Goal: Task Accomplishment & Management: Use online tool/utility

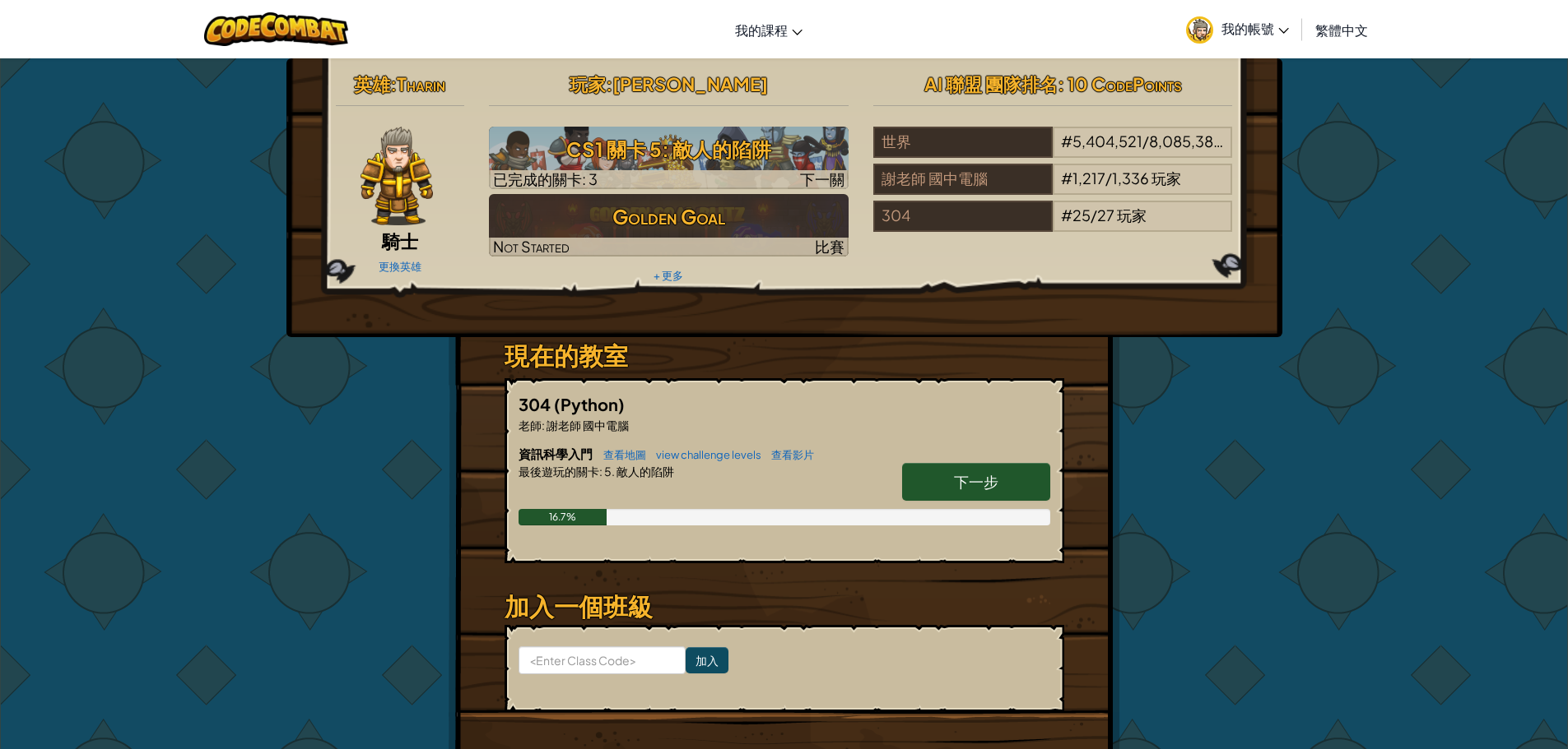
click at [1284, 579] on div "英雄 : [PERSON_NAME] 騎士 更換英雄 玩家 : 許展 維 CS1 關卡 5: 敵人的陷阱 已完成的關卡: 3 下一關 Golden Goal …" at bounding box center [784, 431] width 1568 height 746
click at [936, 495] on link "下一步" at bounding box center [976, 482] width 148 height 38
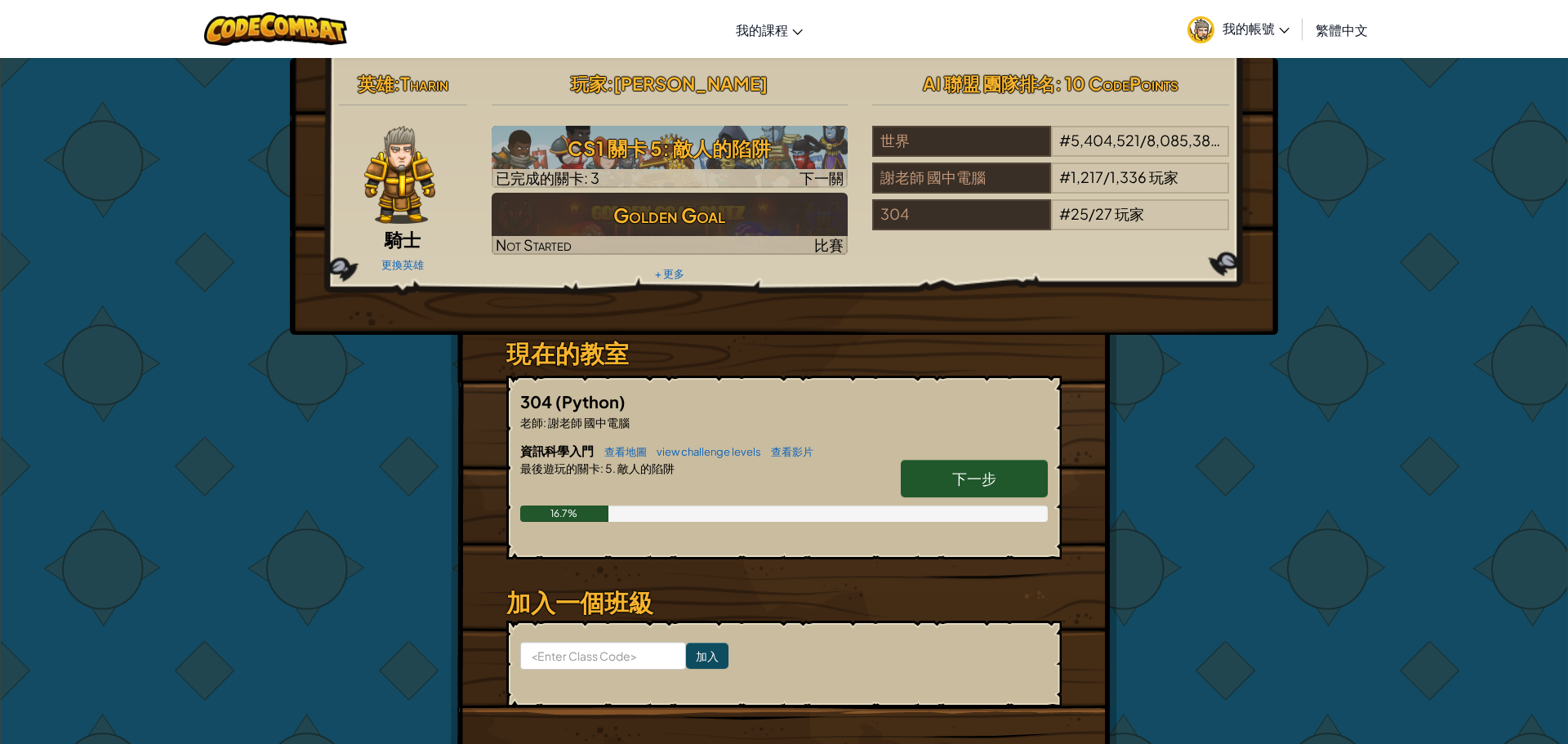
select select "zh-HANT"
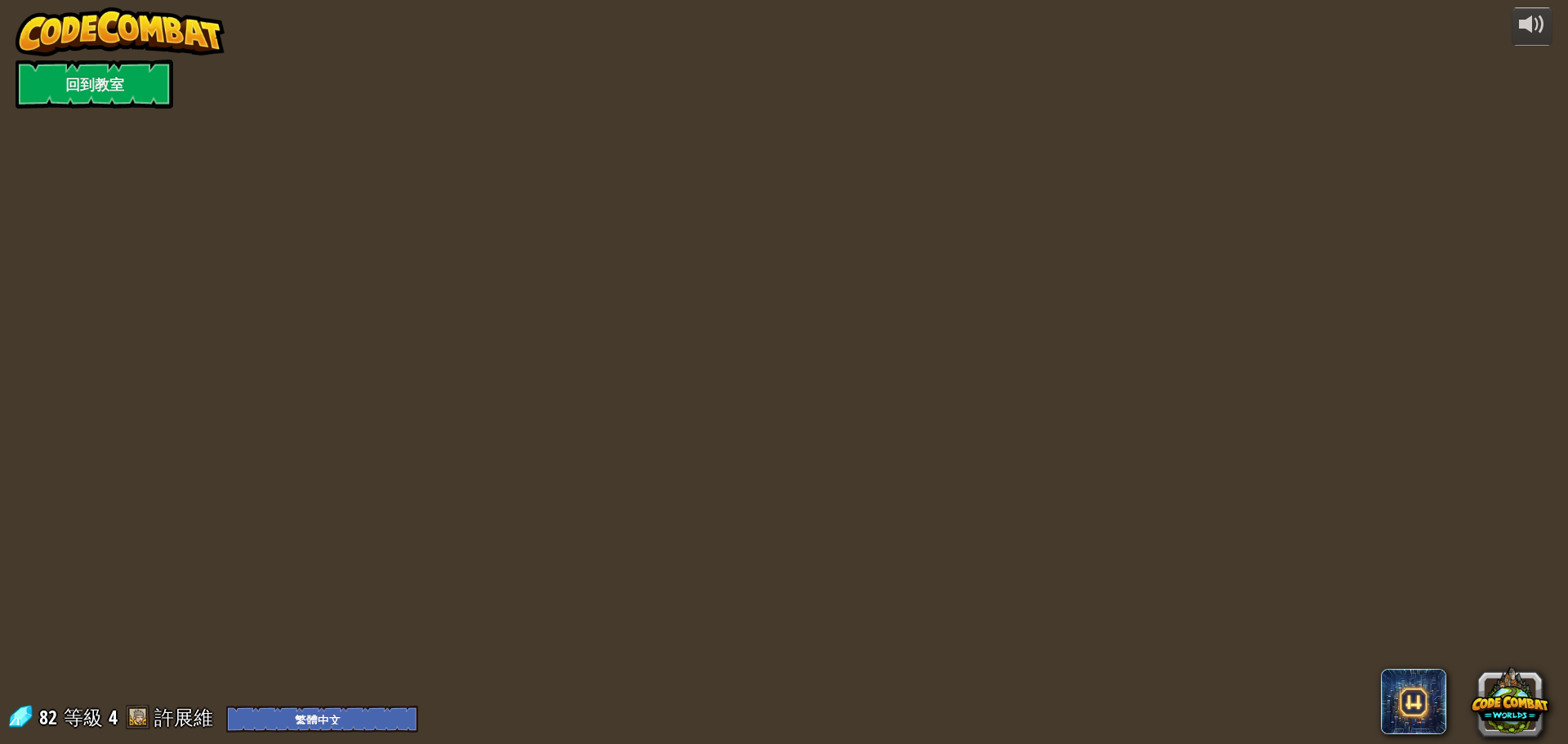
select select "zh-HANT"
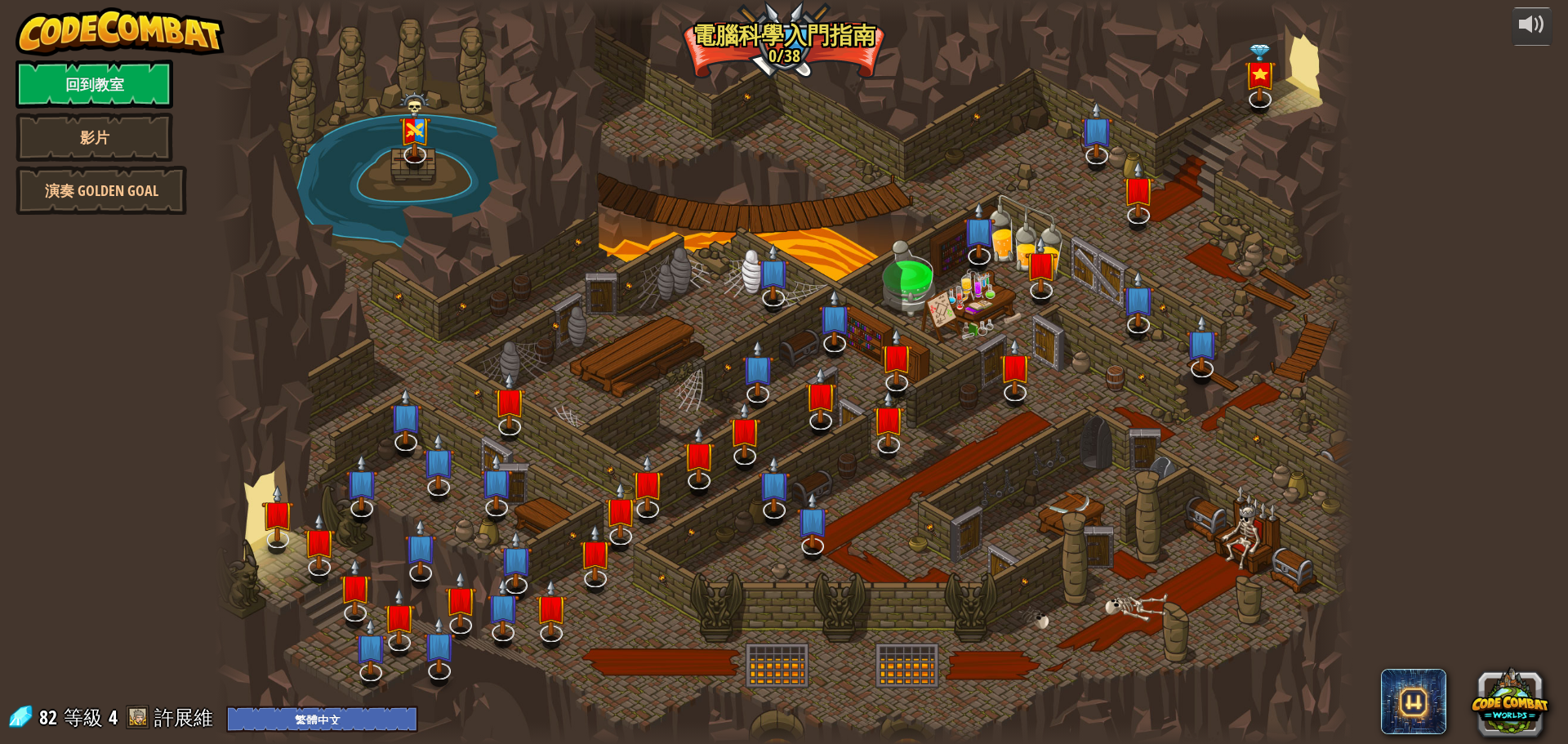
select select "zh-HANT"
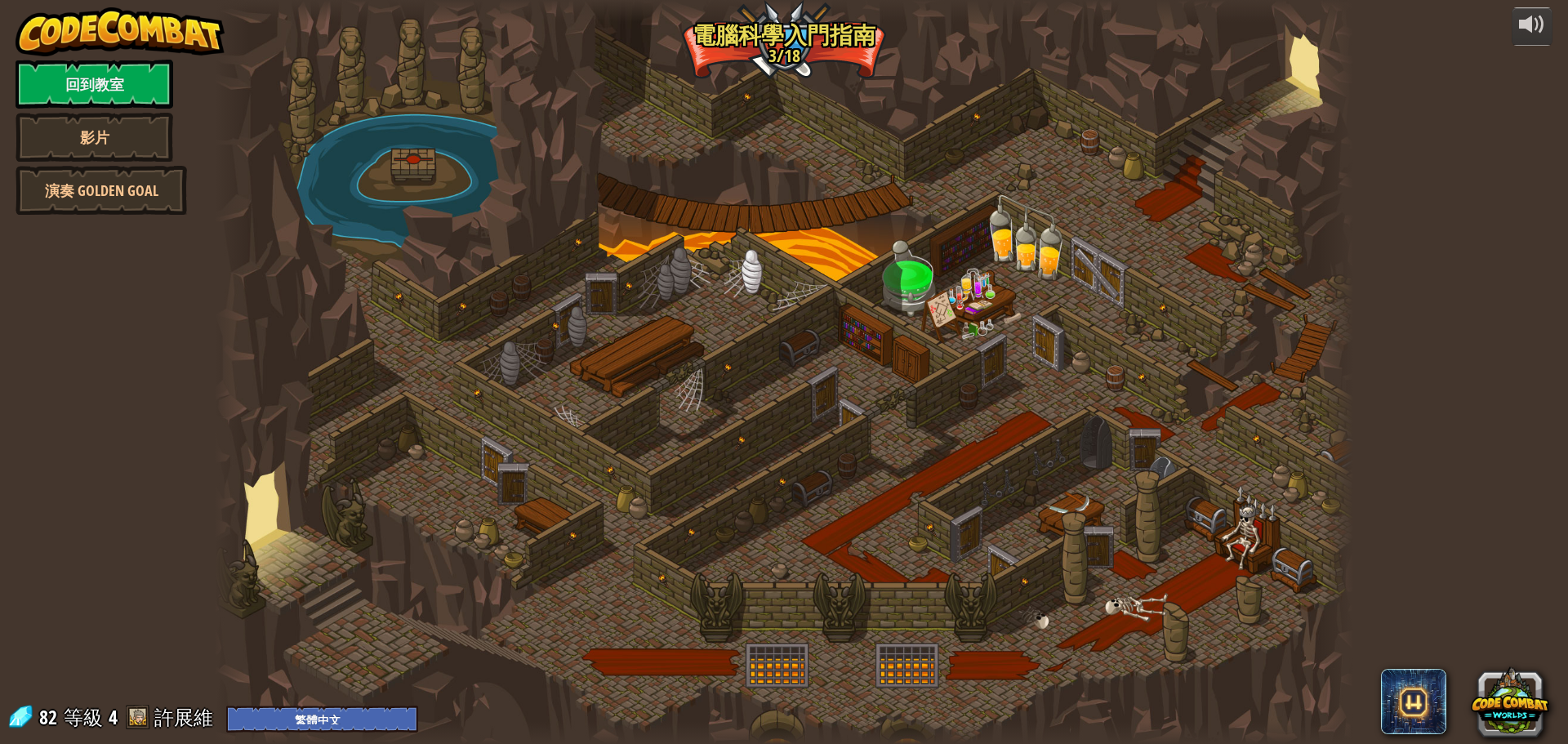
select select "zh-HANT"
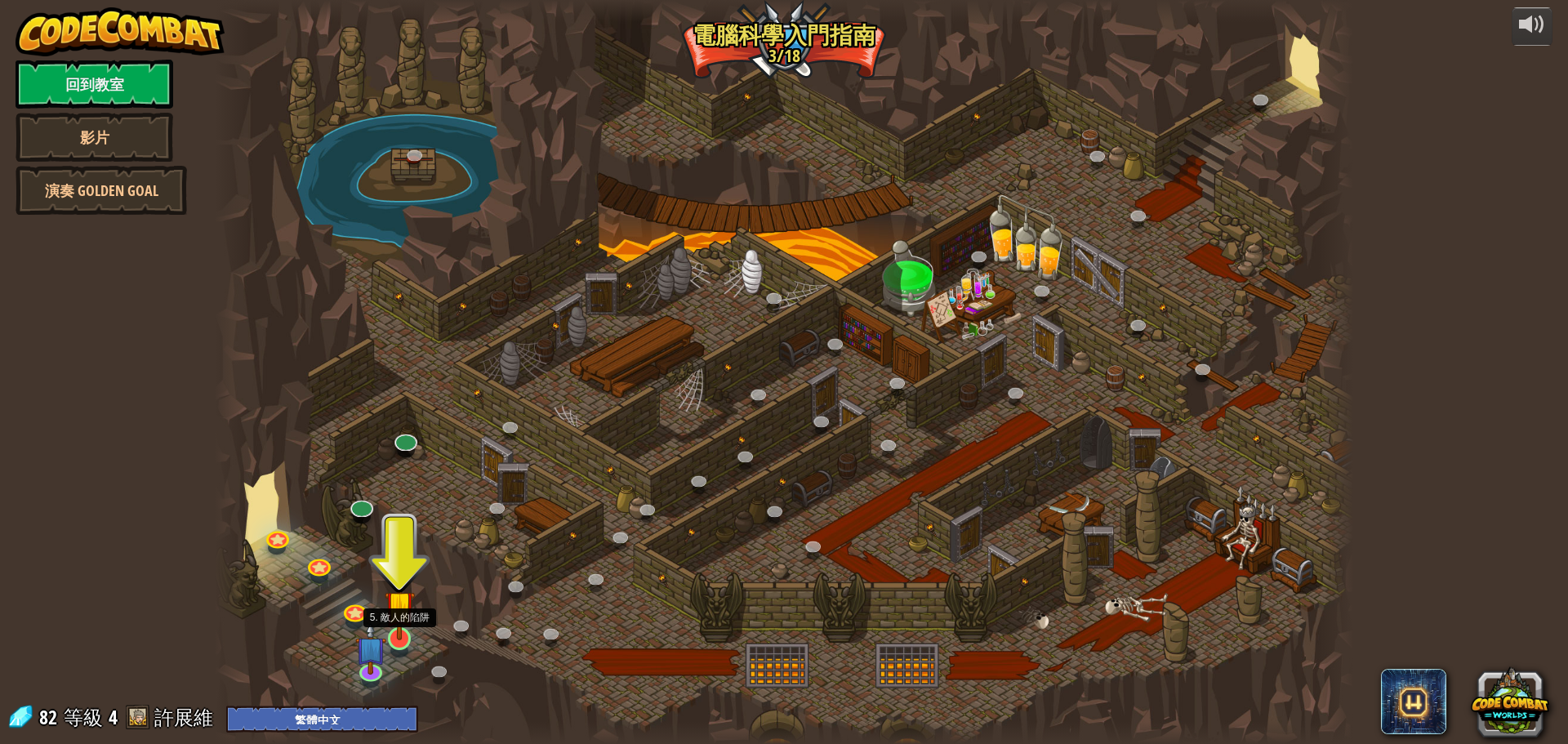
click at [400, 635] on img at bounding box center [399, 606] width 30 height 69
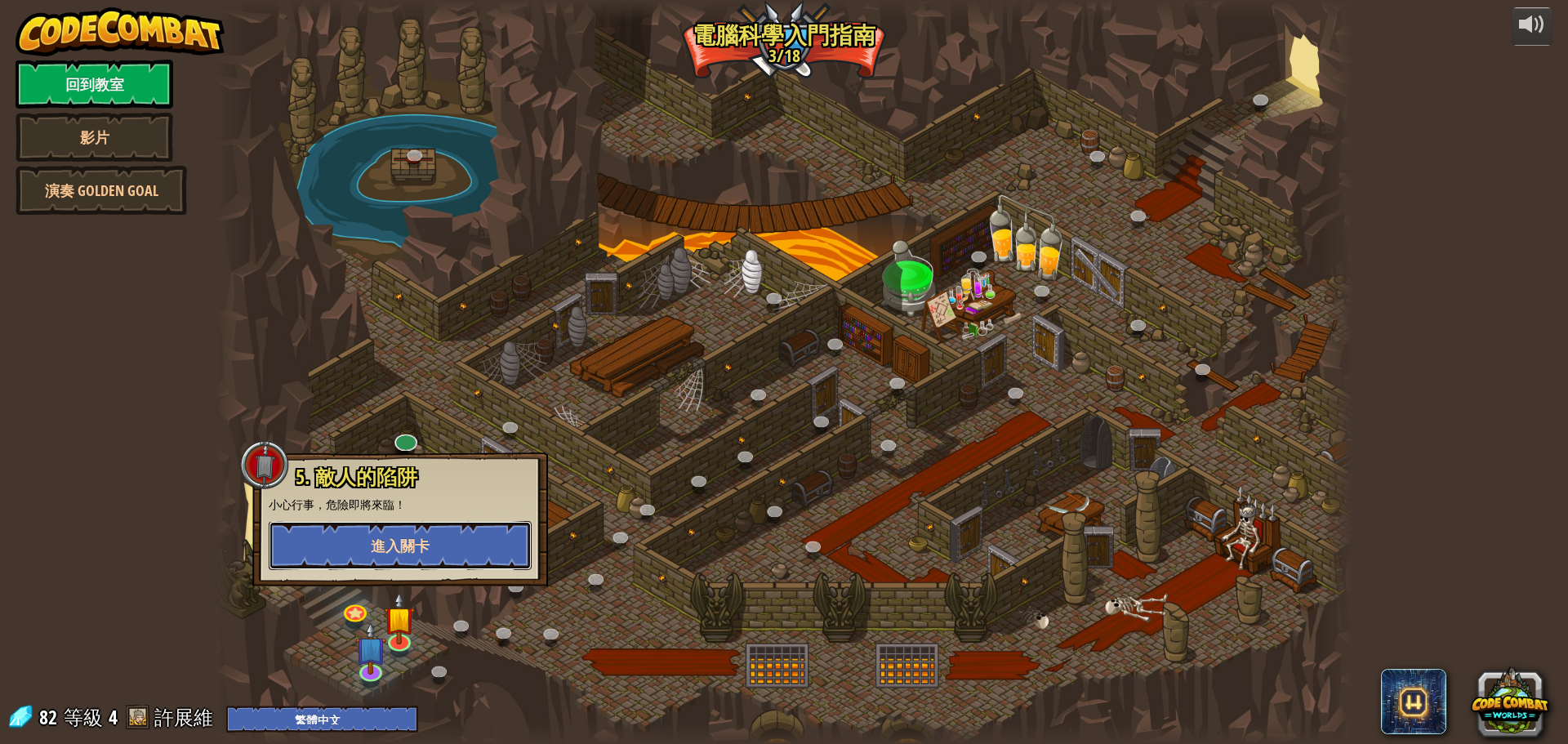
click at [394, 543] on span "進入關卡" at bounding box center [400, 546] width 59 height 21
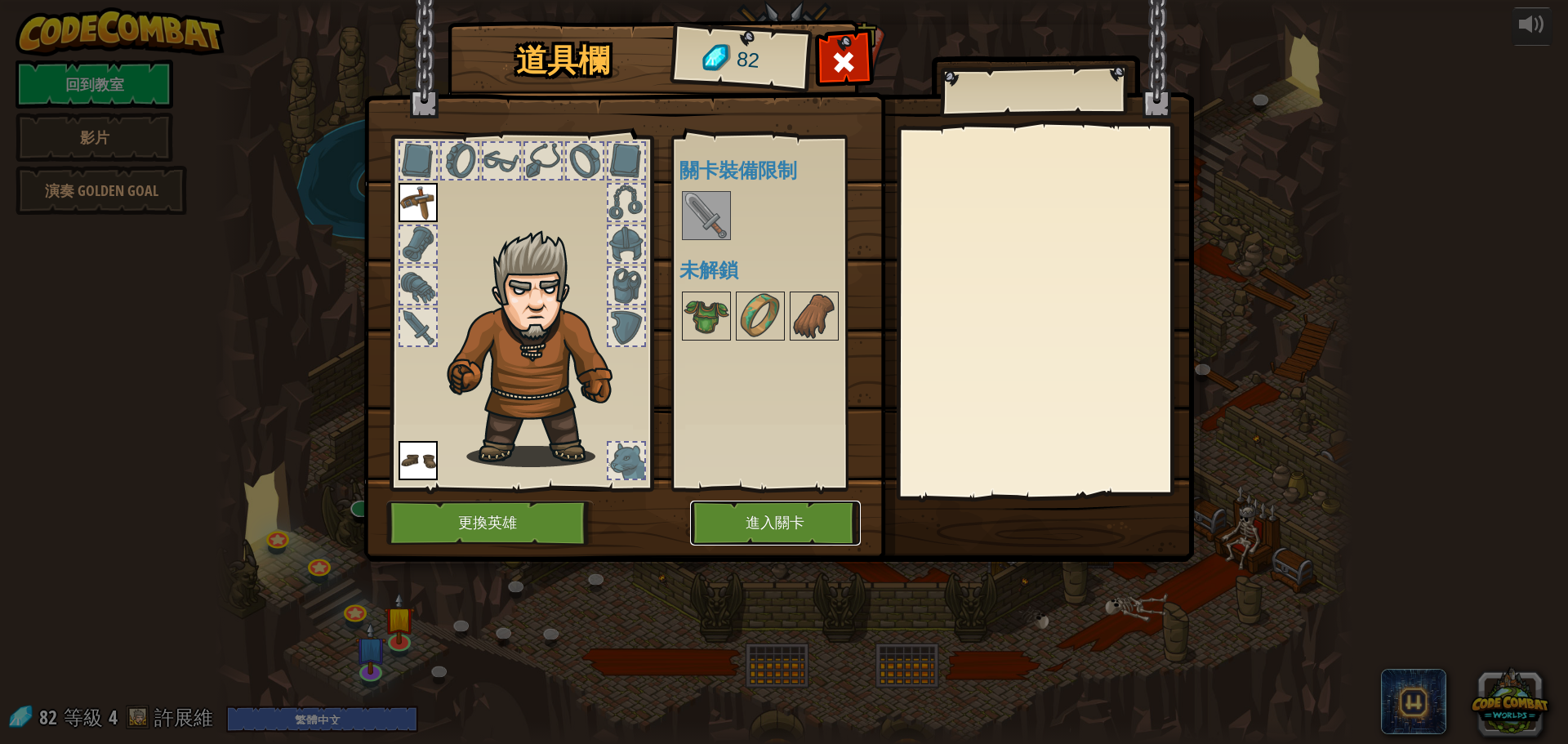
click at [786, 521] on button "進入關卡" at bounding box center [775, 523] width 171 height 45
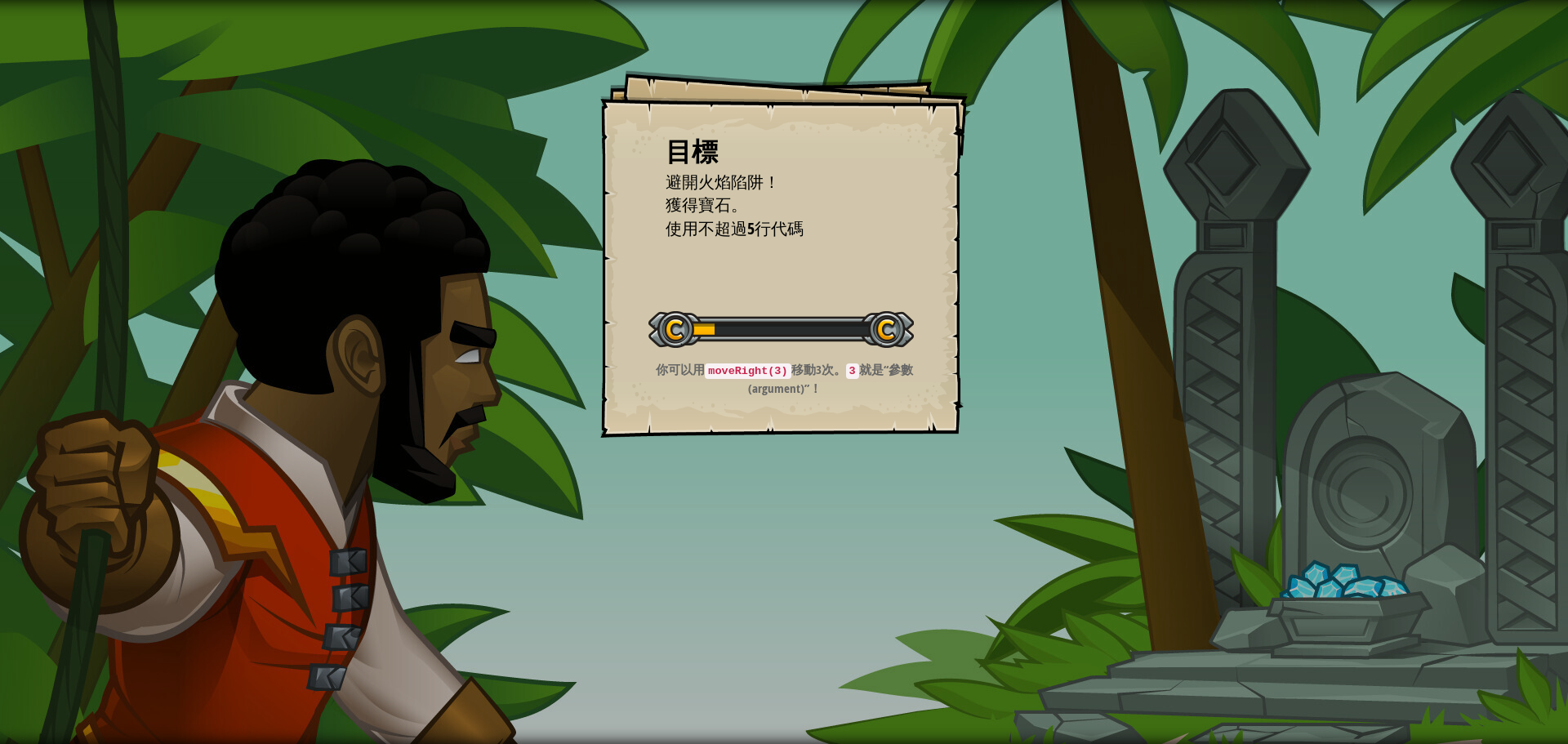
drag, startPoint x: 826, startPoint y: 447, endPoint x: 947, endPoint y: 456, distance: 121.3
click at [824, 450] on div "目標 避開火焰陷阱！ 獲得寶石。 使用不超過5行代碼 開始戰役 從伺服器載入失敗 您將需要訂閱來開啟這關。 訂閱 您需要加入一個課程來遊玩此關卡。 回到我的課…" at bounding box center [784, 372] width 1568 height 744
drag, startPoint x: 640, startPoint y: 609, endPoint x: 652, endPoint y: 594, distance: 19.2
click at [625, 611] on div "目標 避開火焰陷阱！ 獲得寶石。 使用不超過5行代碼 開始戰役 從伺服器載入失敗 您將需要訂閱來開啟這關。 訂閱 您需要加入一個課程來遊玩此關卡。 回到我的課…" at bounding box center [784, 372] width 1568 height 744
drag, startPoint x: 559, startPoint y: 646, endPoint x: 535, endPoint y: 566, distance: 83.5
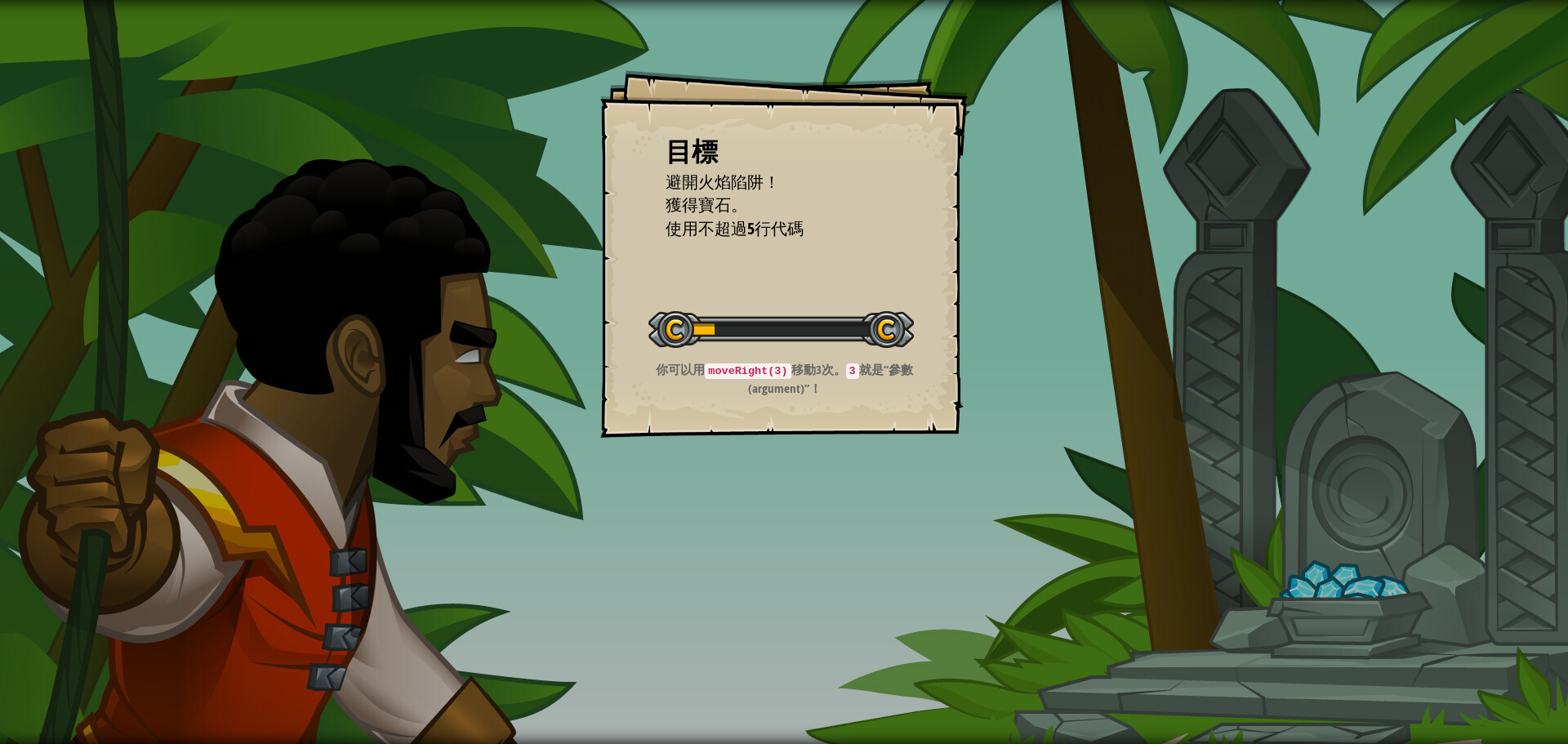
click at [515, 588] on div "目標 避開火焰陷阱！ 獲得寶石。 使用不超過5行代碼 開始戰役 從伺服器載入失敗 您將需要訂閱來開啟這關。 訂閱 您需要加入一個課程來遊玩此關卡。 回到我的課…" at bounding box center [784, 372] width 1568 height 744
click at [790, 582] on div "目標 避開火焰陷阱！ 獲得寶石。 使用不超過5行代碼 開始戰役 從伺服器載入失敗 您將需要訂閱來開啟這關。 訂閱 您需要加入一個課程來遊玩此關卡。 回到我的課…" at bounding box center [784, 372] width 1568 height 744
drag, startPoint x: 496, startPoint y: 590, endPoint x: 914, endPoint y: 598, distance: 418.1
click at [858, 609] on div "目標 避開火焰陷阱！ 獲得寶石。 使用不超過5行代碼 開始戰役 從伺服器載入失敗 您將需要訂閱來開啟這關。 訂閱 您需要加入一個課程來遊玩此關卡。 回到我的課…" at bounding box center [784, 372] width 1568 height 744
click at [528, 658] on div "目標 避開火焰陷阱！ 獲得寶石。 使用不超過5行代碼 開始戰役 從伺服器載入失敗 您將需要訂閱來開啟這關。 訂閱 您需要加入一個課程來遊玩此關卡。 回到我的課…" at bounding box center [784, 372] width 1568 height 744
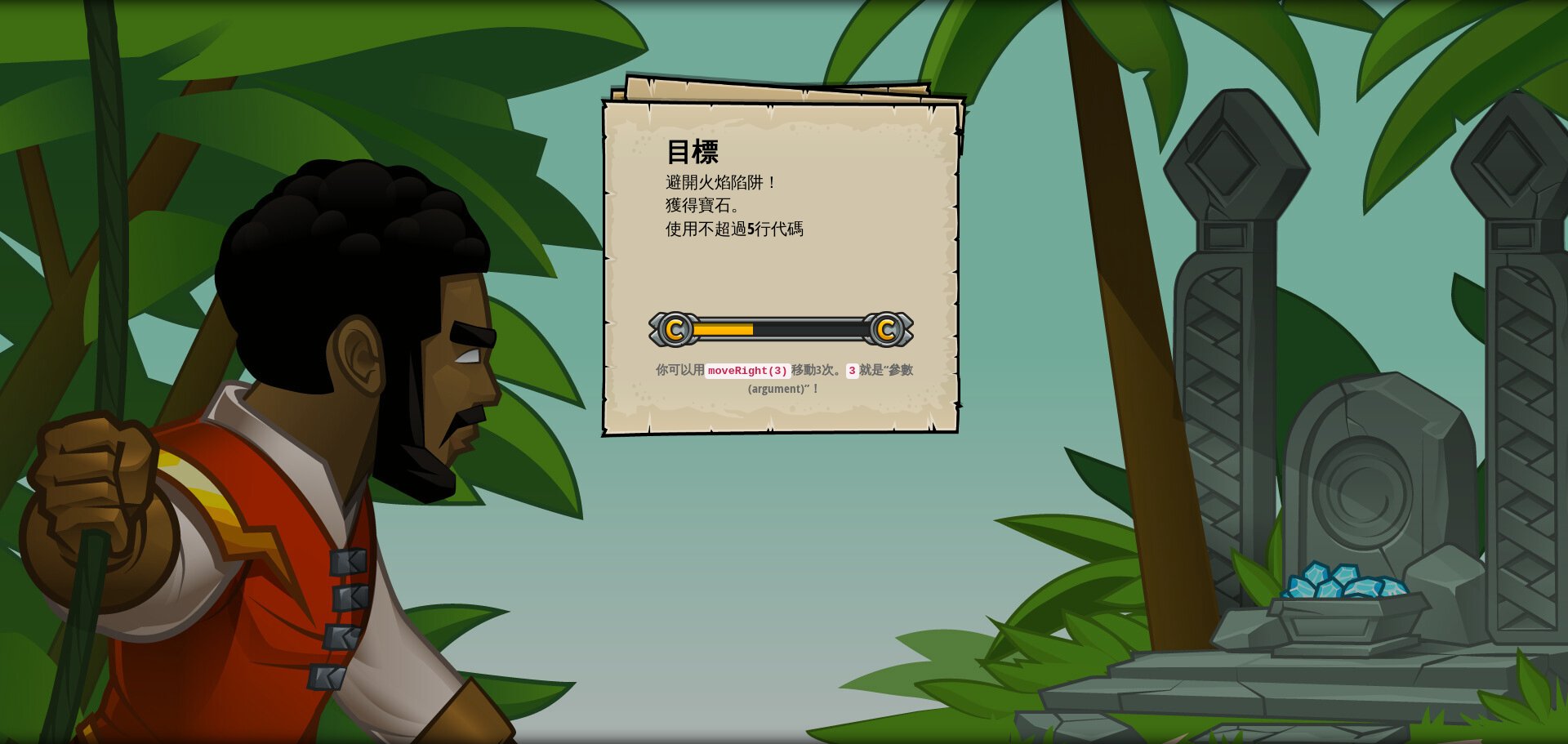
click at [740, 542] on div "目標 避開火焰陷阱！ 獲得寶石。 使用不超過5行代碼 開始戰役 從伺服器載入失敗 您將需要訂閱來開啟這關。 訂閱 您需要加入一個課程來遊玩此關卡。 回到我的課…" at bounding box center [784, 372] width 1568 height 744
click at [874, 565] on div "目標 避開火焰陷阱！ 獲得寶石。 使用不超過5行代碼 開始戰役 從伺服器載入失敗 您將需要訂閱來開啟這關。 訂閱 您需要加入一個課程來遊玩此關卡。 回到我的課…" at bounding box center [784, 372] width 1568 height 744
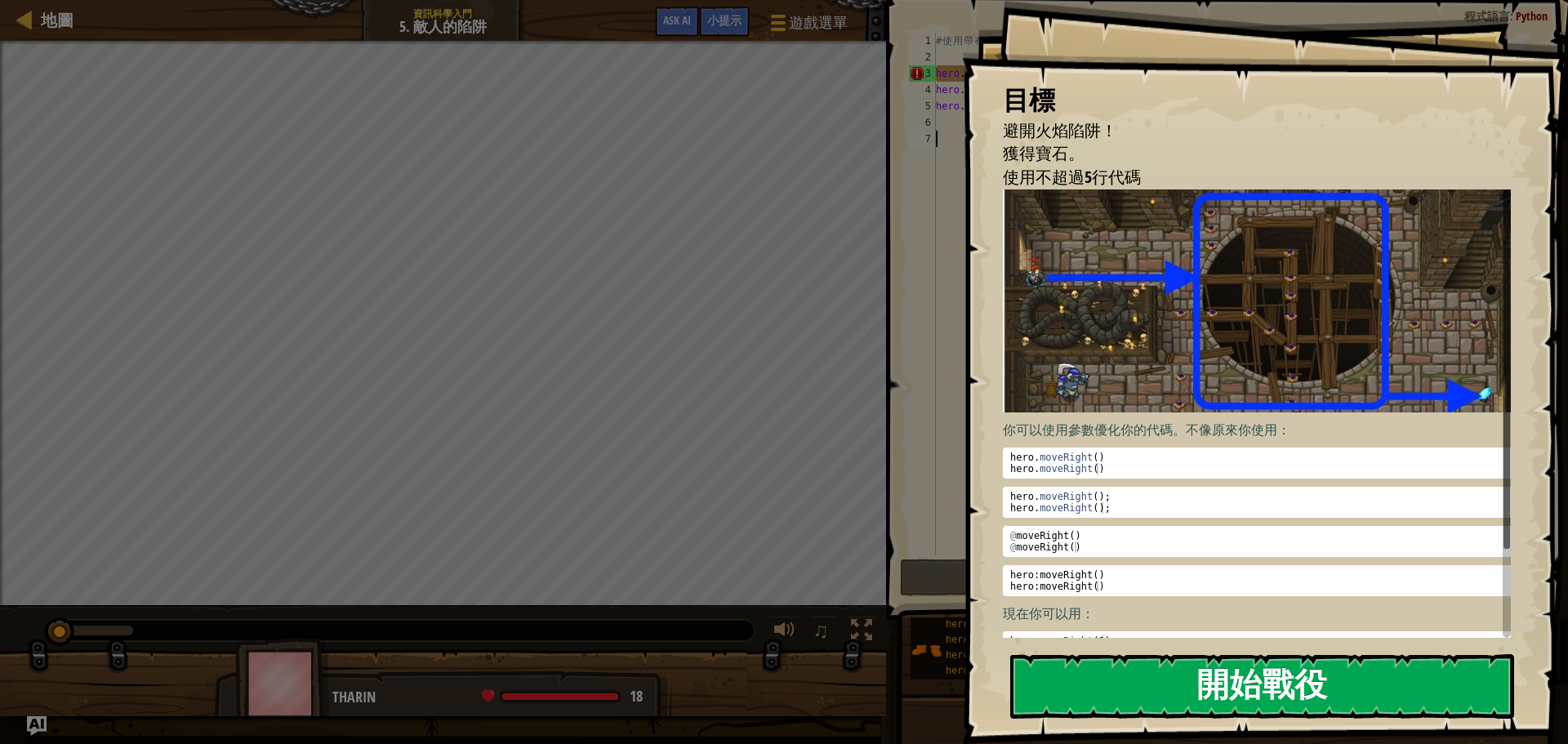
click at [1273, 655] on button "開始戰役" at bounding box center [1262, 687] width 504 height 64
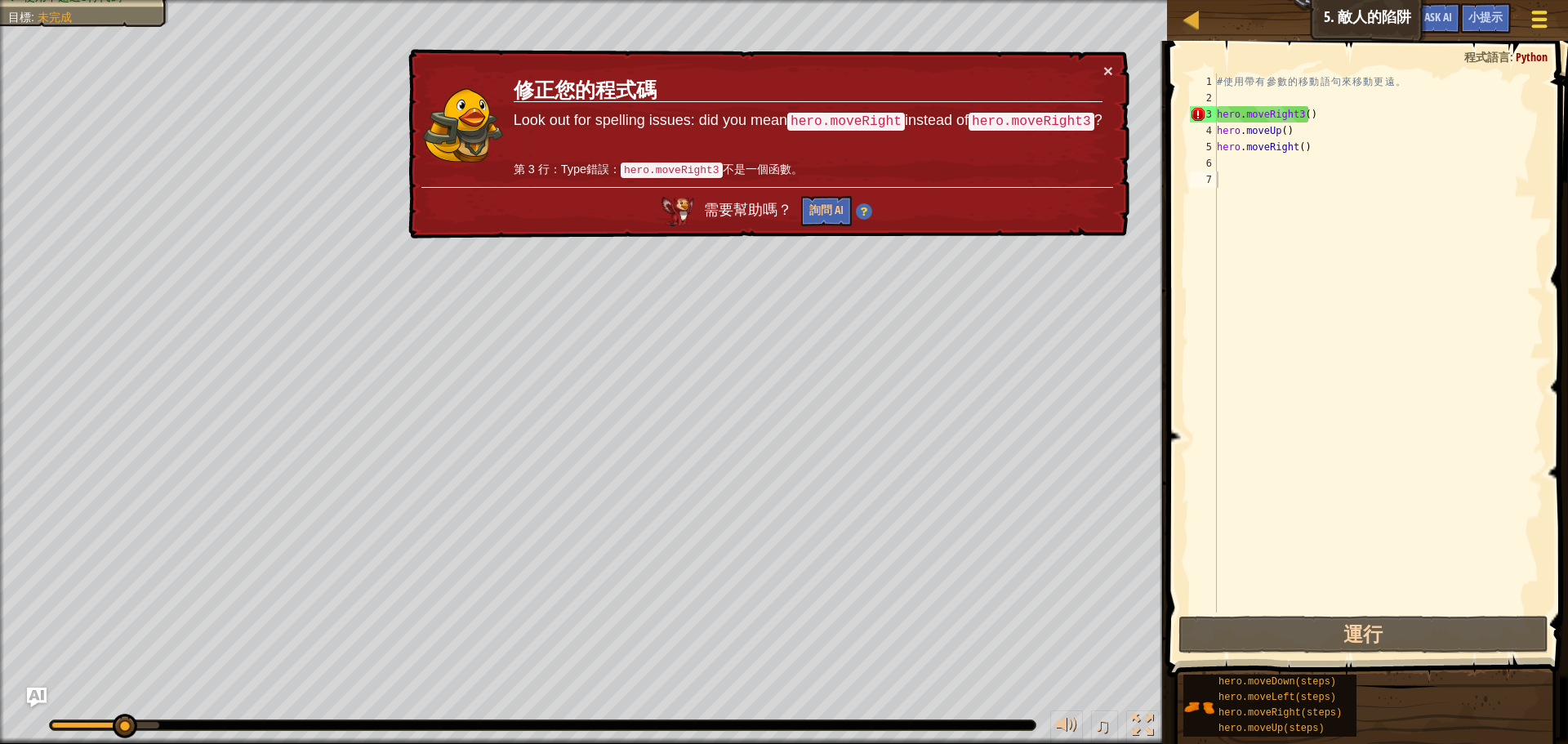
click at [1551, 21] on button "遊戲選單" at bounding box center [1540, 23] width 43 height 40
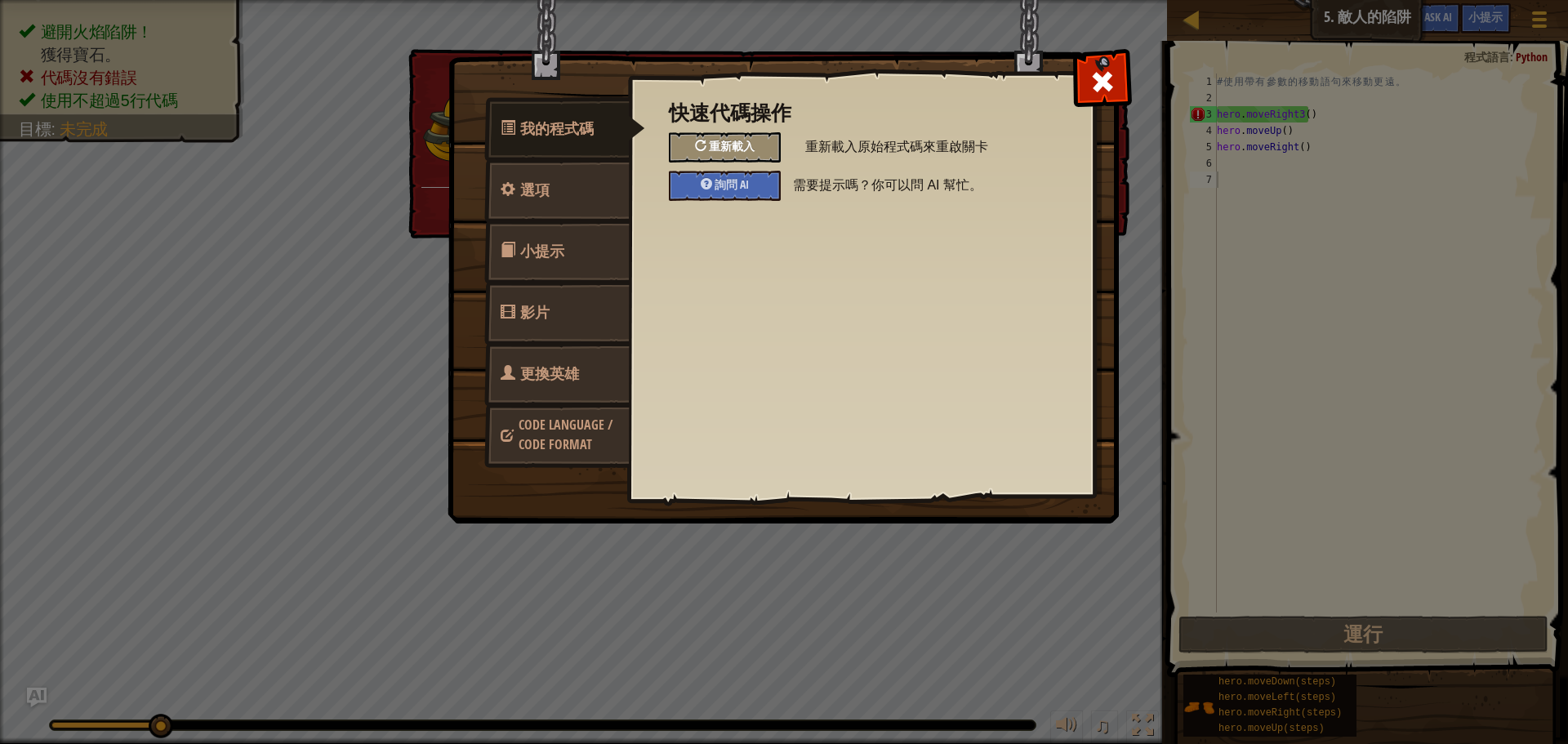
click at [706, 152] on div "重新載入" at bounding box center [725, 147] width 112 height 30
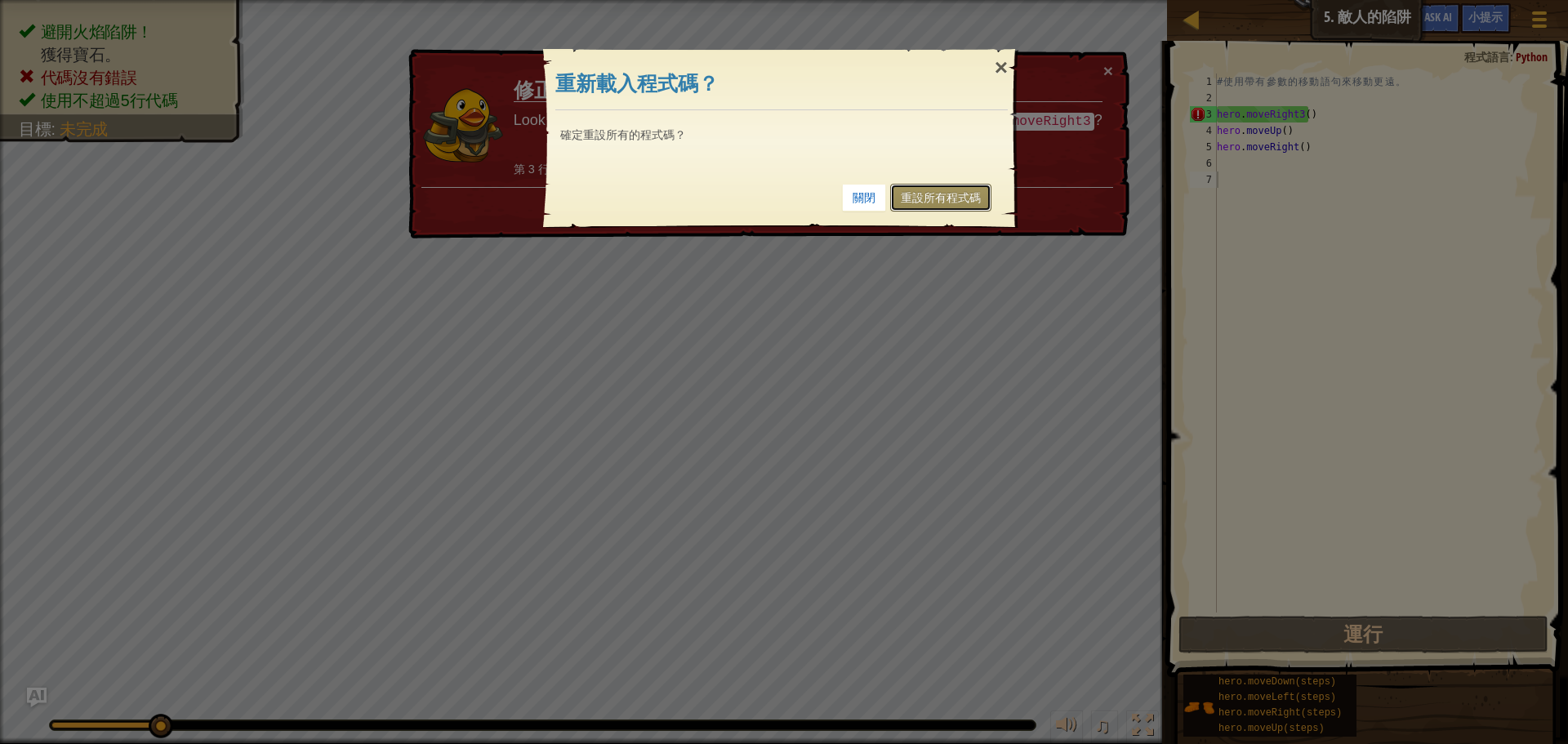
click at [932, 200] on link "重設所有程式碼" at bounding box center [941, 198] width 102 height 28
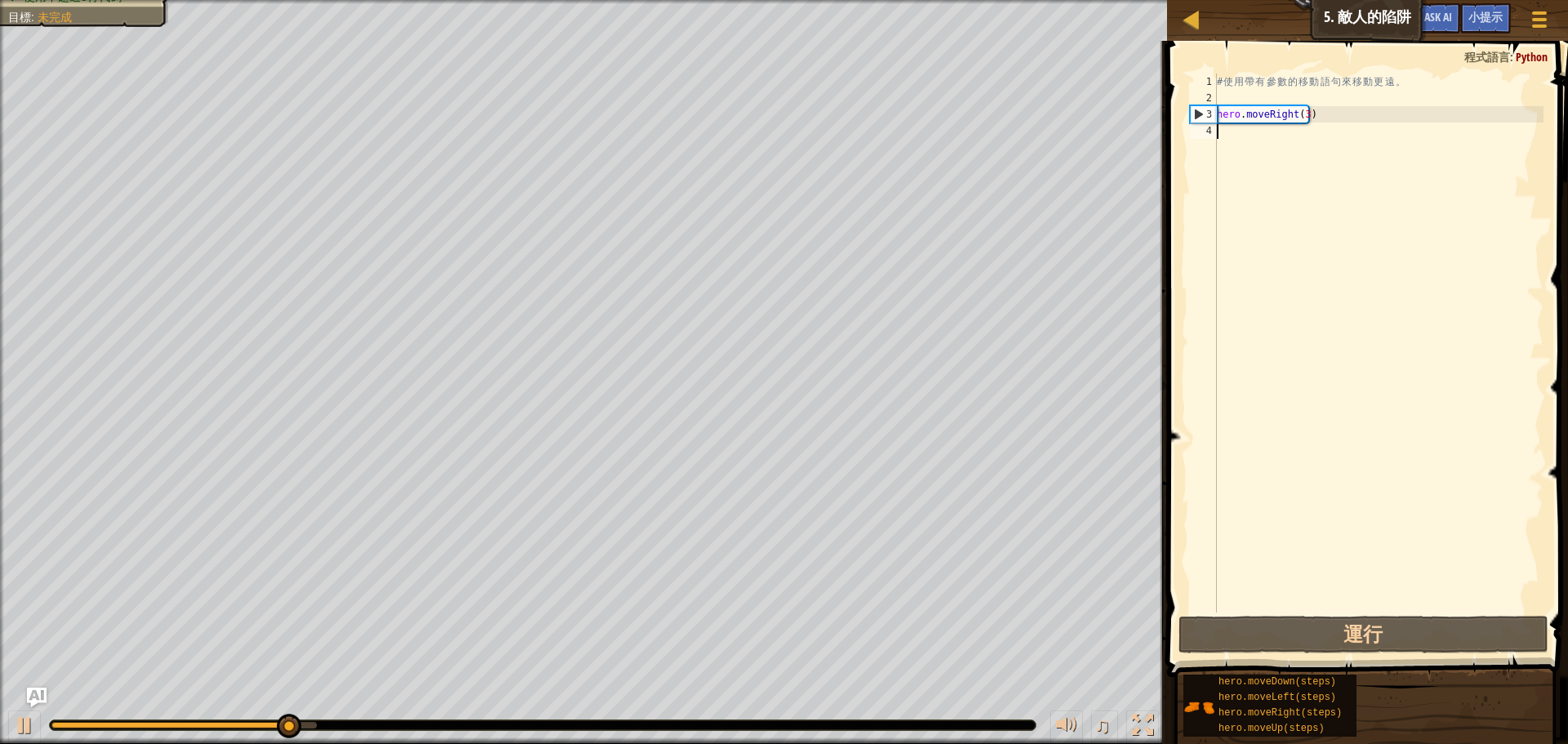
type textarea "h"
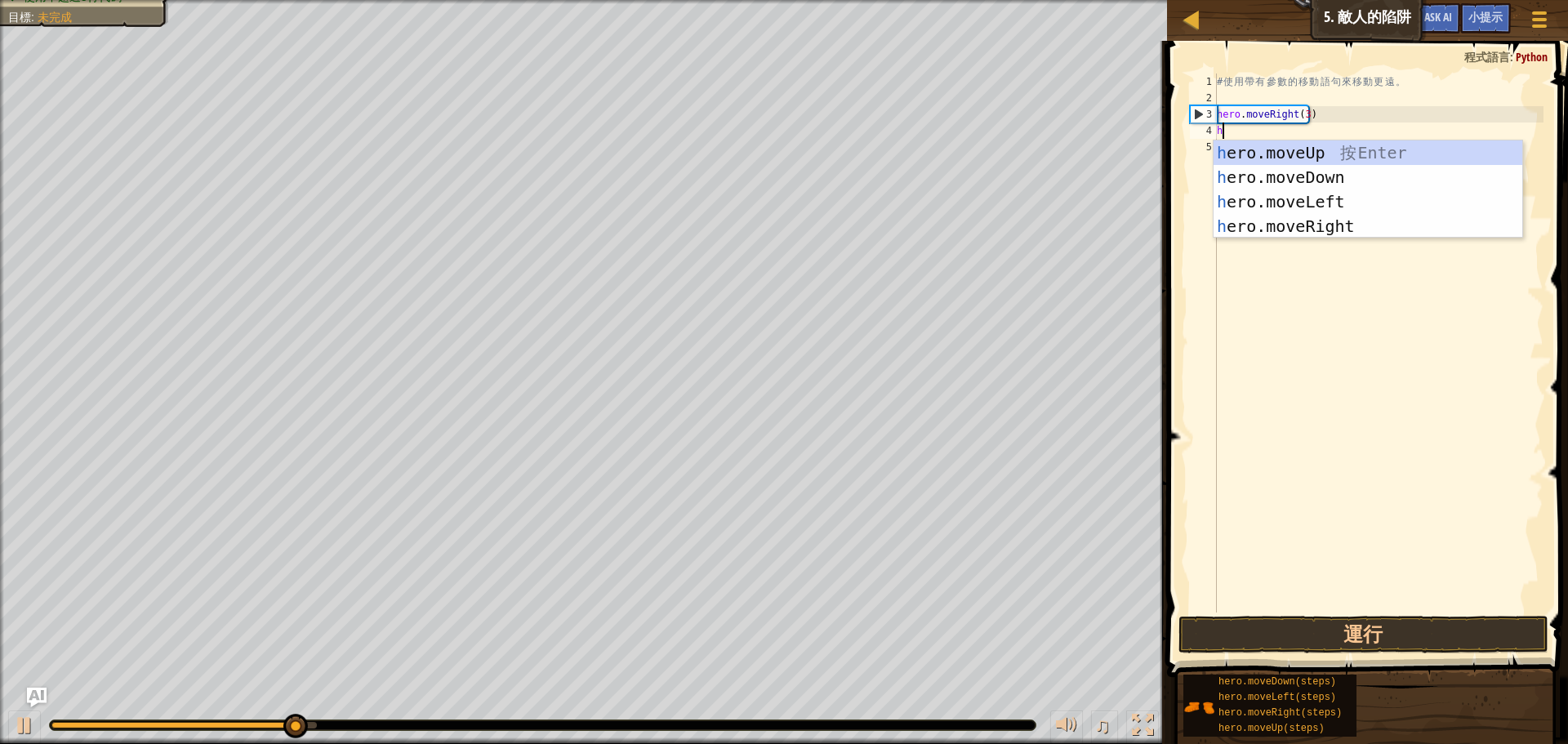
scroll to position [7, 0]
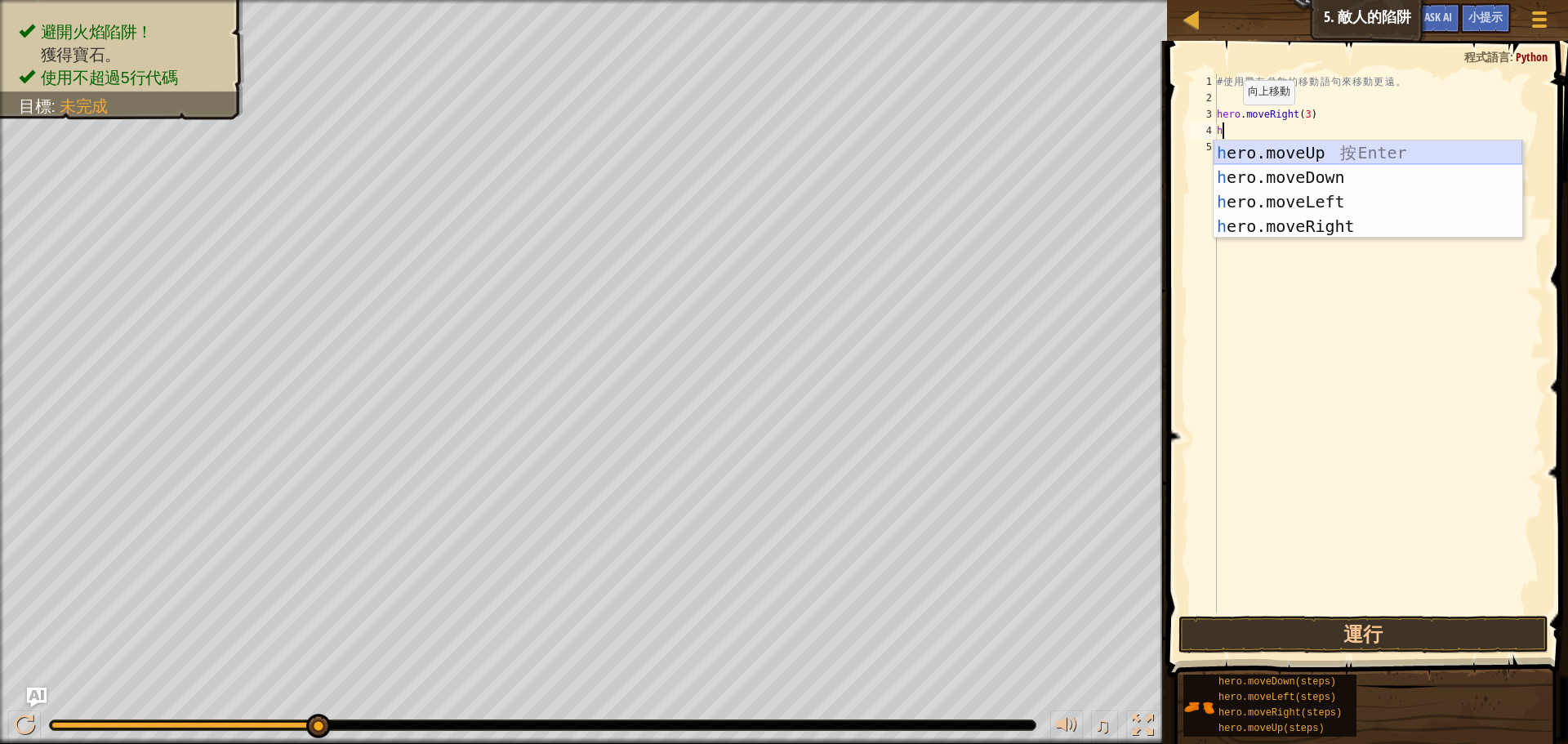
click at [1331, 146] on div "h ero.moveUp 按 Enter h ero.moveDown 按 Enter h ero.moveLeft 按 Enter h ero.moveRi…" at bounding box center [1368, 214] width 309 height 147
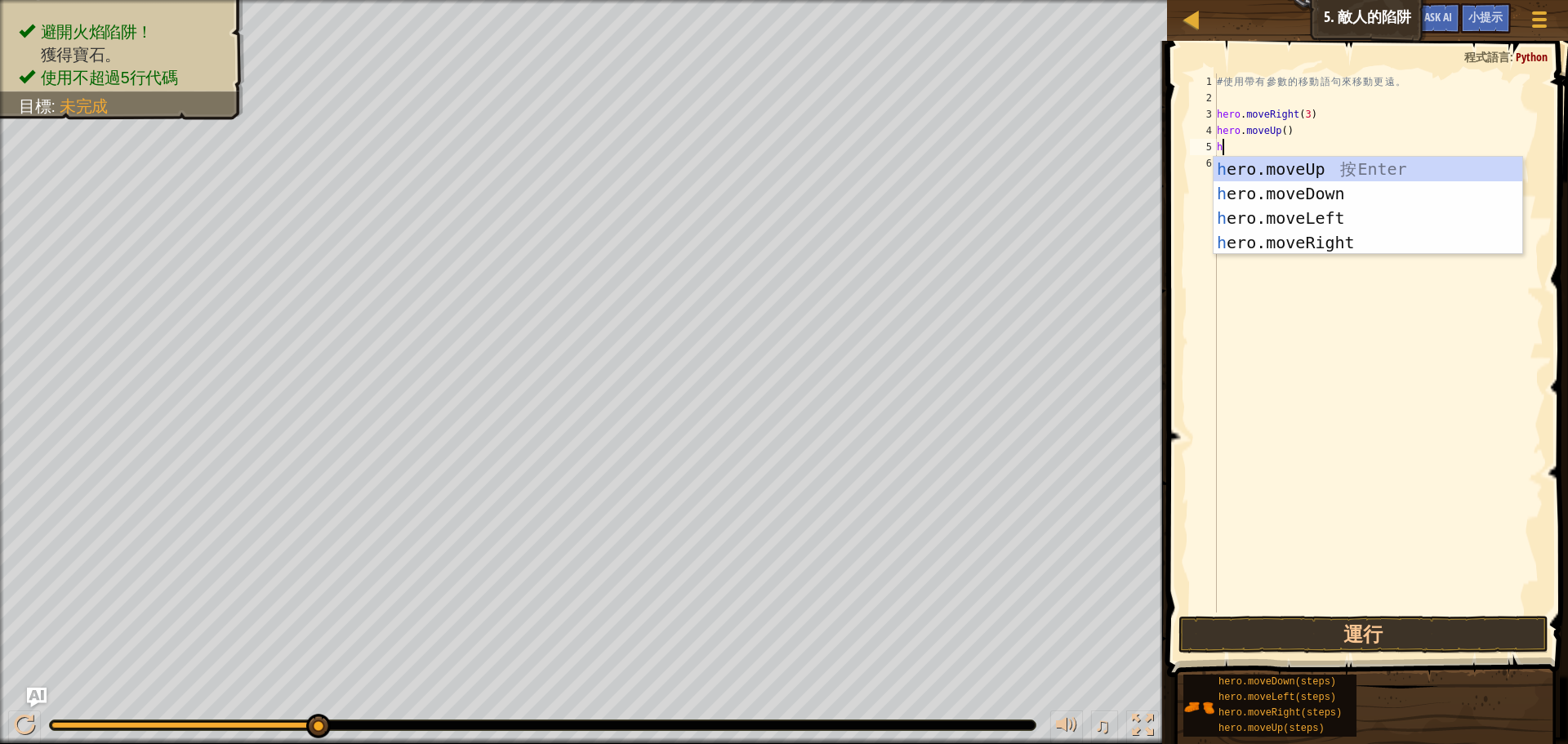
type textarea "h"
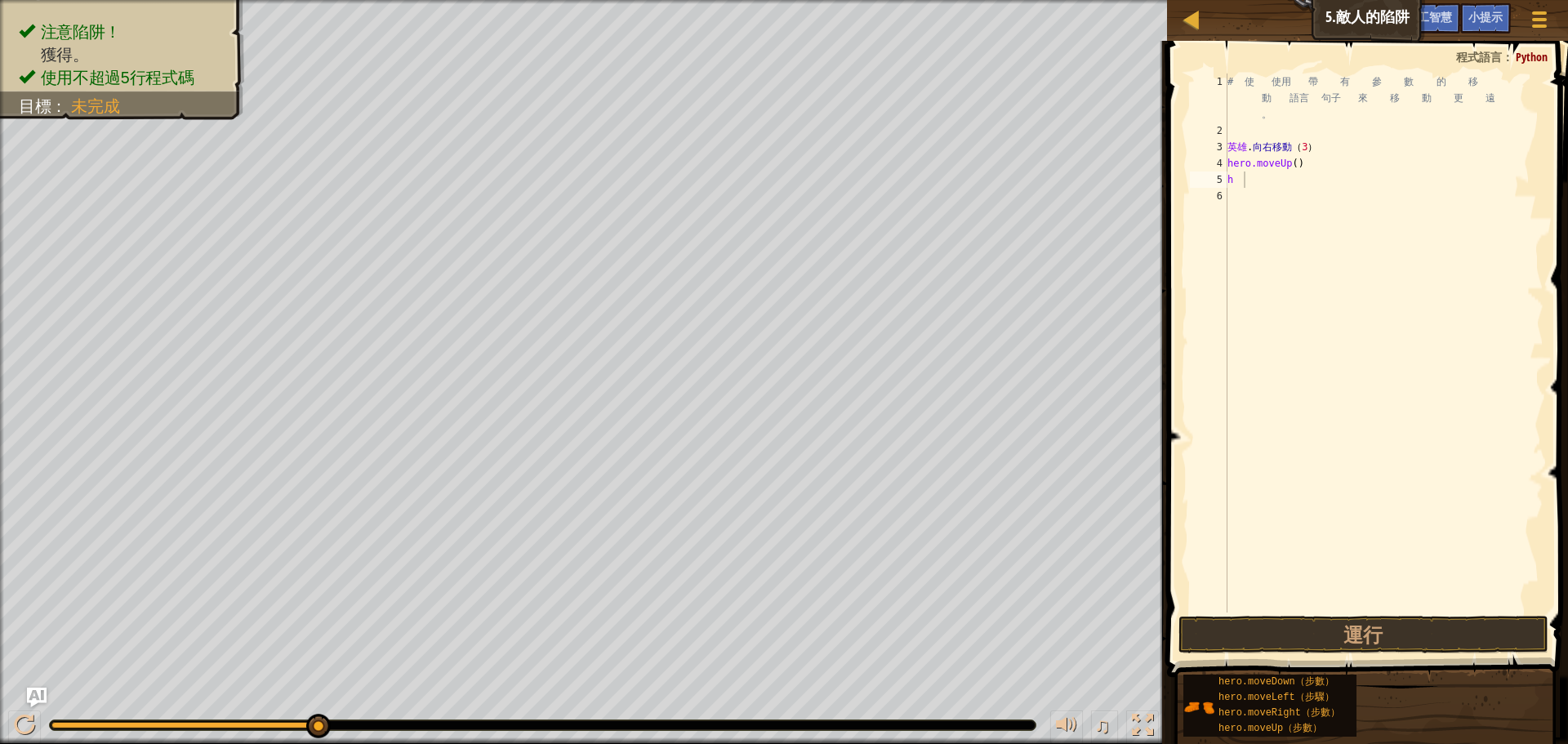
drag, startPoint x: 1266, startPoint y: 201, endPoint x: 1260, endPoint y: 186, distance: 16.2
click at [1261, 191] on div "# 使 使用 帶 有 參 數 的 移 動 語言 句子 來 移 動 更 遠 。 英雄 . 向右移動 （ 3 ） hero.moveUp ( ) h" at bounding box center [1384, 376] width 319 height 604
click at [1256, 181] on div "# 使 使用 帶 有 參 數 的 移 動 語言 句子 來 移 動 更 遠 。 英雄 . 向右移動 （ 3 ） hero.moveUp ( ) h" at bounding box center [1384, 376] width 319 height 604
type textarea "h"
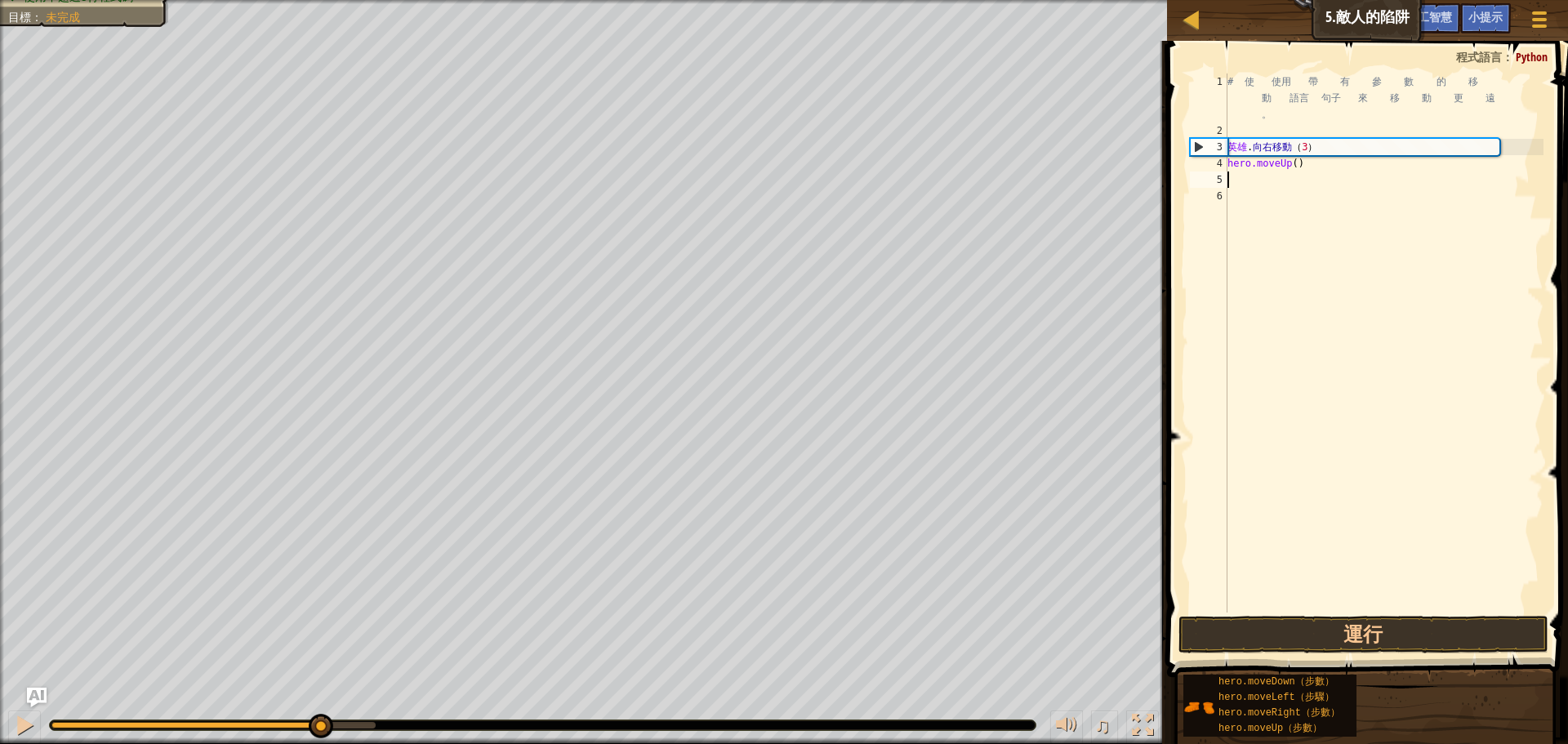
type textarea "h"
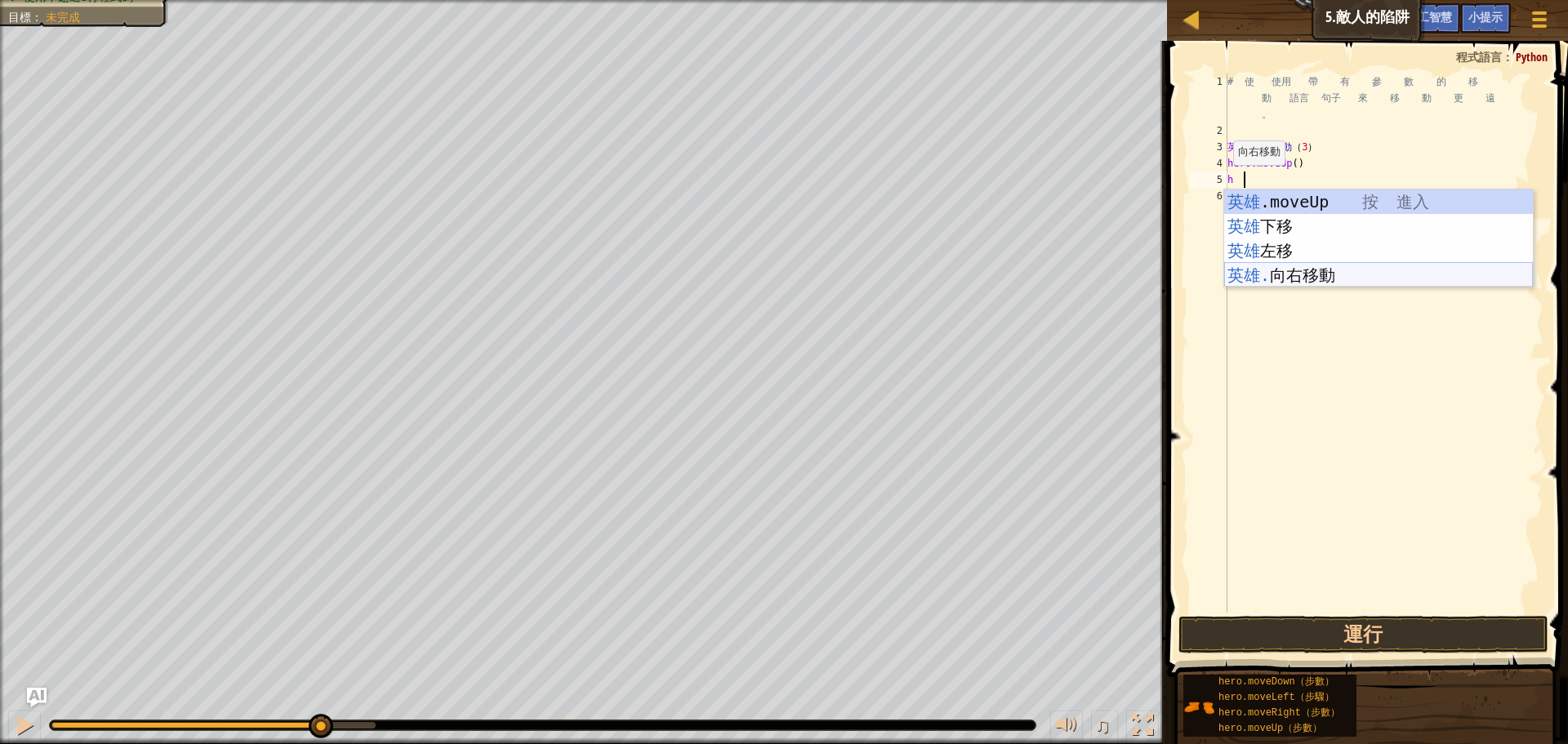
click at [1303, 271] on div "英雄 .moveUp 按 進入 英雄 下移 按 進入 英雄 左移 按 進入 英雄. 向右移動 按 進入" at bounding box center [1379, 262] width 309 height 147
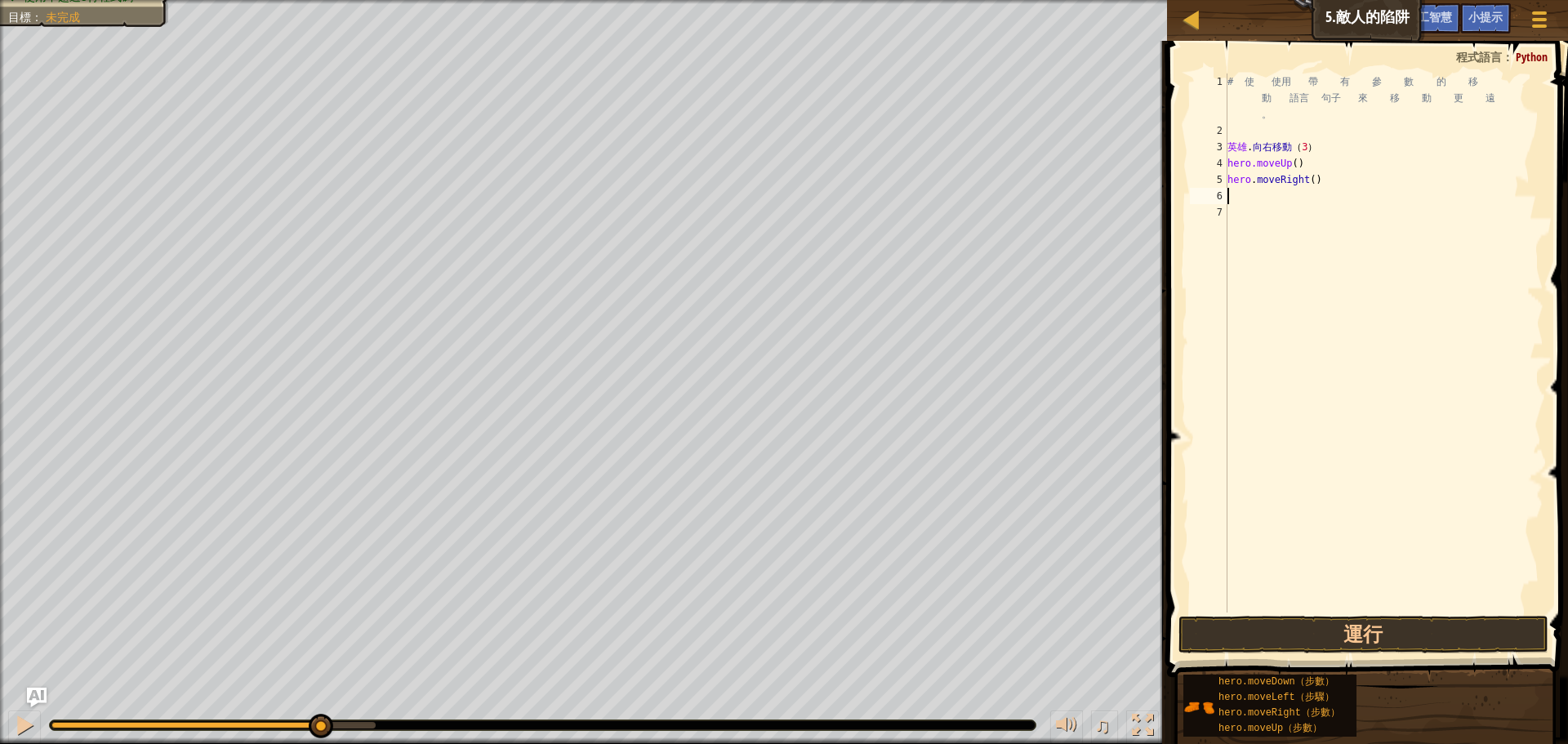
type textarea "h"
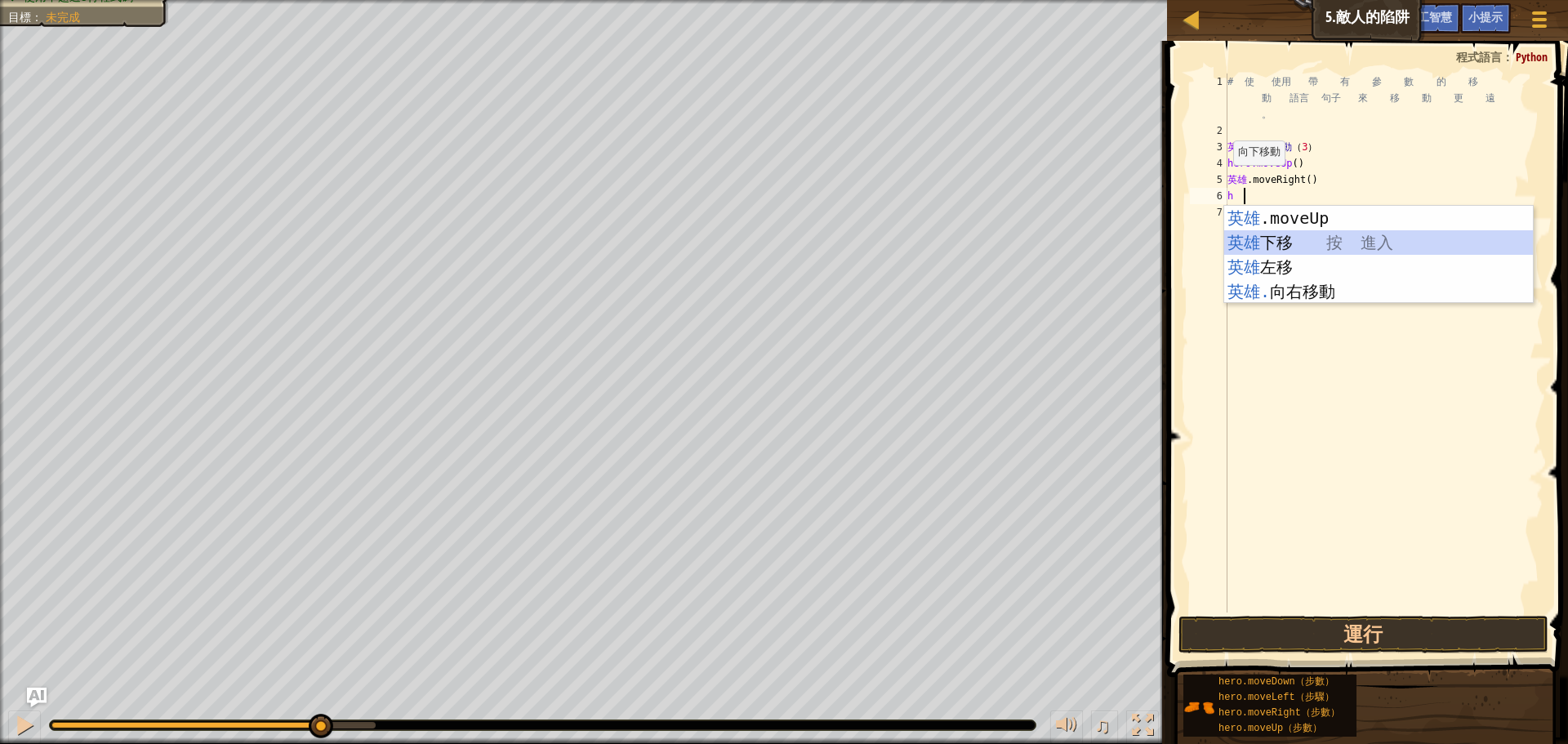
click at [1302, 247] on div "英雄 .moveUp 按 進入 英雄 下移 按 進入 英雄 左移 按 進入 英雄. 向右移動 按 進入" at bounding box center [1379, 279] width 309 height 147
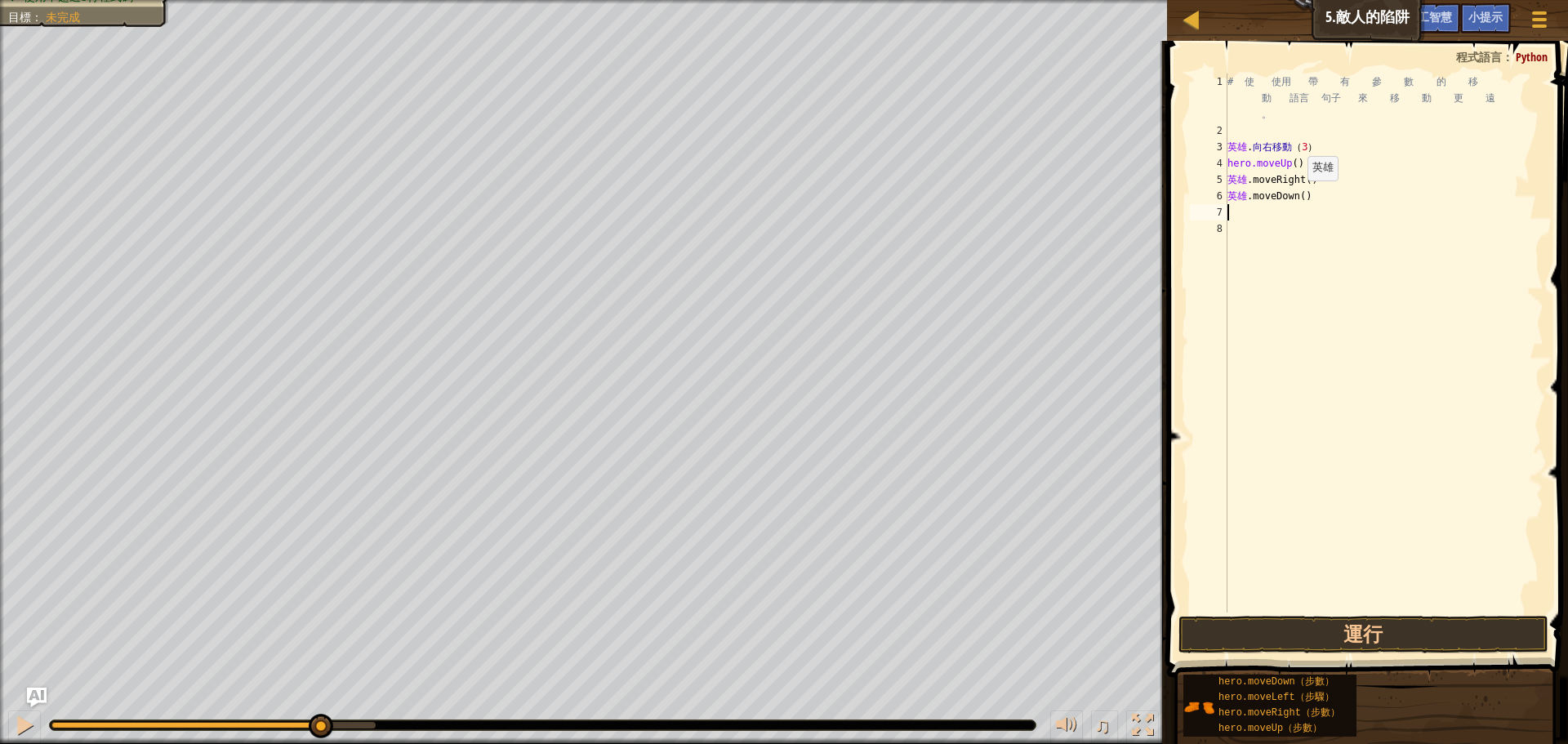
click at [1304, 197] on div "# 使 使用 帶 有 參 數 的 移 動 語言 句子 來 移 動 更 遠 。 英雄 . 向右移動 （ 3 ） hero.moveUp ( ) 英雄 .move…" at bounding box center [1384, 376] width 319 height 604
type textarea "hero.3moveDown()"
click at [1289, 249] on div "# 使 用 帶 有 參 數 的 移 動 語 句 來 移 動 更 遠 。 hero . moveRight ( 3 ) hero . moveUp ( ) he…" at bounding box center [1379, 359] width 330 height 572
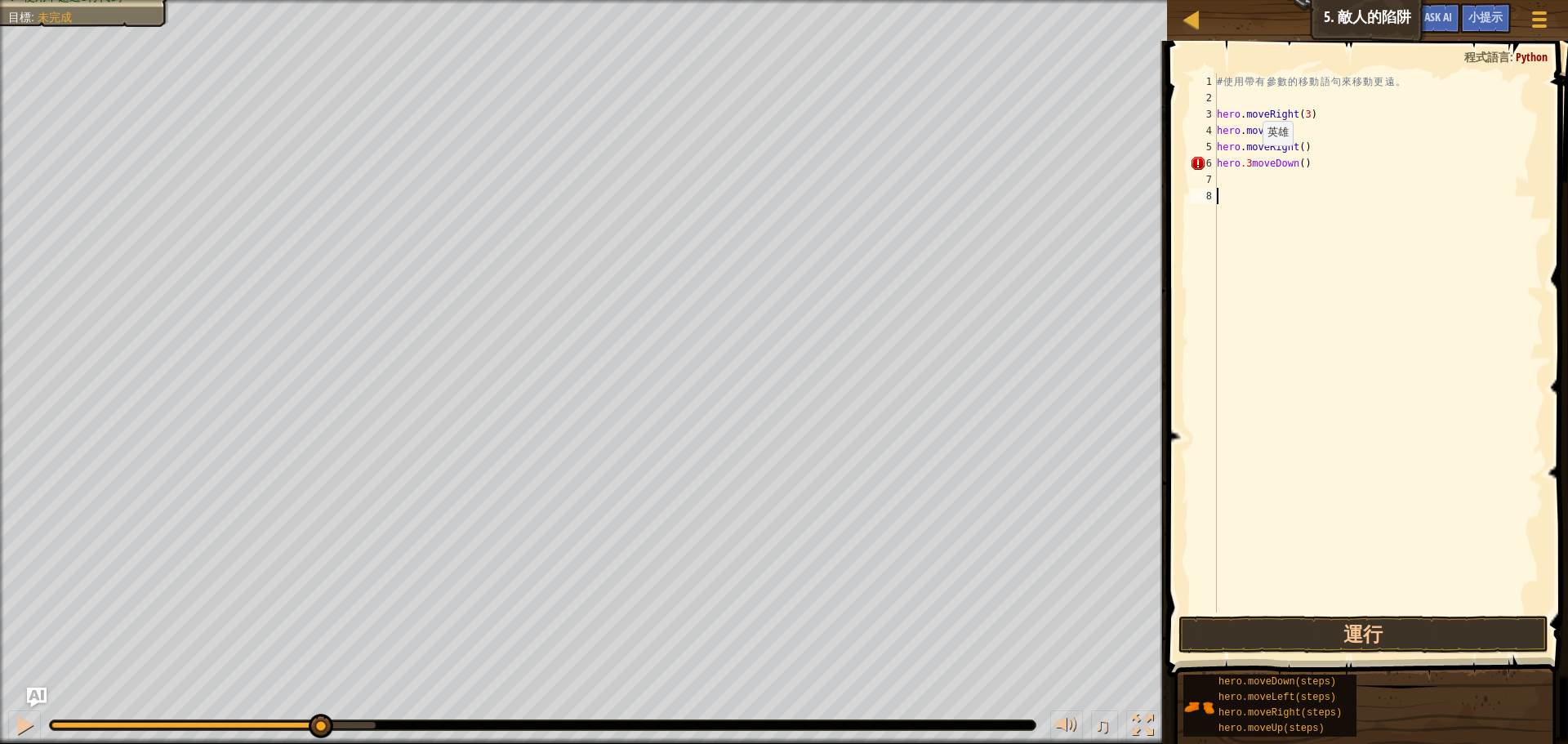
click at [1249, 161] on div "# 使 用 帶 有 參 數 的 移 動 語 句 來 移 動 更 遠 。 hero . moveRight ( 3 ) hero . moveUp ( ) he…" at bounding box center [1379, 359] width 330 height 572
click at [1302, 164] on div "# 使 用 帶 有 參 數 的 移 動 語 句 來 移 動 更 遠 。 hero . moveRight ( 3 ) hero . moveUp ( ) he…" at bounding box center [1379, 359] width 330 height 572
type textarea "hero.moveDown(3)"
click at [1276, 215] on div "# 使 用 帶 有 參 數 的 移 動 語 句 來 移 動 更 遠 。 hero . moveRight ( 3 ) hero . moveUp ( ) he…" at bounding box center [1379, 359] width 330 height 572
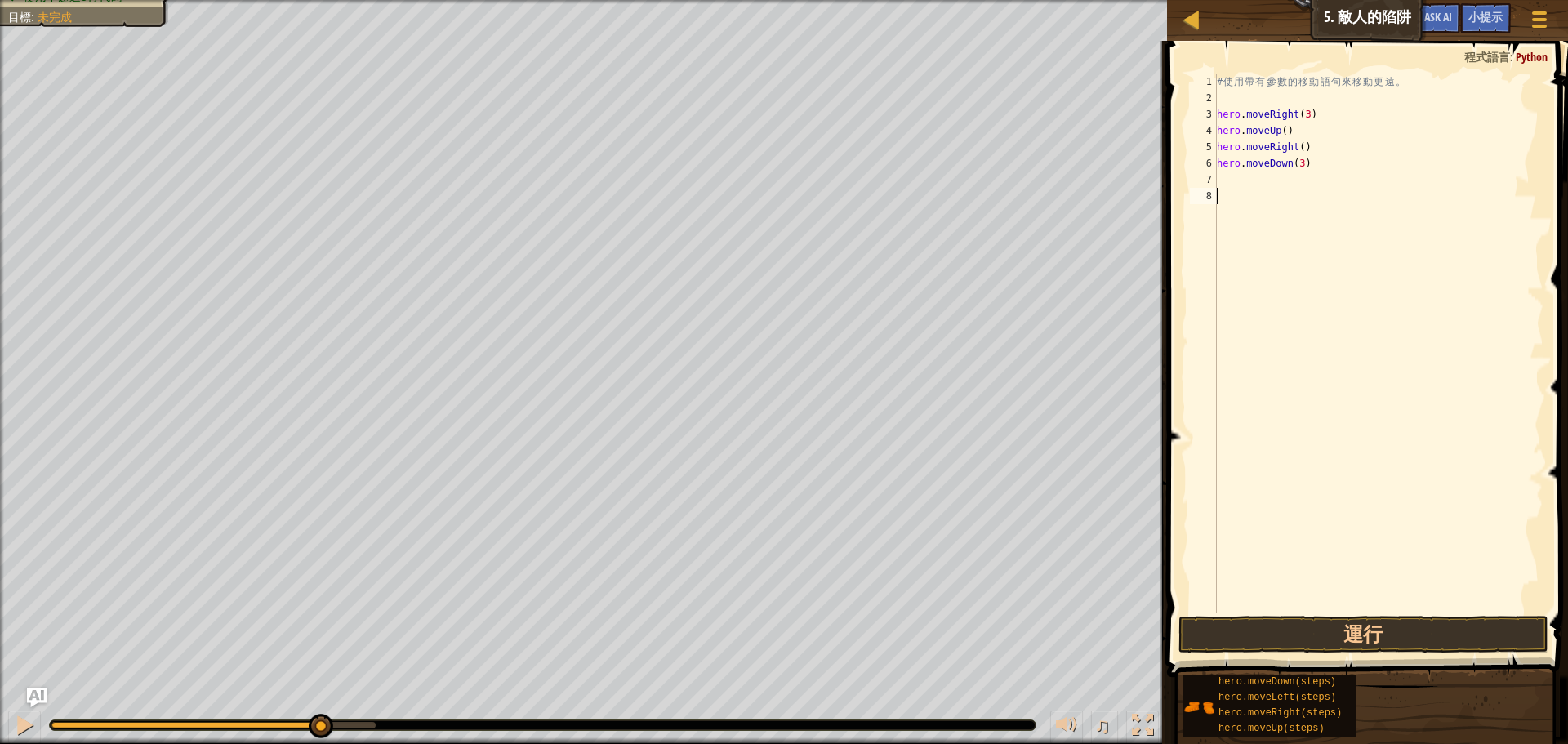
scroll to position [7, 0]
click at [1216, 176] on div "7" at bounding box center [1203, 180] width 27 height 16
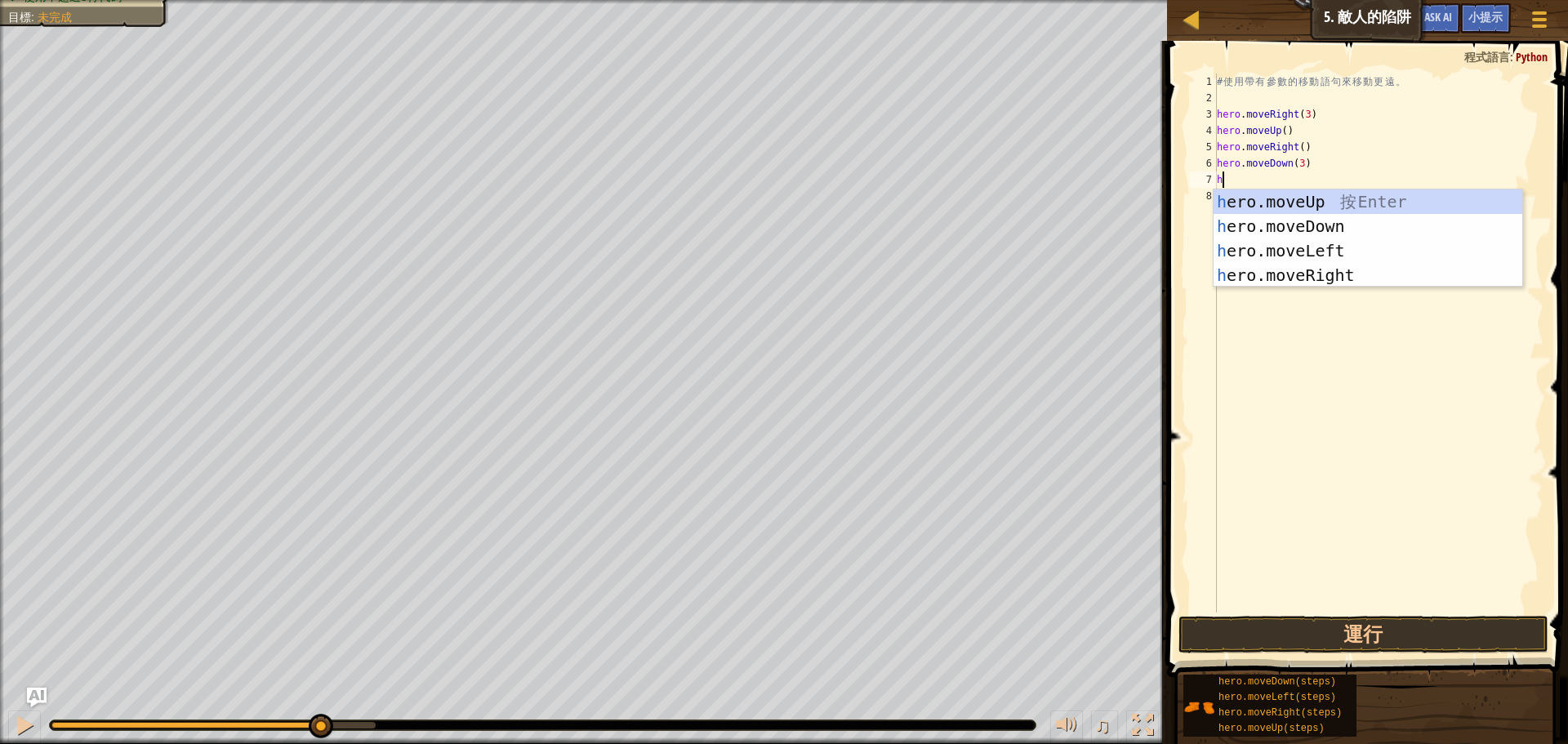
type textarea "h"
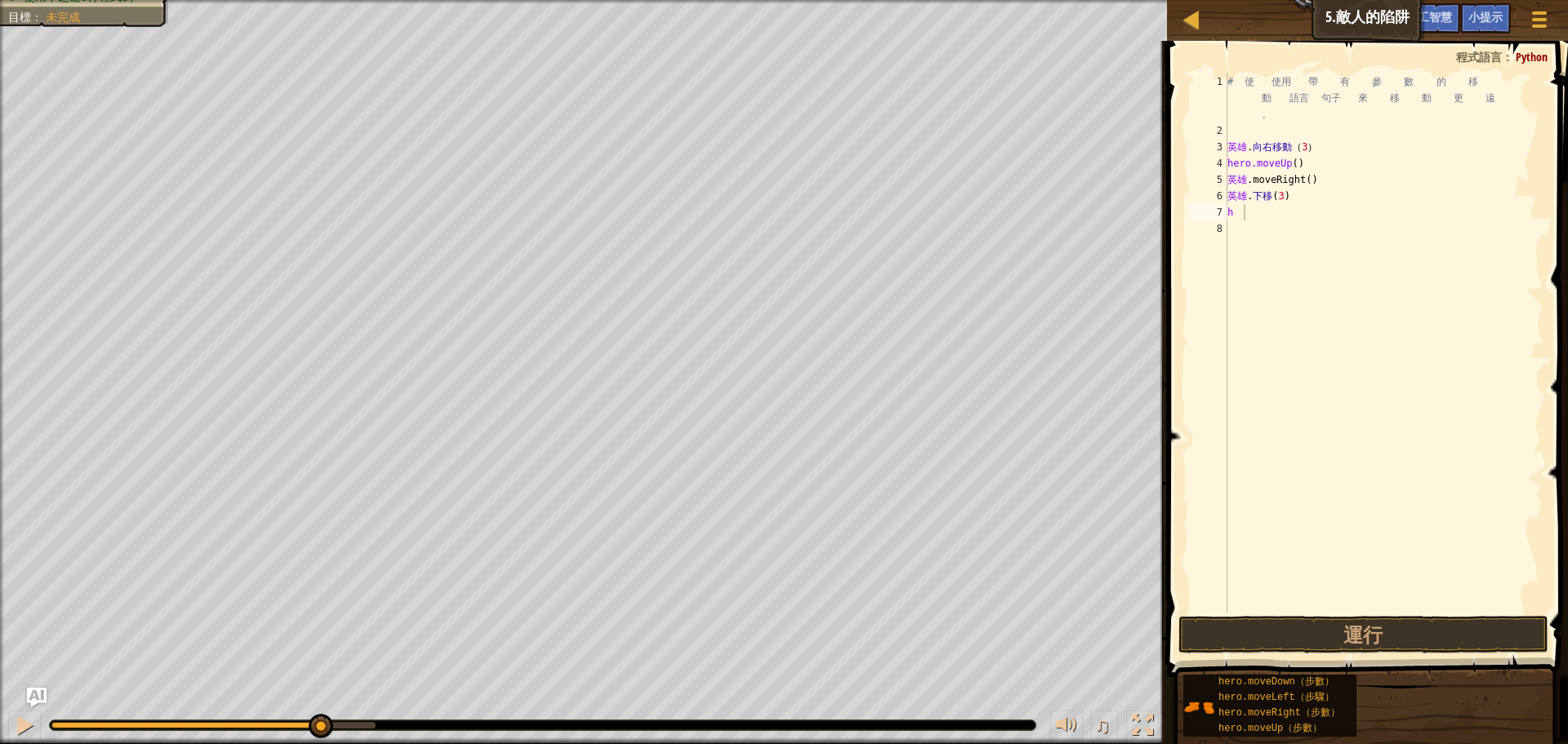
click at [1267, 215] on div "# 使 使用 帶 有 參 數 的 移 動 語言 句子 來 移 動 更 遠 。 英雄 . 向右移動 （ 3 ） hero.moveUp ( ) 英雄 .move…" at bounding box center [1384, 376] width 319 height 604
type textarea "h"
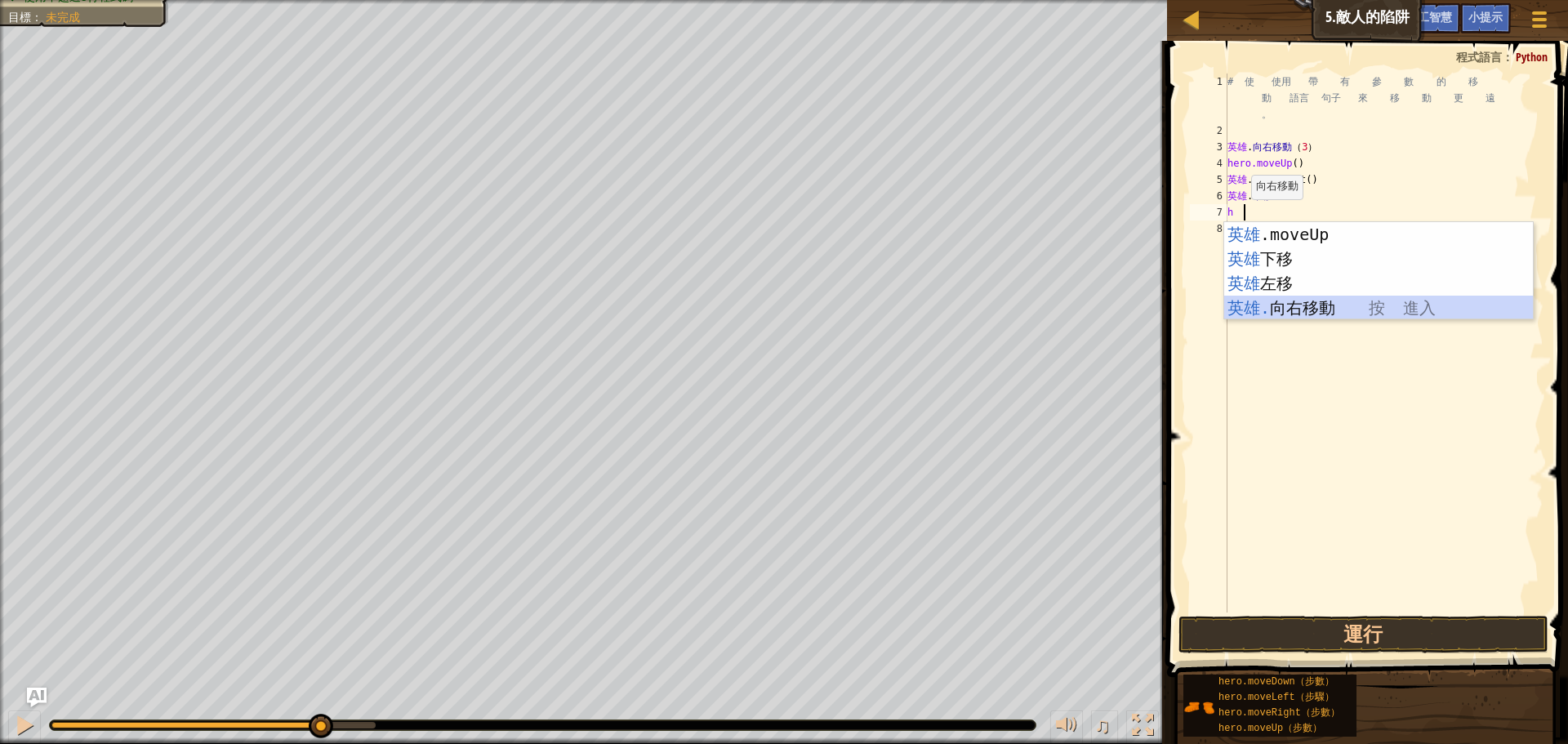
click at [1309, 309] on div "英雄 .moveUp 按 進入 英雄 下移 按 進入 英雄 左移 按 進入 英雄. 向右移動 按 進入" at bounding box center [1379, 295] width 309 height 147
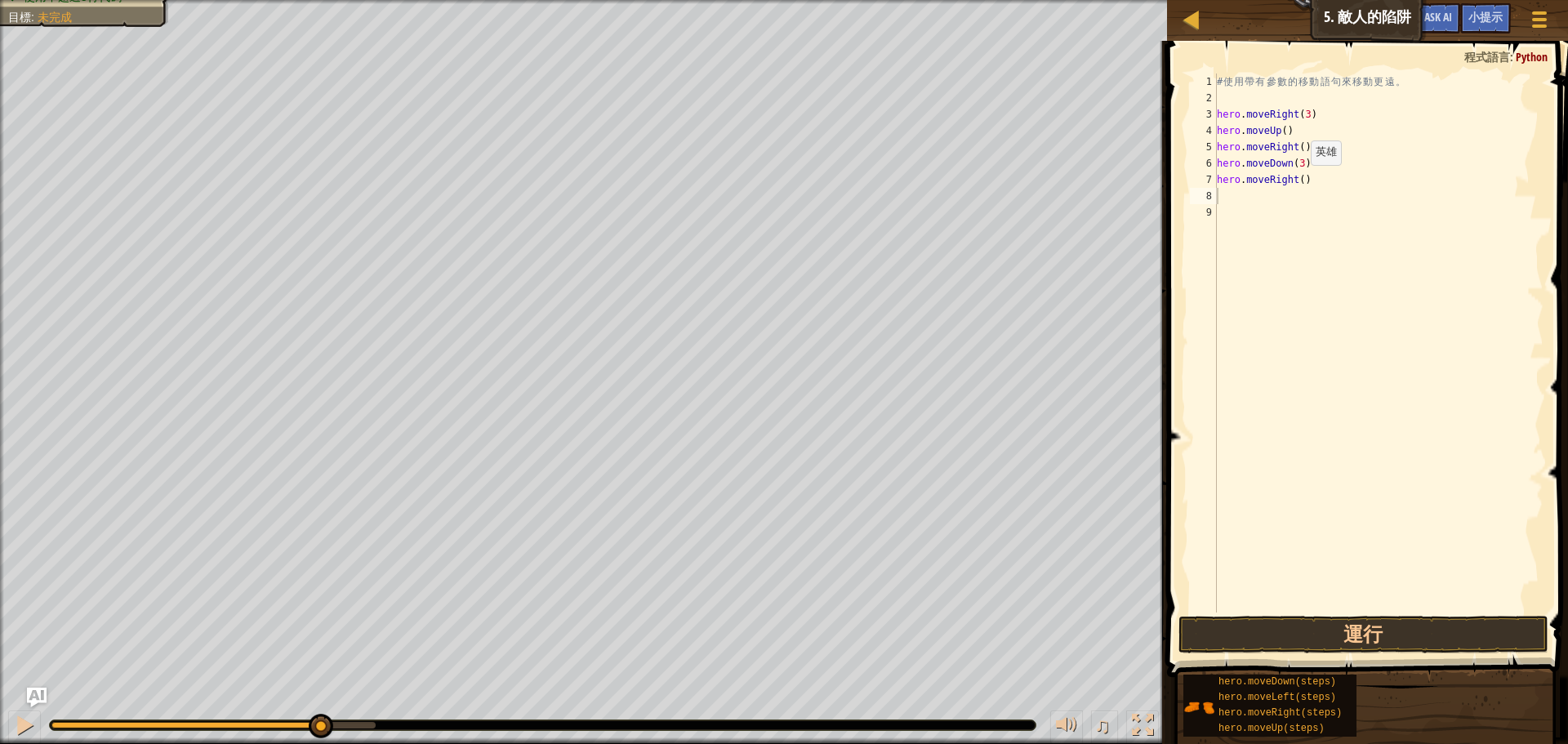
click at [1297, 181] on div "# 使 用 帶 有 參 數 的 移 動 語 句 來 移 動 更 遠 。 hero . moveRight ( 3 ) hero . moveUp ( ) he…" at bounding box center [1379, 359] width 330 height 572
type textarea "hero.moveRight(3)"
click at [1310, 641] on button "運行" at bounding box center [1363, 635] width 370 height 37
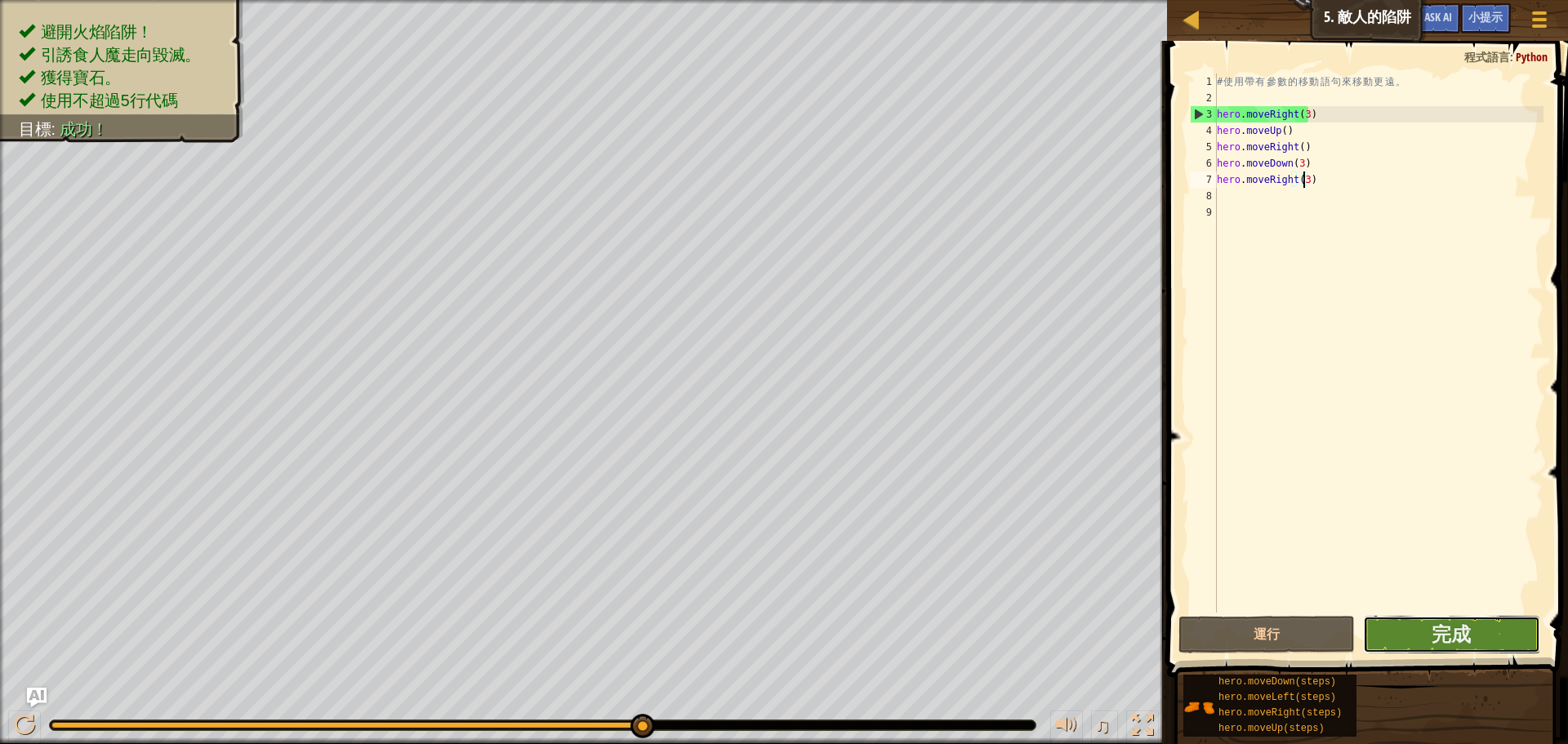
click at [1425, 627] on button "完成" at bounding box center [1451, 635] width 176 height 37
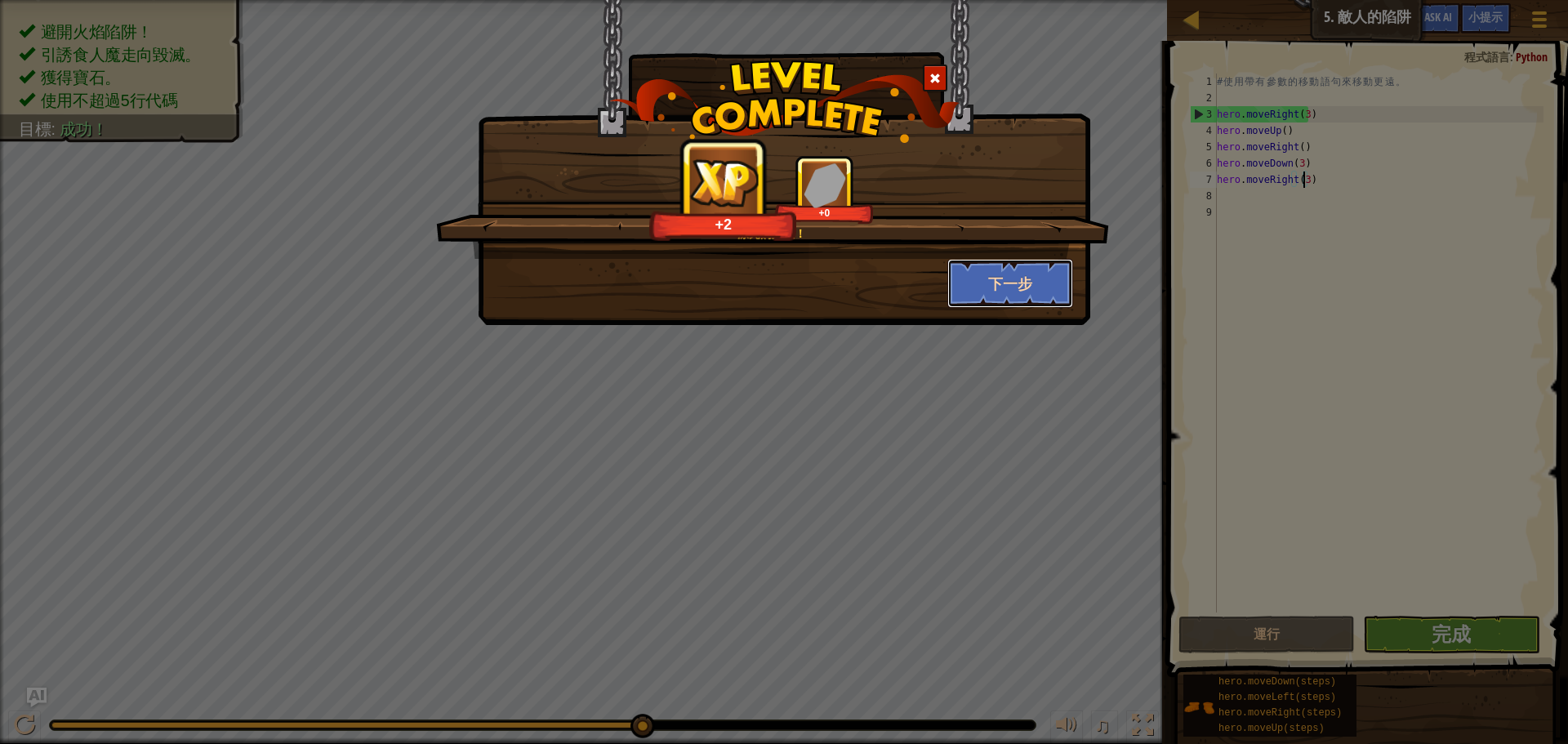
click at [1025, 273] on button "下一步" at bounding box center [1011, 283] width 127 height 49
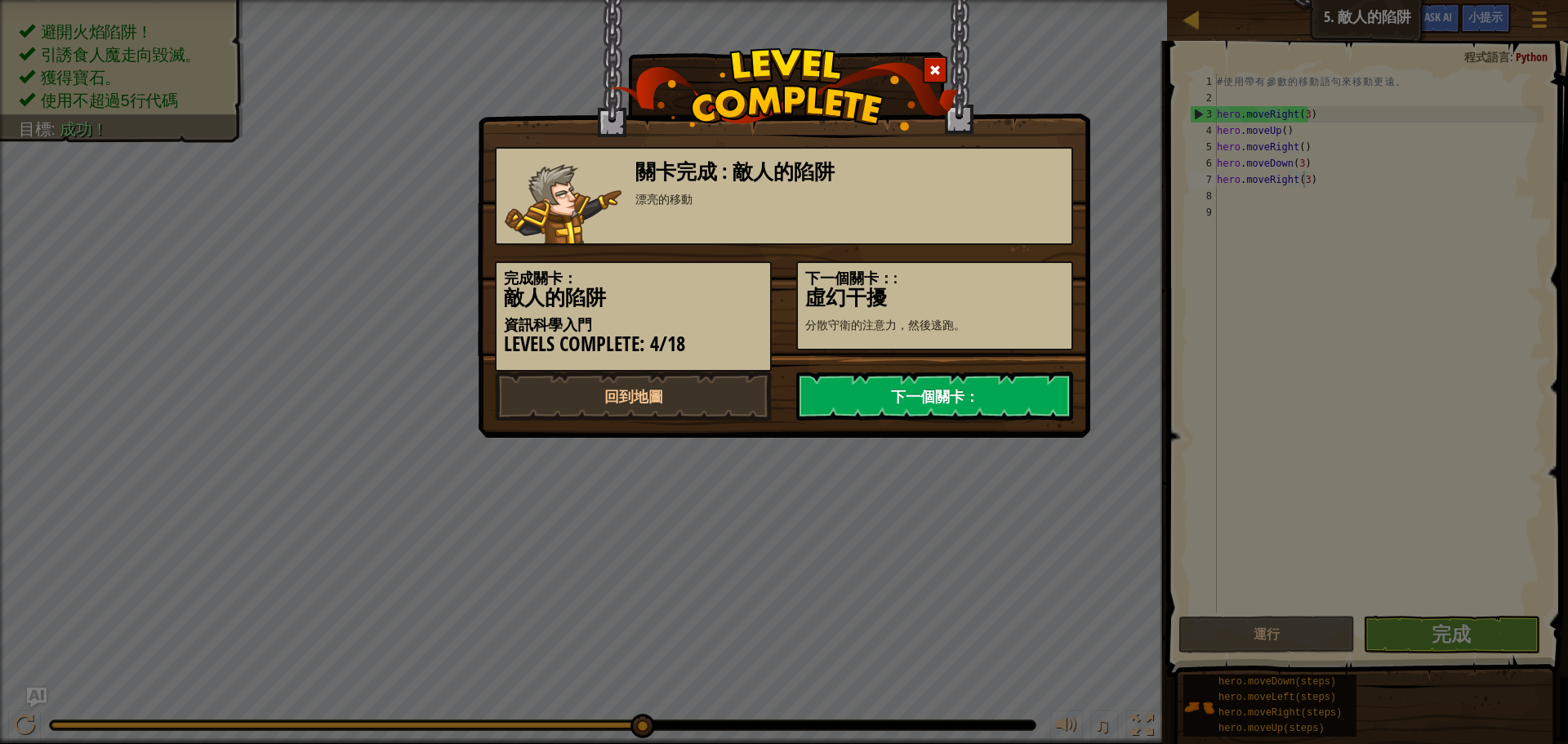
click at [896, 395] on link "下一個關卡：" at bounding box center [935, 396] width 277 height 49
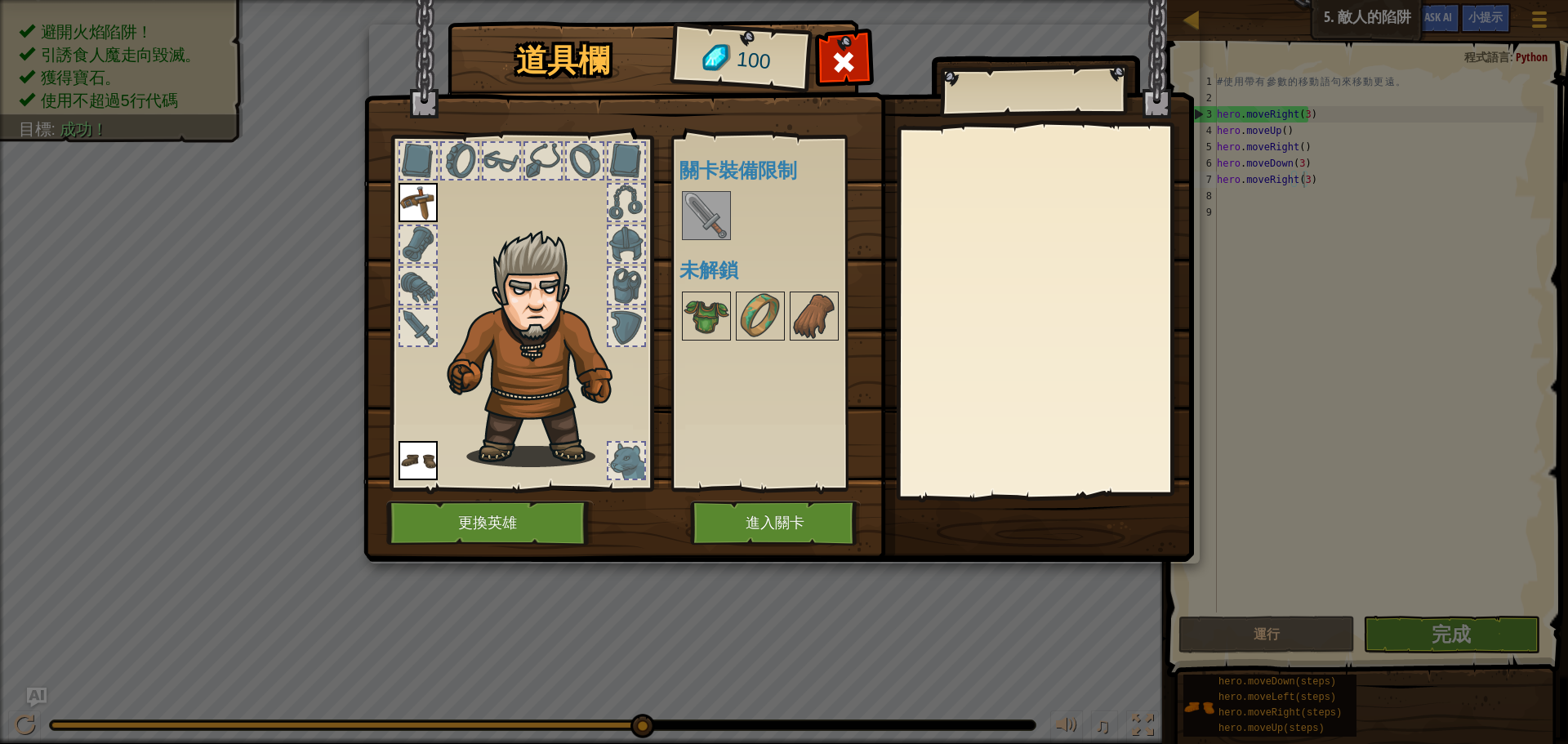
click at [417, 195] on img at bounding box center [417, 202] width 39 height 39
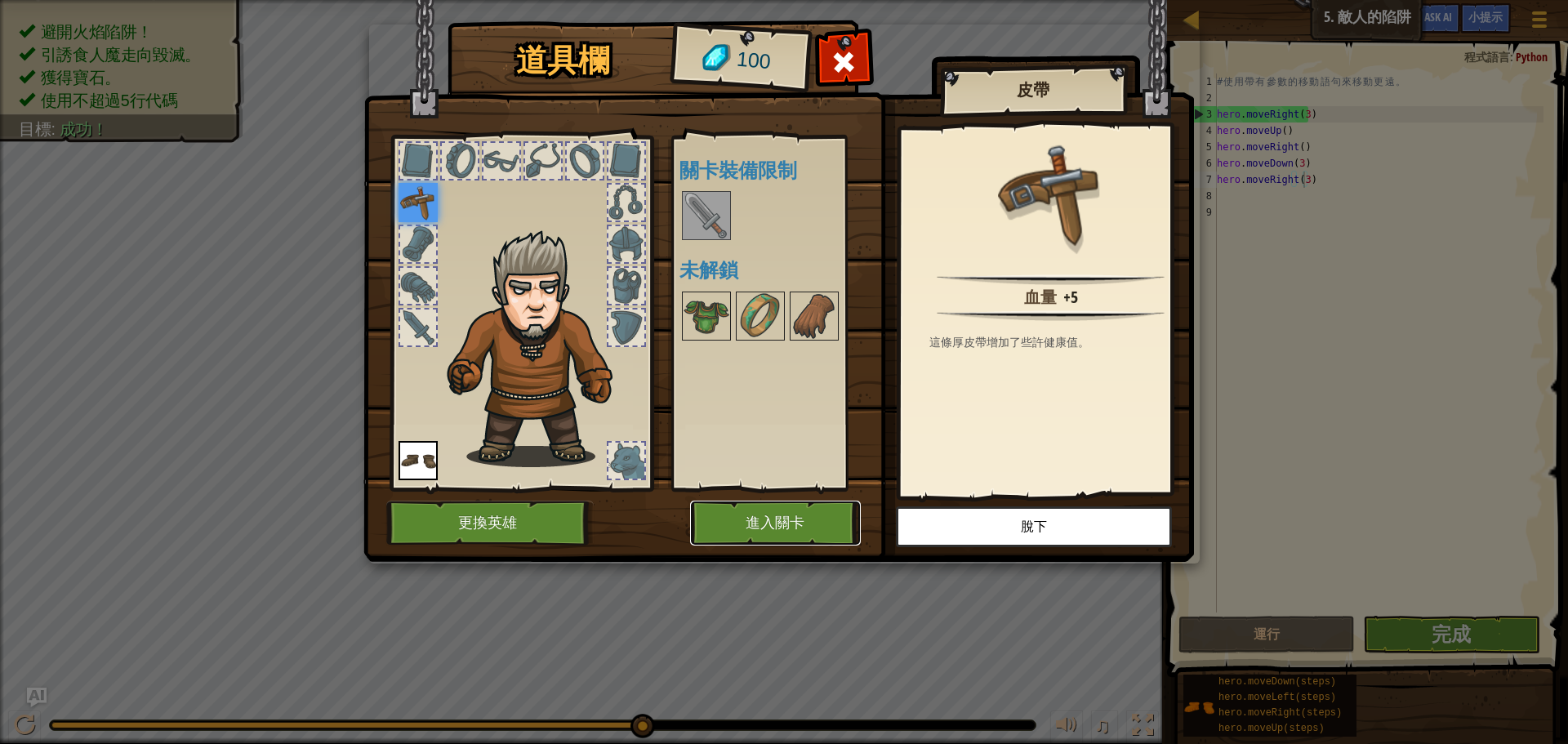
click at [779, 507] on button "進入關卡" at bounding box center [775, 523] width 171 height 45
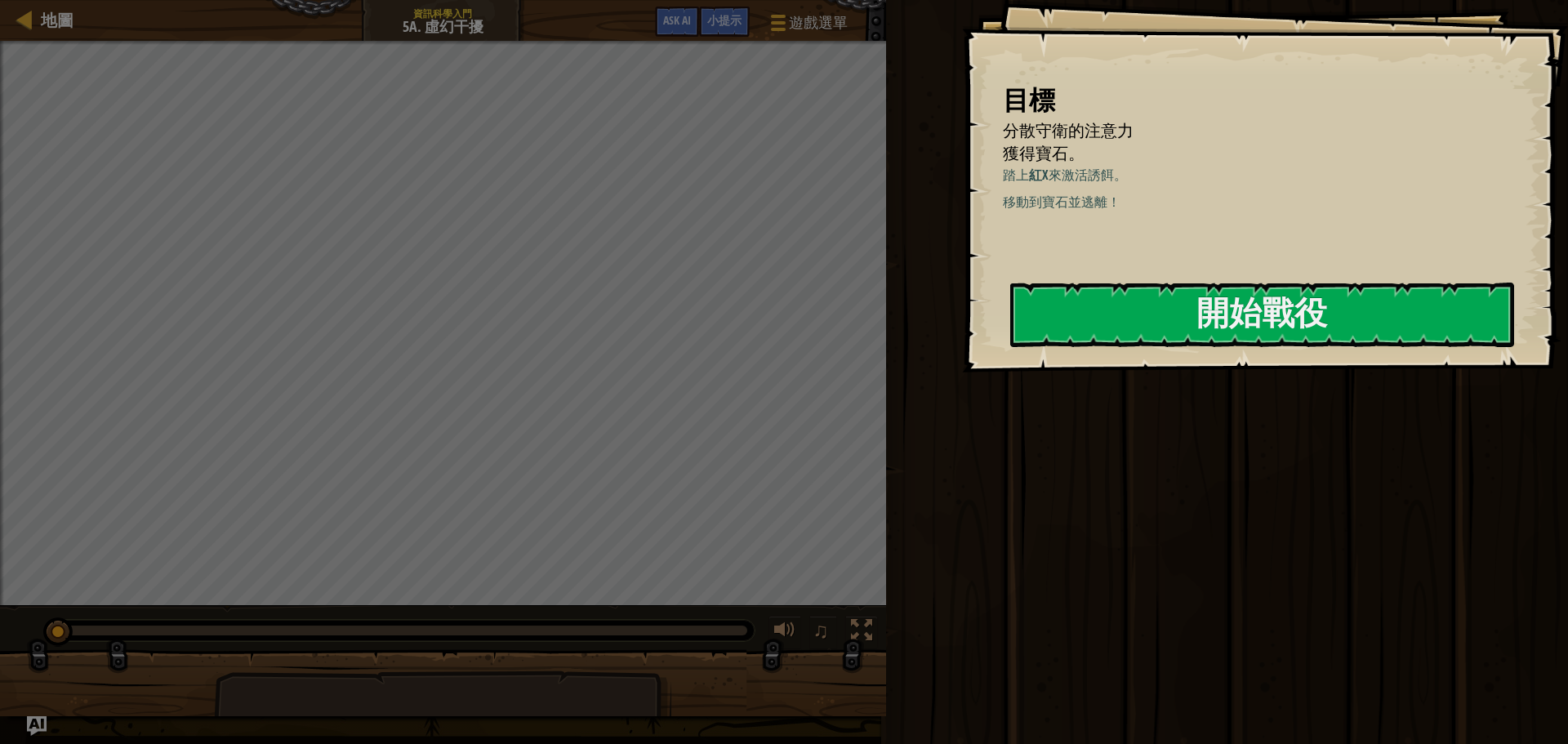
click at [1367, 119] on li "分散守衛的注意力" at bounding box center [1244, 130] width 524 height 23
click at [1241, 313] on button "開始戰役" at bounding box center [1262, 315] width 504 height 64
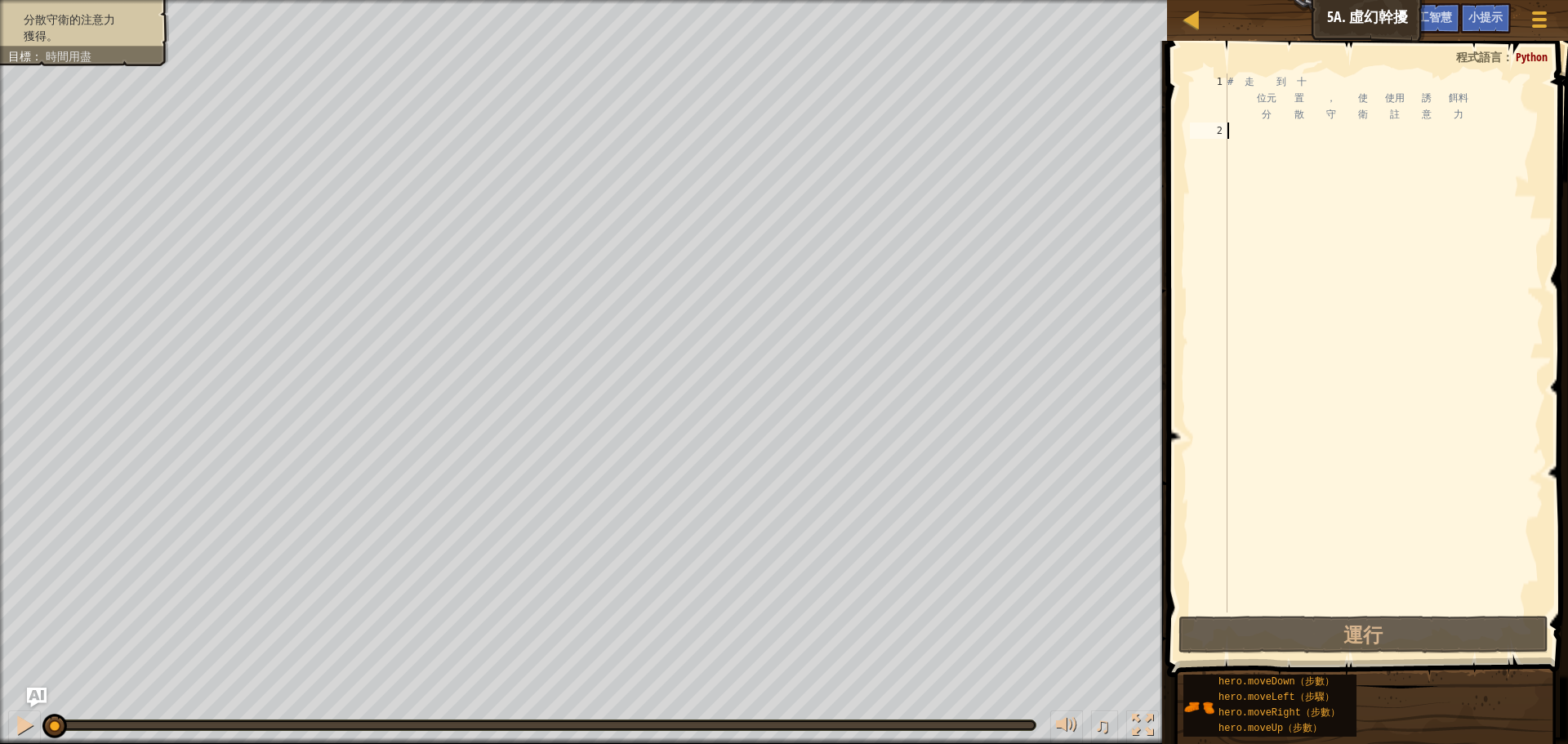
click at [1257, 138] on div "# 走 到 十 位元 置 ， 使 使用 誘 餌料 分 散 守 衛 註 意 力" at bounding box center [1384, 376] width 319 height 604
type textarea "h"
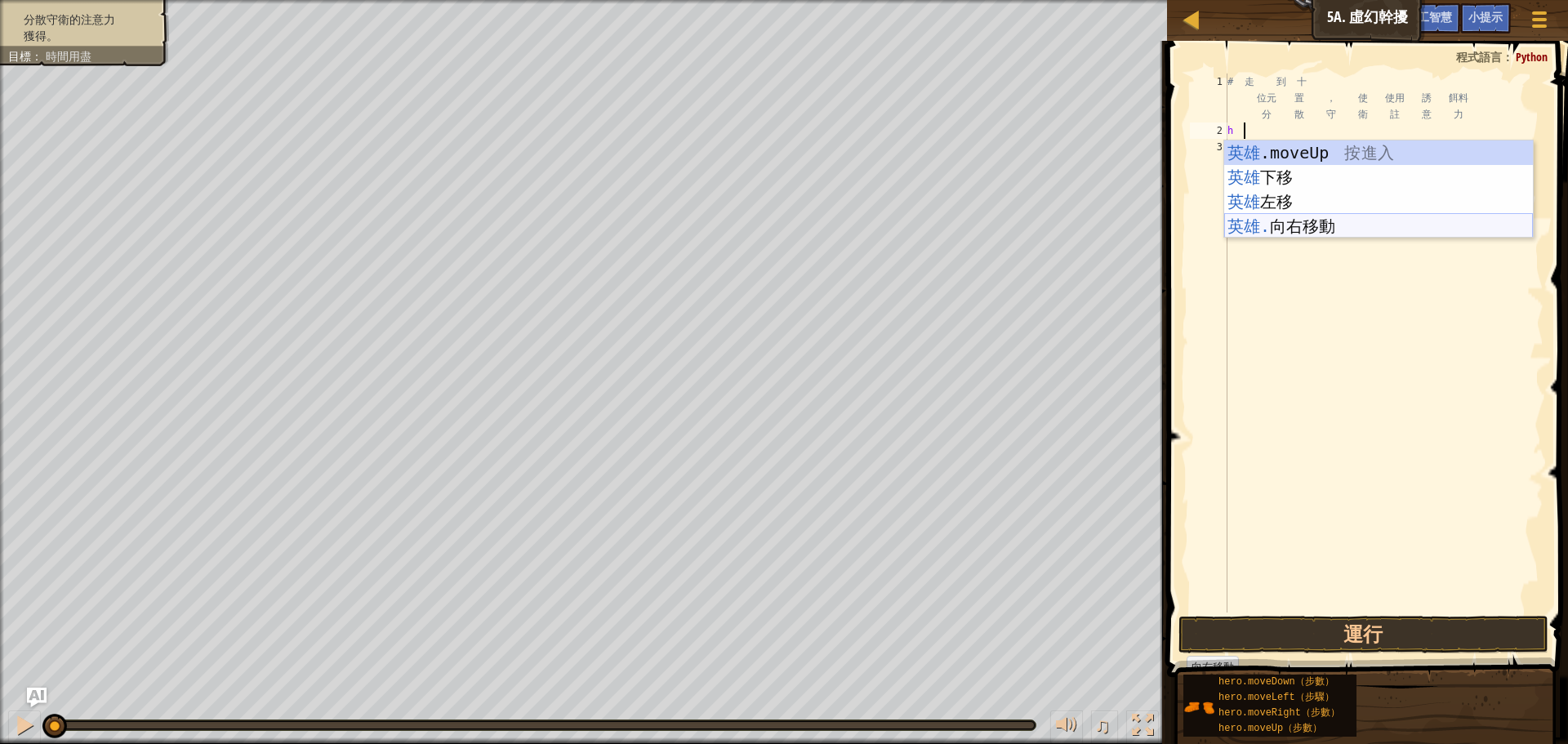
click at [1315, 227] on div "英雄 .moveUp 按 進入 英雄 下移 按 進入 英雄 左移 按 進入 英雄. 向右移動 按 進入" at bounding box center [1379, 214] width 309 height 147
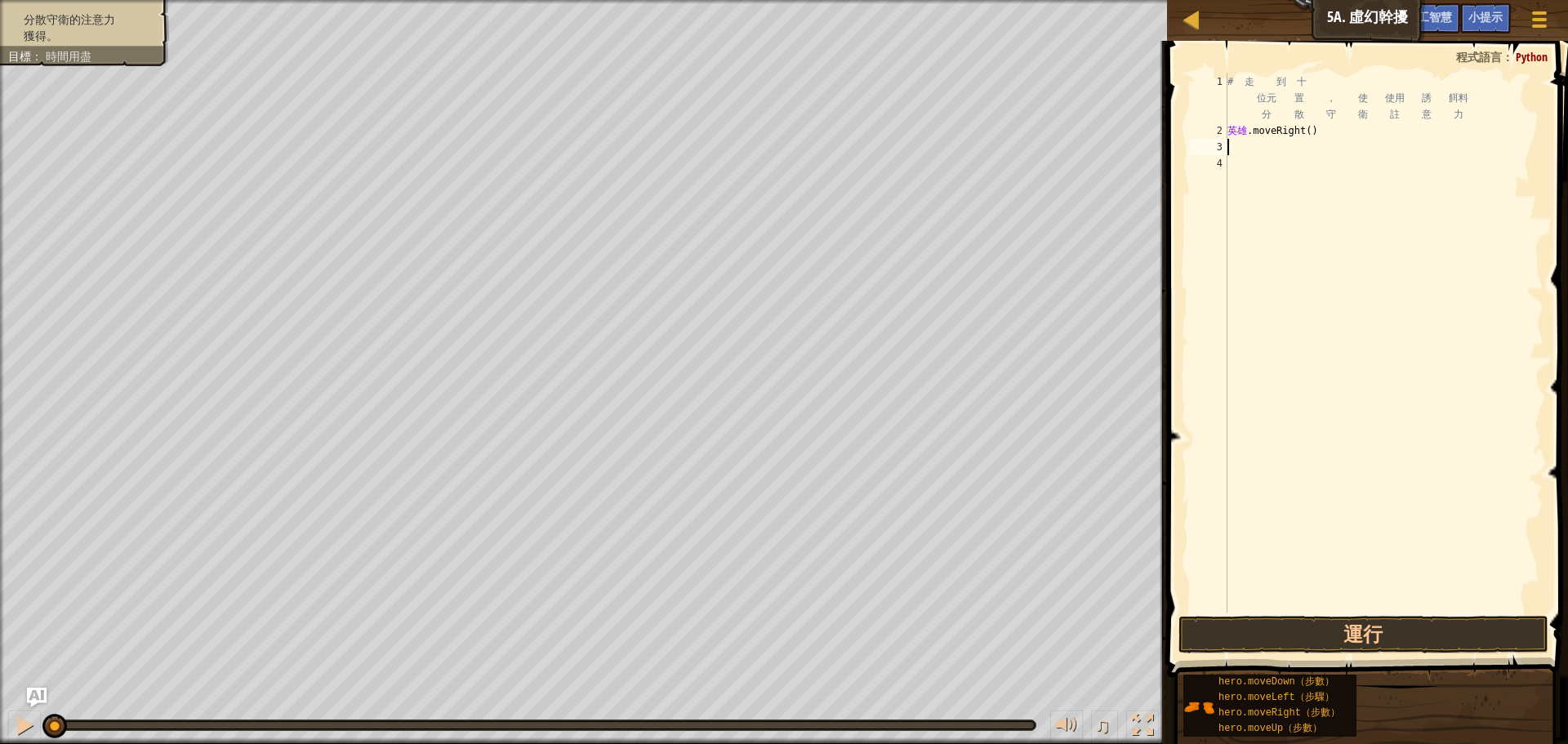
type textarea "h"
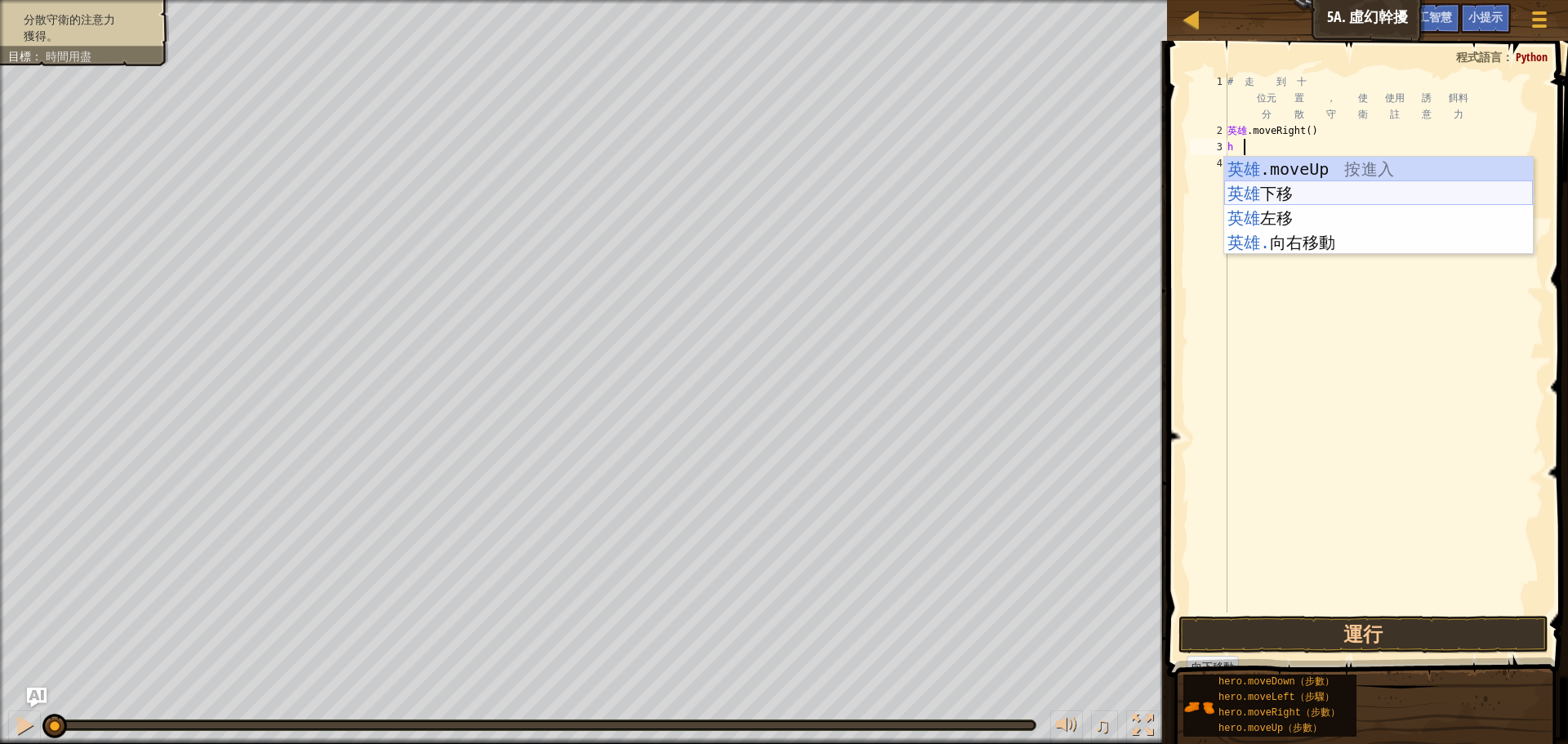
click at [1298, 198] on div "英雄 .moveUp 按 進入 英雄 下移 按 進入 英雄 左移 按 進入 英雄. 向右移動 按 進入" at bounding box center [1379, 230] width 309 height 147
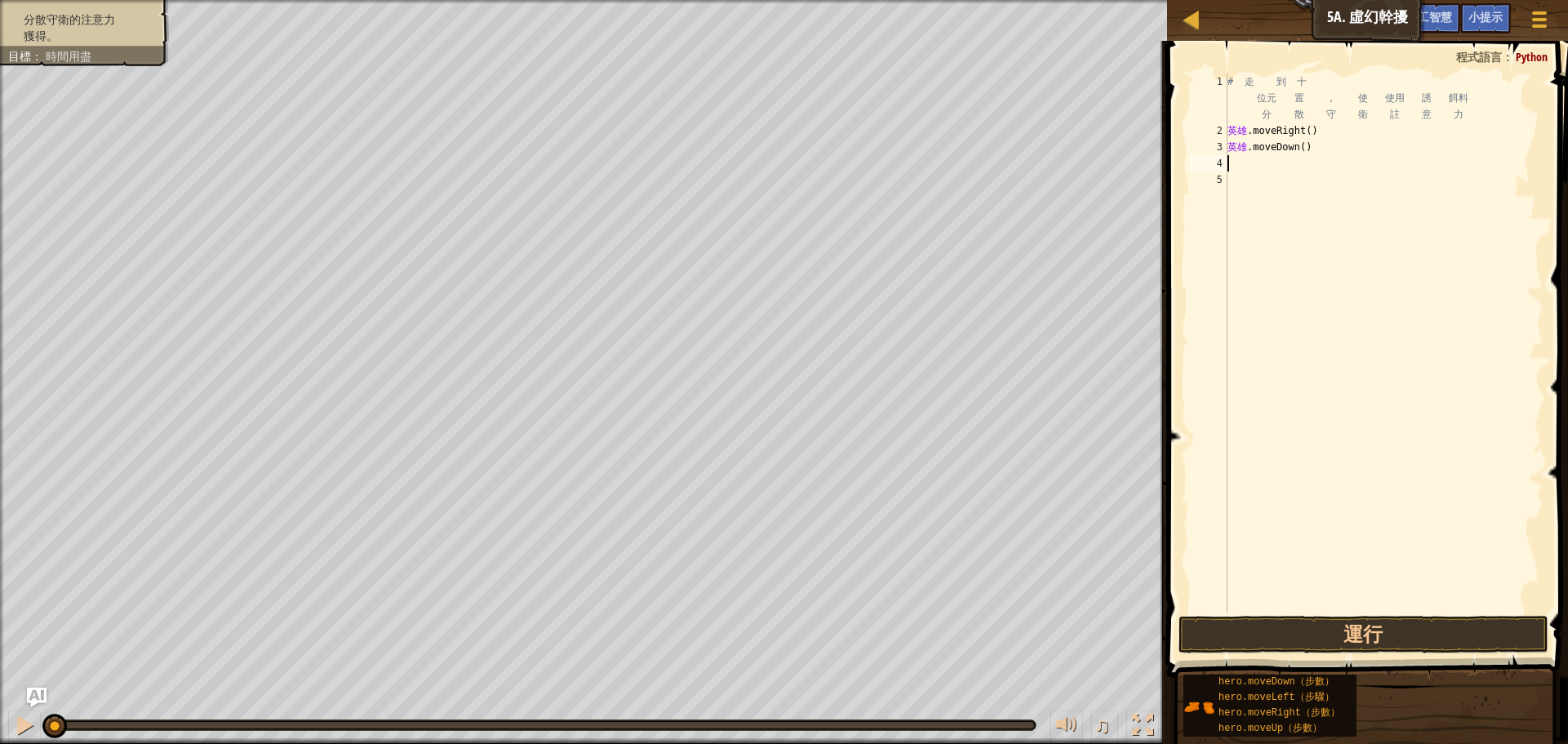
type textarea "h"
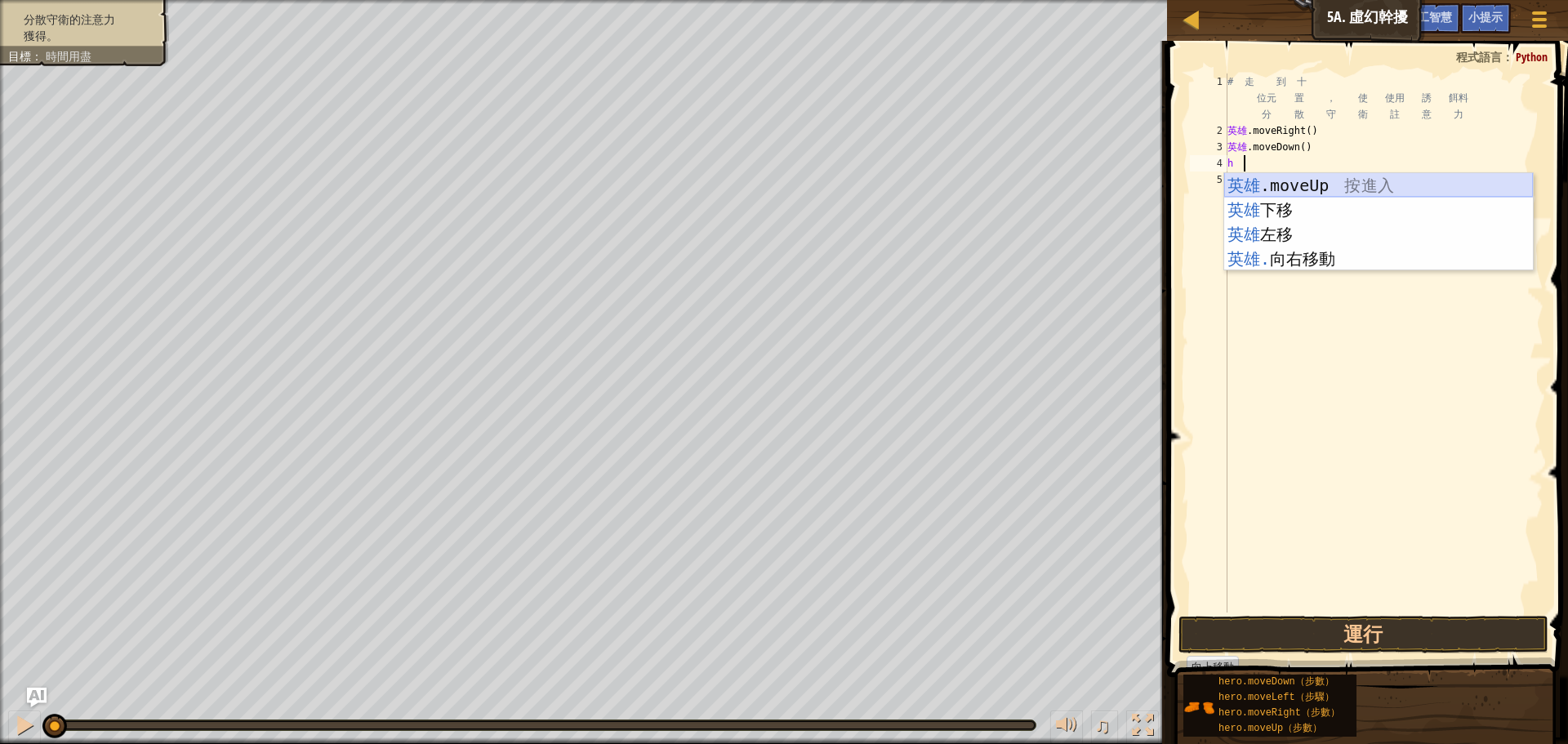
click at [1317, 182] on div "英雄 .moveUp 按 進入 英雄 下移 按 進入 英雄 左移 按 進入 英雄. 向右移動 按 進入" at bounding box center [1379, 247] width 309 height 147
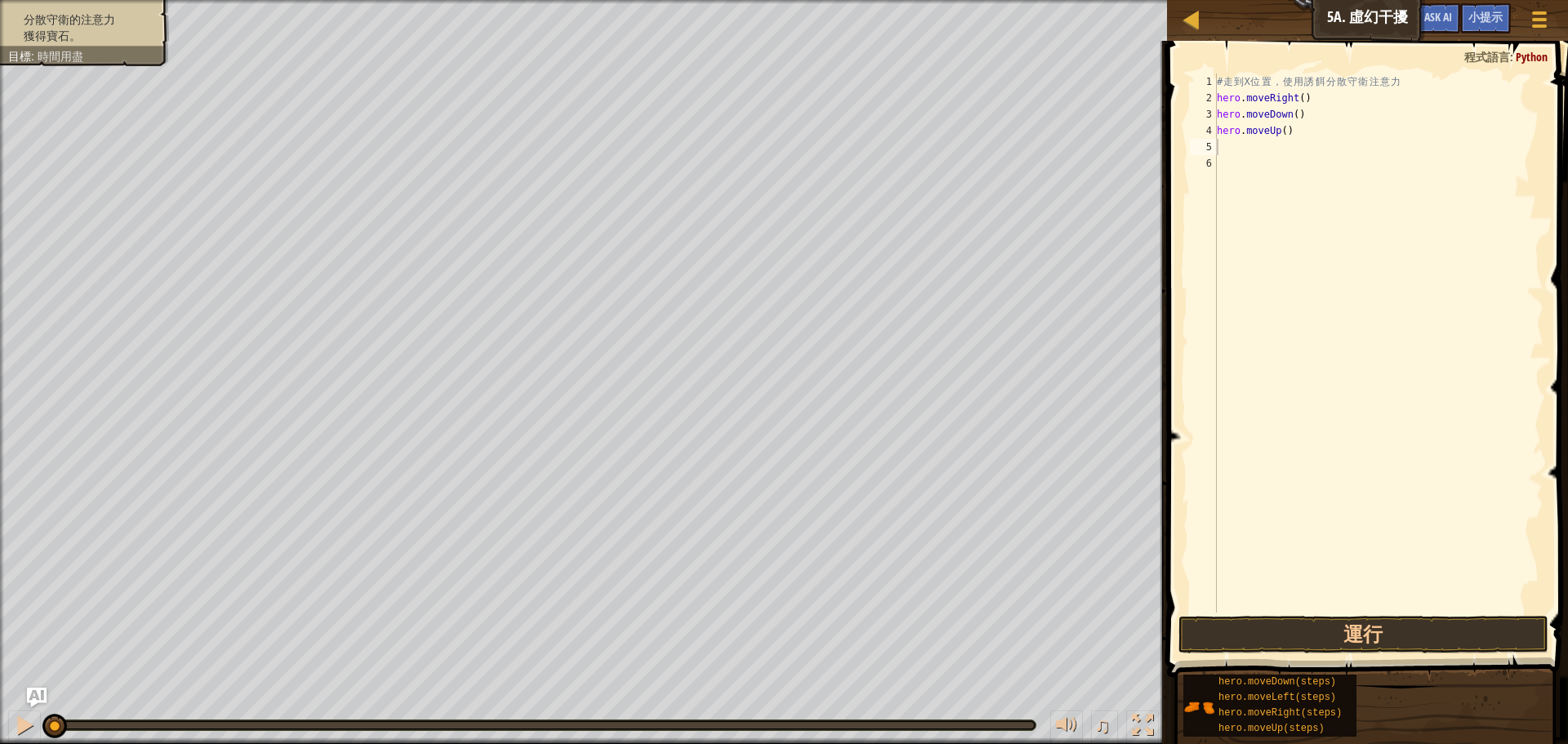
click at [1284, 129] on div "# 走 到 X 位 置 ， 使 用 誘 餌 分 散 守 衛 注 意 力 hero . moveRight ( ) hero . moveDown ( ) he…" at bounding box center [1379, 359] width 330 height 572
type textarea "hero.moveUp(2)"
click at [1227, 149] on div "# 走 到 X 位 置 ， 使 用 誘 餌 分 散 守 衛 注 意 力 hero . moveRight ( ) hero . moveDown ( ) he…" at bounding box center [1379, 359] width 330 height 572
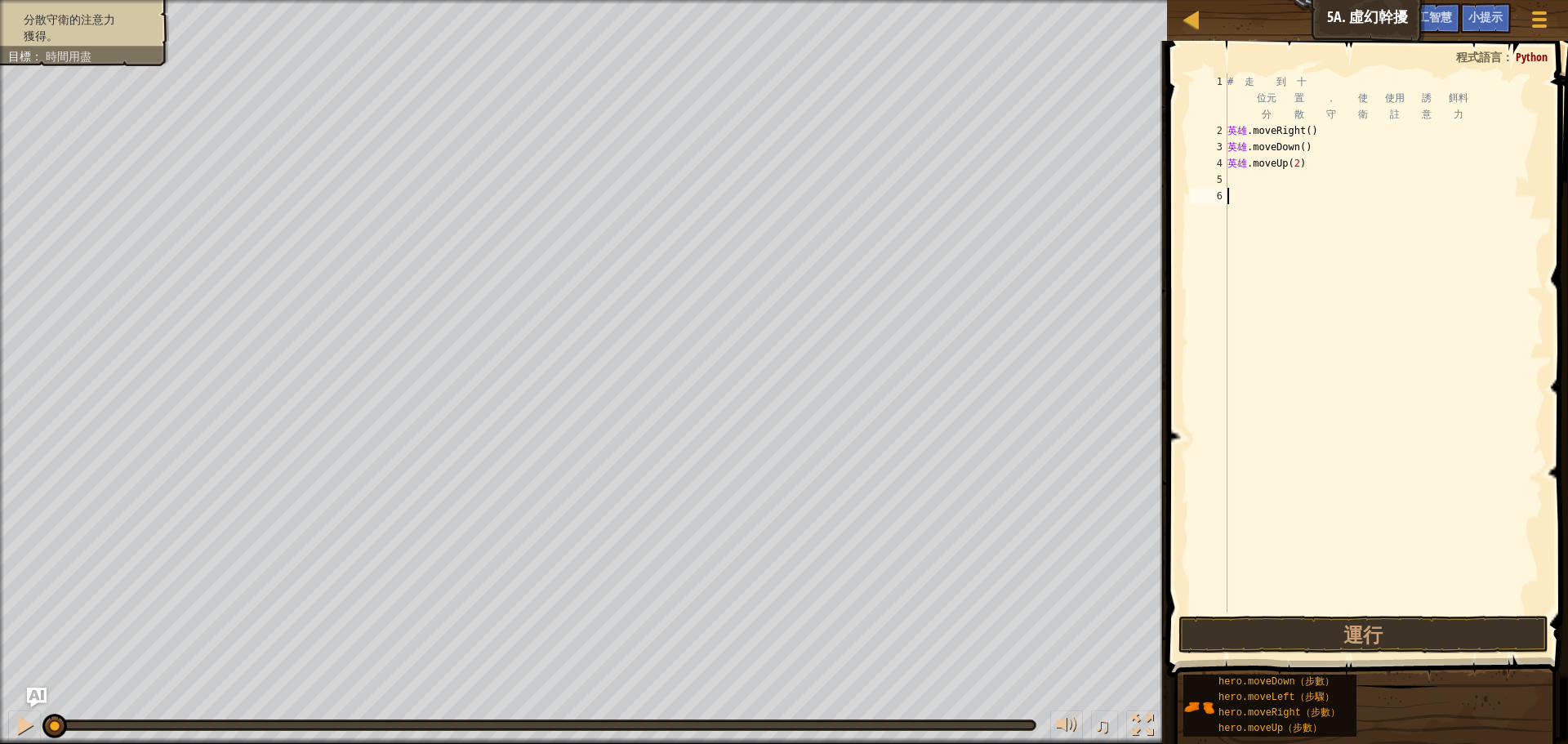
click at [1279, 234] on div "# 走 到 十 位元 置 ， 使 使用 誘 餌料 分 散 守 衛 註 意 力 英雄 .moveRight ( ) 英雄 .moveDown ( ) 英雄 .m…" at bounding box center [1384, 376] width 319 height 604
click at [1237, 178] on div "# 走 到 十 位元 置 ， 使 使用 誘 餌料 分 散 守 衛 註 意 力 英雄 .moveRight ( ) 英雄 .moveDown ( ) 英雄 .m…" at bounding box center [1384, 376] width 319 height 604
type textarea "h"
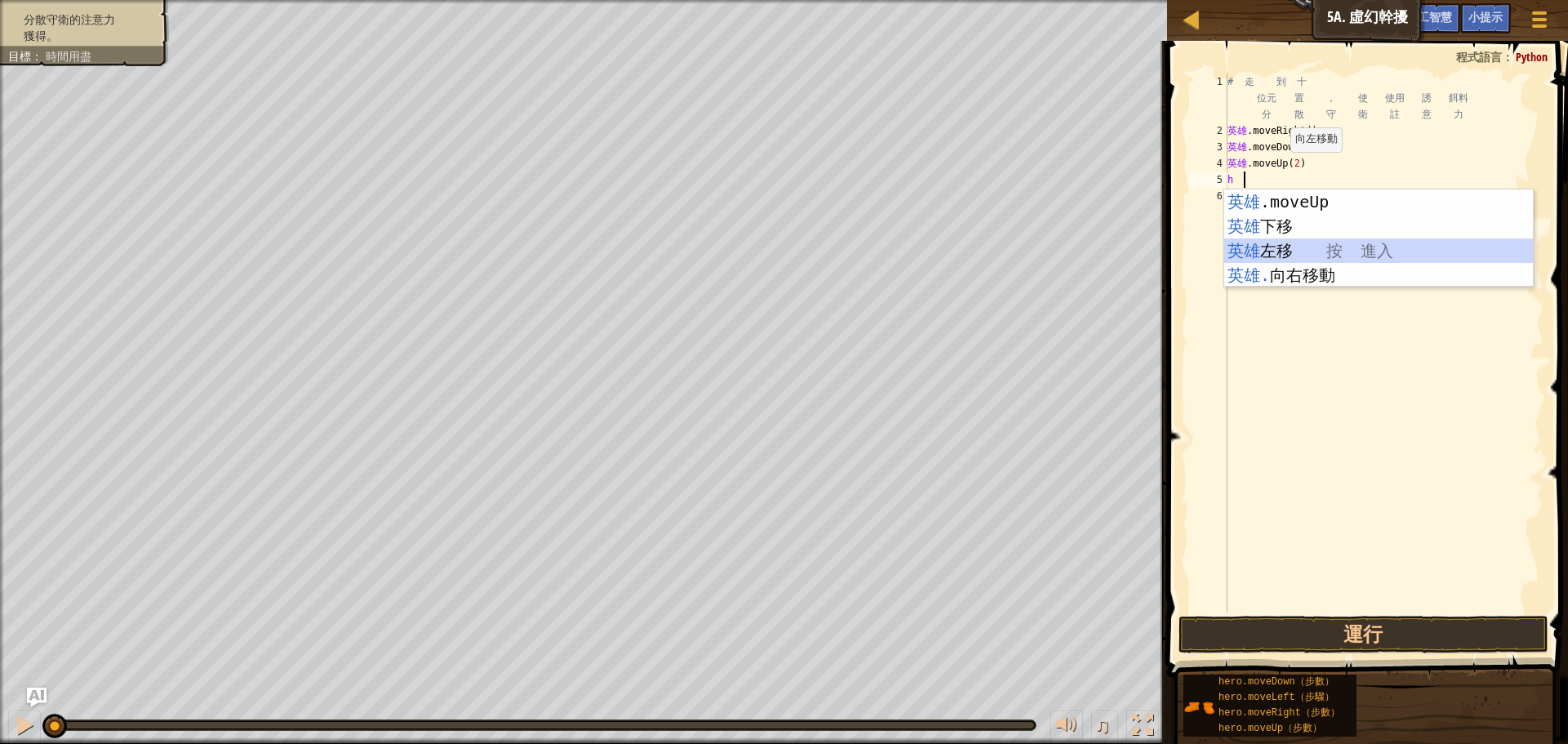
click at [1306, 251] on div "英雄 .moveUp 按 進入 英雄 下移 按 進入 英雄 左移 按 進入 英雄. 向右移動 按 進入" at bounding box center [1379, 262] width 309 height 147
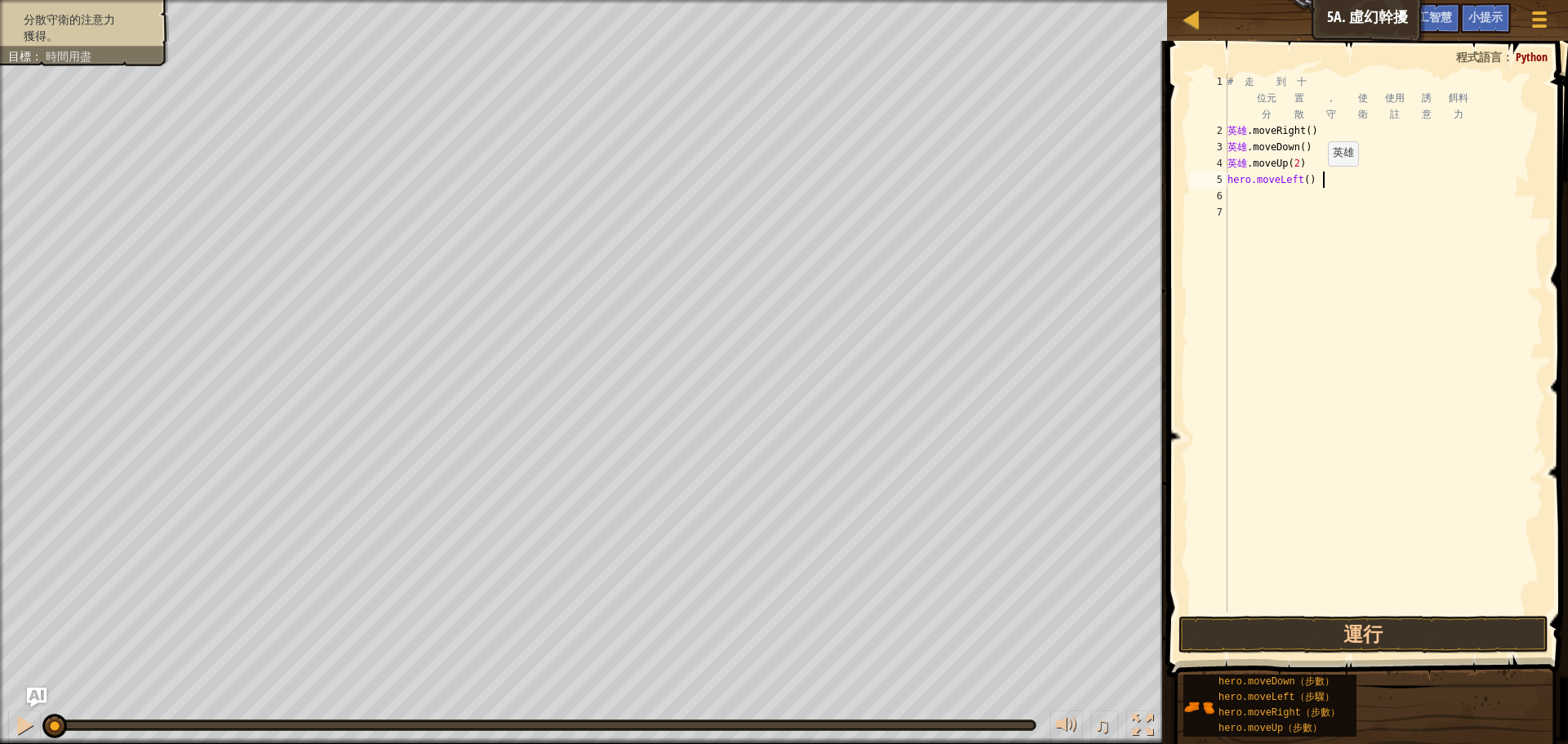
click at [1325, 182] on div "# 走 到 十 位元 置 ， 使 使用 誘 餌料 分 散 守 衛 註 意 力 英雄 .moveRight ( ) 英雄 .moveDown ( ) 英雄 .m…" at bounding box center [1384, 376] width 319 height 604
drag, startPoint x: 1295, startPoint y: 183, endPoint x: 1229, endPoint y: 188, distance: 66.2
click at [1229, 188] on div "# 走 到 十 位元 置 ， 使 使用 誘 餌料 分 散 守 衛 註 意 力 英雄 .moveRight ( ) 英雄 .moveDown ( ) 英雄 .m…" at bounding box center [1384, 376] width 319 height 604
drag, startPoint x: 1287, startPoint y: 183, endPoint x: 1226, endPoint y: 183, distance: 61.0
click at [1226, 183] on div "veLeft() 1 2 3 4 5 6 7 # 走 到 十 位元 置 ， 使 使用 誘 餌料 分 散 守 衛 註 意 力 英雄 .moveRight ( )…" at bounding box center [1365, 343] width 357 height 539
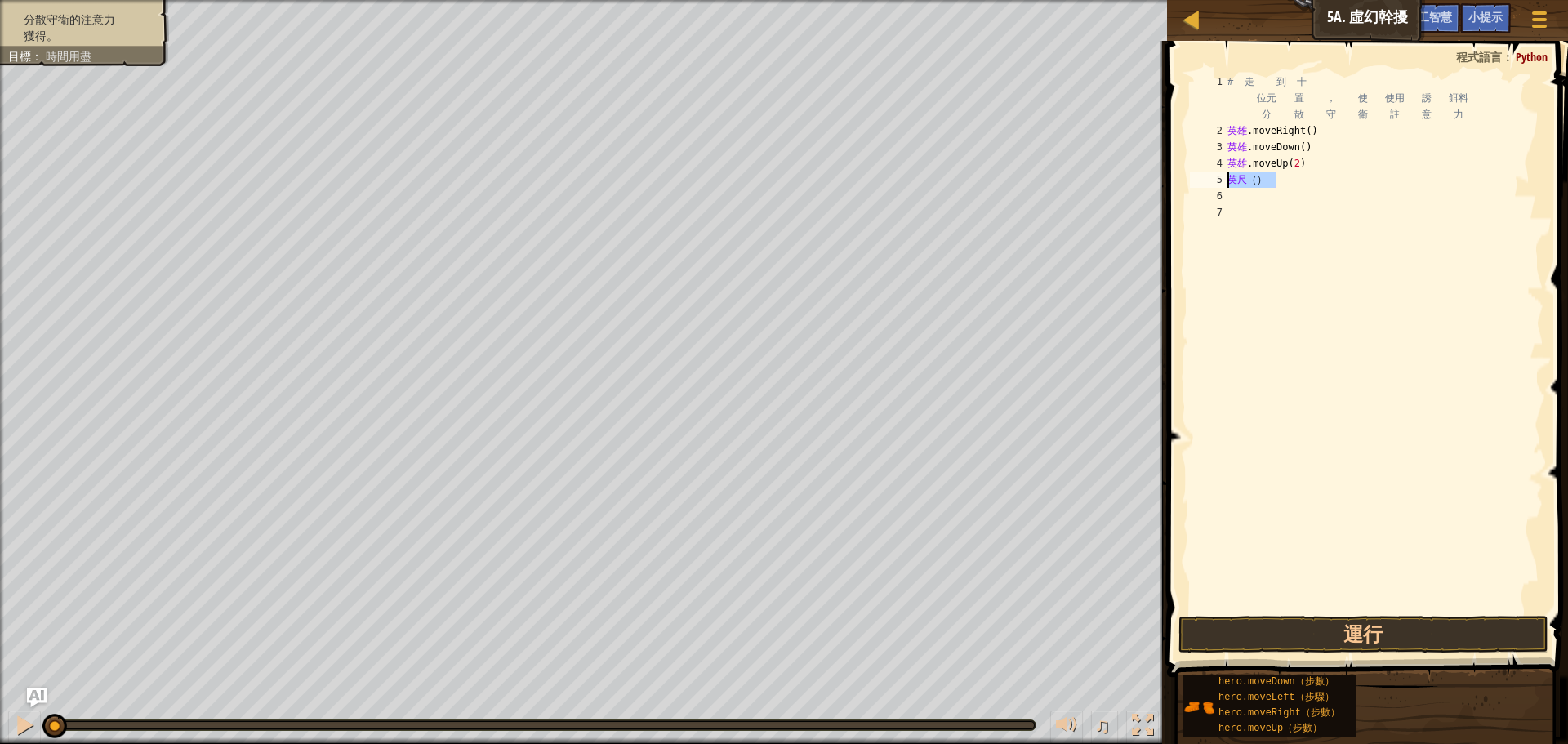
drag, startPoint x: 1268, startPoint y: 183, endPoint x: 1213, endPoint y: 181, distance: 55.0
click at [1213, 181] on div "ft() 1 2 3 4 5 6 7 # 走 到 十 位元 置 ， 使 使用 誘 餌料 分 散 守 衛 註 意 力 英雄 .moveRight ( ) 英雄 …" at bounding box center [1365, 343] width 357 height 539
type textarea ")"
drag, startPoint x: 1256, startPoint y: 180, endPoint x: 1225, endPoint y: 180, distance: 31.0
click at [1225, 180] on div ") 1 2 3 4 5 6 7 # 走 到 十 位元 置 ， 使 使用 誘 餌料 分 散 守 衛 註 意 力 英雄 .moveRight ( ) 英雄 .mo…" at bounding box center [1365, 343] width 357 height 539
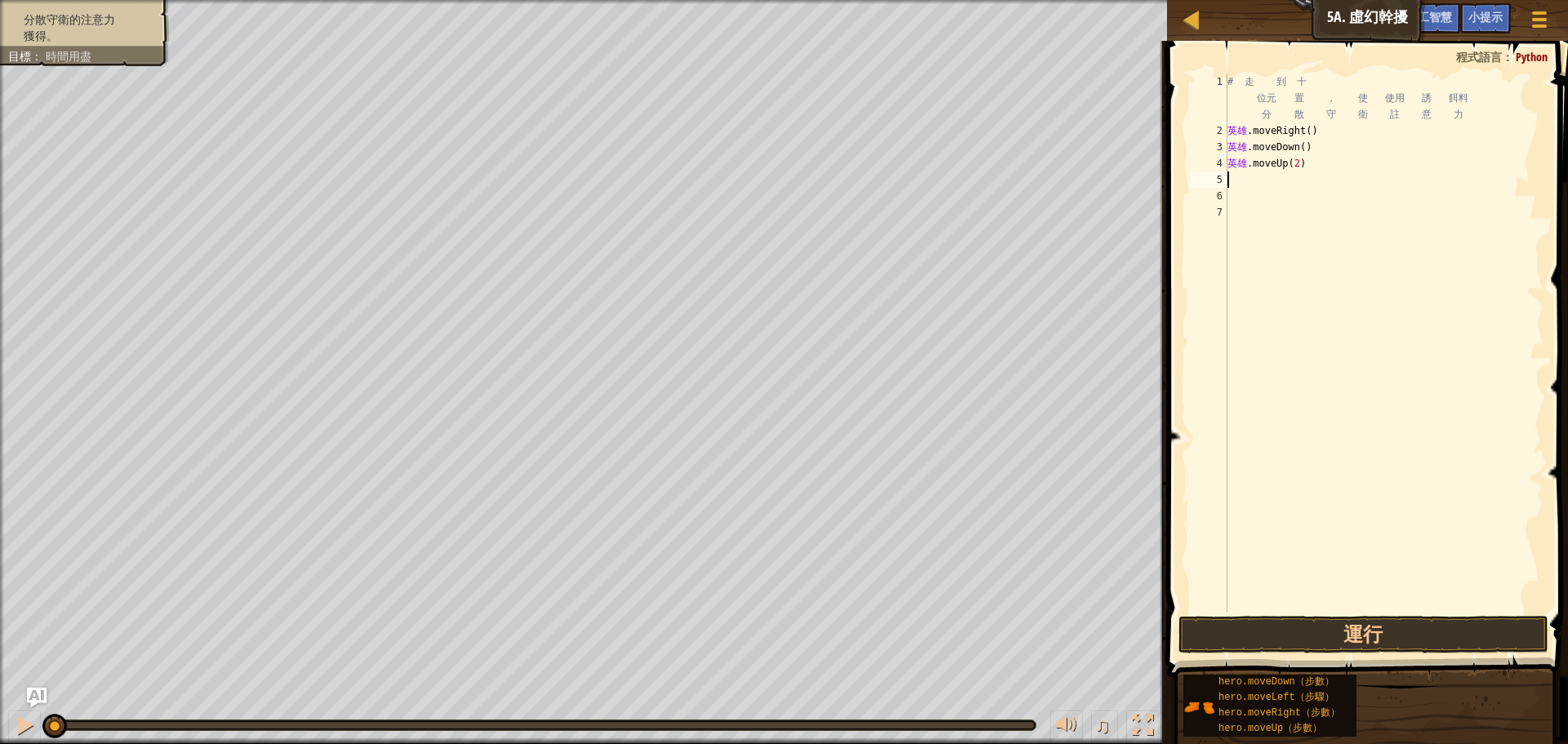
type textarea "h"
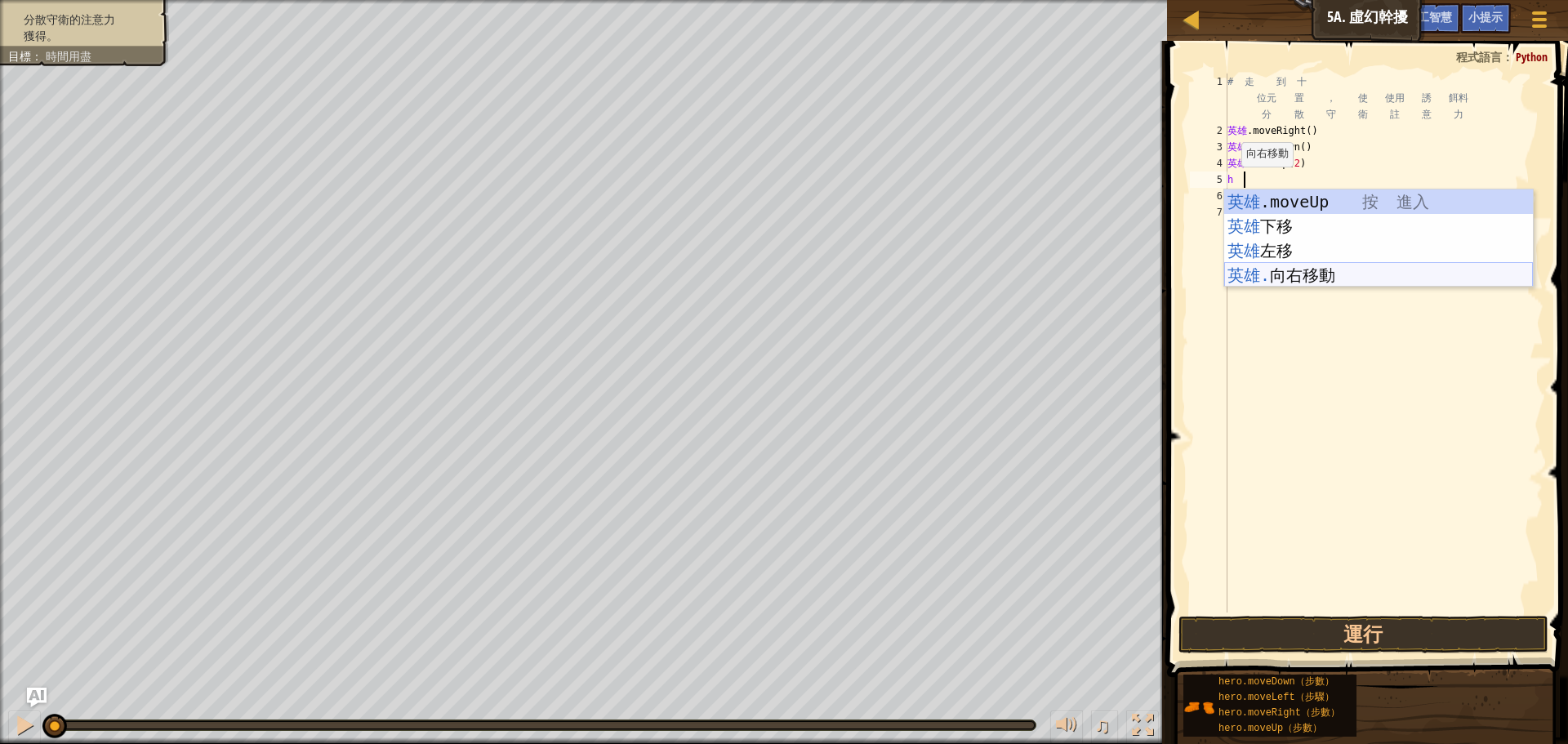
drag, startPoint x: 1271, startPoint y: 268, endPoint x: 1279, endPoint y: 252, distance: 17.9
click at [1271, 268] on div "英雄 .moveUp 按 進入 英雄 下移 按 進入 英雄 左移 按 進入 英雄. 向右移動 按 進入" at bounding box center [1379, 262] width 309 height 147
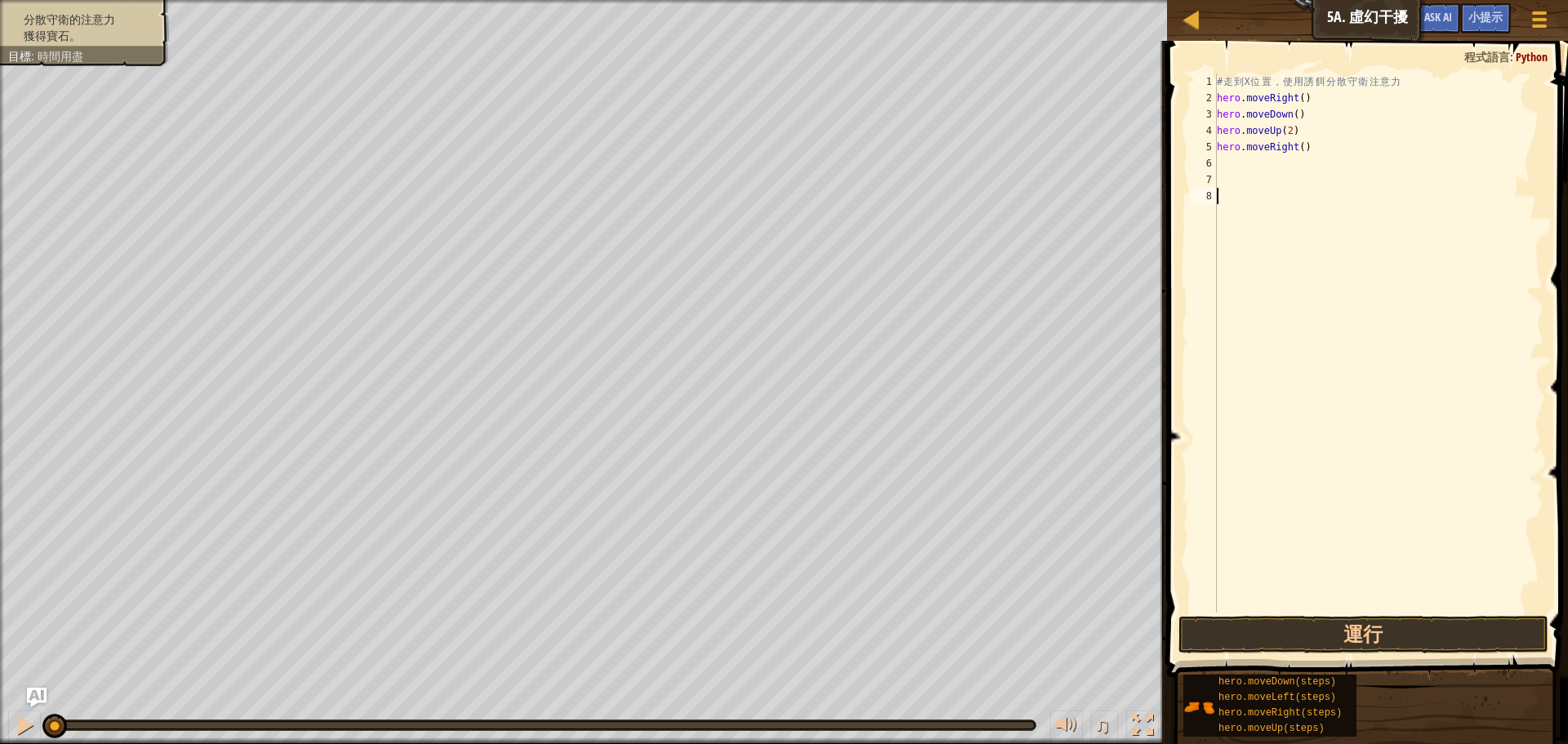
click at [1313, 196] on div "# 走 到 X 位 置 ， 使 用 誘 餌 分 散 守 衛 注 意 力 hero . moveRight ( ) hero . moveDown ( ) he…" at bounding box center [1379, 359] width 330 height 572
click at [1299, 146] on div "# 走 到 X 位 置 ， 使 用 誘 餌 分 散 守 衛 注 意 力 hero . moveRight ( ) hero . moveDown ( ) he…" at bounding box center [1379, 359] width 330 height 572
click at [1230, 625] on button "運行" at bounding box center [1363, 635] width 370 height 37
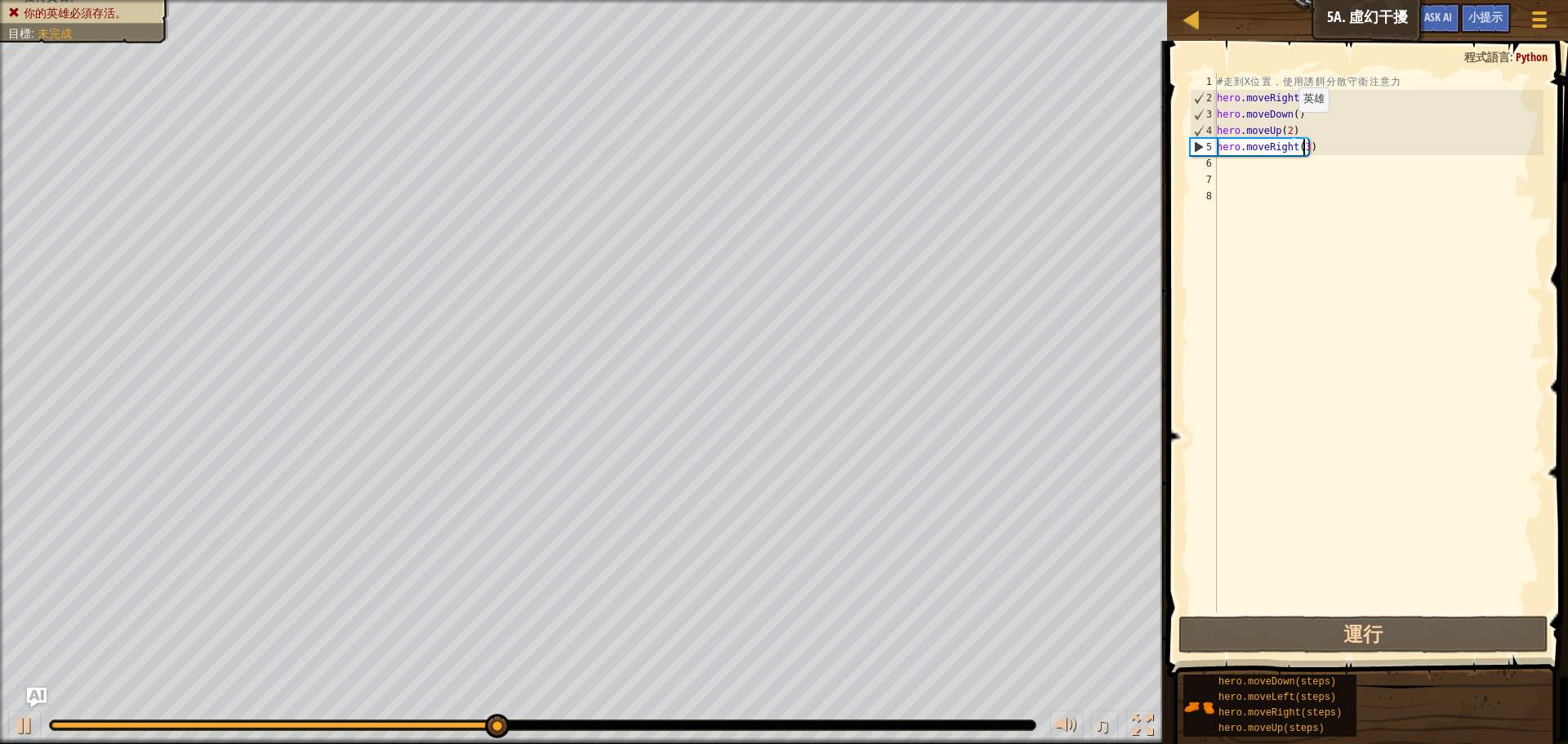
click at [1284, 128] on div "# 走 到 X 位 置 ， 使 用 誘 餌 分 散 守 衛 注 意 力 hero . moveRight ( ) hero . moveDown ( ) he…" at bounding box center [1379, 359] width 330 height 572
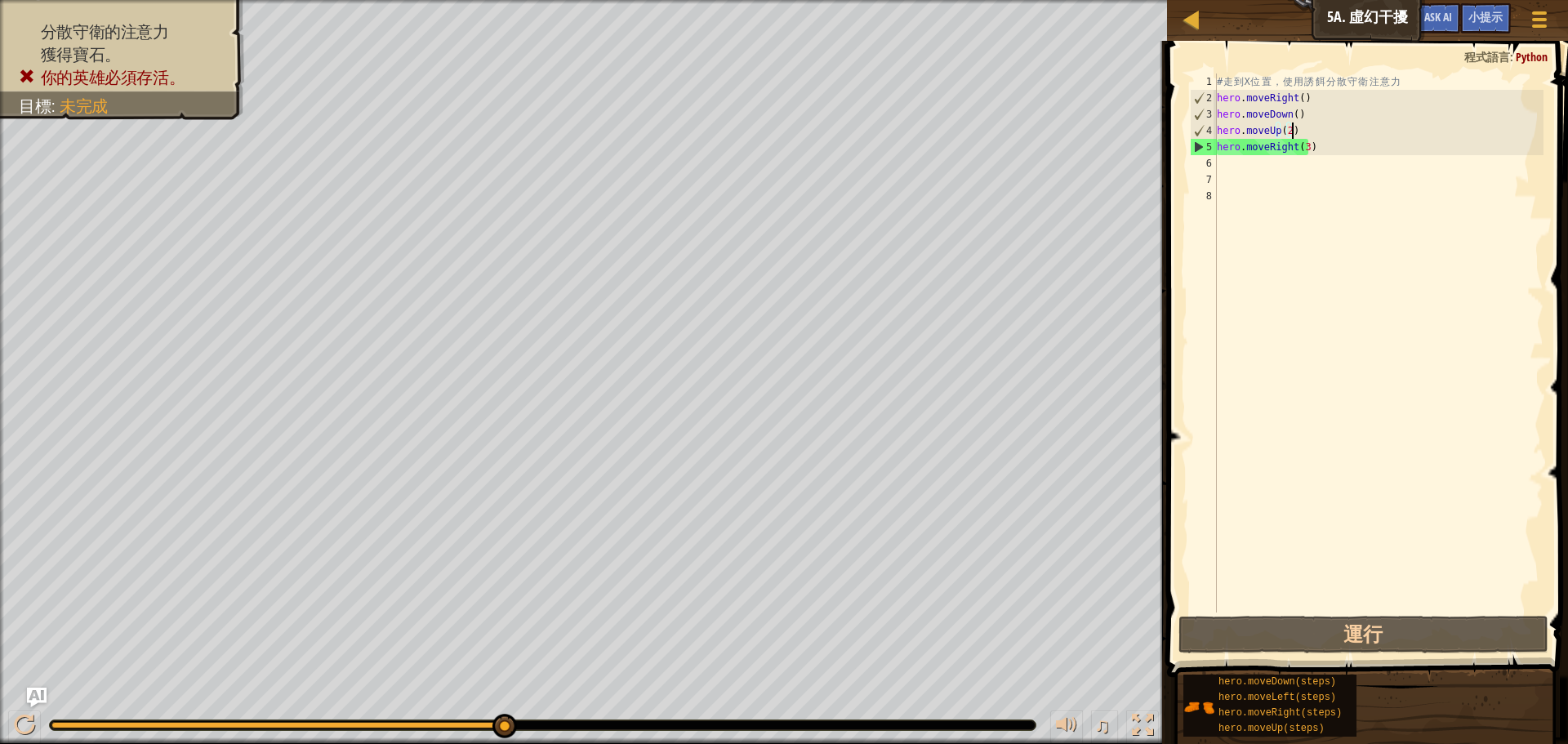
click at [1292, 136] on div "# 走 到 X 位 置 ， 使 用 誘 餌 分 散 守 衛 注 意 力 hero . moveRight ( ) hero . moveDown ( ) he…" at bounding box center [1379, 359] width 330 height 572
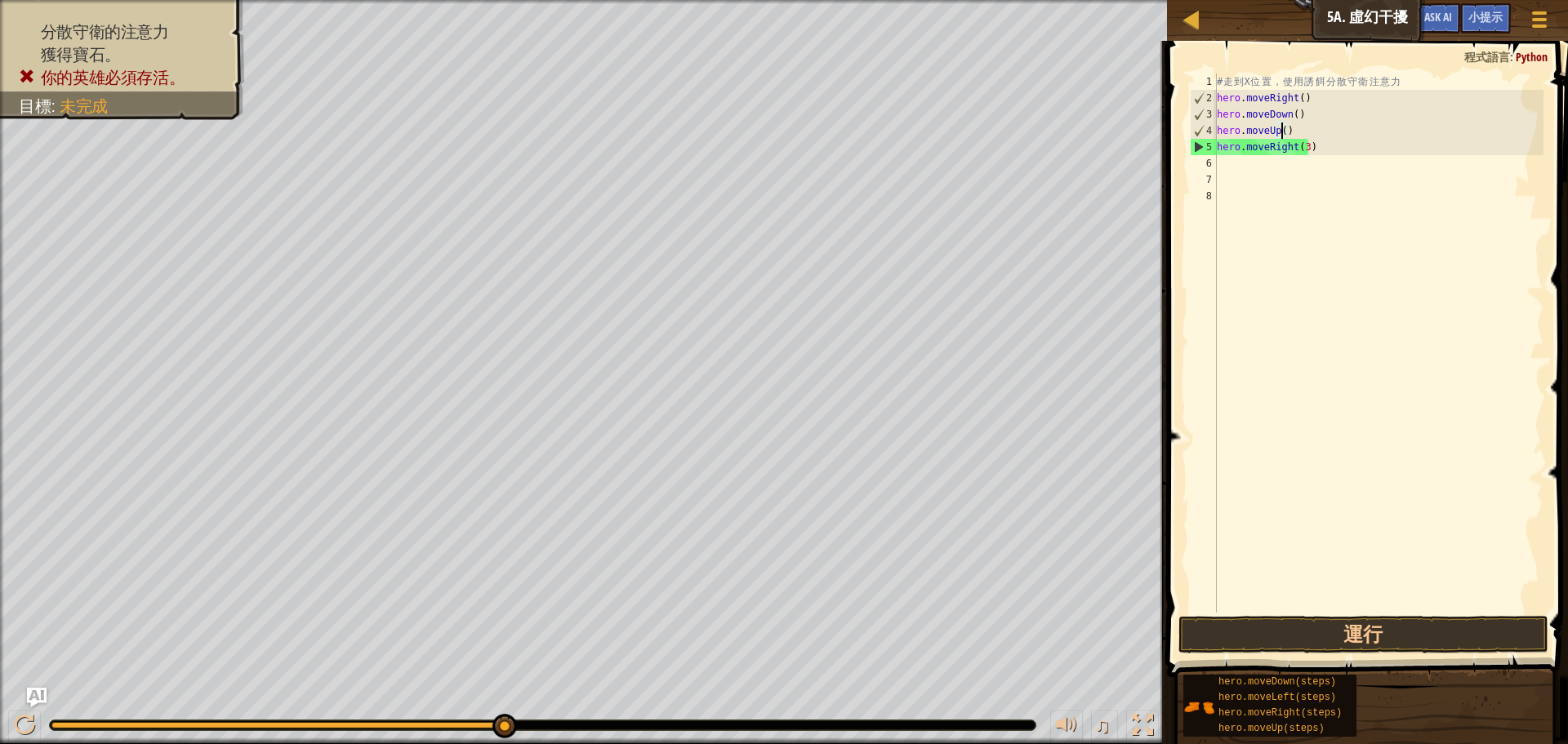
scroll to position [7, 5]
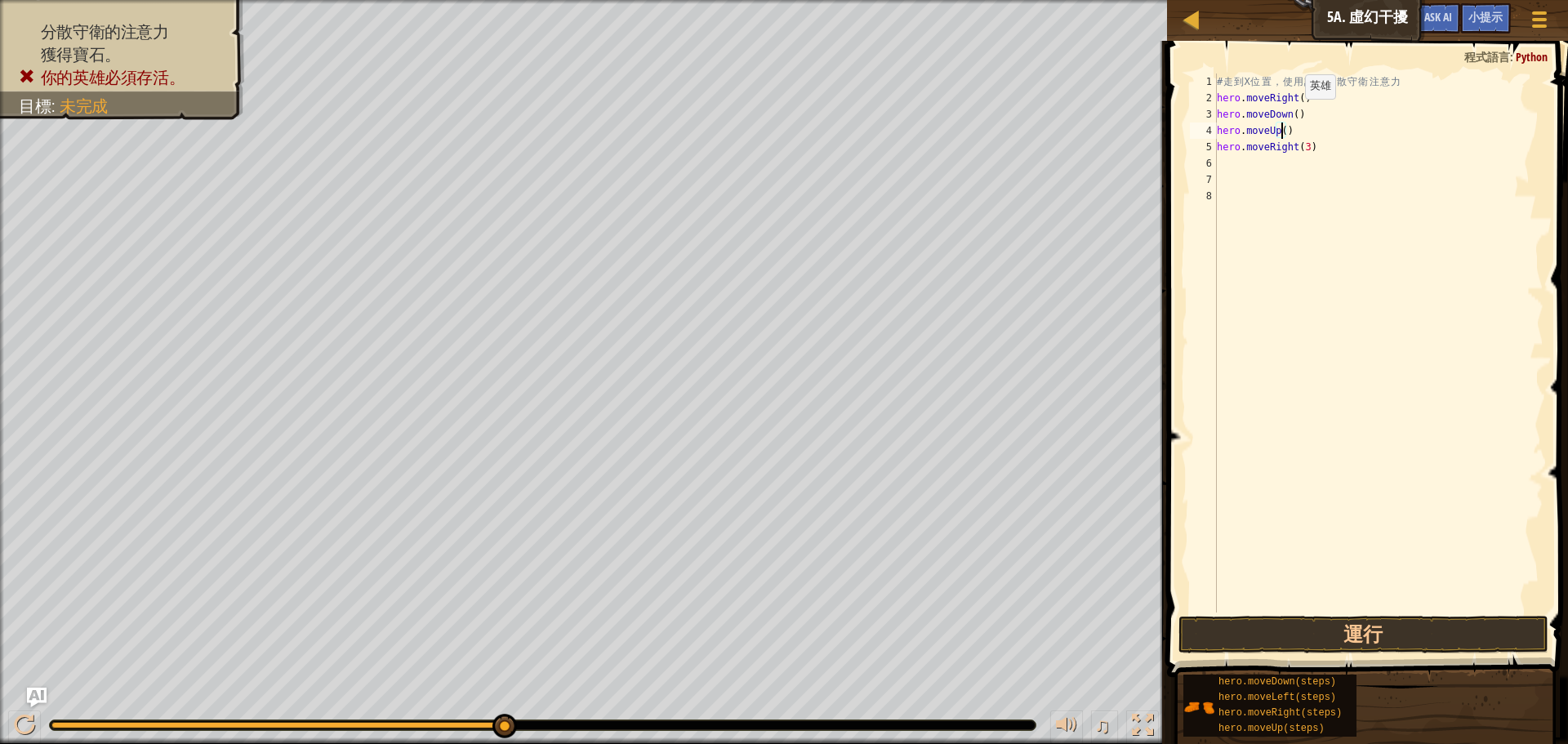
click at [1291, 115] on div "# 走 到 X 位 置 ， 使 用 誘 餌 分 散 守 衛 注 意 力 hero . moveRight ( ) hero . moveDown ( ) he…" at bounding box center [1379, 359] width 330 height 572
click at [1391, 635] on button "運行" at bounding box center [1363, 635] width 370 height 37
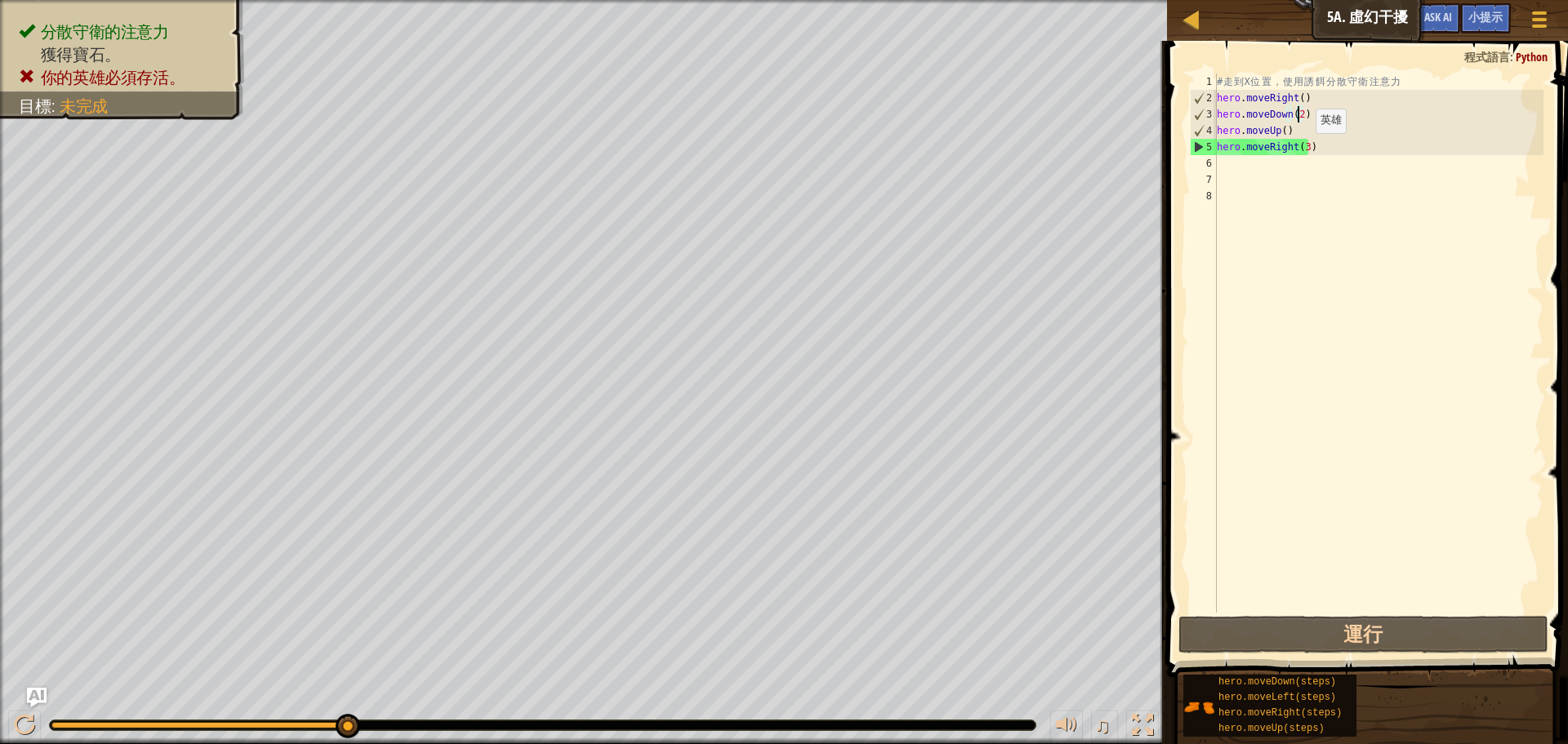
click at [1302, 149] on div "# 走 到 X 位 置 ， 使 用 誘 餌 分 散 守 衛 注 意 力 hero . moveRight ( ) hero . moveDown ( 2 ) …" at bounding box center [1379, 359] width 330 height 572
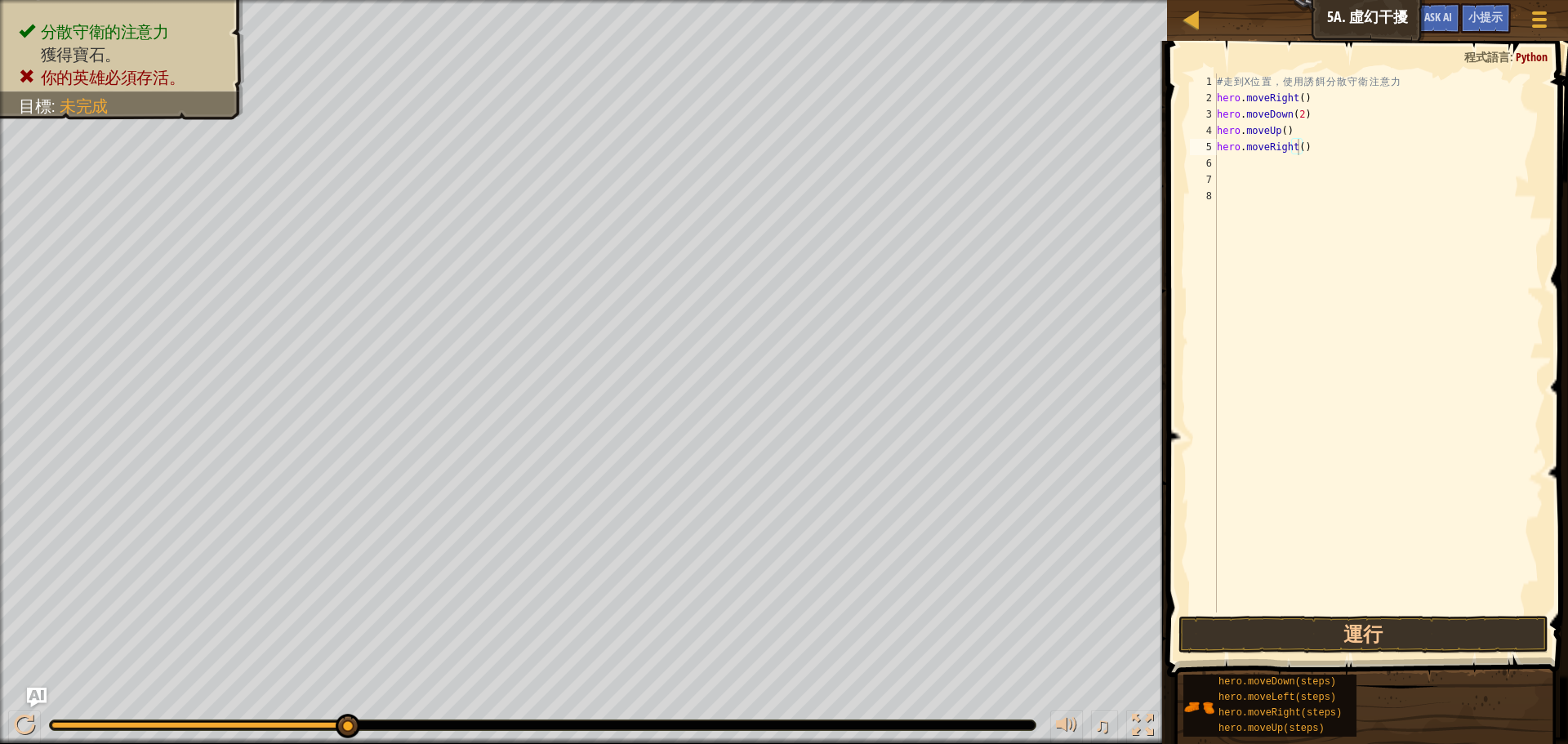
click at [1309, 154] on div "# 走 到 X 位 置 ， 使 用 誘 餌 分 散 守 衛 注 意 力 hero . moveRight ( ) hero . moveDown ( 2 ) …" at bounding box center [1379, 359] width 330 height 572
drag, startPoint x: 1293, startPoint y: 147, endPoint x: 1224, endPoint y: 147, distance: 69.0
click at [1224, 147] on div "# 走 到 X 位 置 ， 使 用 誘 餌 分 散 守 衛 注 意 力 hero . moveRight ( ) hero . moveDown ( 2 ) …" at bounding box center [1379, 359] width 330 height 572
type textarea "h"
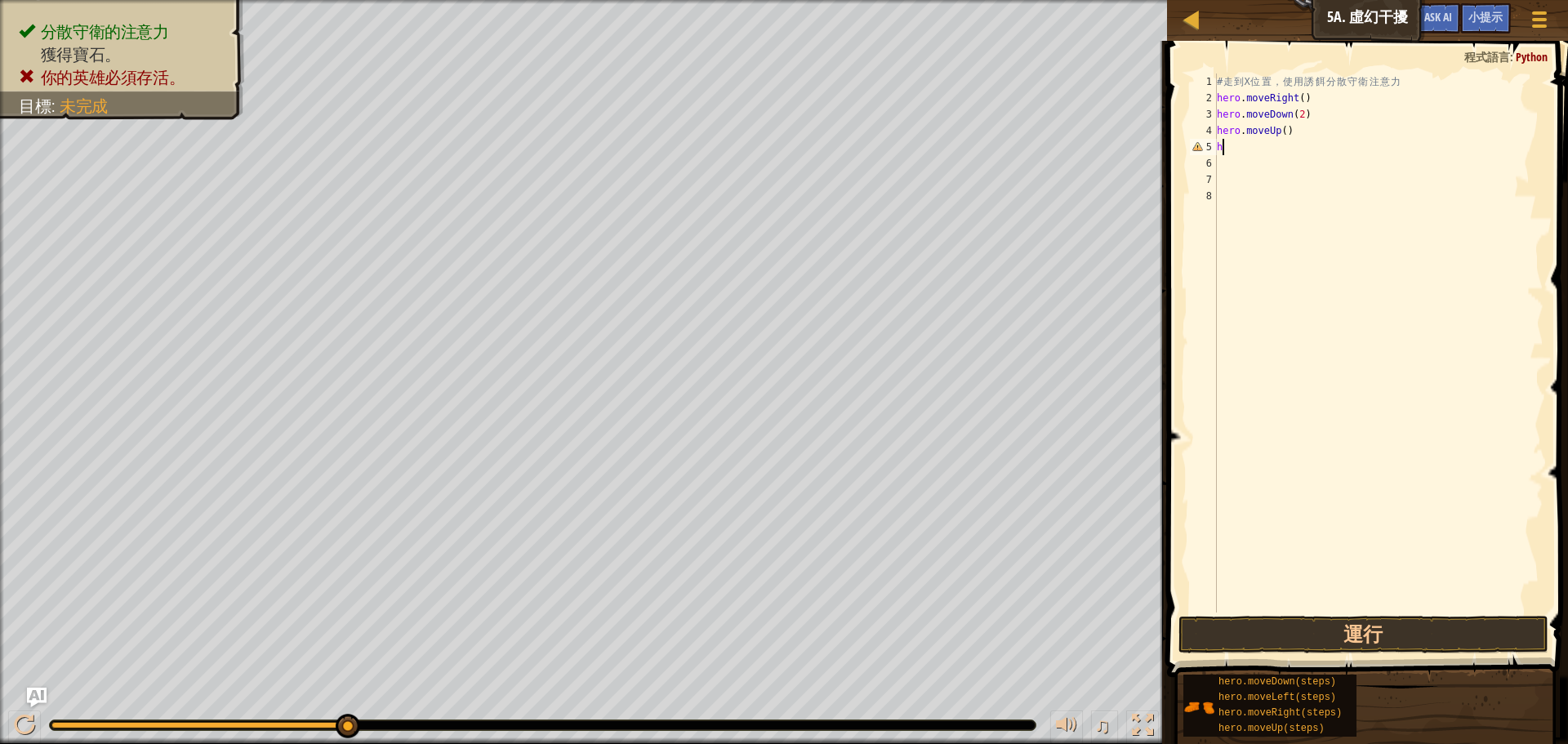
scroll to position [7, 0]
type textarea "h"
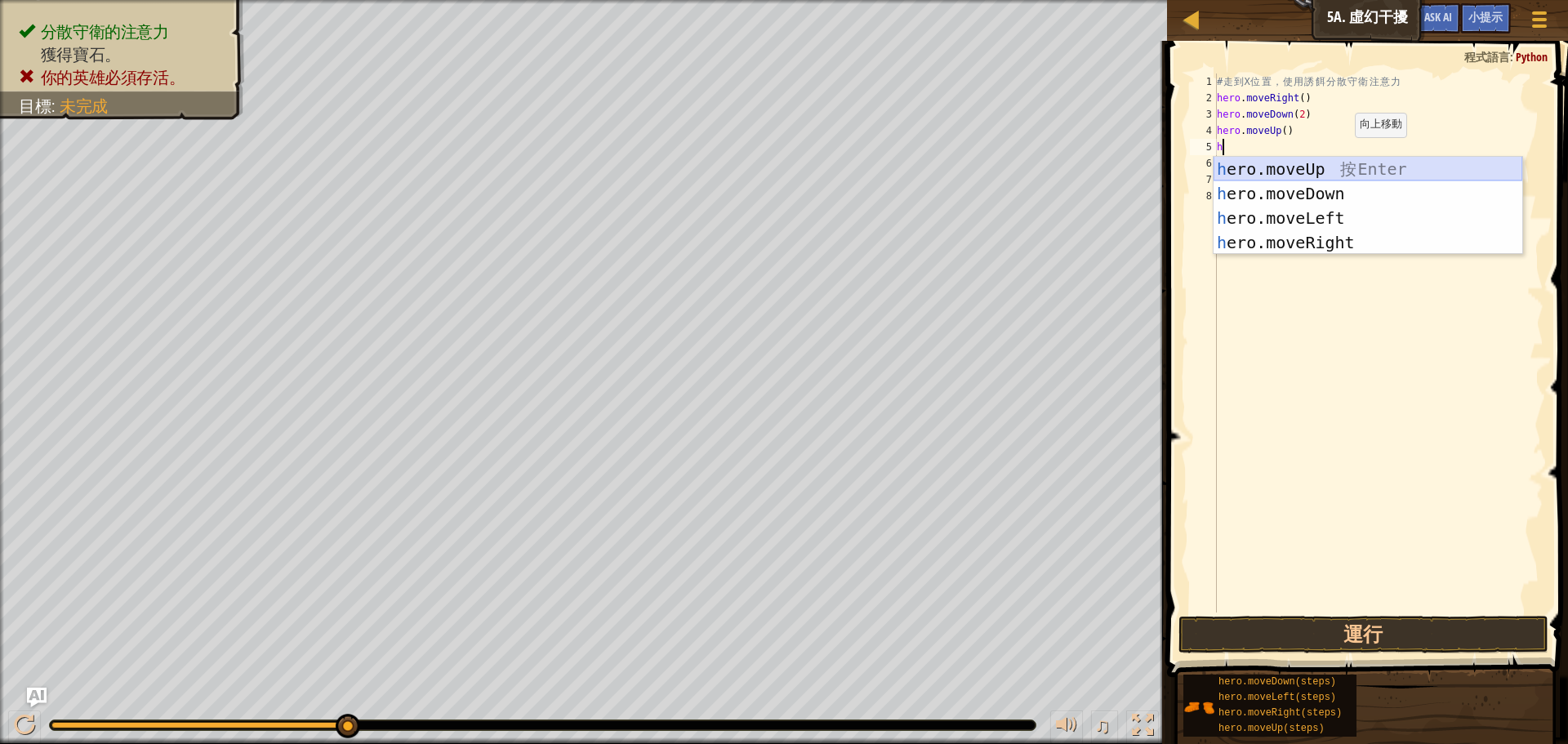
click at [1331, 161] on div "h ero.moveUp 按 Enter h ero.moveDown 按 Enter h ero.moveLeft 按 Enter h ero.moveRi…" at bounding box center [1368, 230] width 309 height 147
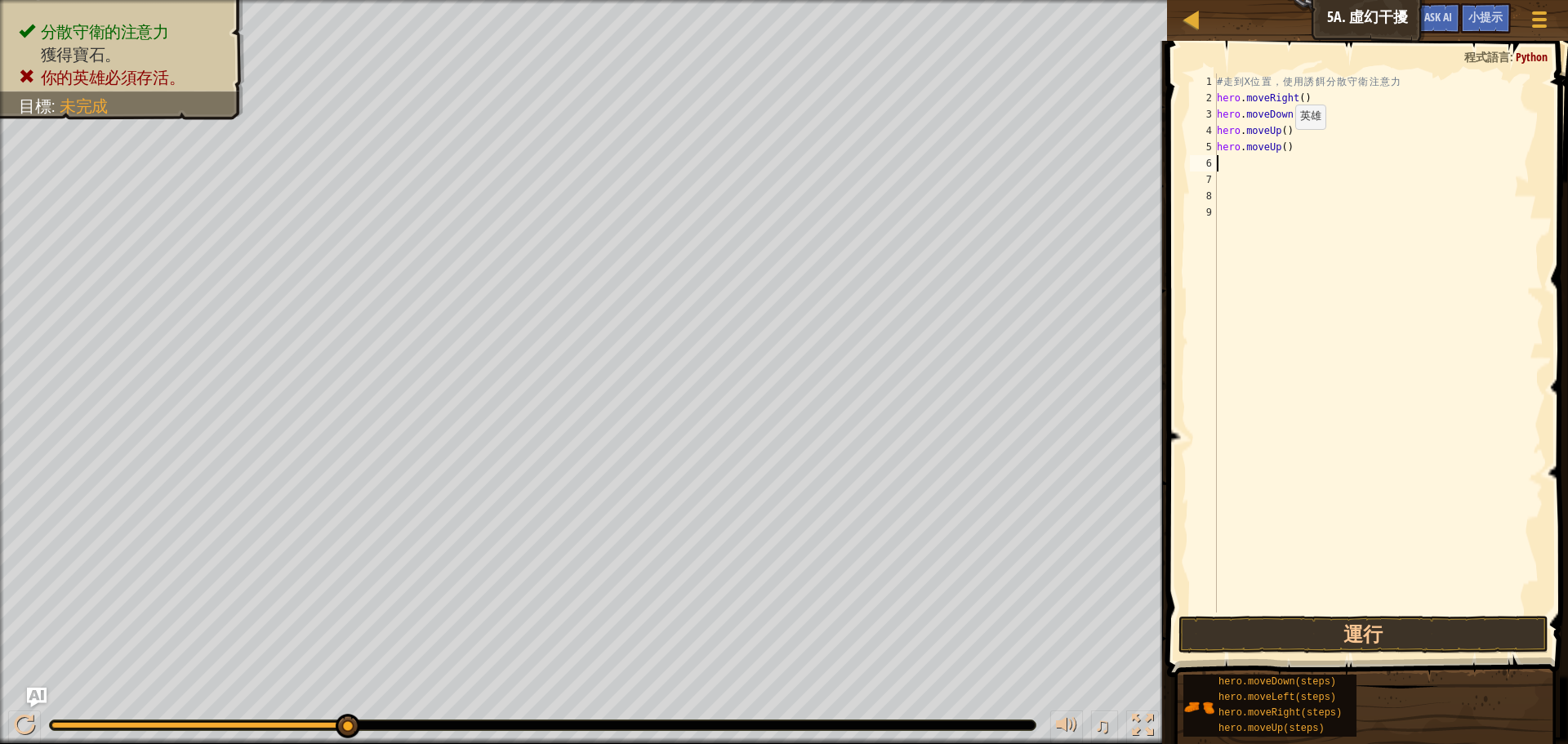
click at [1282, 146] on div "# 走 到 X 位 置 ， 使 用 誘 餌 分 散 守 衛 注 意 力 hero . moveRight ( ) hero . moveDown ( 2 ) …" at bounding box center [1379, 359] width 330 height 572
type textarea "hero.moveUp()"
click at [1231, 166] on div "# 走 到 X 位 置 ， 使 用 誘 餌 分 散 守 衛 注 意 力 hero . moveRight ( ) hero . moveDown ( 2 ) …" at bounding box center [1379, 359] width 330 height 572
type textarea "h"
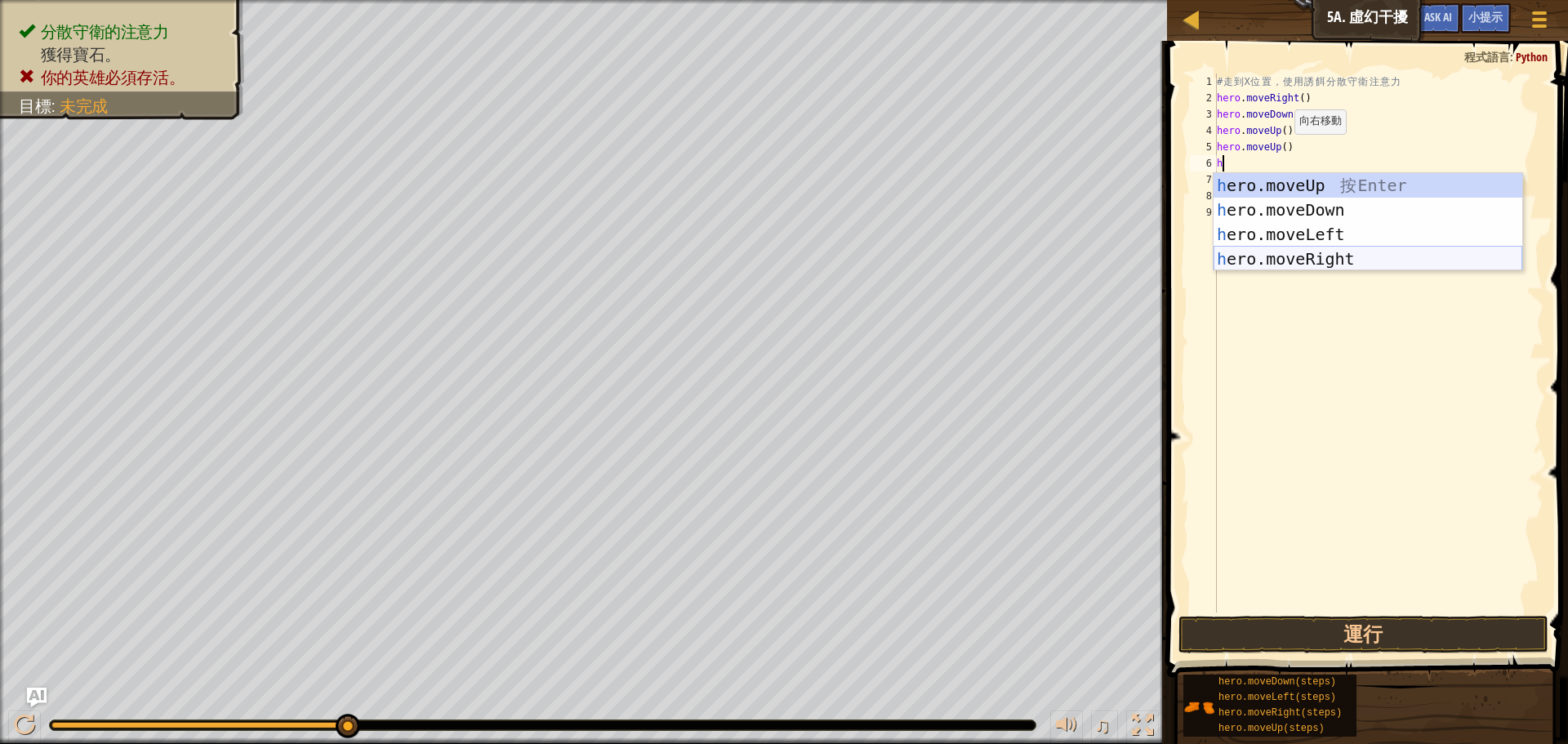
click at [1296, 256] on div "h ero.moveUp 按 Enter h ero.moveDown 按 Enter h ero.moveLeft 按 Enter h ero.moveRi…" at bounding box center [1368, 247] width 309 height 147
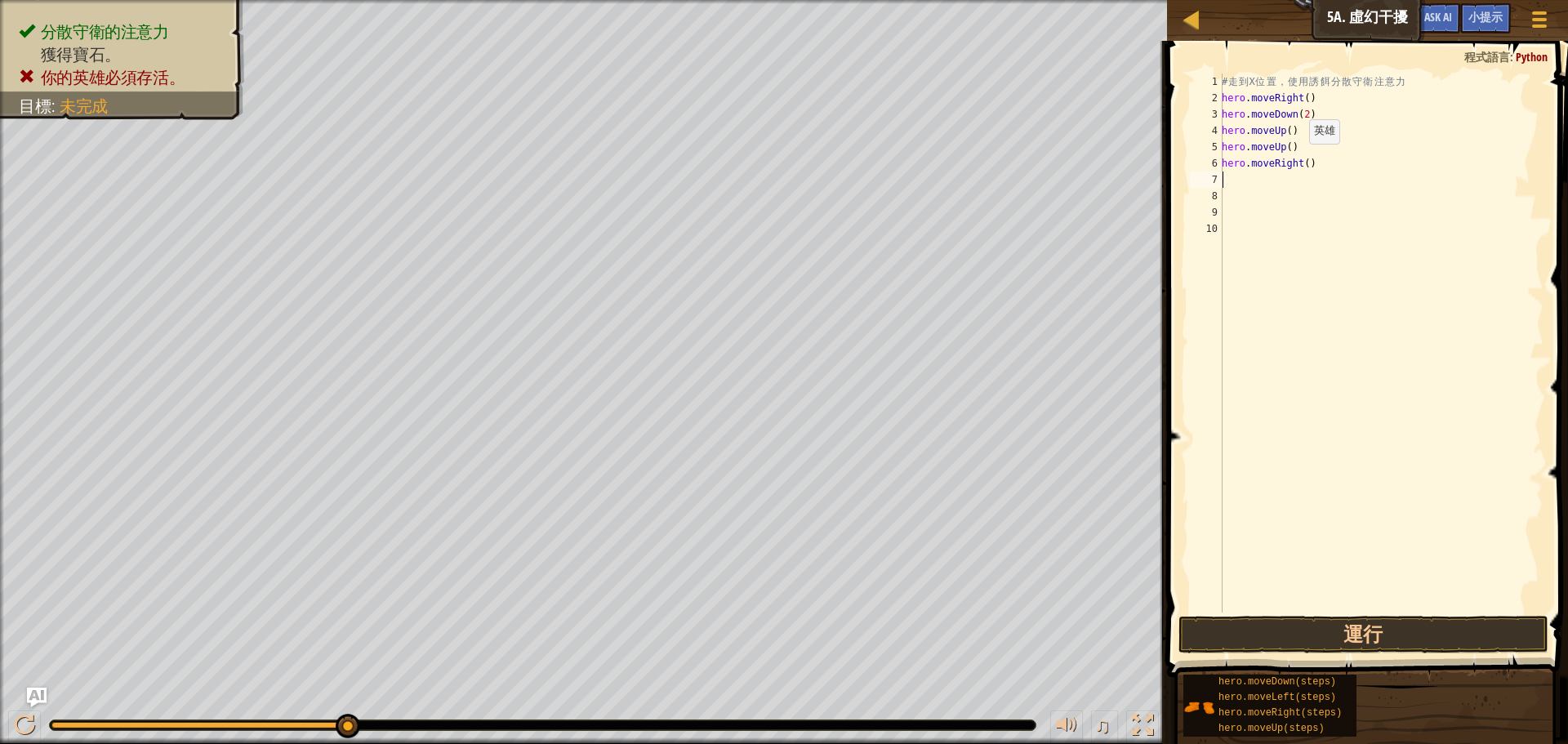
click at [1300, 160] on div "# 走 到 X 位 置 ， 使 用 誘 餌 分 散 守 衛 注 意 力 hero . moveRight ( ) hero . moveDown ( 2 ) …" at bounding box center [1381, 359] width 325 height 572
click at [1302, 160] on div "# 走 到 X 位 置 ， 使 用 誘 餌 分 散 守 衛 注 意 力 hero . moveRight ( ) hero . moveDown ( 2 ) …" at bounding box center [1381, 359] width 325 height 572
type textarea "hero.moveRight(3)"
click at [1376, 628] on button "運行" at bounding box center [1363, 635] width 370 height 37
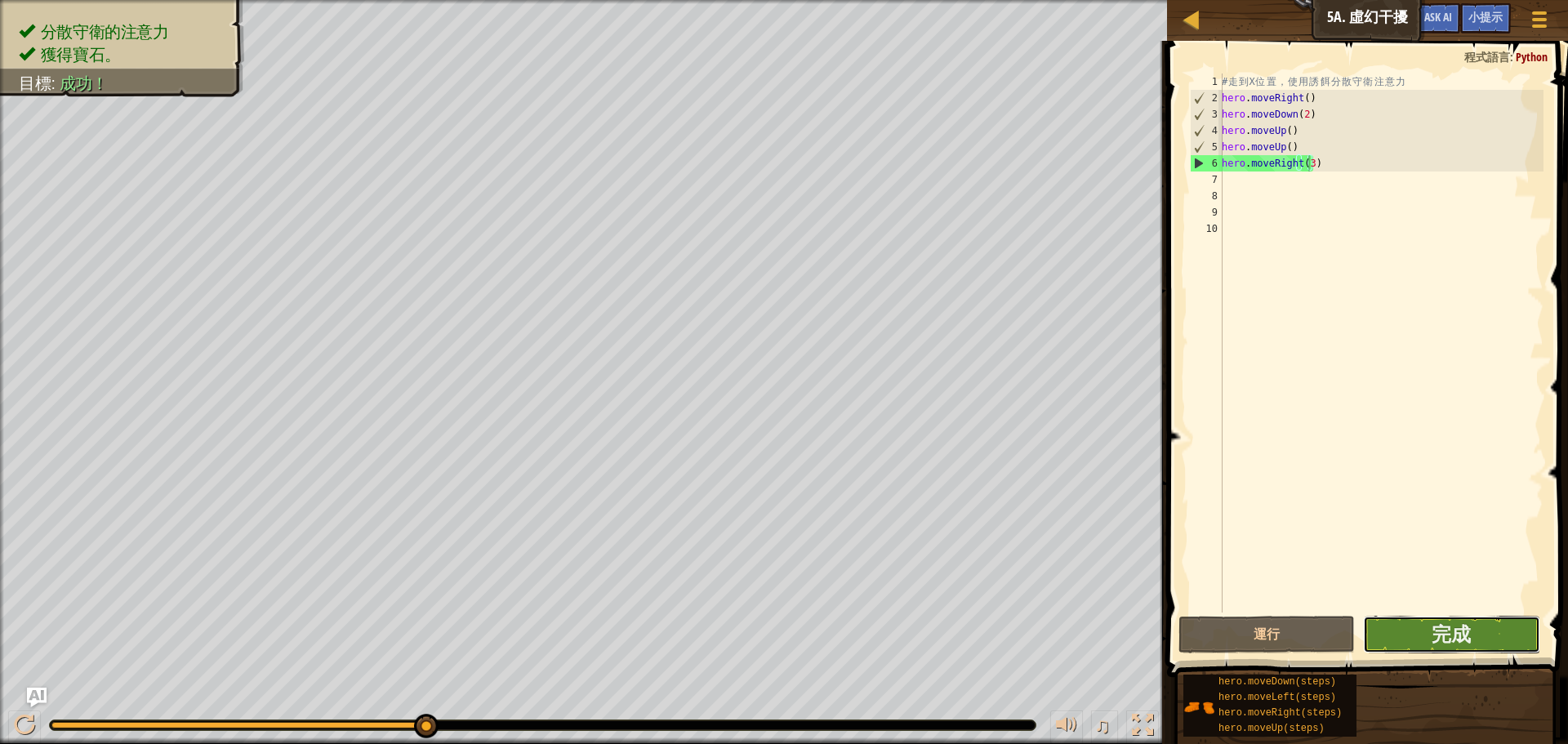
click at [1427, 630] on button "完成" at bounding box center [1451, 635] width 176 height 37
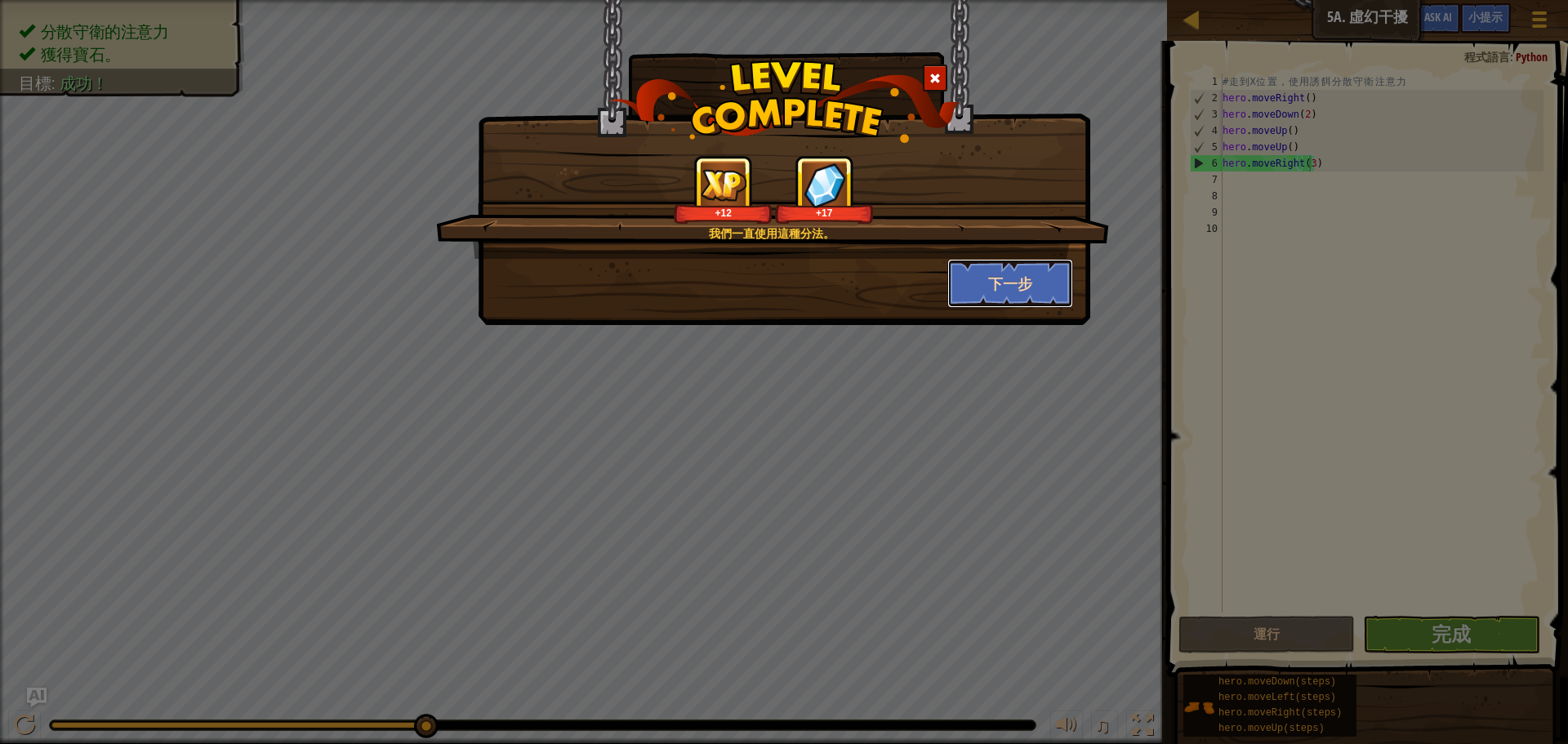
click at [997, 293] on button "下一步" at bounding box center [1011, 283] width 127 height 49
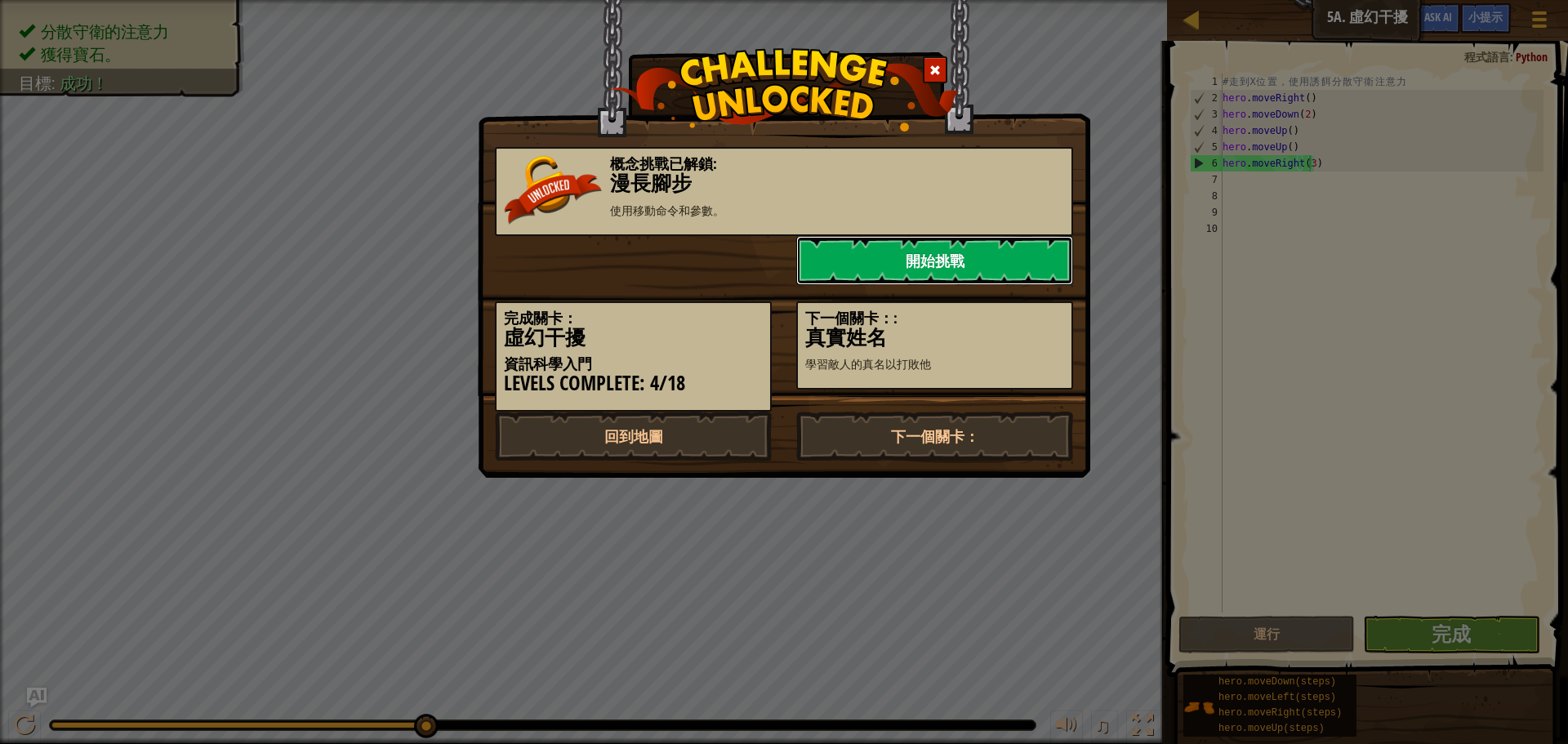
click at [902, 267] on link "開始挑戰" at bounding box center [935, 260] width 277 height 49
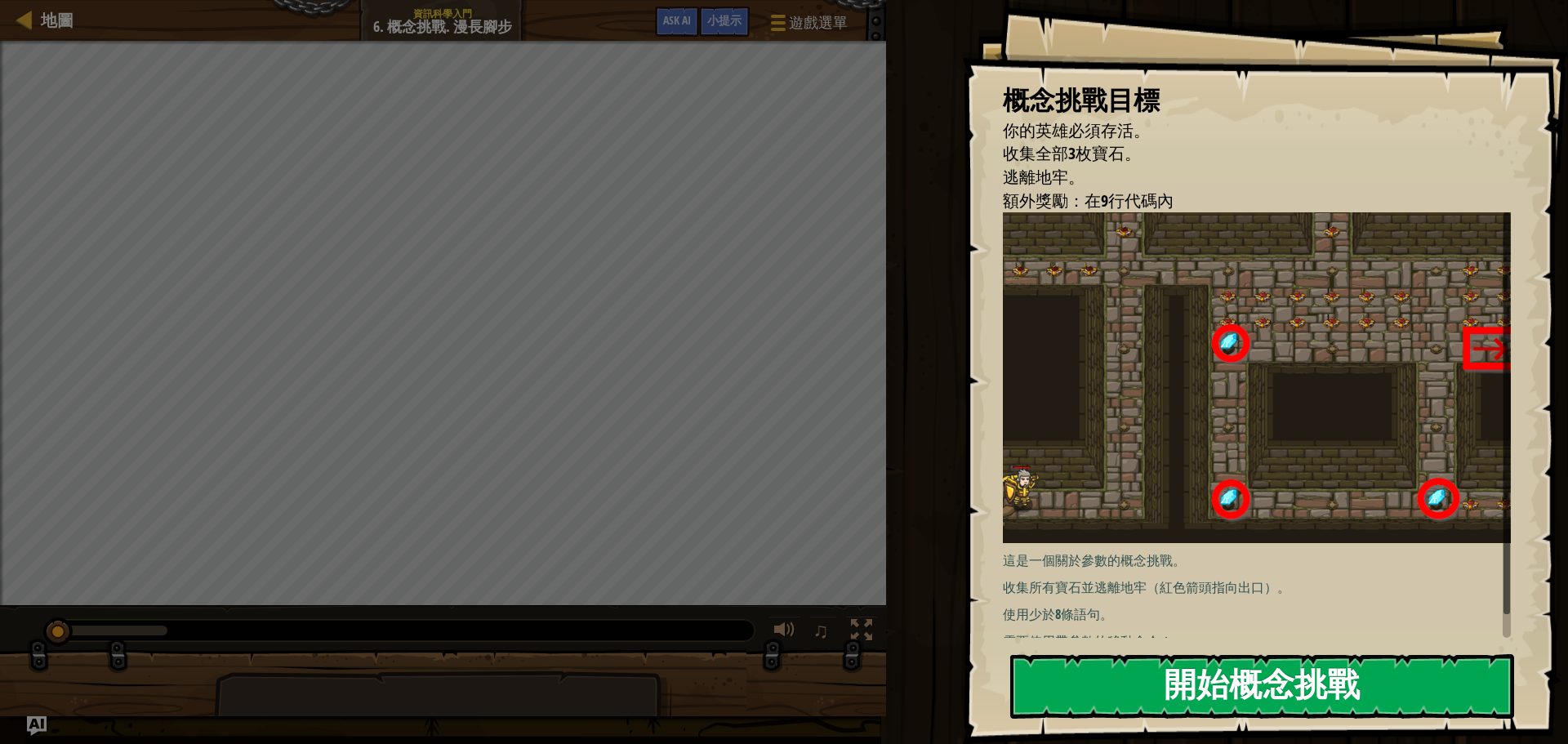
click at [1078, 690] on button "開始概念挑戰" at bounding box center [1262, 687] width 504 height 64
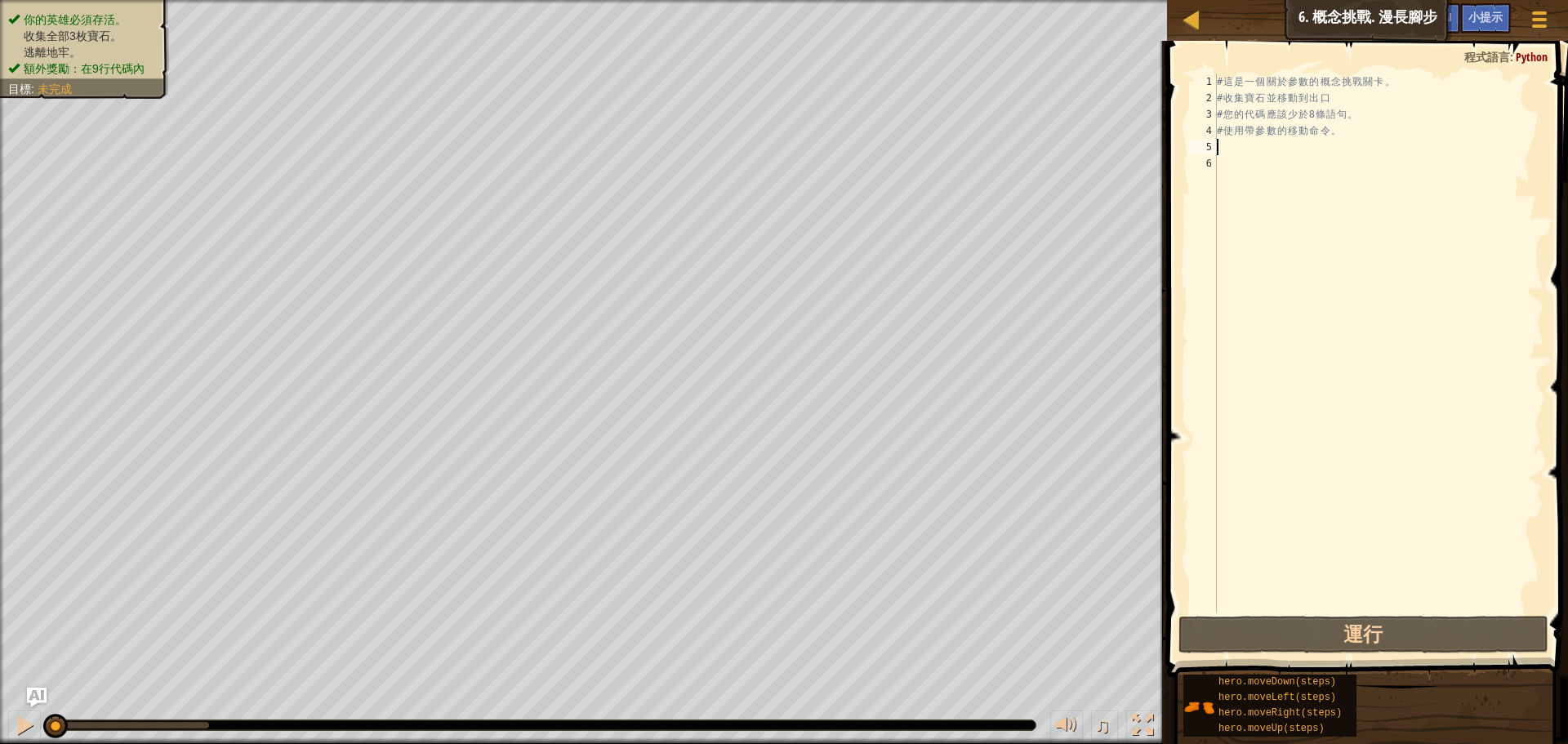
click at [1229, 148] on div "# 這 是 一 個 關 於 參 數 的 概 念 挑 戰 關 卡 。 # 收 集 寶 石 並 移 動 到 出 口 # 您 的 代 碼 應 該 少 於 8 條 語…" at bounding box center [1379, 359] width 330 height 572
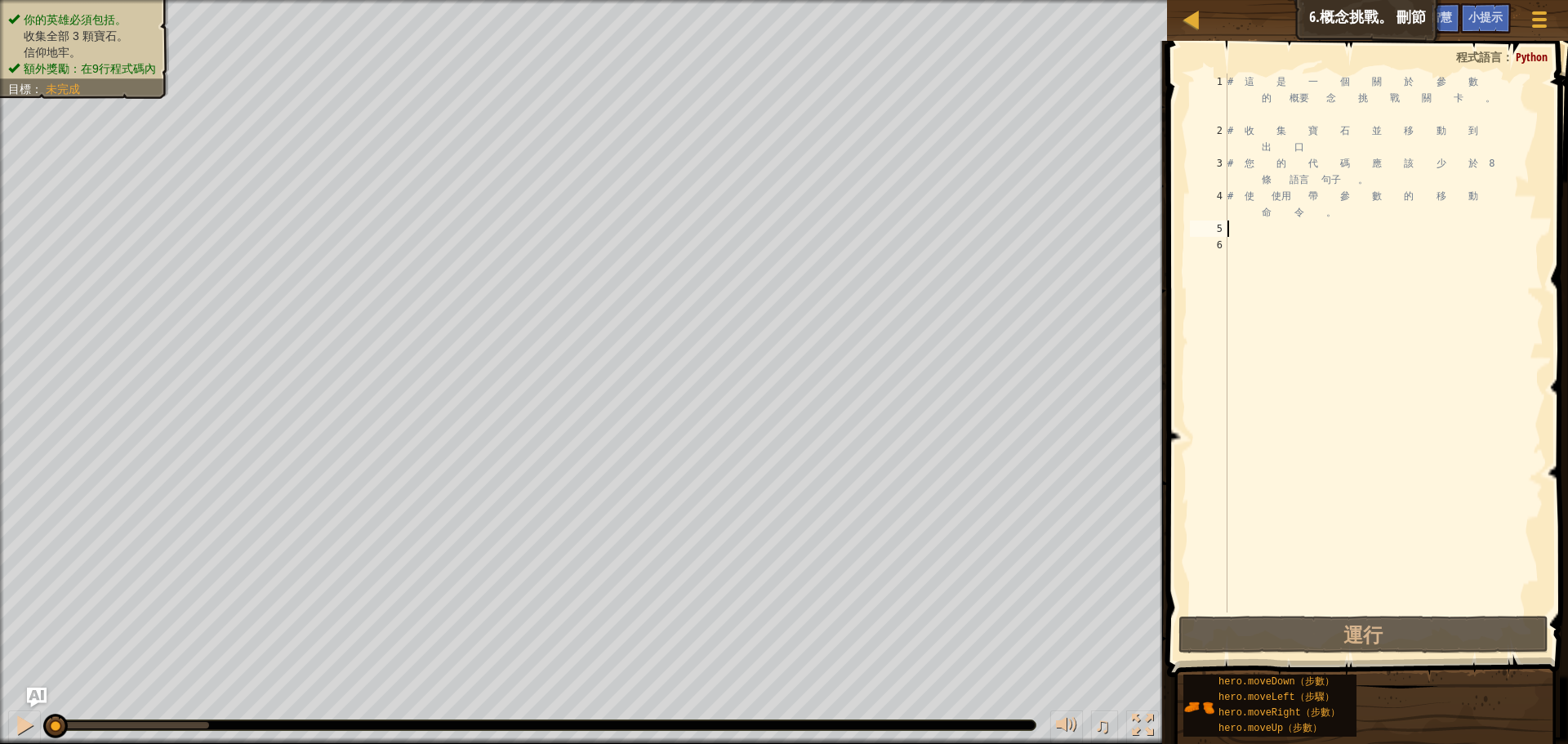
click at [1241, 234] on div "# 這 是 一 個 關 於 參 數 的 概要 念 挑 戰 關 卡 。 # 收 集 寶 石 並 移 動 到 出 口 # 您 的 代 碼 應 該 少 於 8 條 …" at bounding box center [1384, 376] width 319 height 604
type textarea "h"
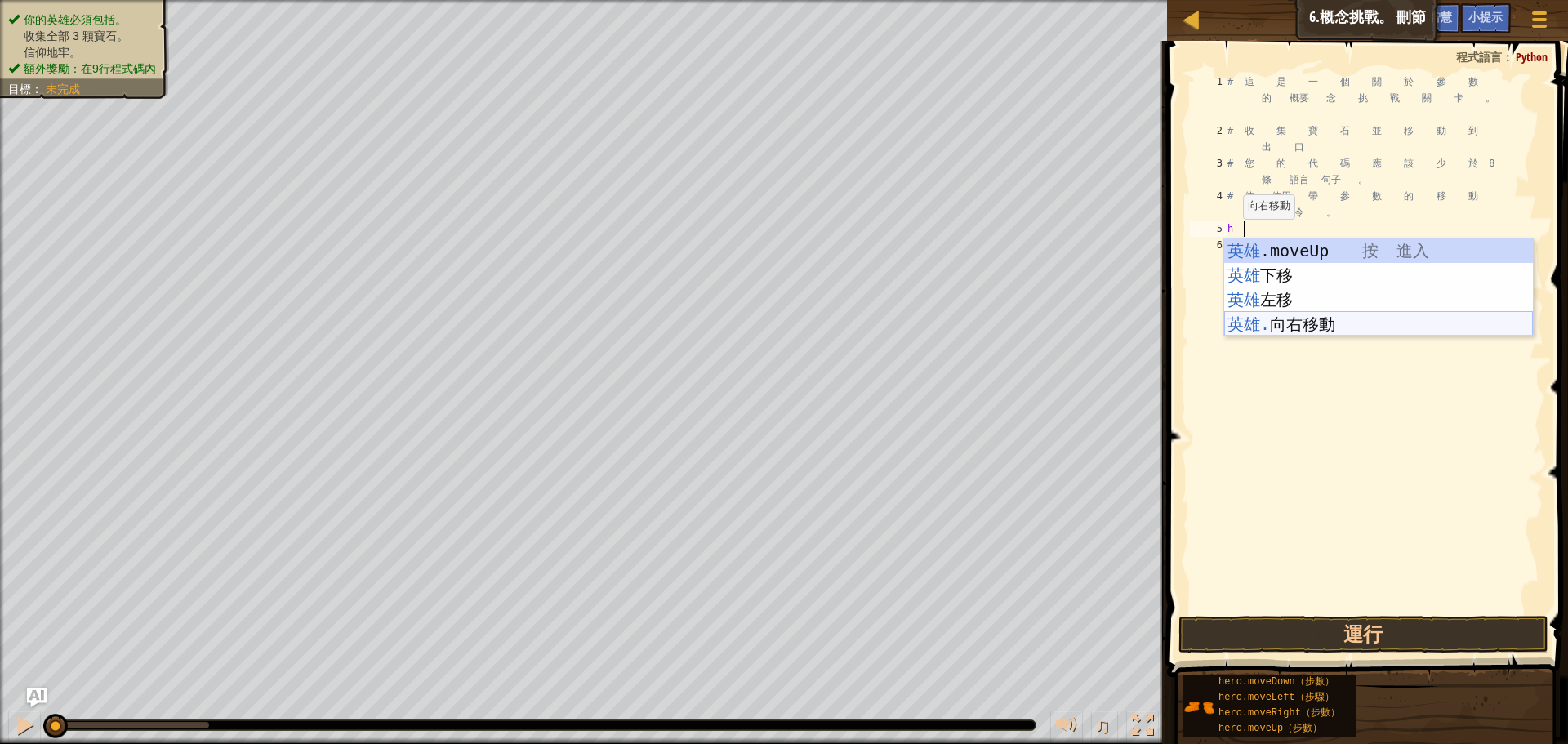
click at [1296, 319] on div "英雄 .moveUp 按 進入 英雄 下移 按 進入 英雄 左移 按 進入 英雄. 向右移動 按 進入" at bounding box center [1379, 312] width 309 height 147
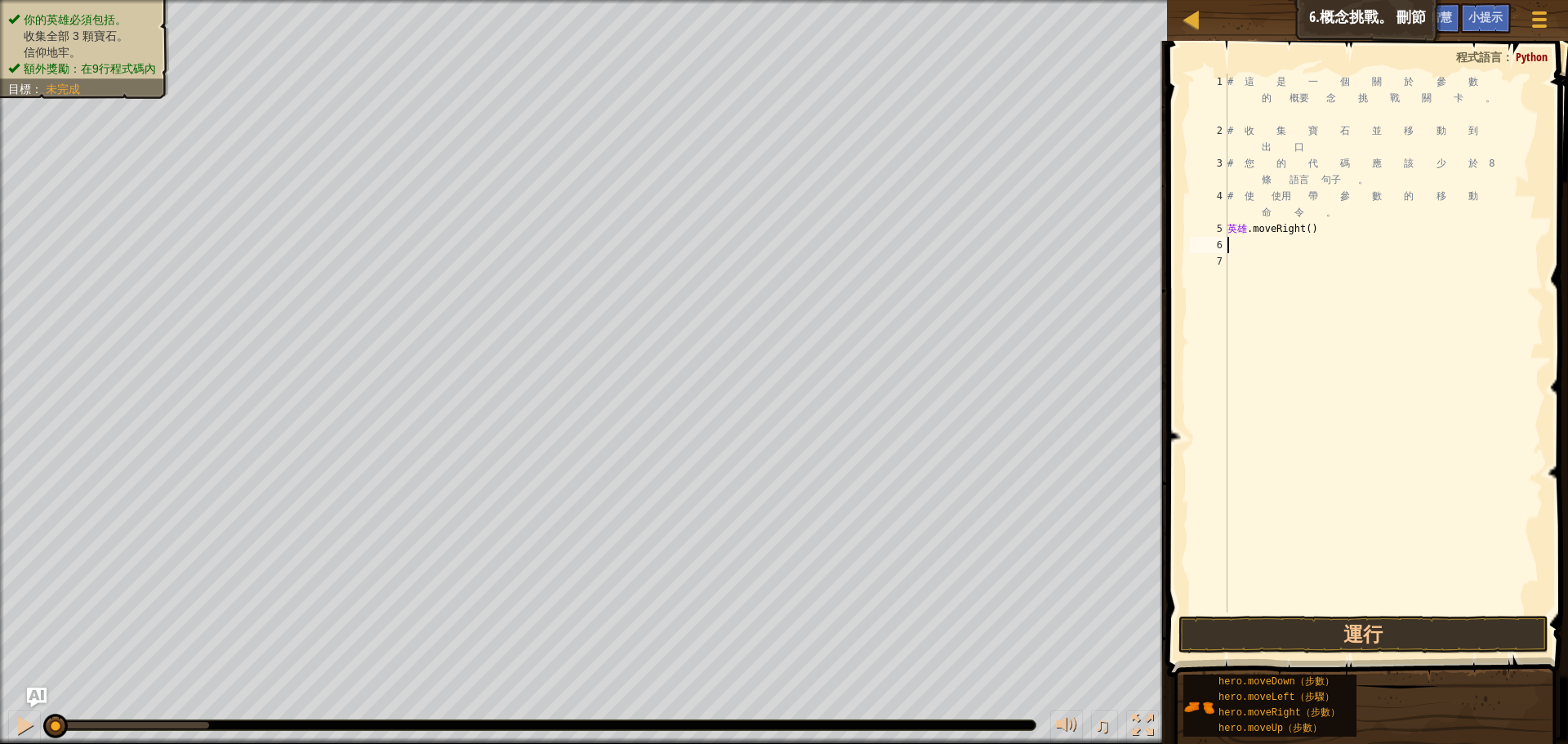
type textarea "h"
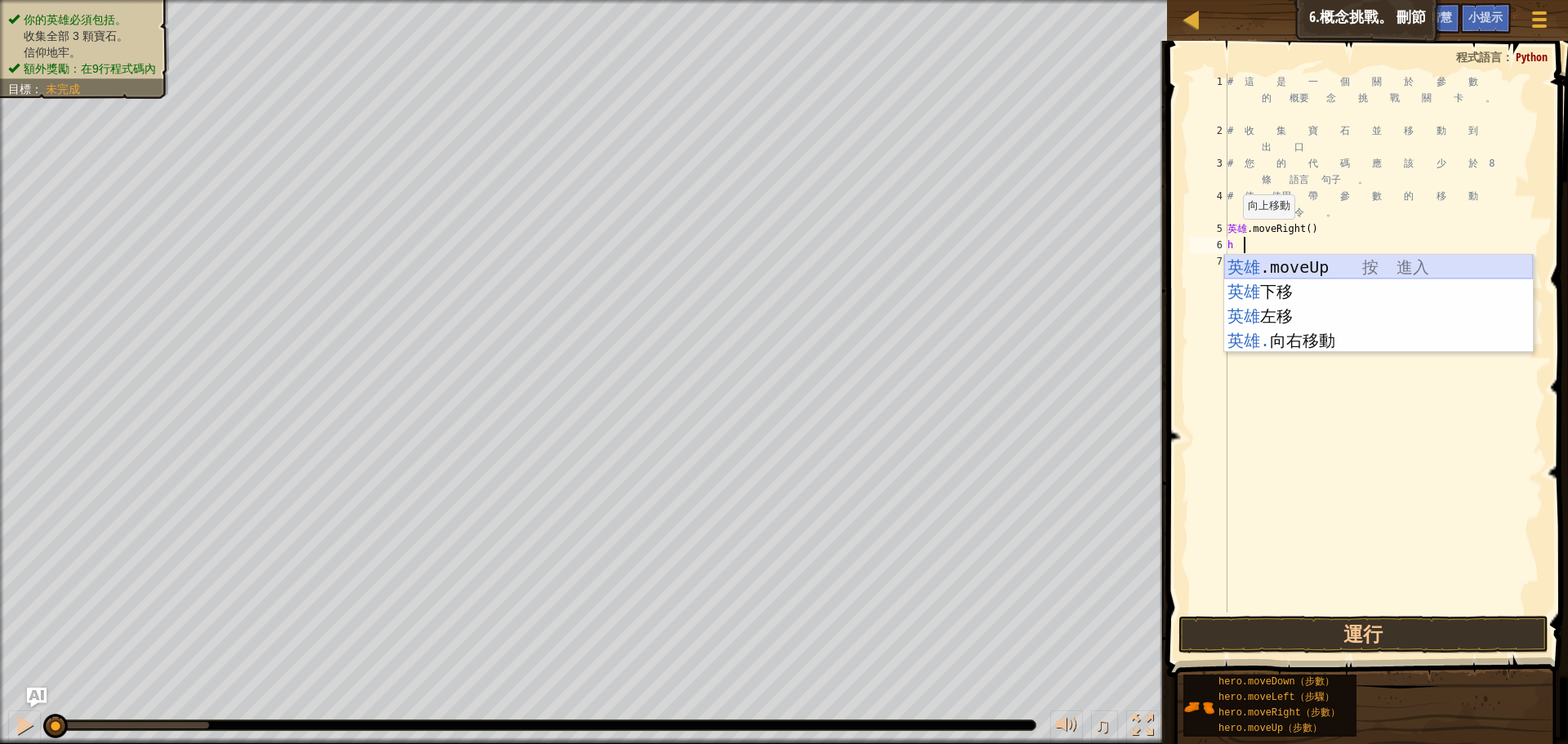
click at [1294, 263] on div "英雄 .moveUp 按 進入 英雄 下移 按 進入 英雄 左移 按 進入 英雄. 向右移動 按 進入" at bounding box center [1379, 328] width 309 height 147
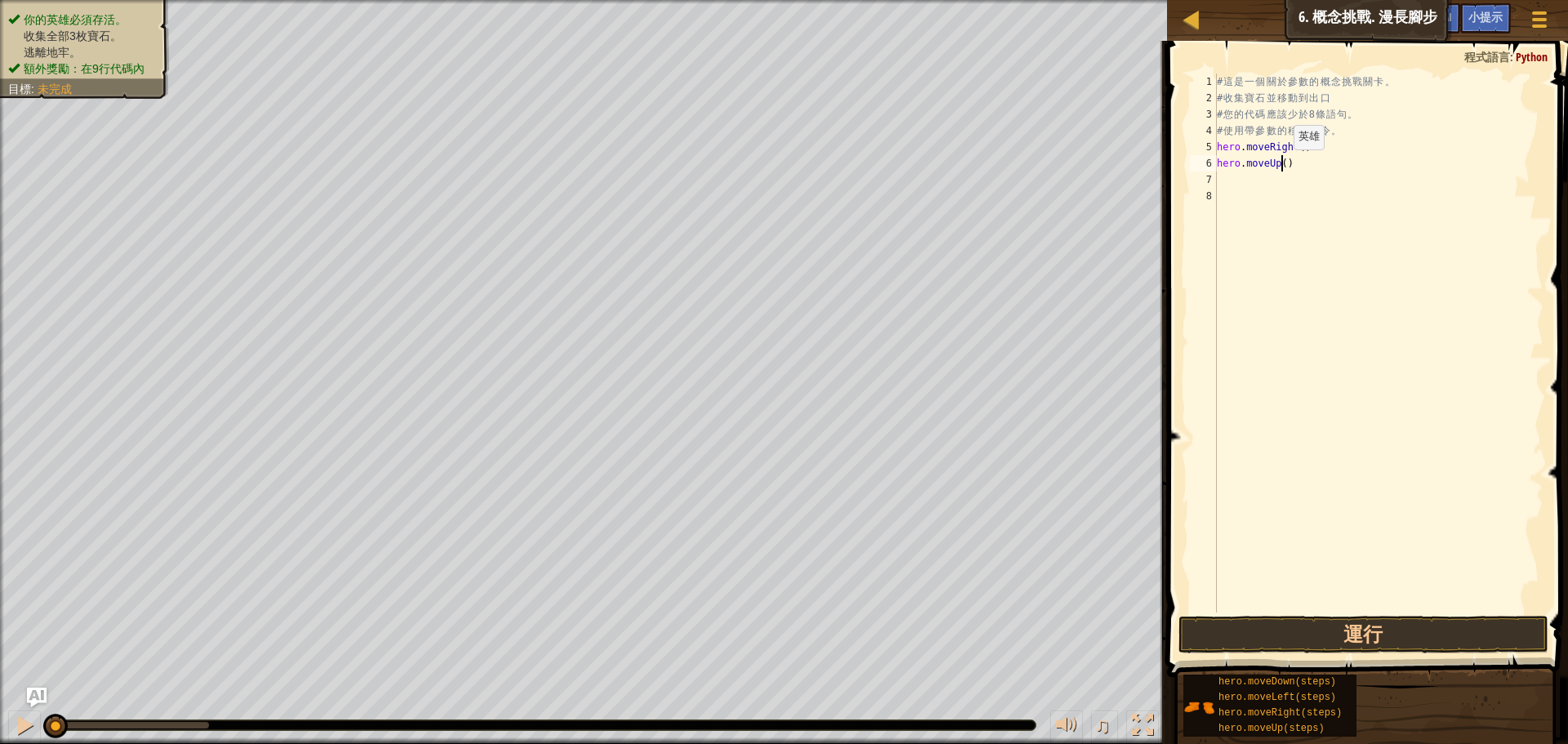
click at [1280, 166] on div "# 這 是 一 個 關 於 參 數 的 概 念 挑 戰 關 卡 。 # 收 集 寶 石 並 移 動 到 出 口 # 您 的 代 碼 應 該 少 於 8 條 語…" at bounding box center [1379, 359] width 330 height 572
type textarea "hero.moveUp(3)"
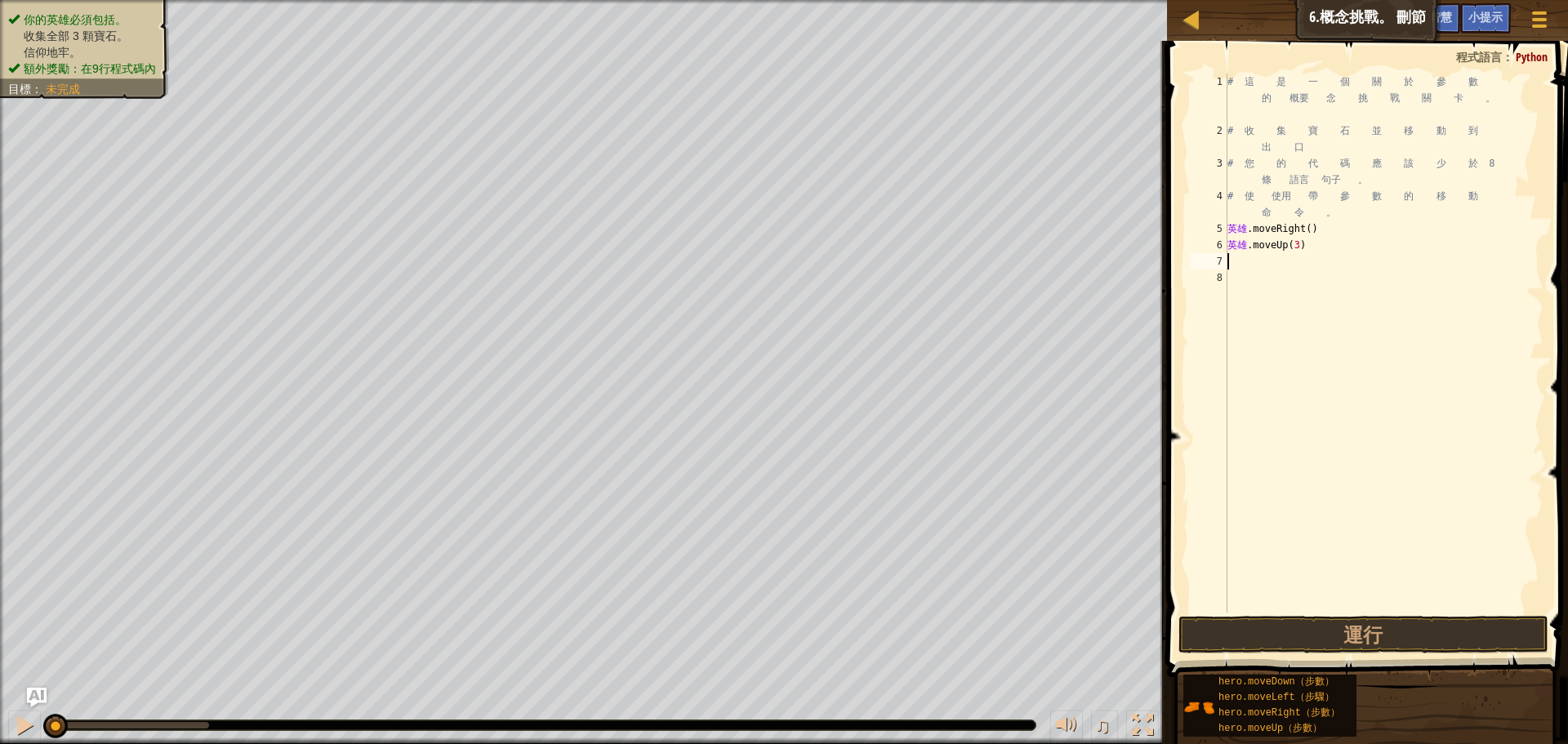
click at [1234, 265] on div "# 這 是 一 個 關 於 參 數 的 概要 念 挑 戰 關 卡 。 # 收 集 寶 石 並 移 動 到 出 口 # 您 的 代 碼 應 該 少 於 8 條 …" at bounding box center [1384, 376] width 319 height 604
type textarea "h"
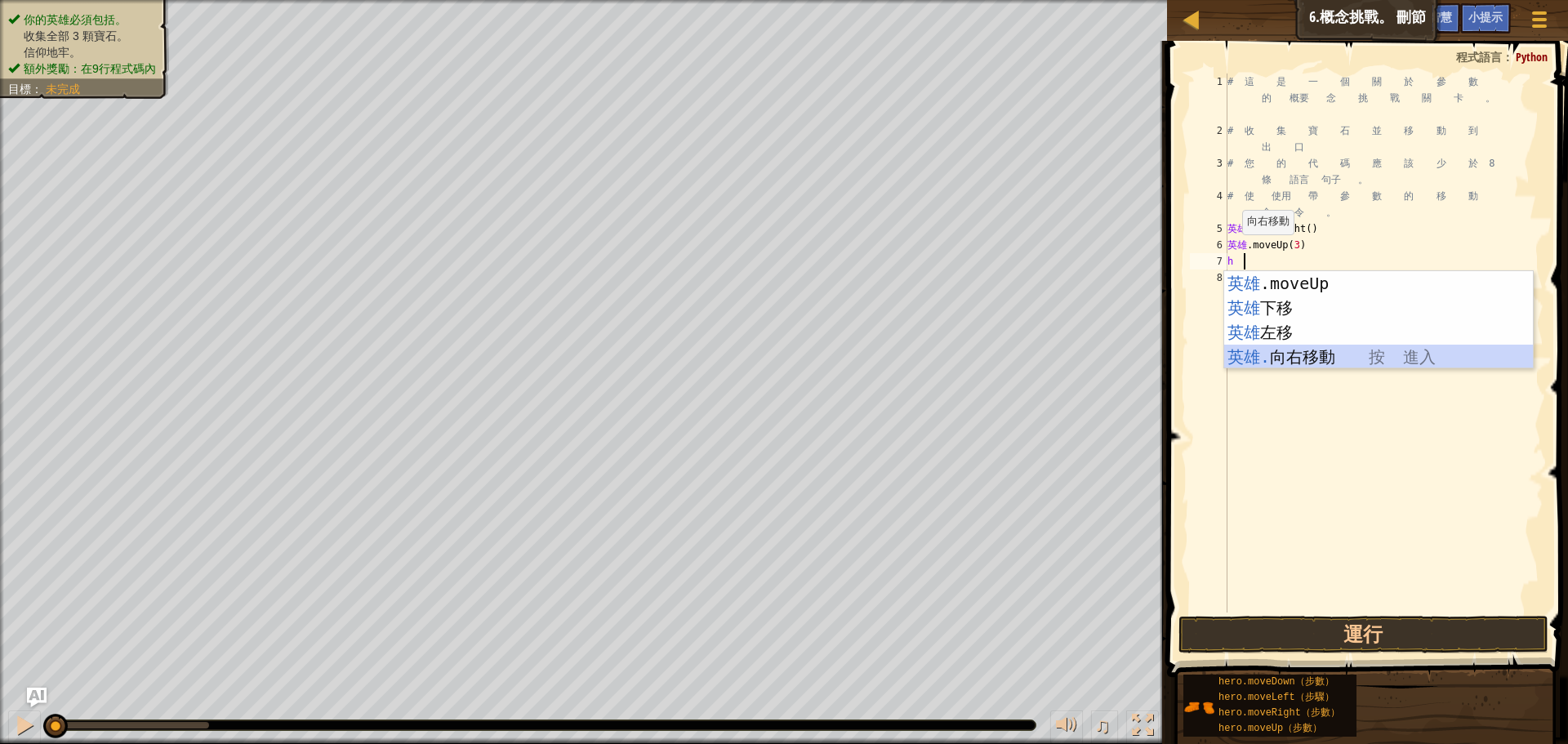
click at [1277, 350] on div "英雄 .moveUp 按 進入 英雄 下移 按 進入 英雄 左移 按 進入 英雄. 向右移動 按 進入" at bounding box center [1379, 344] width 309 height 147
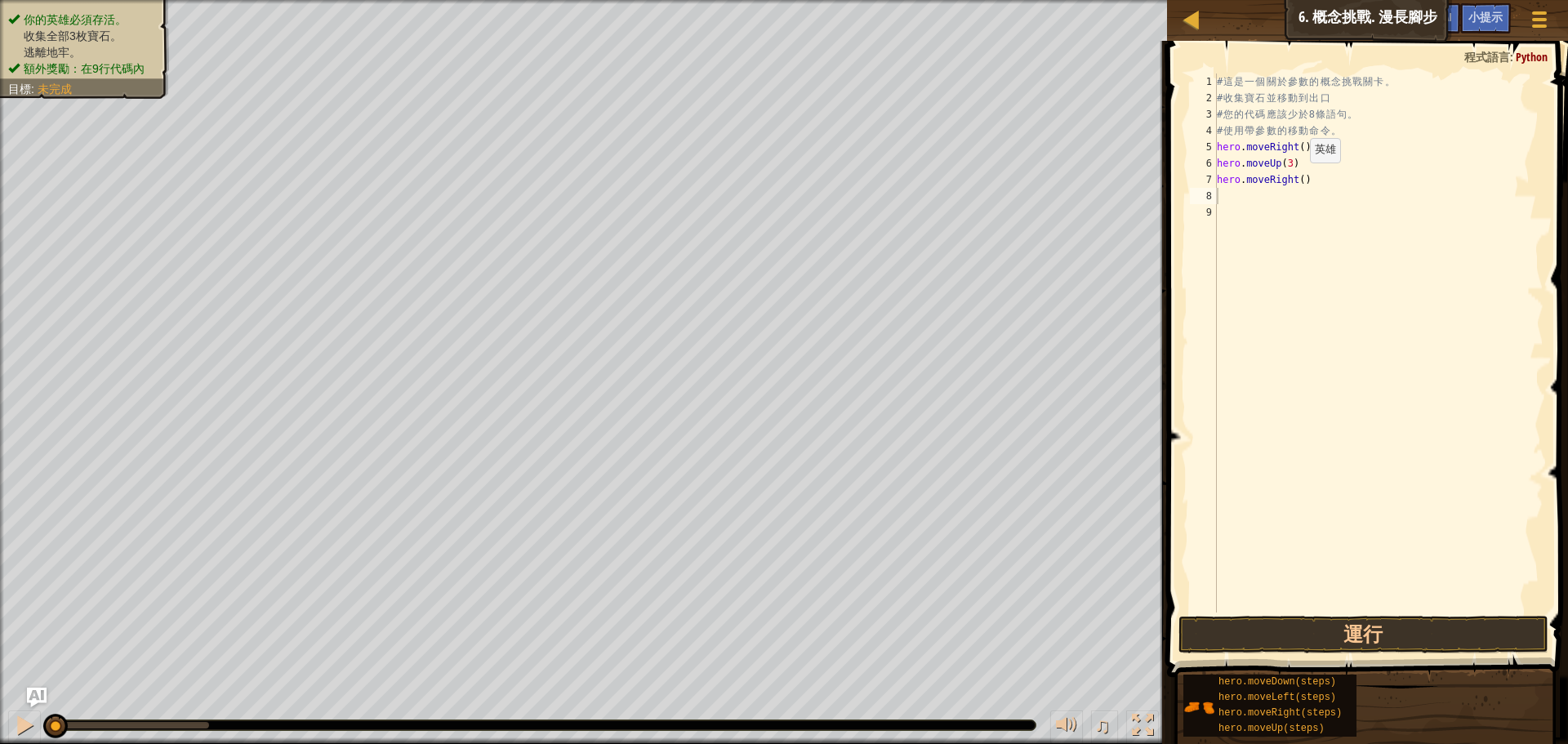
click at [1296, 179] on div "# 這 是 一 個 關 於 參 數 的 概 念 挑 戰 關 卡 。 # 收 集 寶 石 並 移 動 到 出 口 # 您 的 代 碼 應 該 少 於 8 條 語…" at bounding box center [1379, 359] width 330 height 572
type textarea "hero.moveRight(2)"
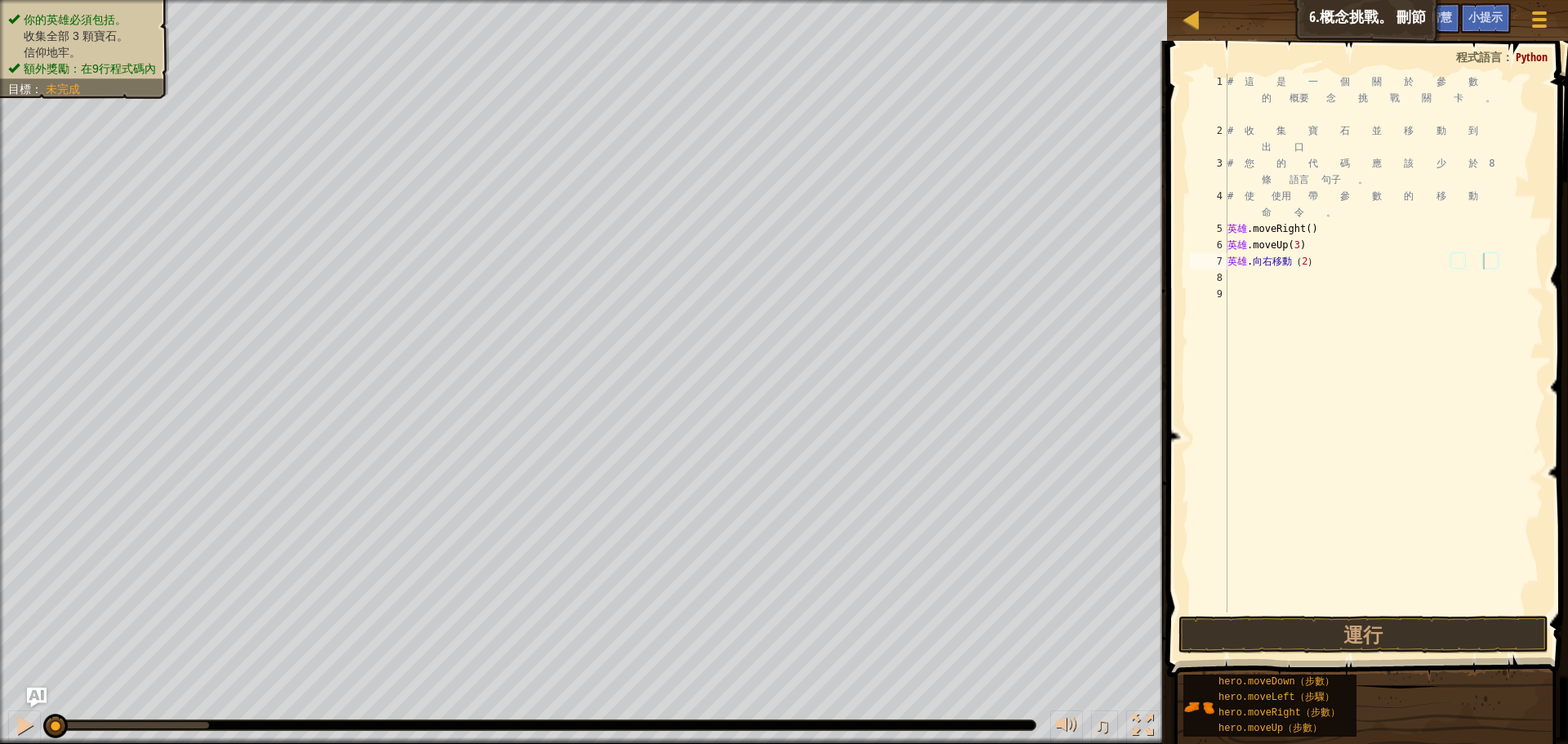
click at [1231, 283] on div "# 這 是 一 個 關 於 參 數 的 概要 念 挑 戰 關 卡 。 # 收 集 寶 石 並 移 動 到 出 口 # 您 的 代 碼 應 該 少 於 8 條 …" at bounding box center [1384, 376] width 319 height 604
type textarea "h"
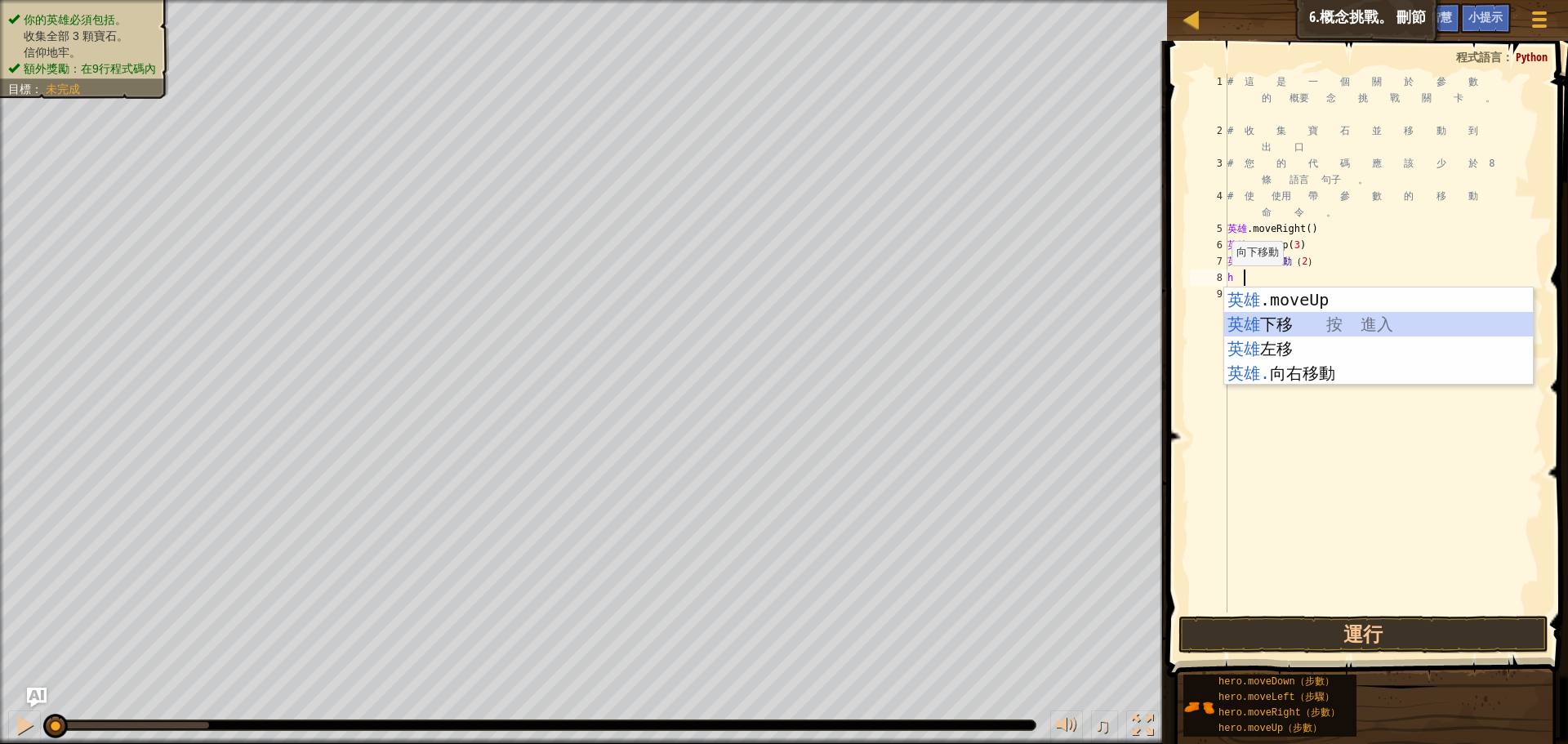
click at [1270, 313] on div "英雄 .moveUp 按 進入 英雄 下移 按 進入 英雄 左移 按 進入 英雄. 向右移動 按 進入" at bounding box center [1379, 360] width 309 height 147
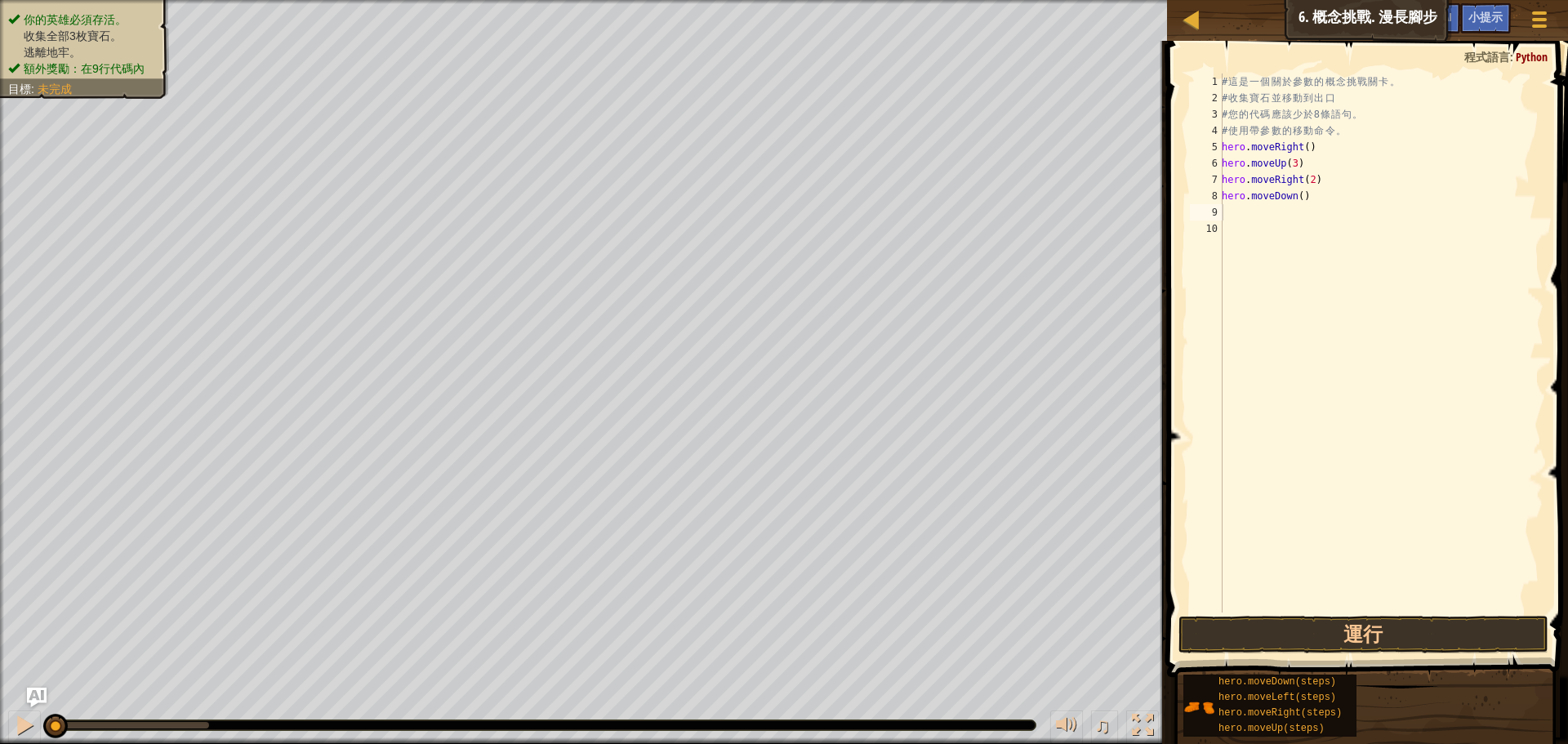
click at [1238, 211] on div "# 這 是 一 個 關 於 參 數 的 概 念 挑 戰 關 卡 。 # 收 集 寶 石 並 移 動 到 出 口 # 您 的 代 碼 應 該 少 於 8 條 語…" at bounding box center [1381, 359] width 325 height 572
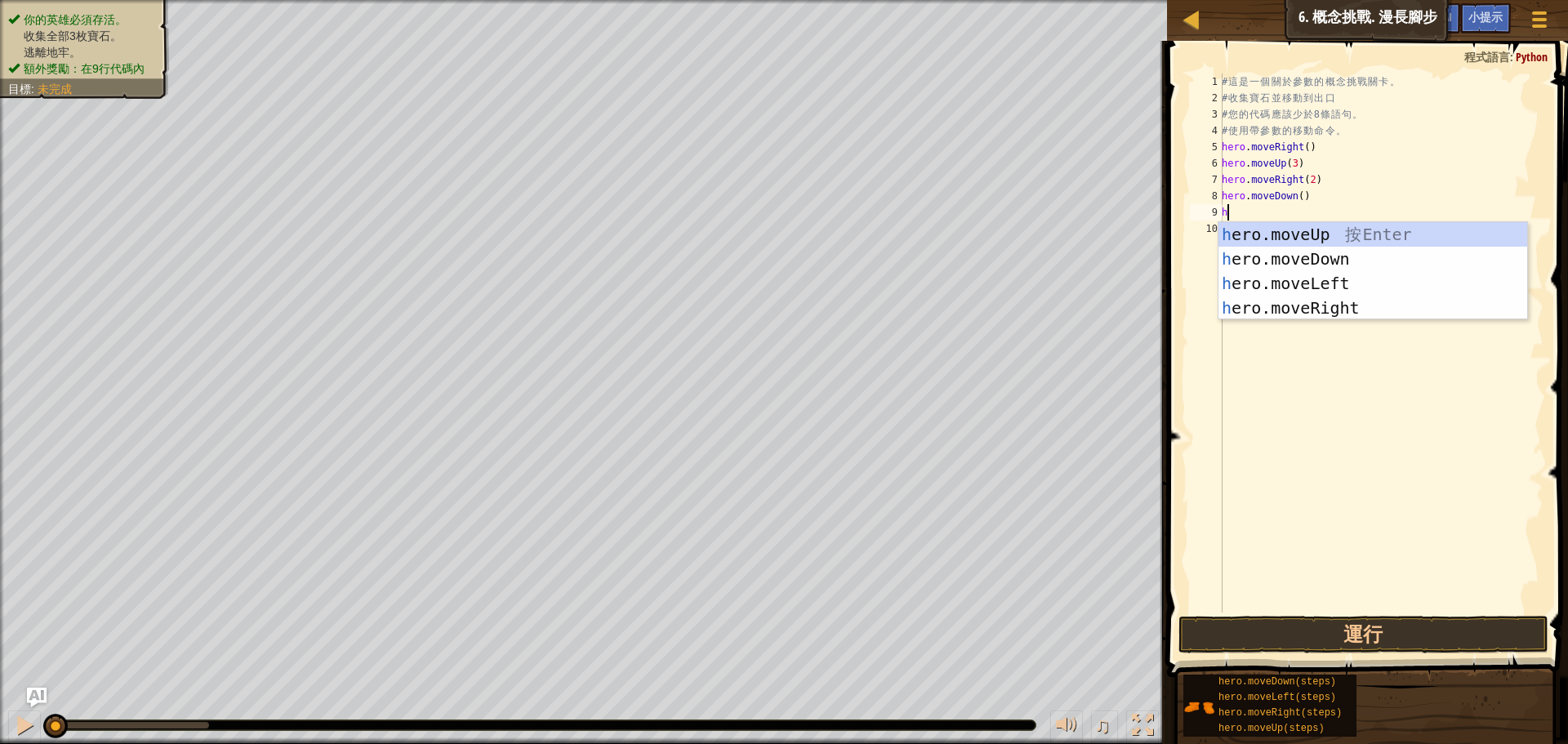
type textarea "h"
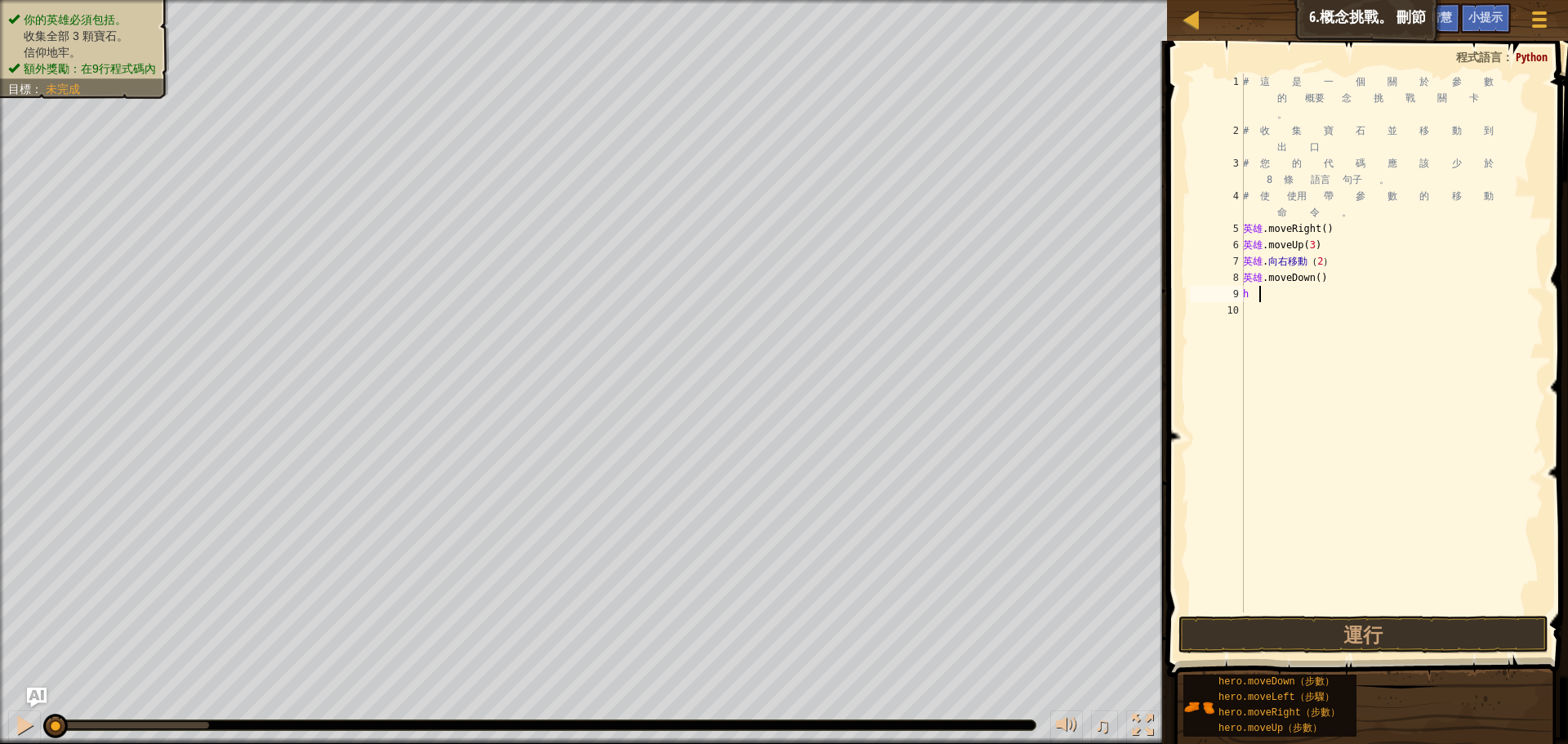
click at [1282, 293] on div "# 這 是 一 個 關 於 參 數 的 概要 念 挑 戰 關 卡 。 # 收 集 寶 石 並 移 動 到 出 口 # 您 的 代 碼 應 該 少 於 8 條 …" at bounding box center [1392, 376] width 304 height 604
type textarea "h"
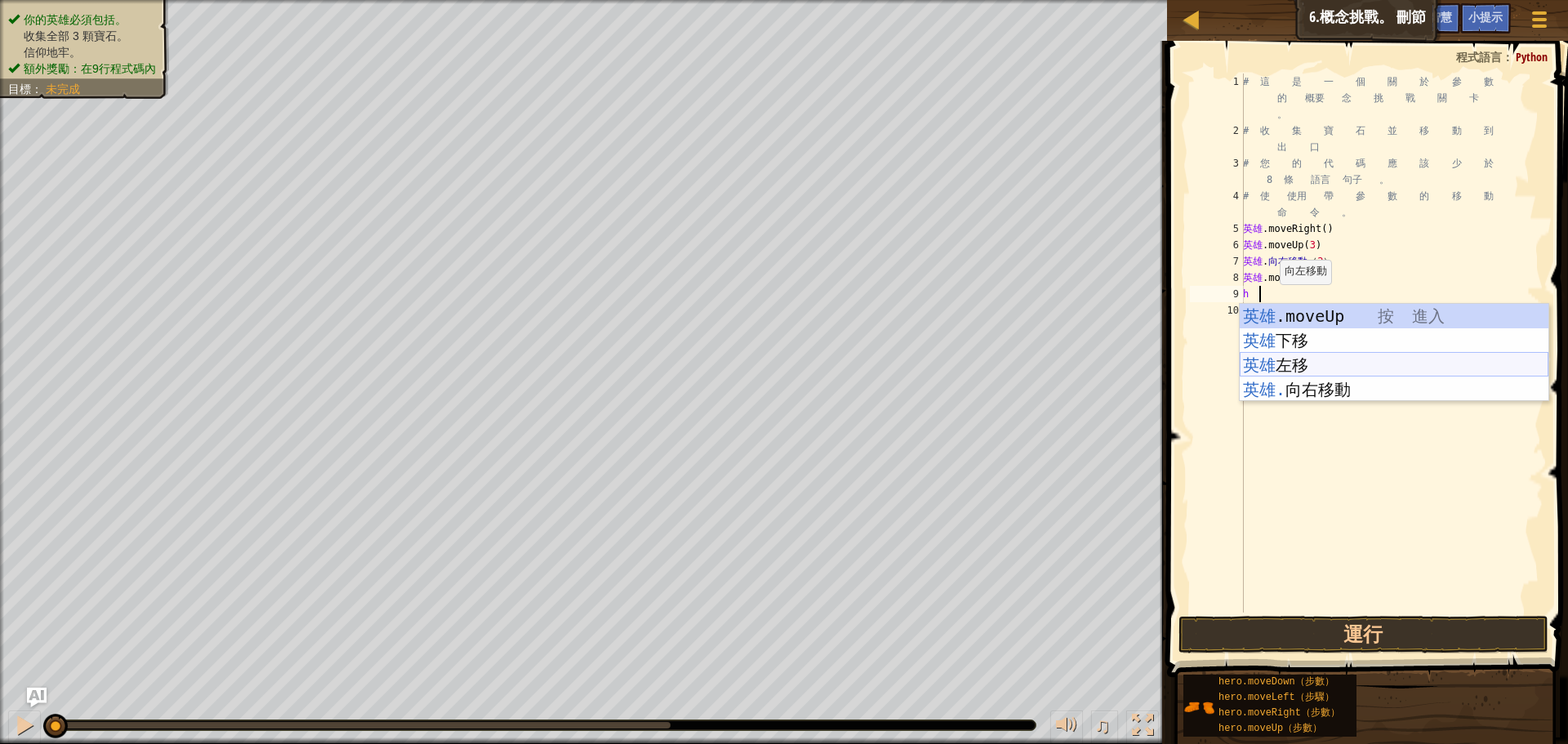
click at [1306, 359] on div "英雄 .moveUp 按 進入 英雄 下移 按 進入 英雄 左移 按 進入 英雄. 向右移動 按 進入" at bounding box center [1394, 377] width 309 height 147
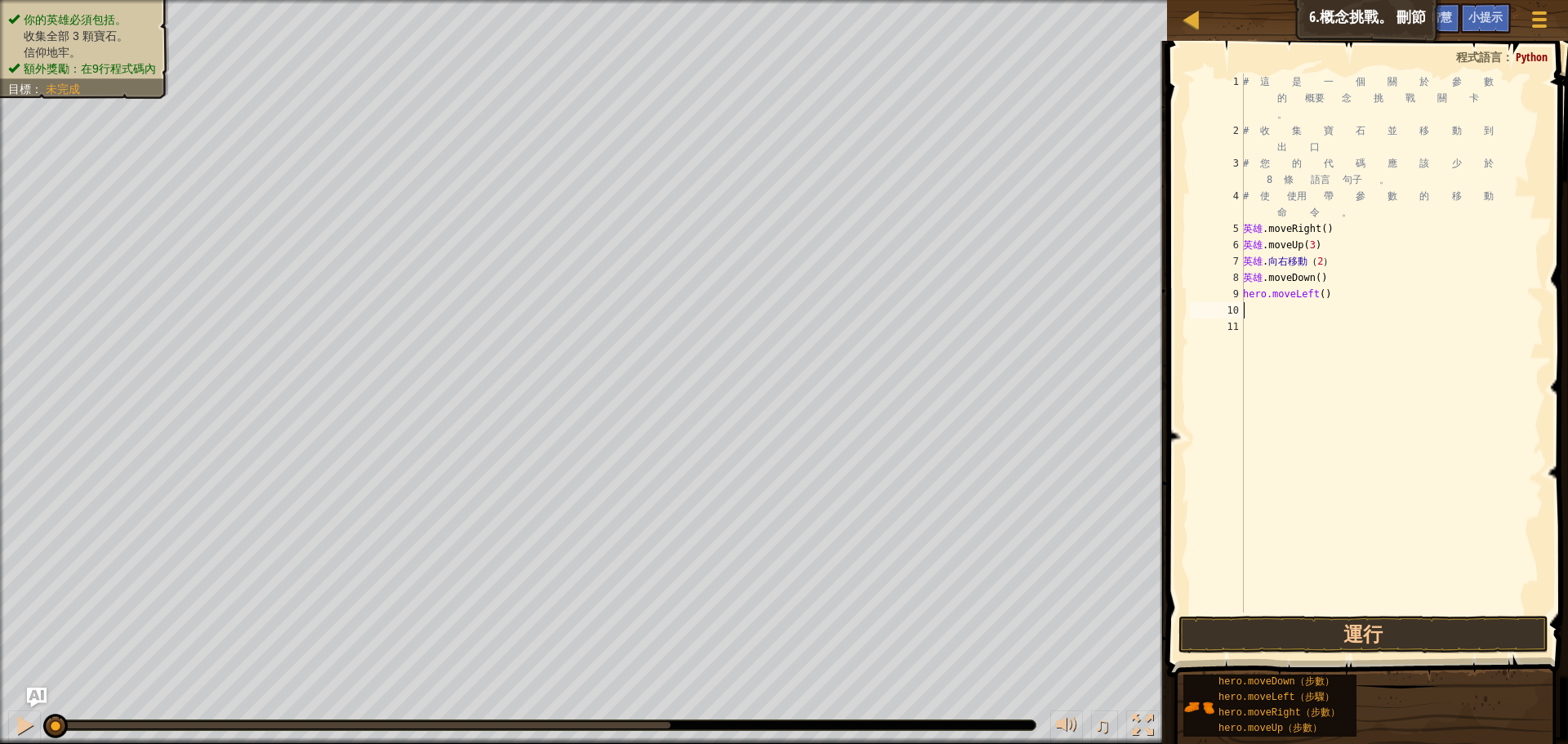
type textarea "h"
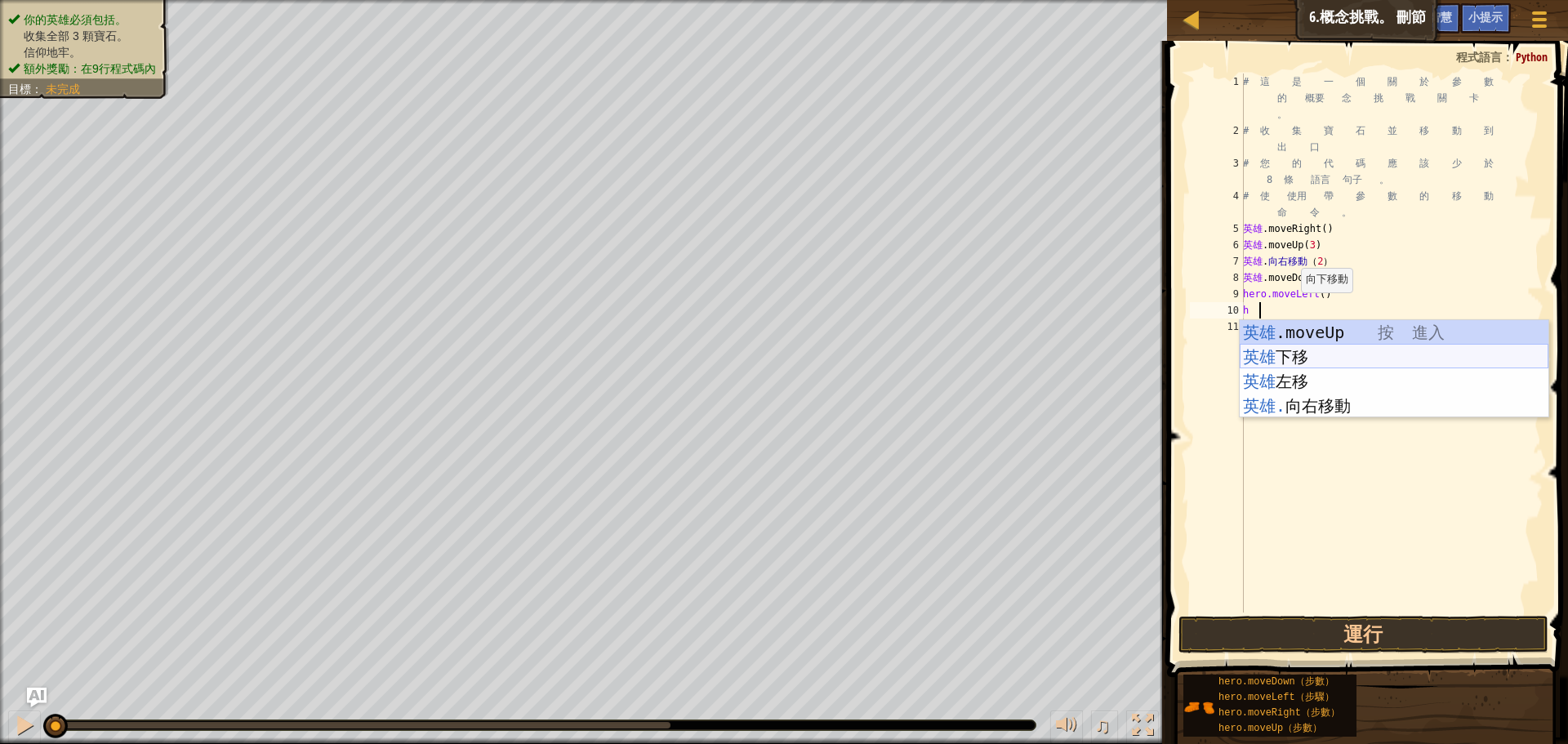
click at [1312, 358] on div "英雄 .moveUp 按 進入 英雄 下移 按 進入 英雄 左移 按 進入 英雄. 向右移動 按 進入" at bounding box center [1394, 393] width 309 height 147
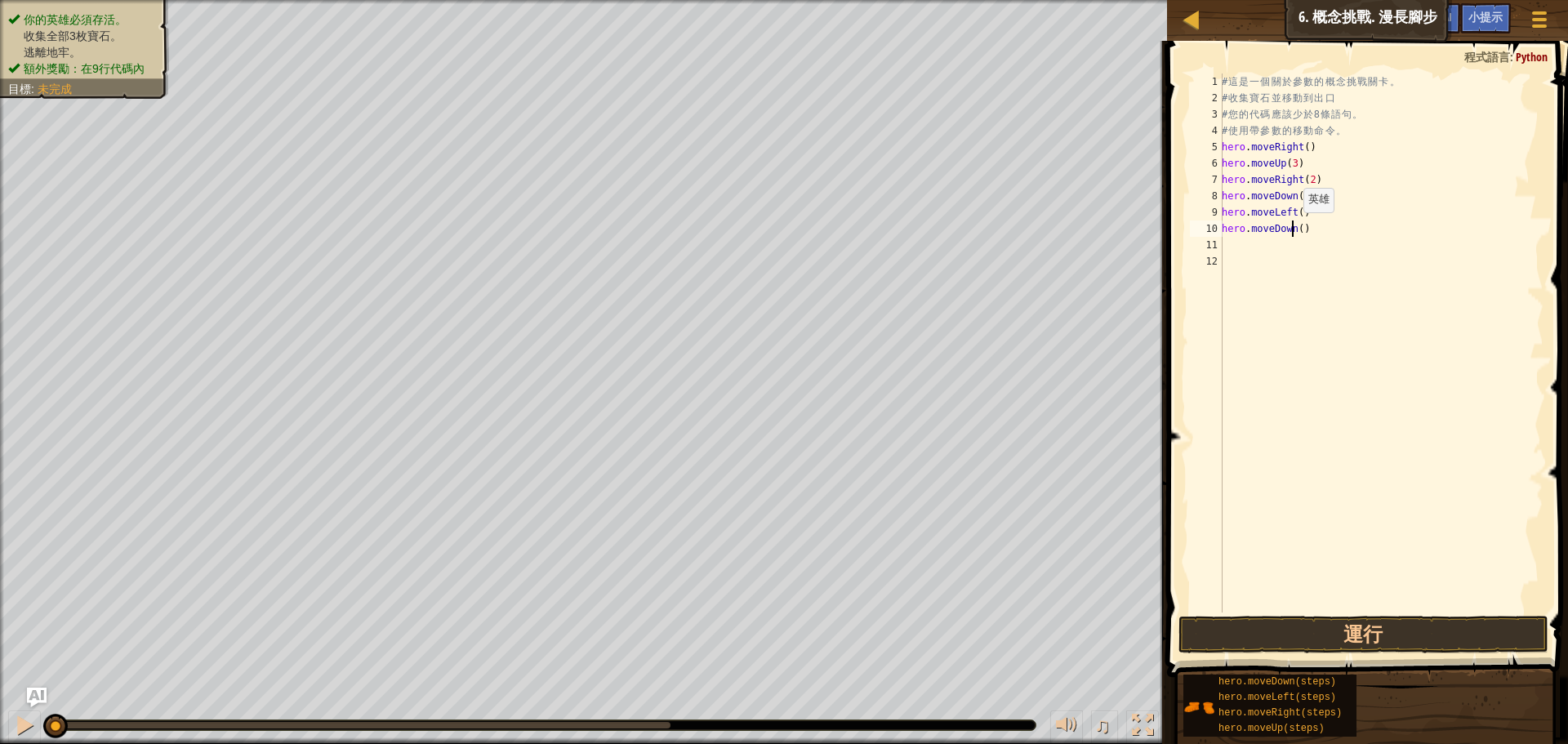
click at [1295, 229] on div "# 這 是 一 個 關 於 參 數 的 概 念 挑 戰 關 卡 。 # 收 集 寶 石 並 移 動 到 出 口 # 您 的 代 碼 應 該 少 於 8 條 語…" at bounding box center [1381, 359] width 325 height 572
click at [1298, 229] on div "# 這 是 一 個 關 於 參 數 的 概 念 挑 戰 關 卡 。 # 收 集 寶 石 並 移 動 到 出 口 # 您 的 代 碼 應 該 少 於 8 條 語…" at bounding box center [1381, 359] width 325 height 572
type textarea "hero.moveDown(2)"
click at [1224, 239] on div "# 這 是 一 個 關 於 參 數 的 概 念 挑 戰 關 卡 。 # 收 集 寶 石 並 移 動 到 出 口 # 您 的 代 碼 應 該 少 於 8 條 語…" at bounding box center [1381, 359] width 325 height 572
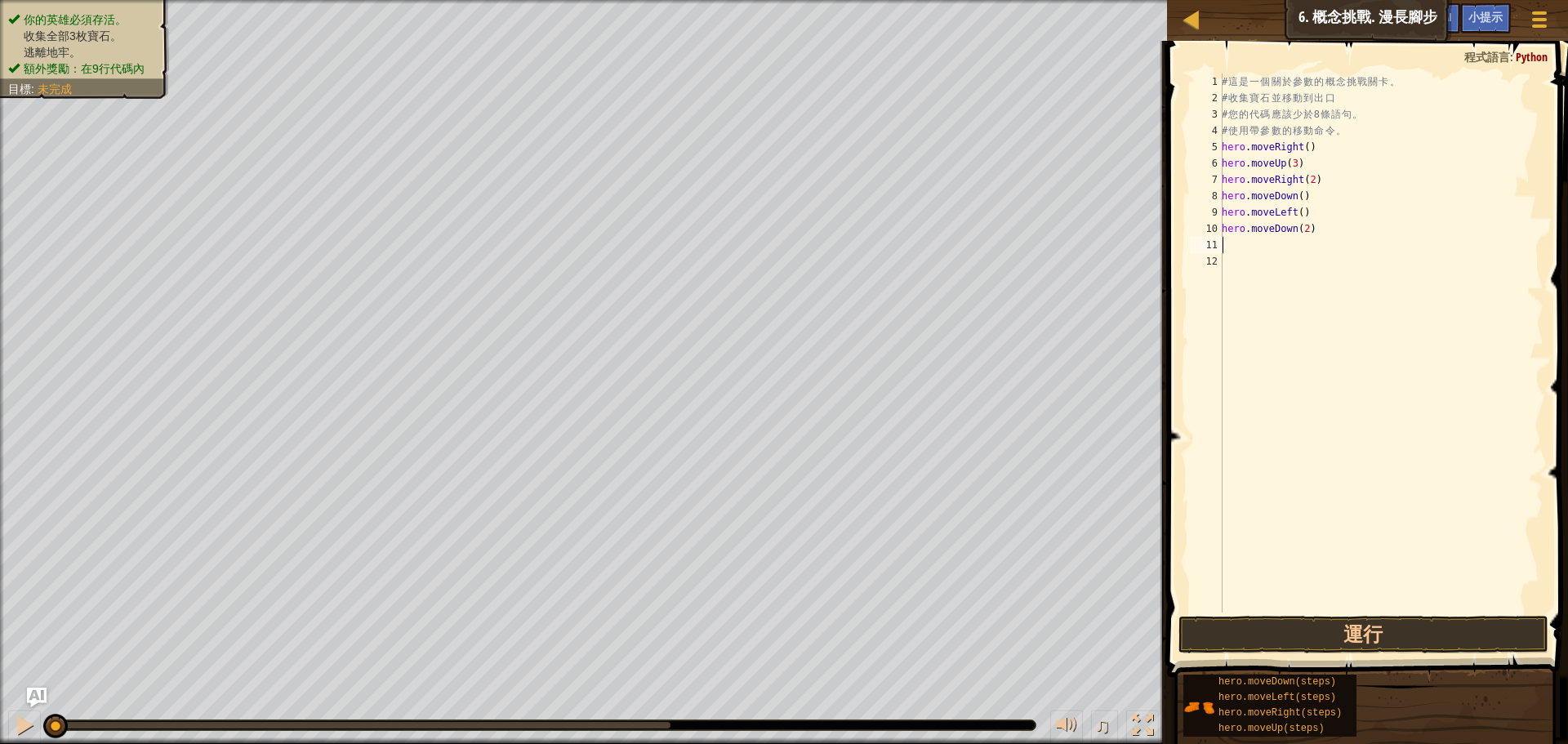
scroll to position [7, 0]
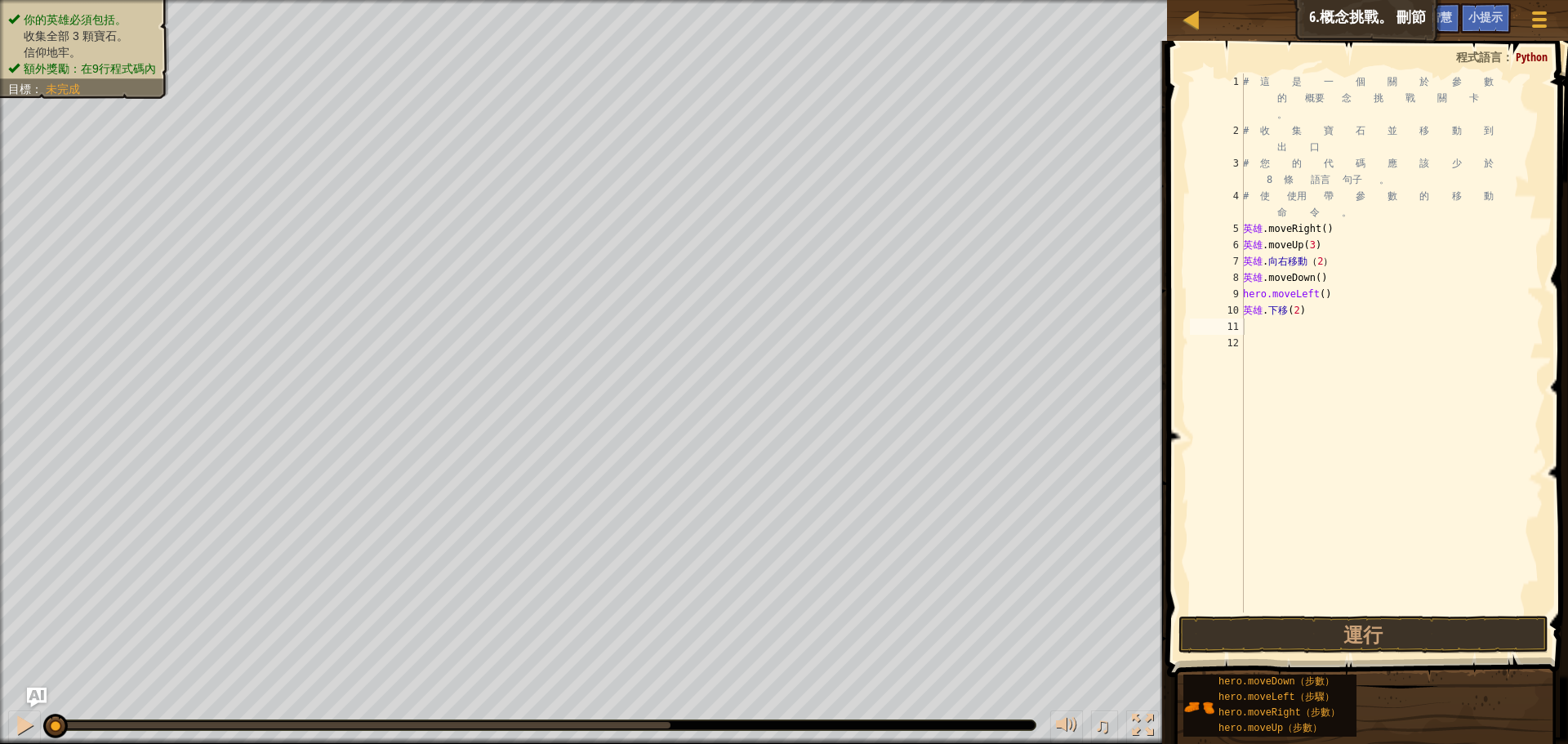
click at [1256, 326] on div "# 這 是 一 個 關 於 參 數 的 概要 念 挑 戰 關 卡 。 # 收 集 寶 石 並 移 動 到 出 口 # 您 的 代 碼 應 該 少 於 8 條 …" at bounding box center [1392, 376] width 304 height 604
type textarea "h"
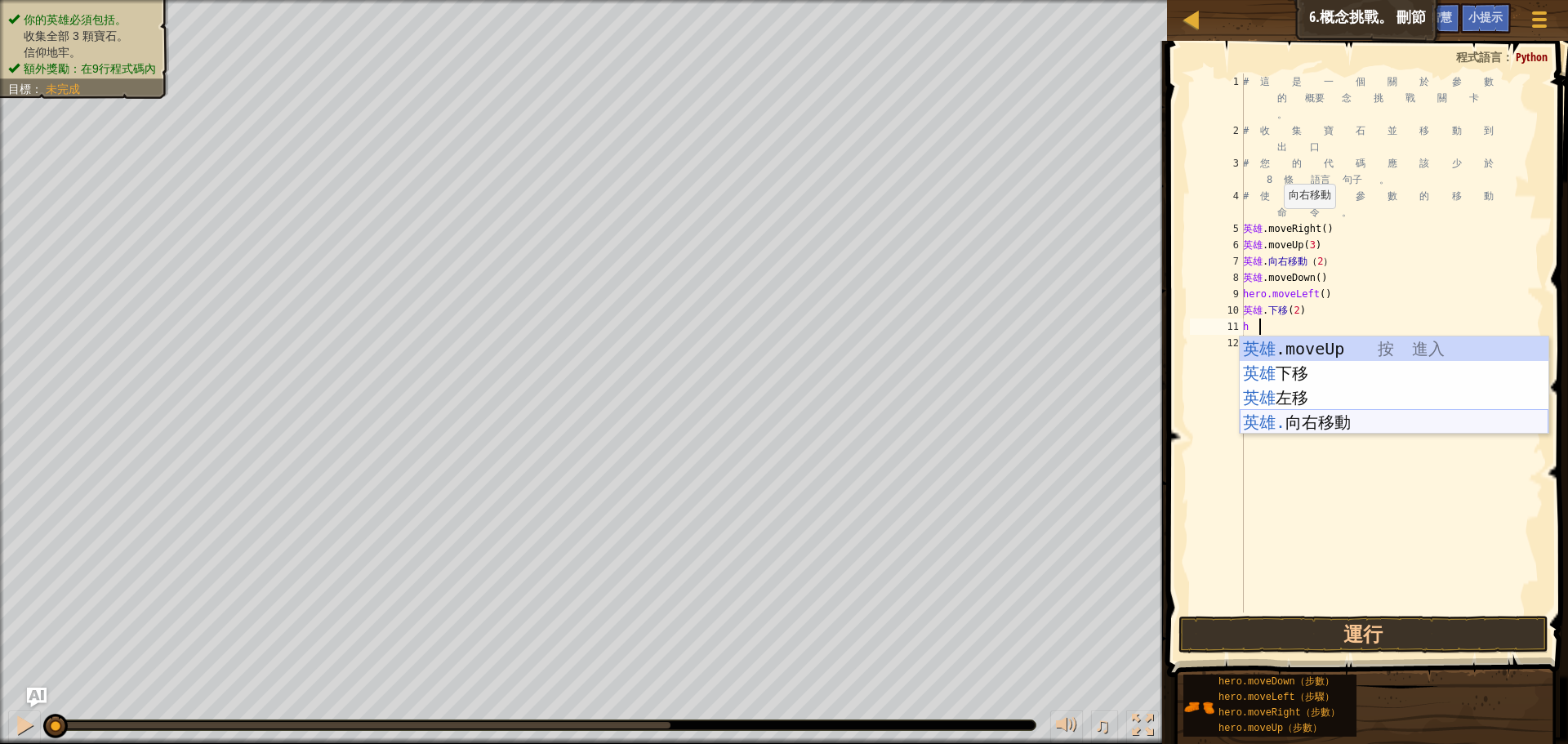
click at [1319, 414] on div "英雄 .moveUp 按 進入 英雄 下移 按 進入 英雄 左移 按 進入 英雄. 向右移動 按 進入" at bounding box center [1394, 410] width 309 height 147
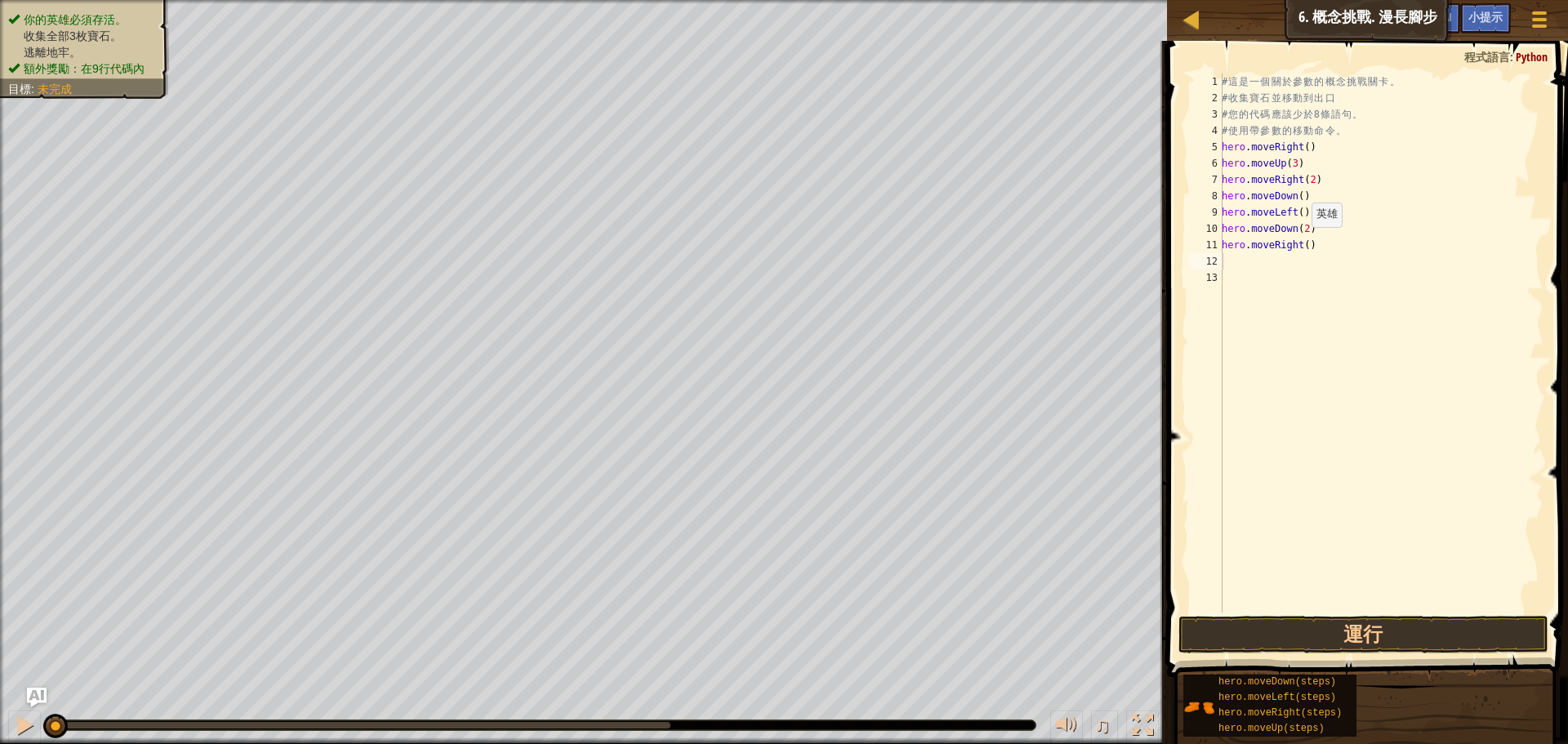
click at [1302, 243] on div "# 這 是 一 個 關 於 參 數 的 概 念 挑 戰 關 卡 。 # 收 集 寶 石 並 移 動 到 出 口 # 您 的 代 碼 應 該 少 於 8 條 語…" at bounding box center [1381, 359] width 325 height 572
type textarea "hero.moveRight(2)"
click at [1237, 257] on div "# 這 是 一 個 關 於 參 數 的 概 念 挑 戰 關 卡 。 # 收 集 寶 石 並 移 動 到 出 口 # 您 的 代 碼 應 該 少 於 8 條 語…" at bounding box center [1381, 359] width 325 height 572
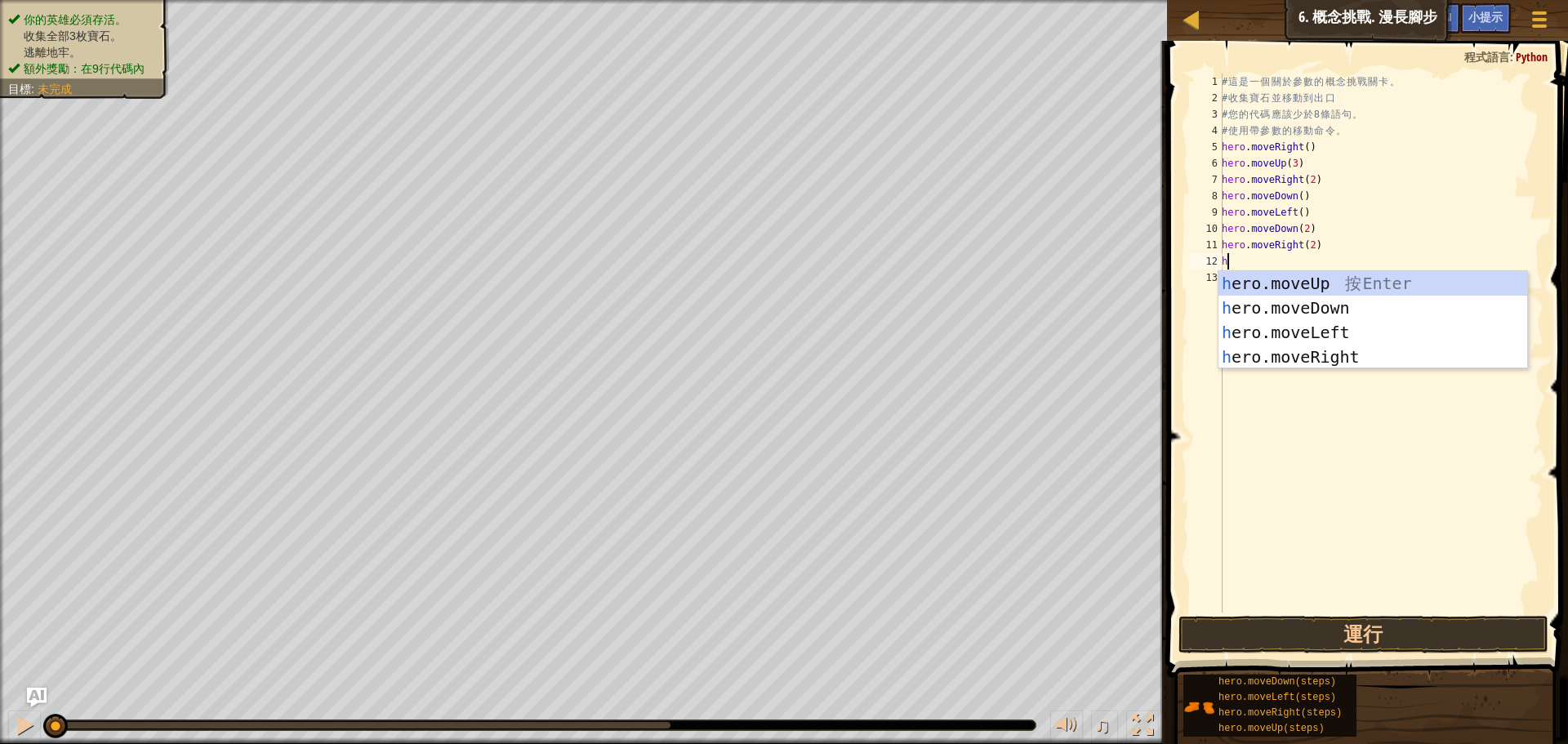
type textarea "h"
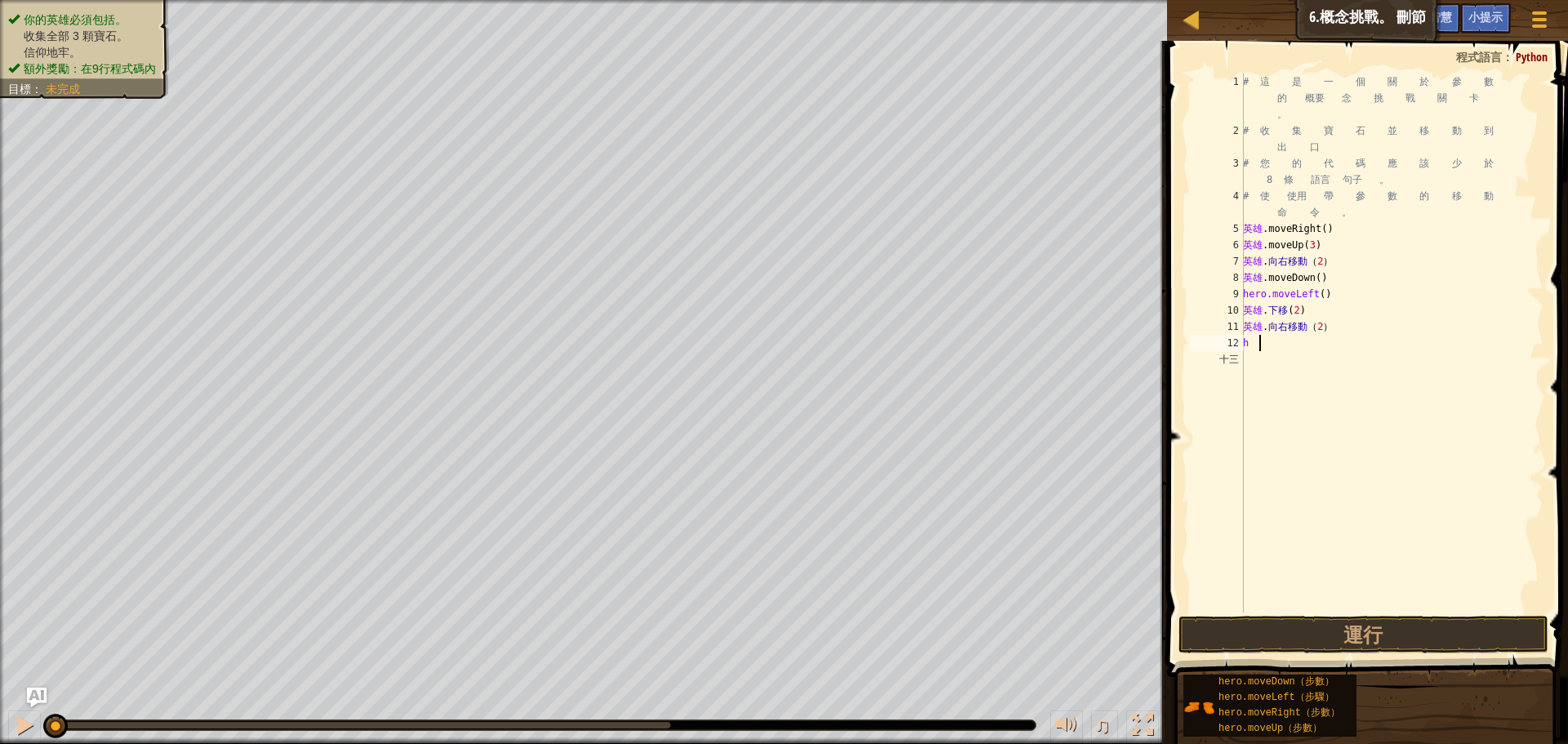
click at [1270, 350] on div "# 這 是 一 個 關 於 參 數 的 概要 念 挑 戰 關 卡 。 # 收 集 寶 石 並 移 動 到 出 口 # 您 的 代 碼 應 該 少 於 8 條 …" at bounding box center [1392, 376] width 304 height 604
type textarea "h"
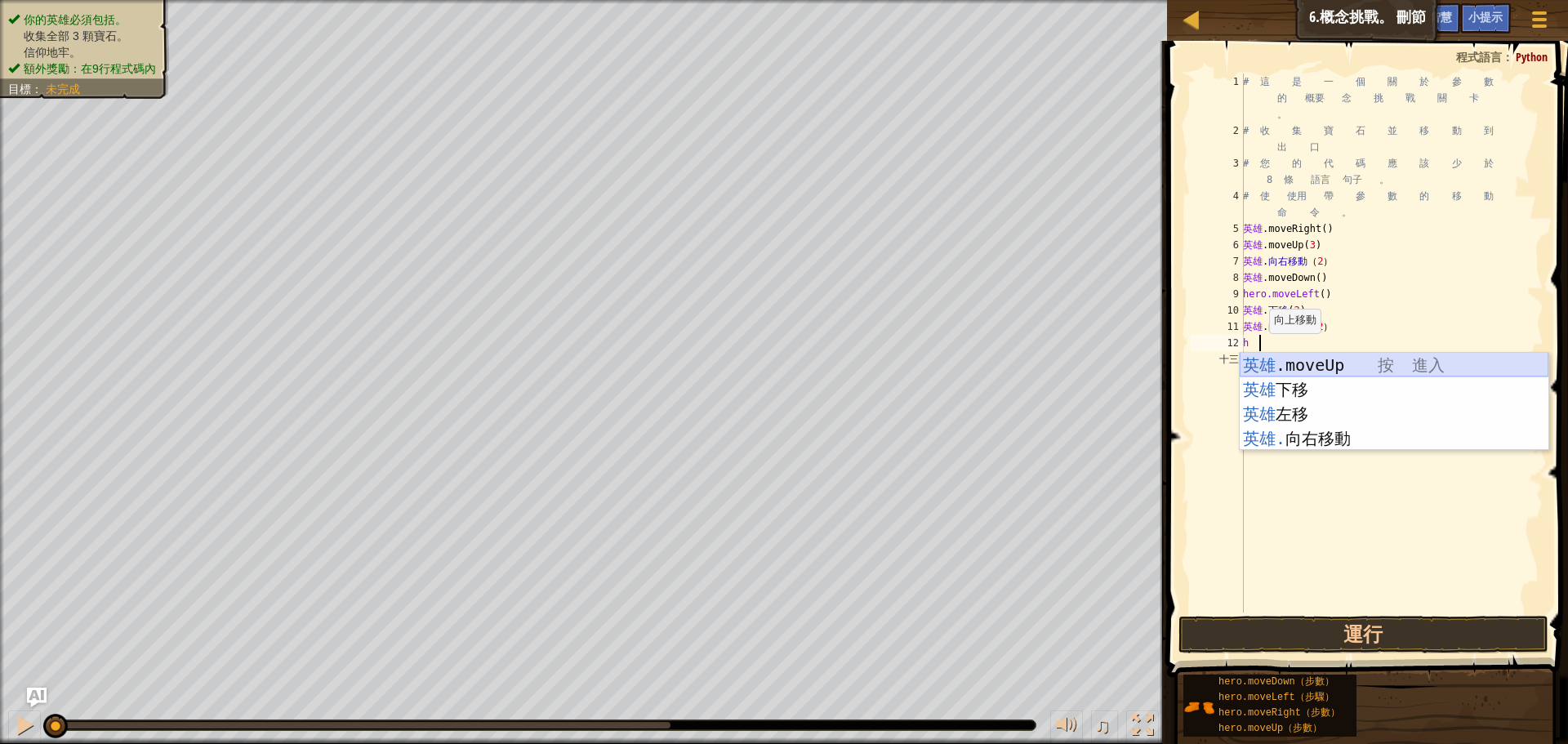
click at [1312, 368] on div "英雄 .moveUp 按 進入 英雄 下移 按 進入 英雄 左移 按 進入 英雄. 向右移動 按 進入" at bounding box center [1394, 426] width 309 height 147
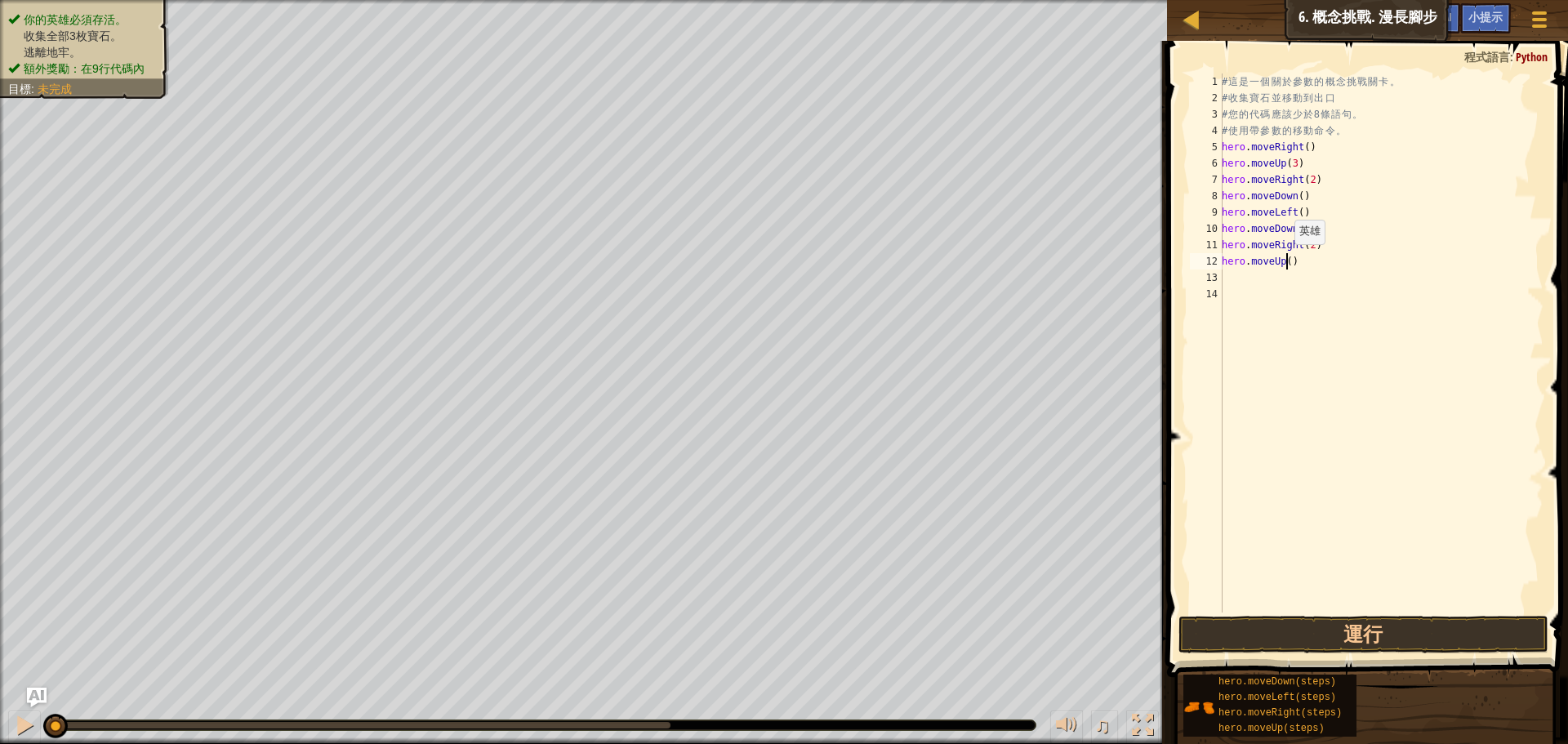
click at [1285, 260] on div "# 這 是 一 個 關 於 參 數 的 概 念 挑 戰 關 卡 。 # 收 集 寶 石 並 移 動 到 出 口 # 您 的 代 碼 應 該 少 於 8 條 語…" at bounding box center [1381, 359] width 325 height 572
type textarea "hero.moveUp(2)"
click at [1240, 267] on div "# 這 是 一 個 關 於 參 數 的 概 念 挑 戰 關 卡 。 # 收 集 寶 石 並 移 動 到 出 口 # 您 的 代 碼 應 該 少 於 8 條 語…" at bounding box center [1381, 359] width 325 height 572
click at [1229, 283] on div "# 這 是 一 個 關 於 參 數 的 概 念 挑 戰 關 卡 。 # 收 集 寶 石 並 移 動 到 出 口 # 您 的 代 碼 應 該 少 於 8 條 語…" at bounding box center [1381, 359] width 325 height 572
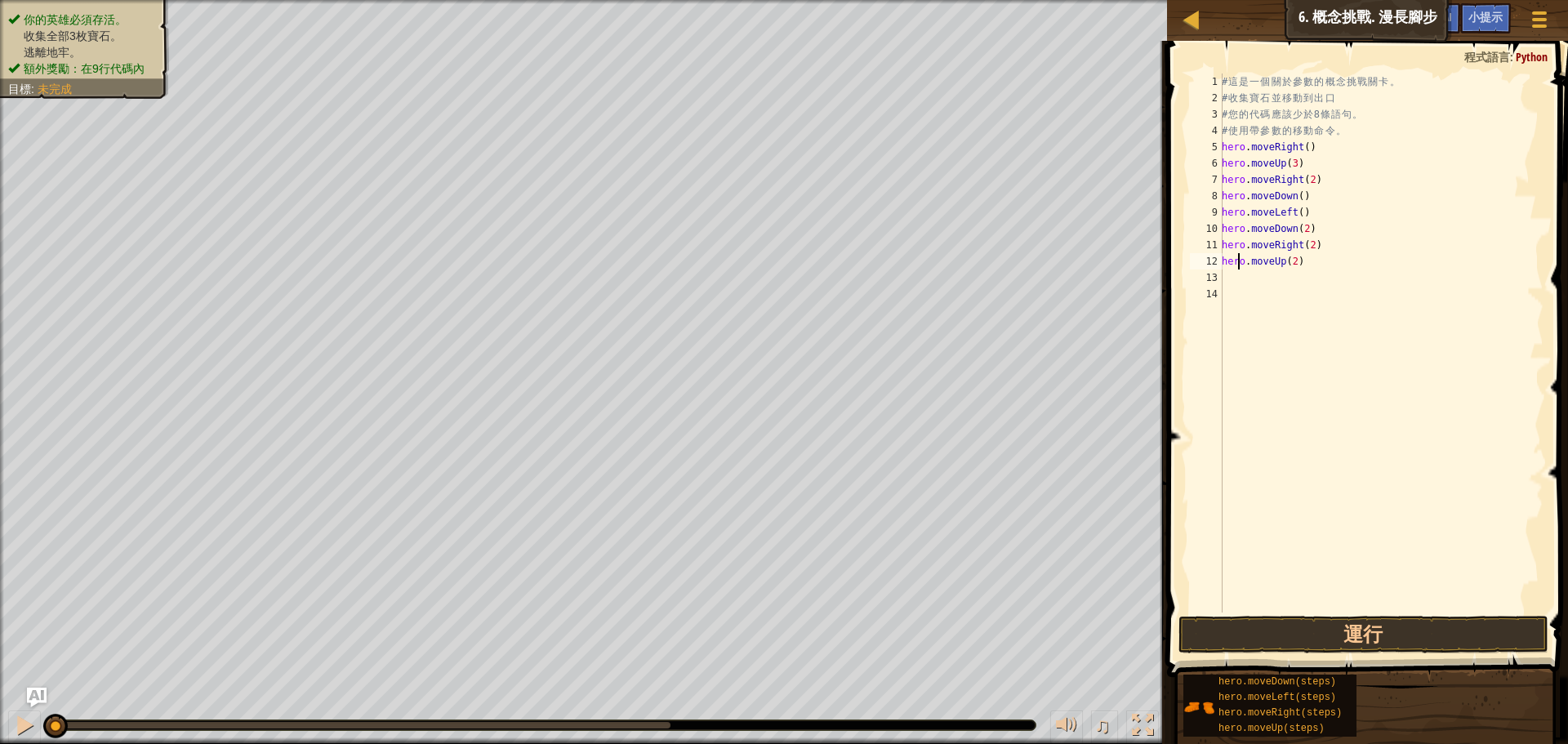
scroll to position [7, 0]
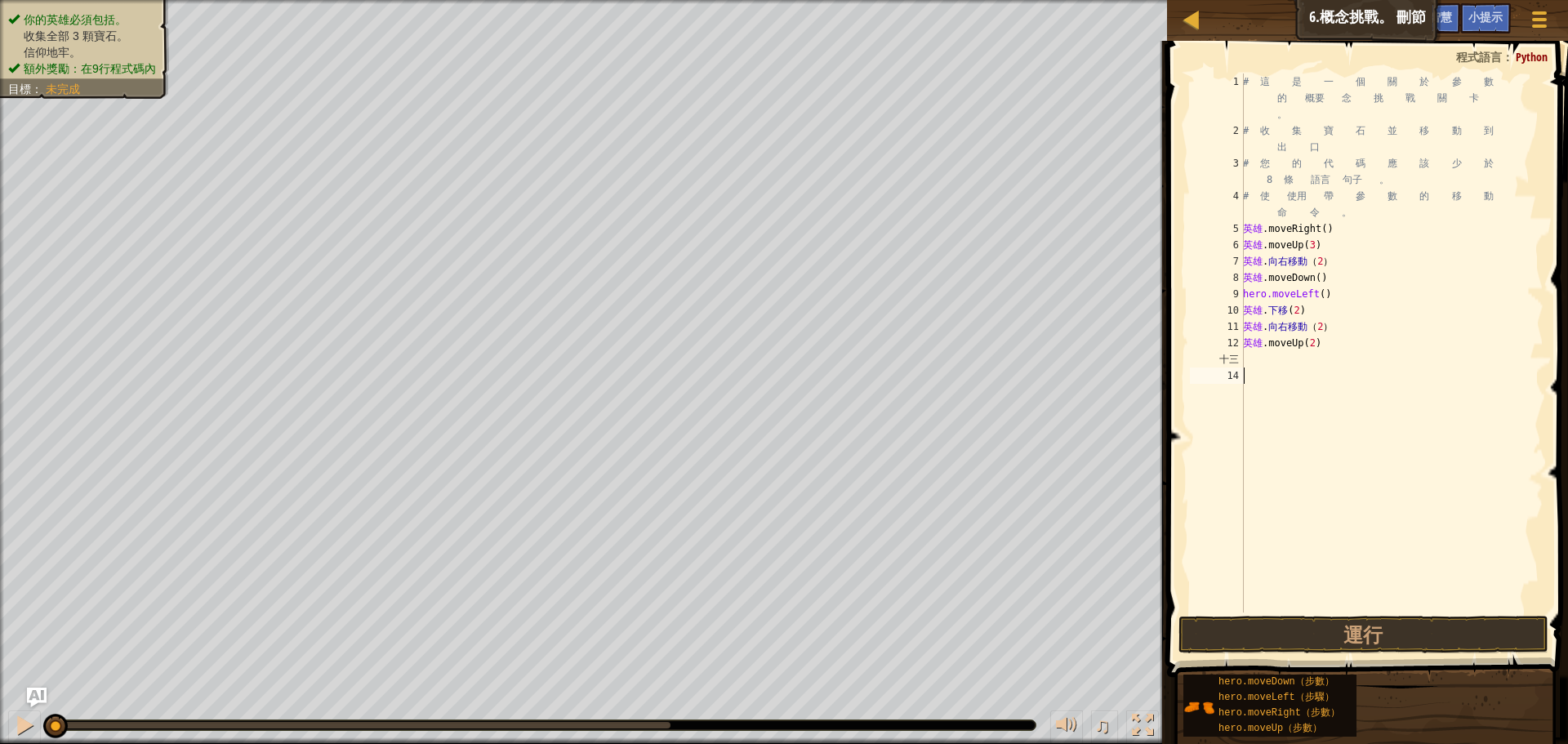
click at [1255, 377] on div "# 這 是 一 個 關 於 參 數 的 概要 念 挑 戰 關 卡 。 # 收 集 寶 石 並 移 動 到 出 口 # 您 的 代 碼 應 該 少 於 8 條 …" at bounding box center [1392, 376] width 304 height 604
click at [1259, 366] on div "# 這 是 一 個 關 於 參 數 的 概要 念 挑 戰 關 卡 。 # 收 集 寶 石 並 移 動 到 出 口 # 您 的 代 碼 應 該 少 於 8 條 …" at bounding box center [1392, 376] width 304 height 604
type textarea "h"
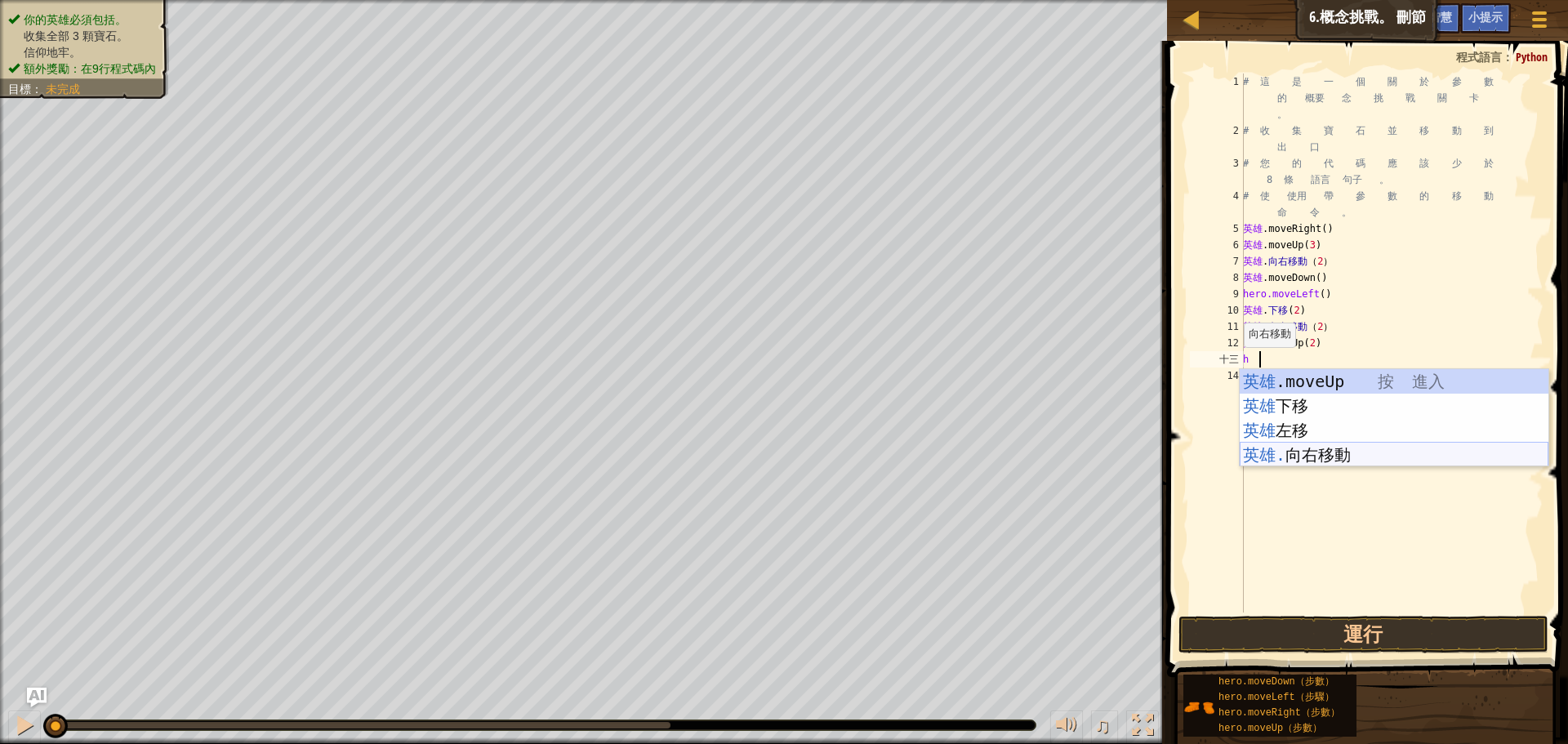
click at [1296, 447] on div "英雄 .moveUp 按 進入 英雄 下移 按 進入 英雄 左移 按 進入 英雄. 向右移動 按 進入" at bounding box center [1394, 442] width 309 height 147
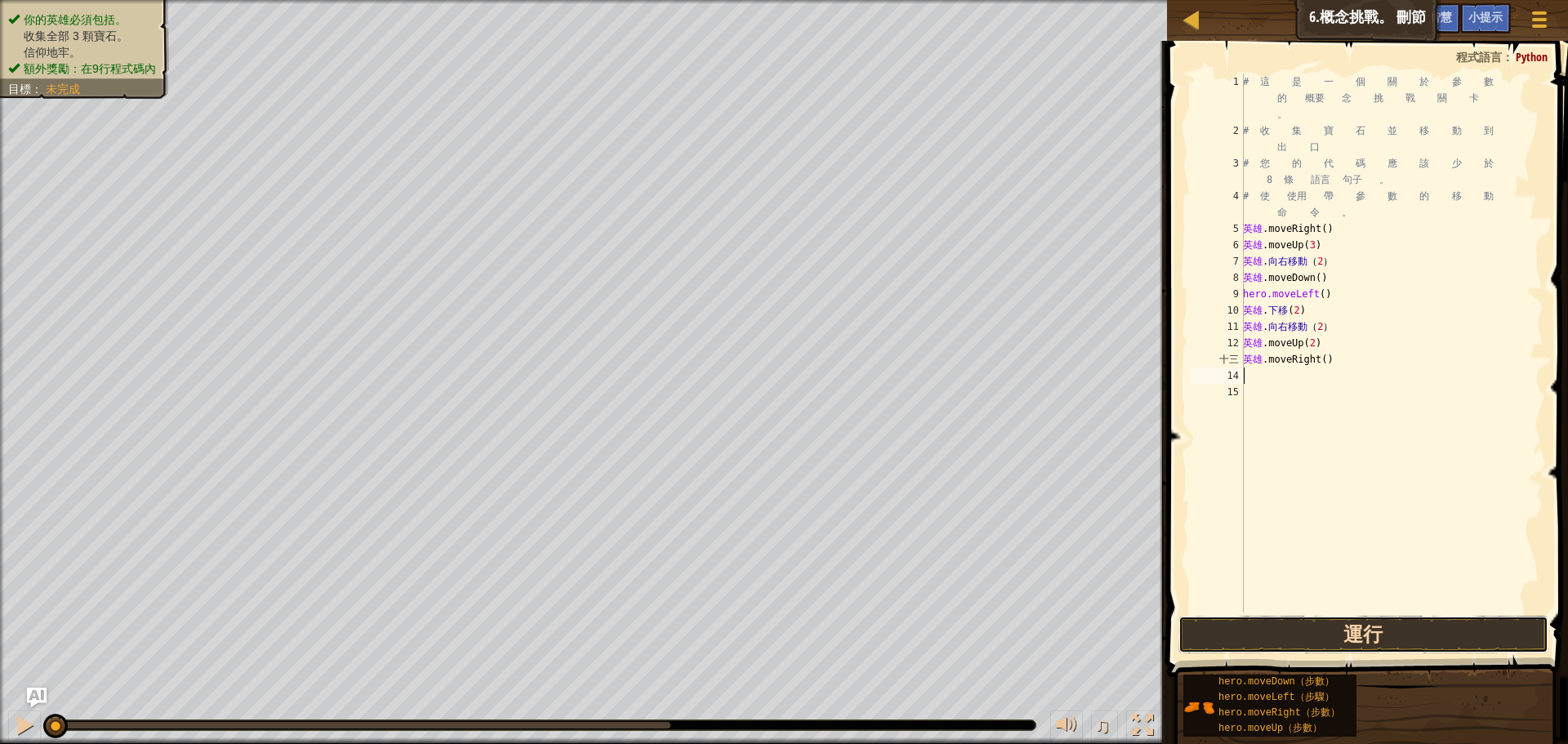
click at [1233, 617] on button "運行" at bounding box center [1363, 635] width 370 height 37
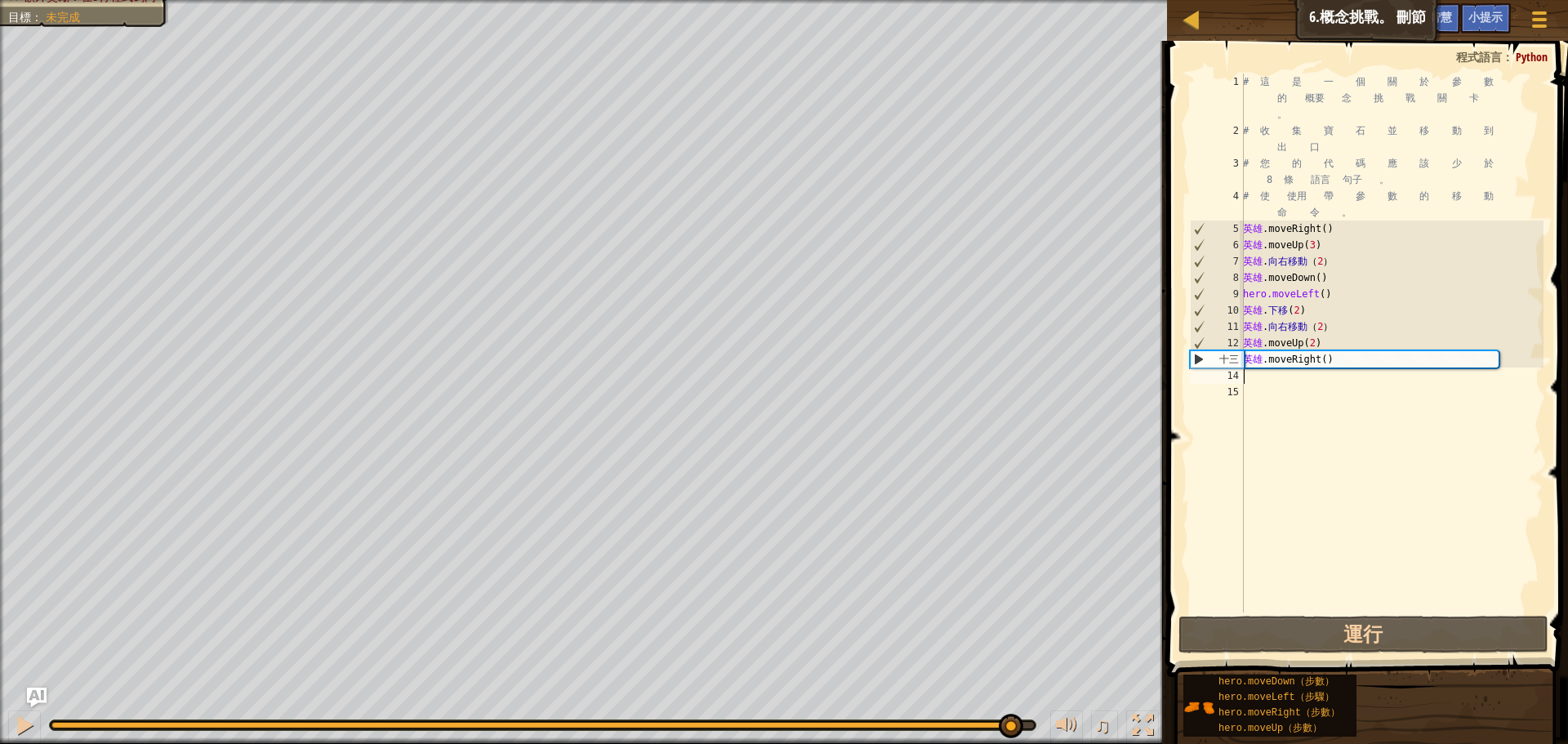
drag, startPoint x: 178, startPoint y: 721, endPoint x: 1008, endPoint y: 783, distance: 832.3
click at [1008, 0] on html "地圖 資訊科學入門 6.概念挑戰。 刪節 遊戲選單 完成 小提示 詢問人工智慧 1 鋤頭鋤頭鋤頭 XXXXXXXXXXXXXXXXXXXXXXXXXXXXXX…" at bounding box center [784, 0] width 1568 height 0
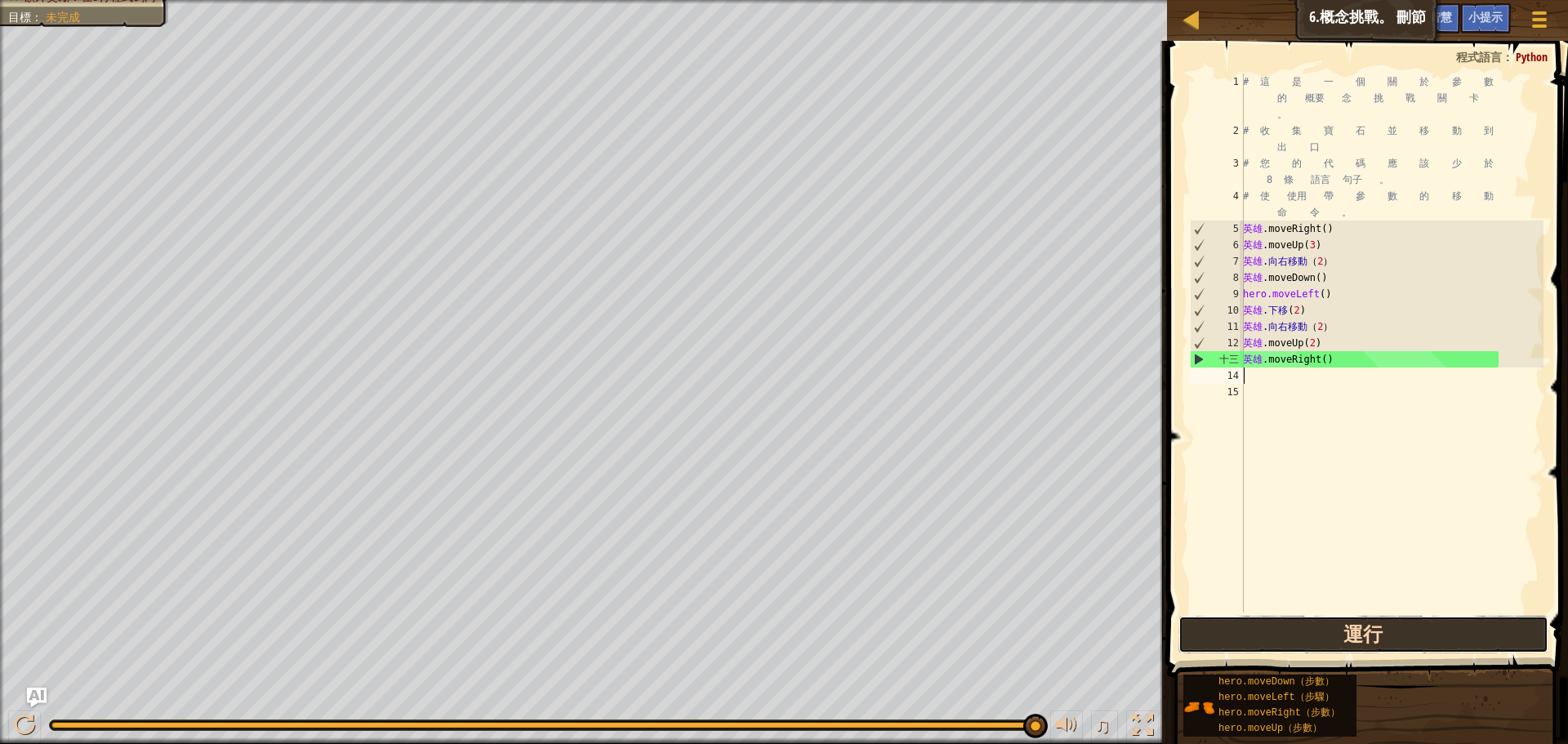
click at [1343, 636] on button "運行" at bounding box center [1363, 635] width 370 height 37
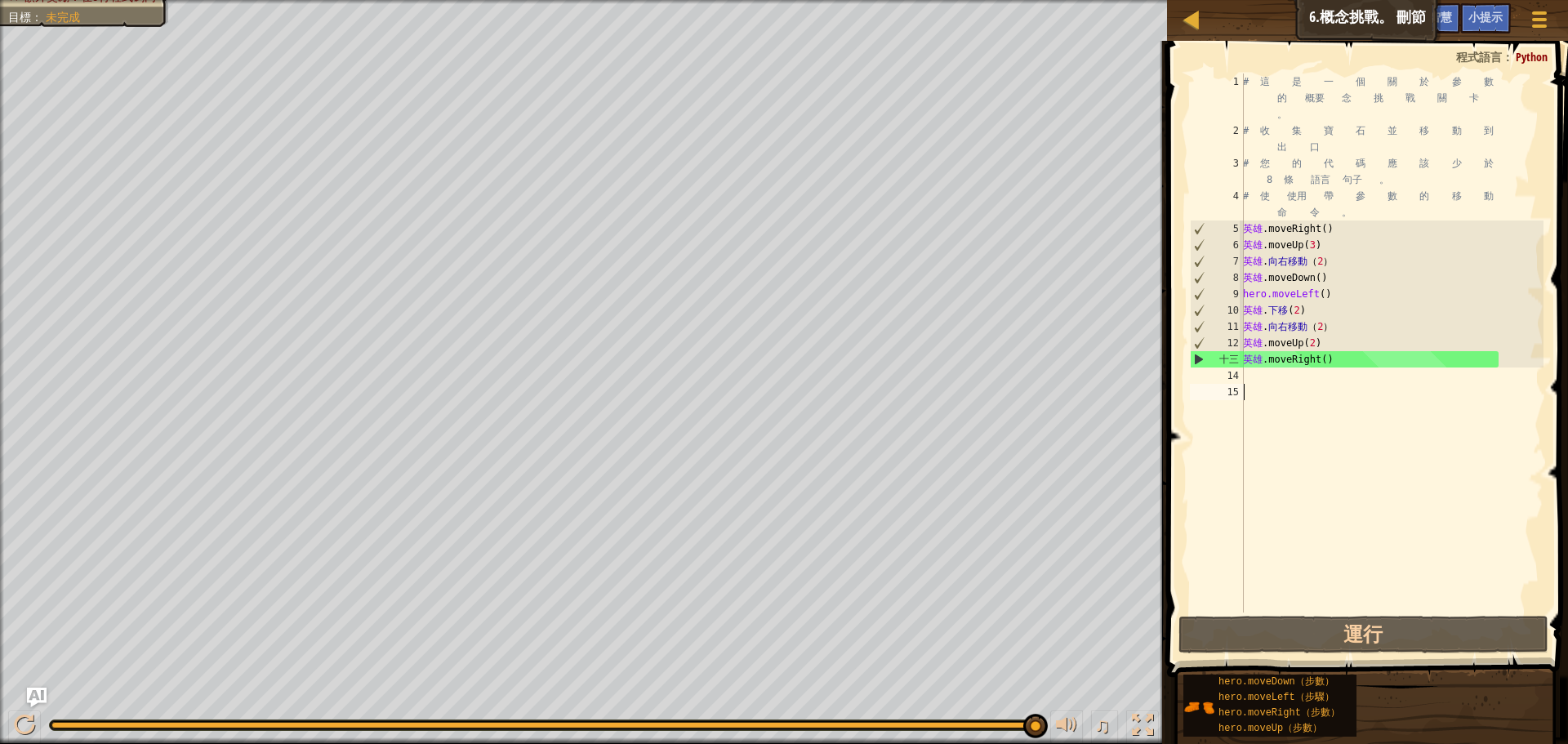
click at [1324, 609] on div "# 這 是 一 個 關 於 參 數 的 概要 念 挑 戰 關 卡 。 # 收 集 寶 石 並 移 動 到 出 口 # 您 的 代 碼 應 該 少 於 8 條 …" at bounding box center [1392, 376] width 304 height 604
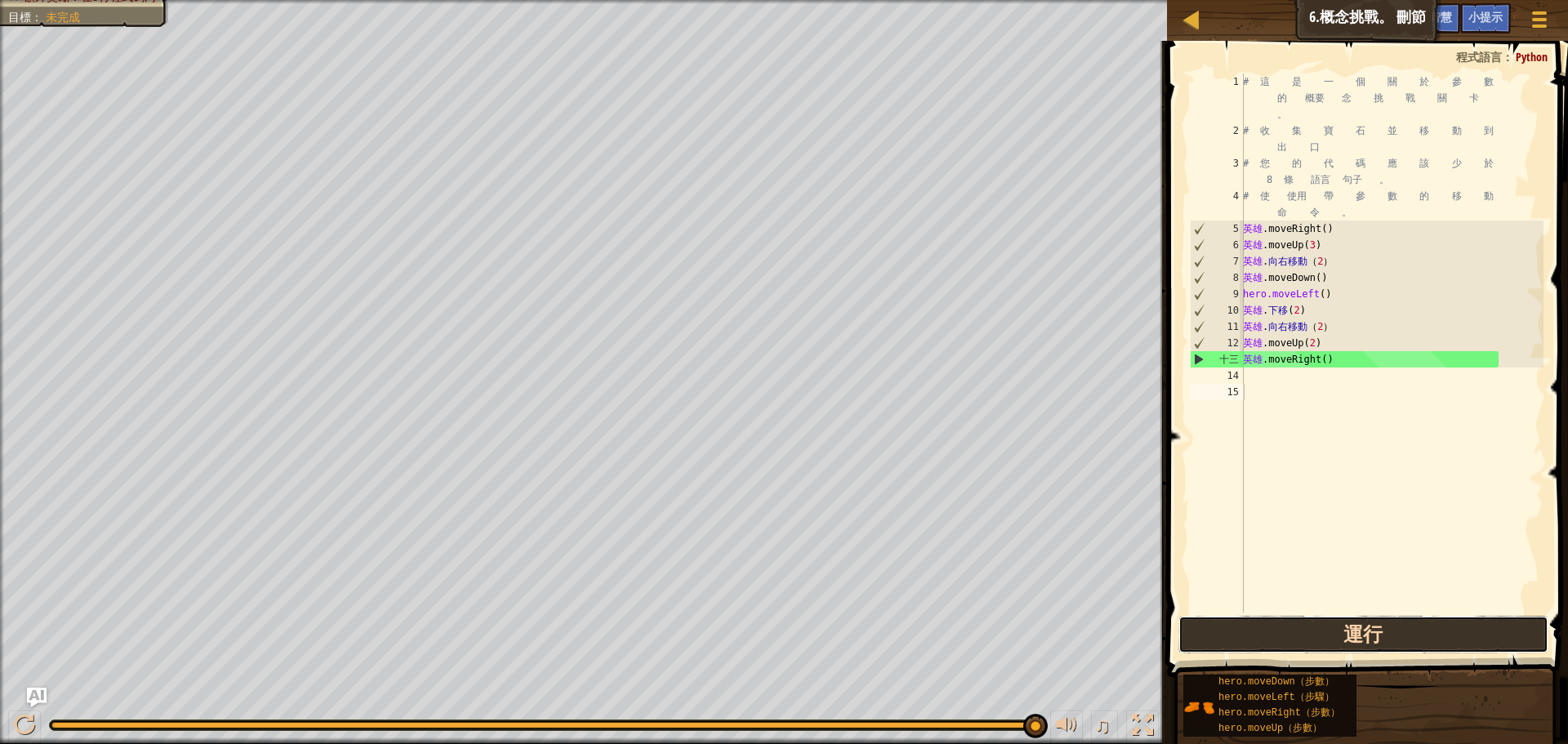
click at [1312, 635] on button "運行" at bounding box center [1363, 635] width 370 height 37
click at [1414, 636] on button "運行" at bounding box center [1363, 635] width 370 height 37
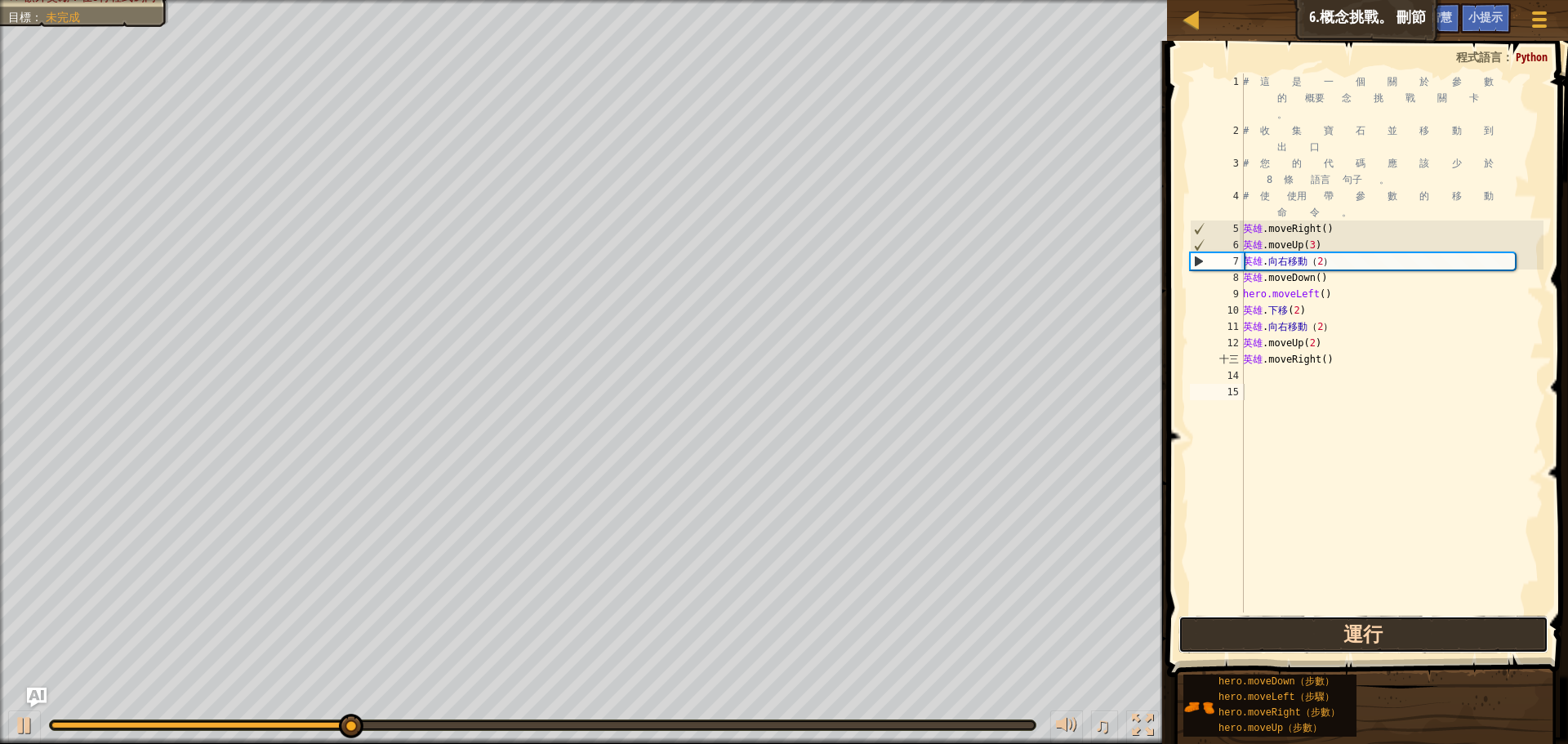
click at [1250, 628] on button "運行" at bounding box center [1363, 635] width 370 height 37
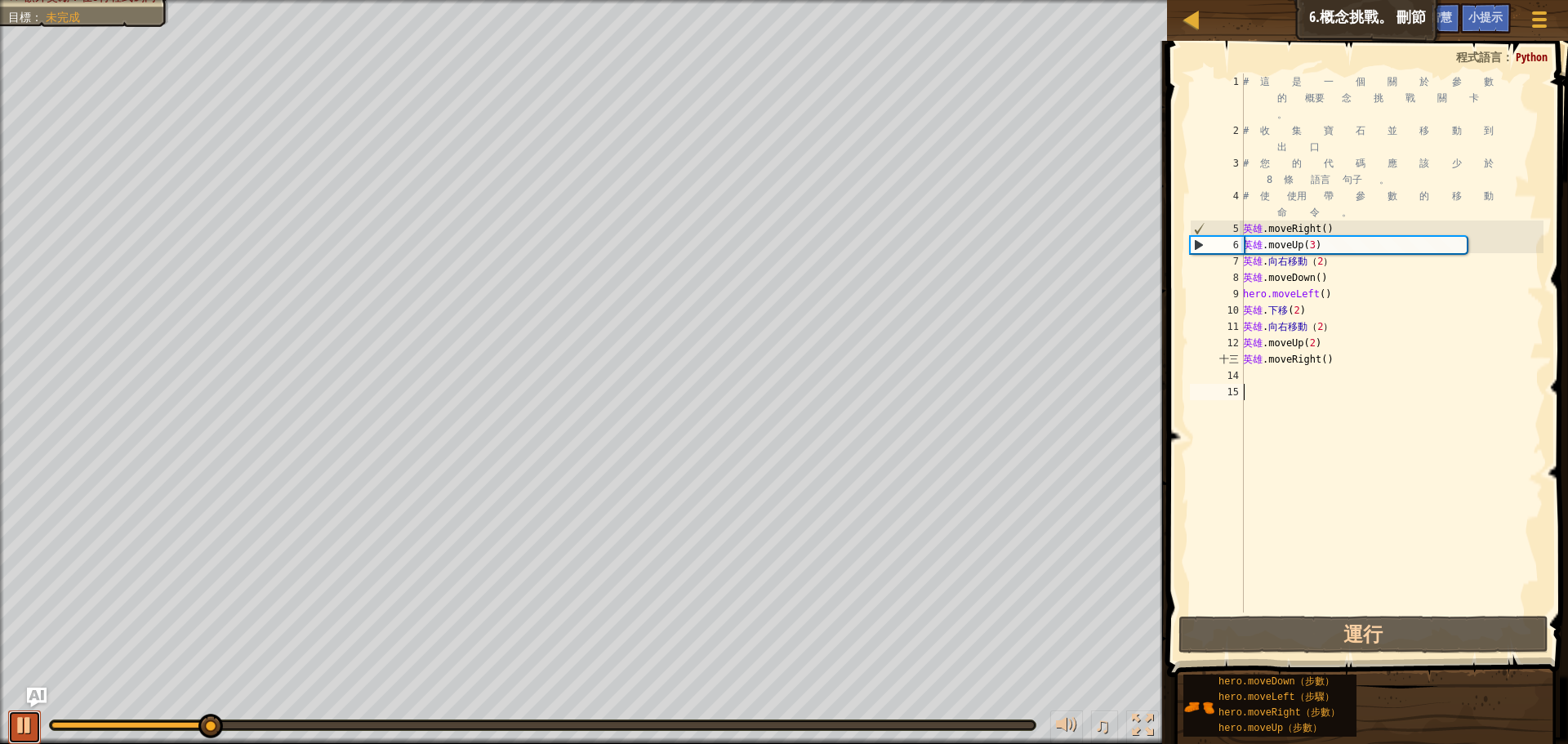
click at [23, 729] on div at bounding box center [24, 726] width 21 height 21
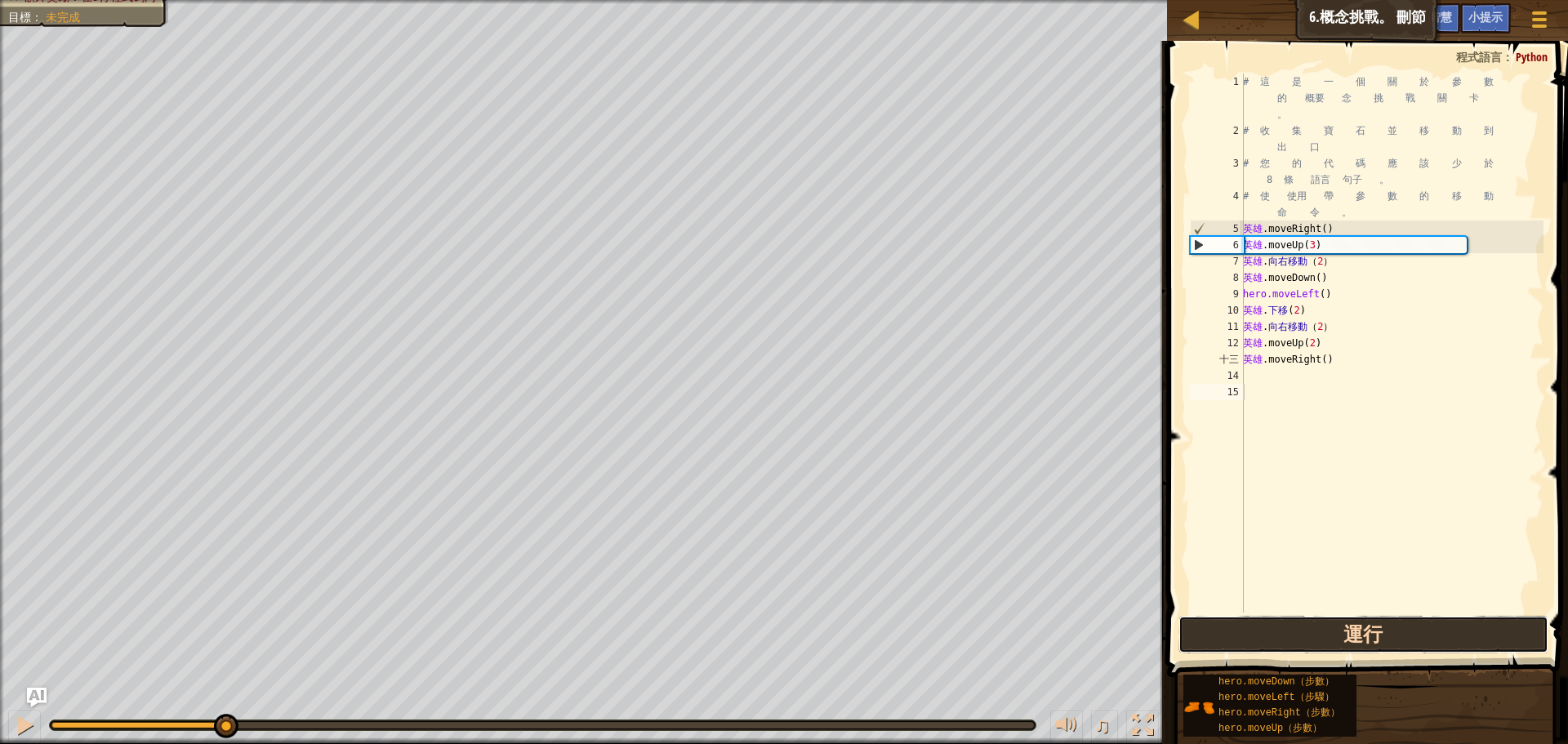
click at [1264, 642] on button "運行" at bounding box center [1363, 635] width 370 height 37
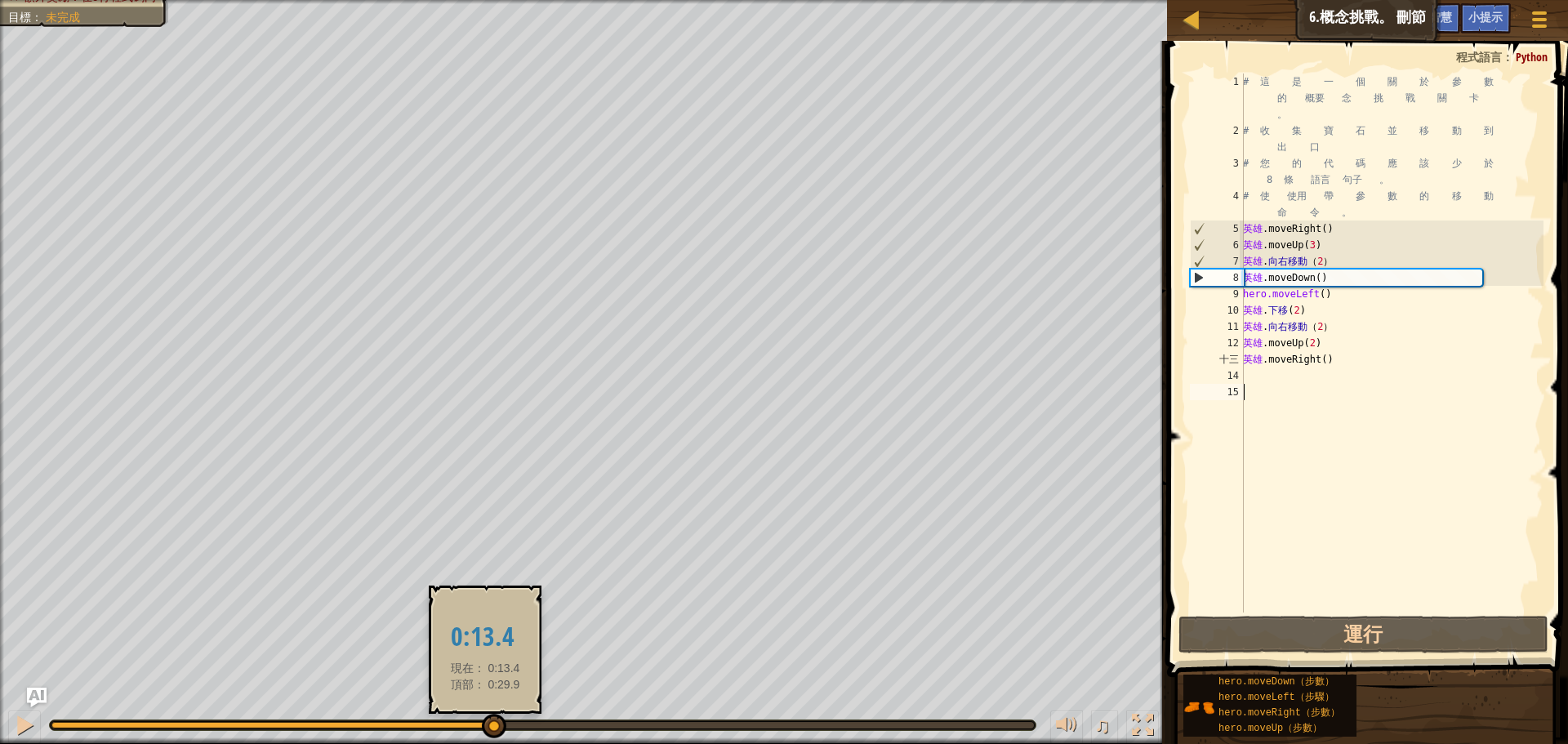
drag, startPoint x: 294, startPoint y: 722, endPoint x: 491, endPoint y: 733, distance: 197.3
click at [491, 729] on div at bounding box center [542, 726] width 982 height 7
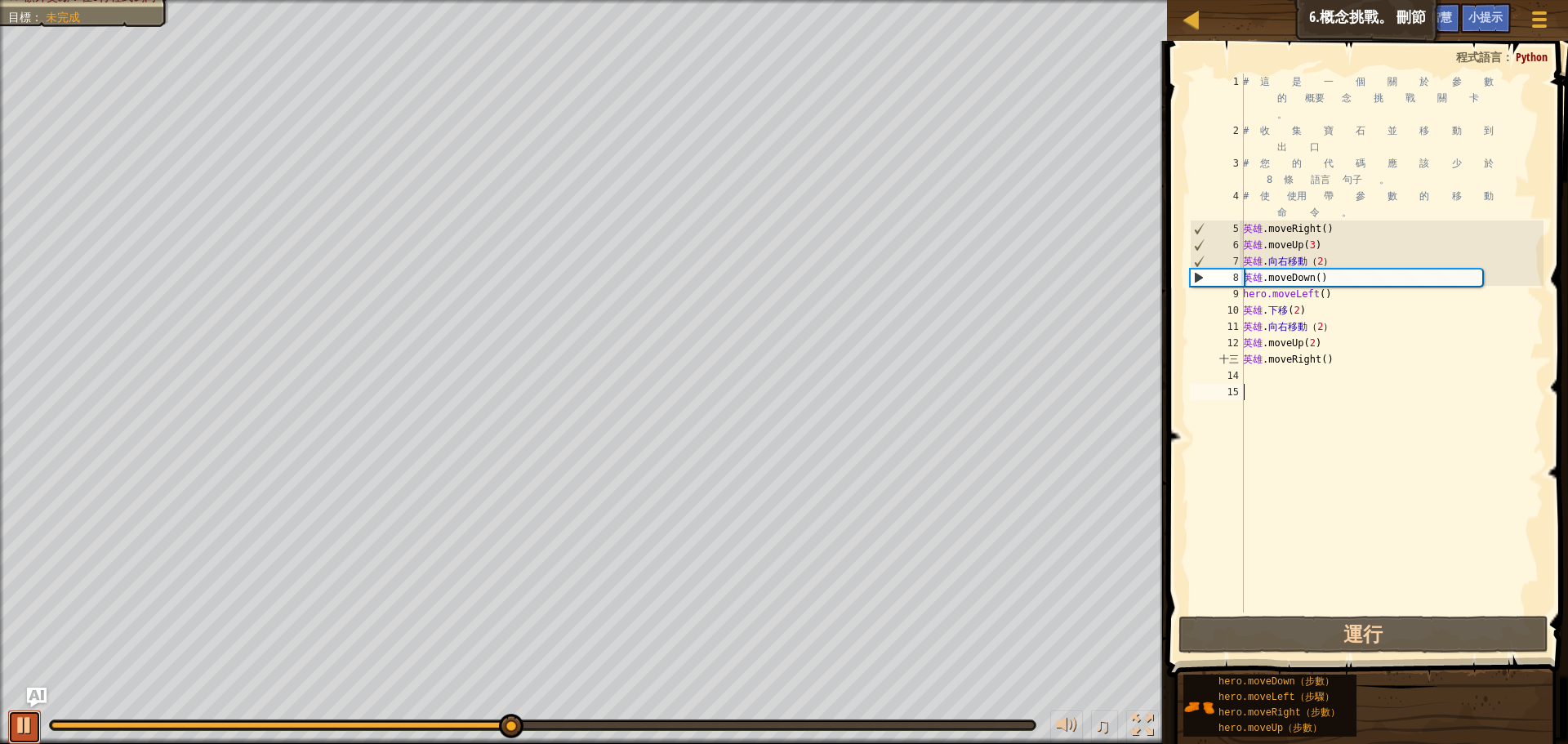
click at [21, 733] on div at bounding box center [24, 726] width 21 height 21
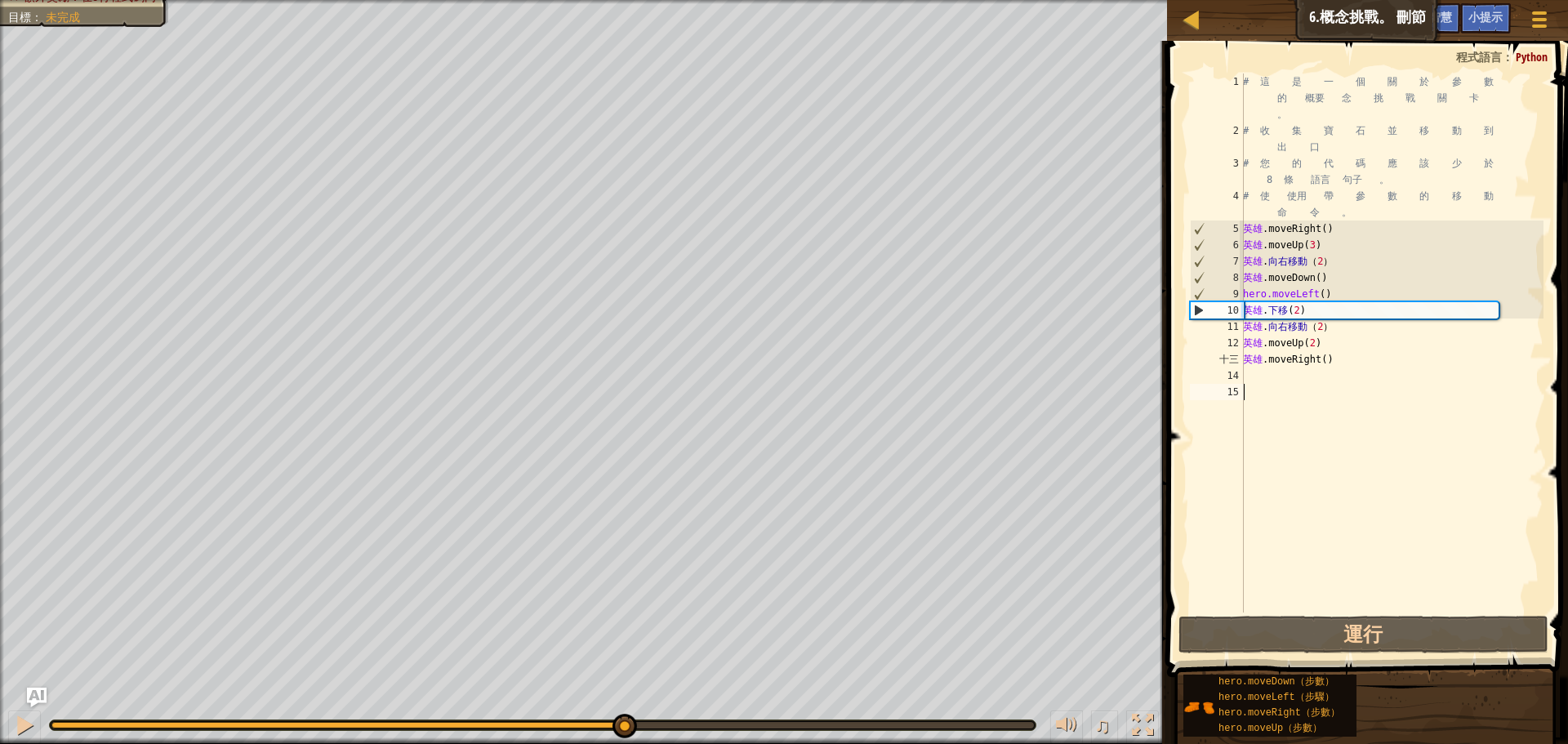
drag, startPoint x: 522, startPoint y: 730, endPoint x: 622, endPoint y: 766, distance: 106.3
click at [622, 0] on html "地圖 資訊科學入門 6.概念挑戰。 刪節 遊戲選單 完成 小提示 詢問人工智慧 1 鋤頭鋤頭鋤頭 XXXXXXXXXXXXXXXXXXXXXXXXXXXXXX…" at bounding box center [784, 0] width 1568 height 0
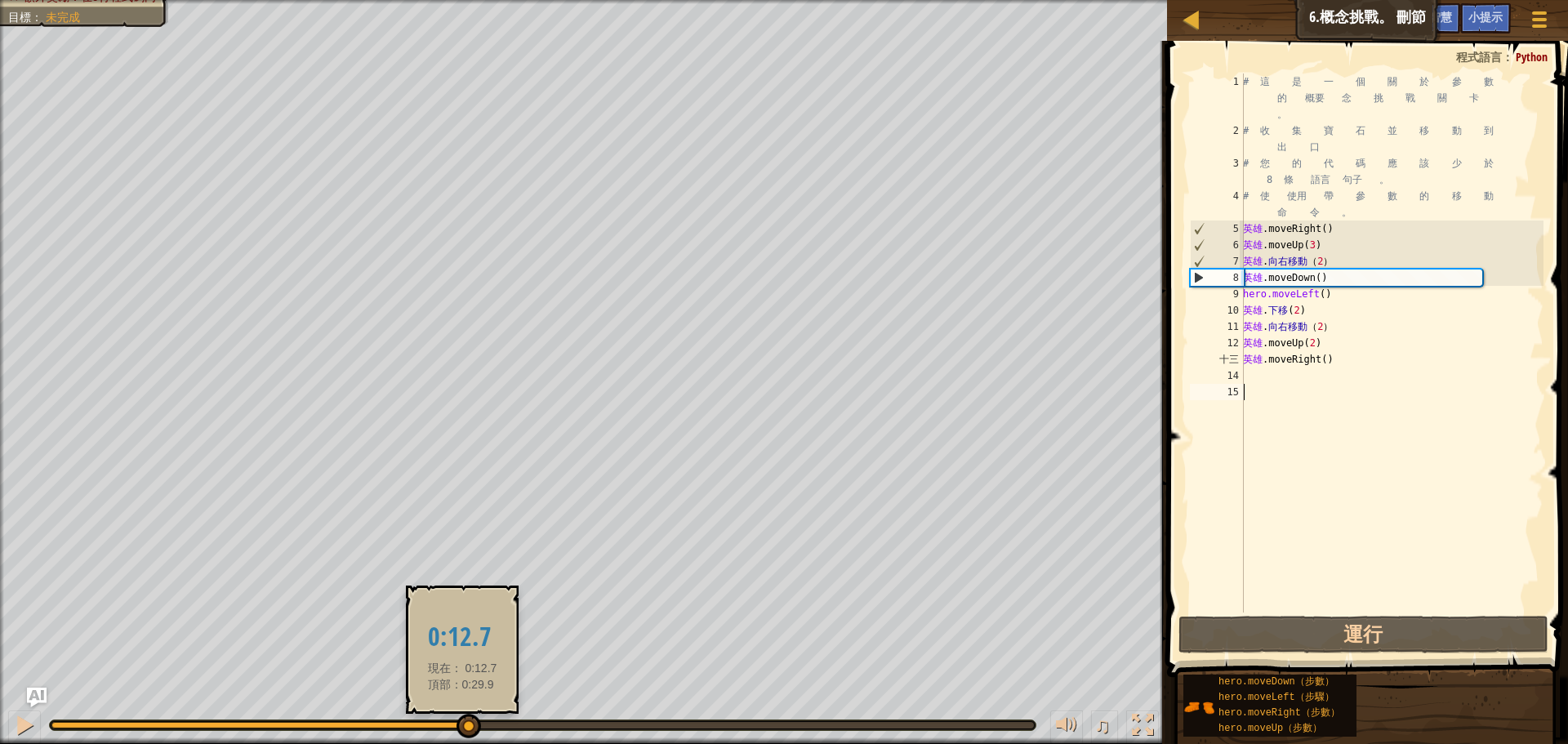
drag, startPoint x: 624, startPoint y: 728, endPoint x: 468, endPoint y: 721, distance: 156.2
click at [468, 721] on div at bounding box center [469, 727] width 24 height 24
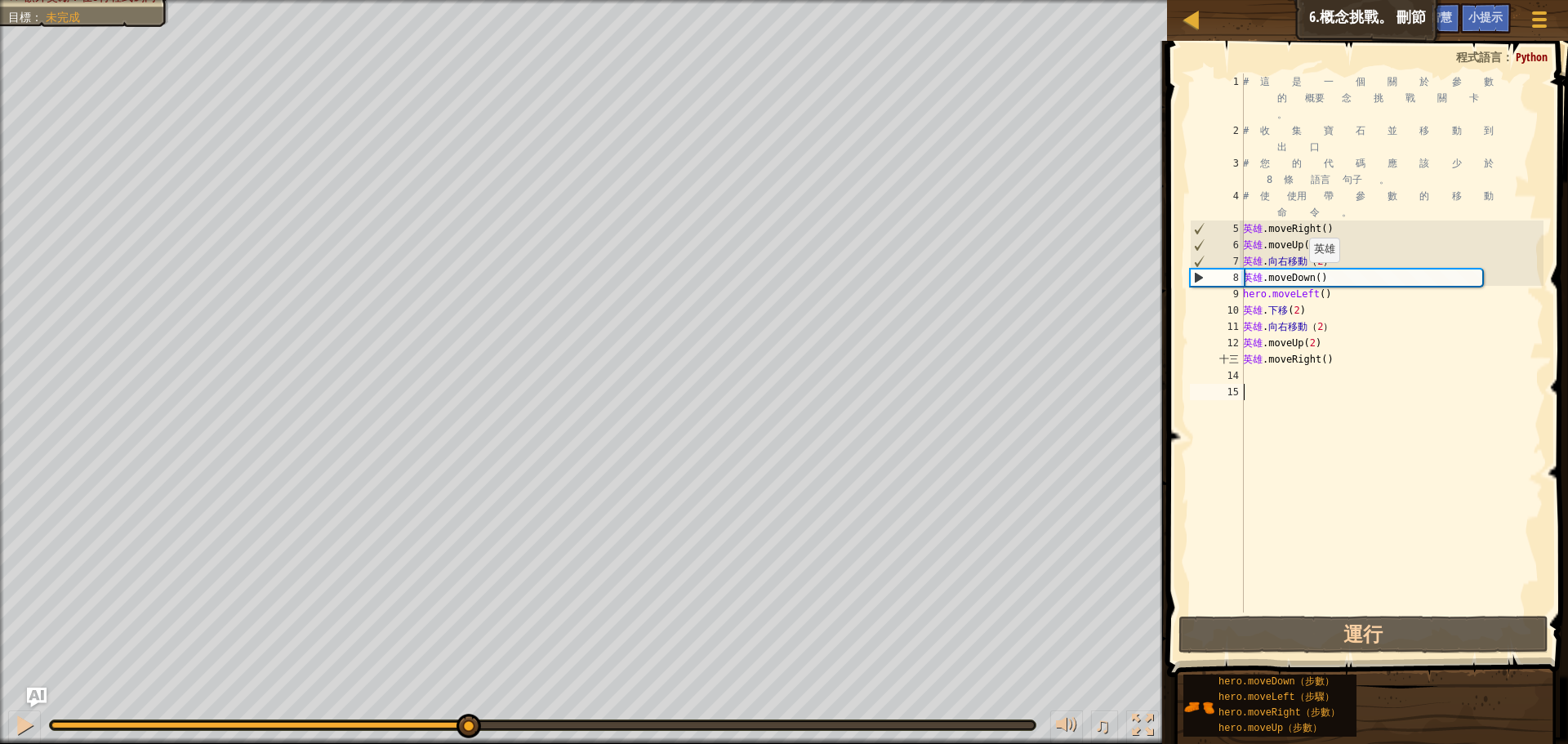
click at [1322, 279] on div "# 這 是 一 個 關 於 參 數 的 概要 念 挑 戰 關 卡 。 # 收 集 寶 石 並 移 動 到 出 口 # 您 的 代 碼 應 該 少 於 8 條 …" at bounding box center [1392, 376] width 304 height 604
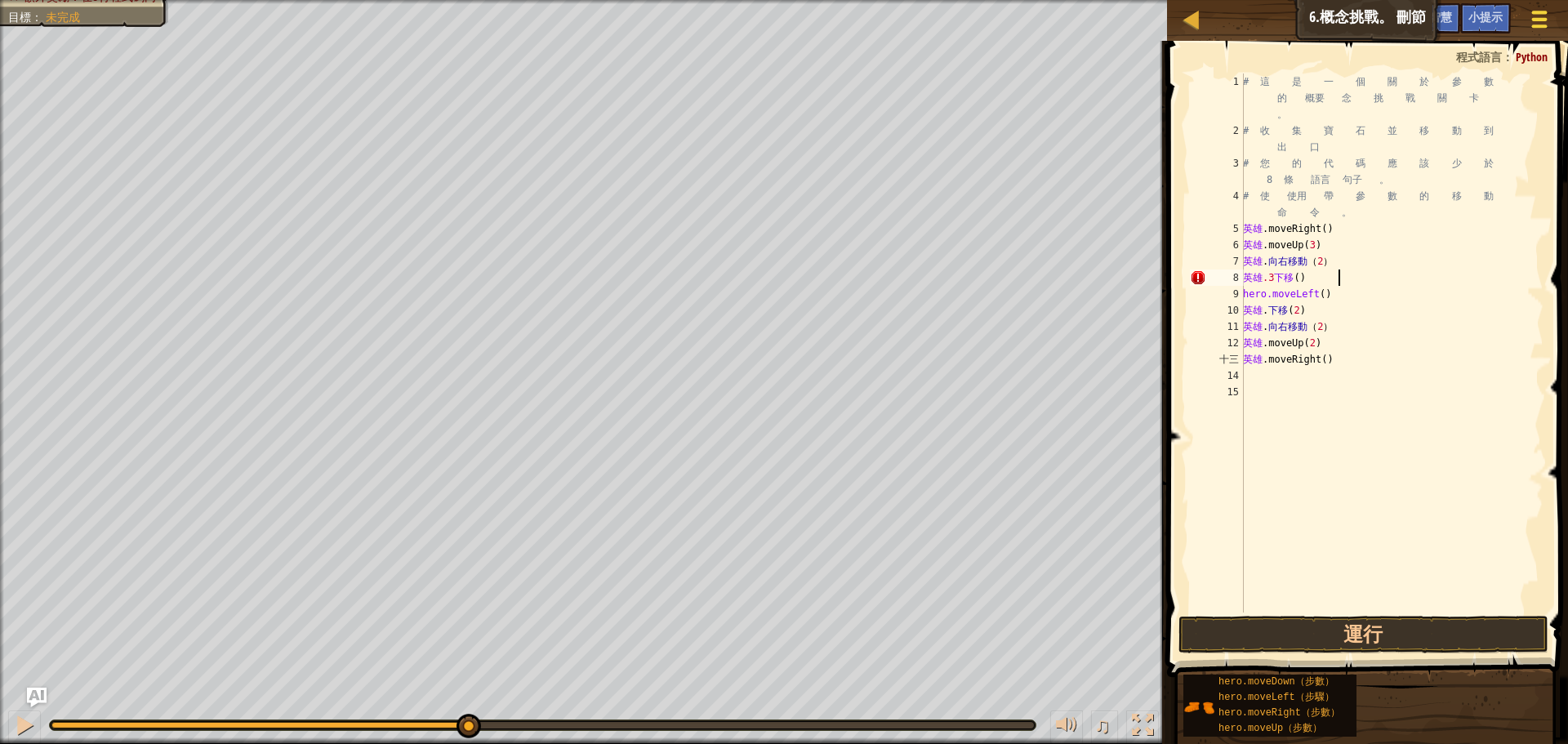
type textarea "hero.3moveDown()"
click at [1545, 33] on button "遊戲選單" at bounding box center [1540, 23] width 43 height 40
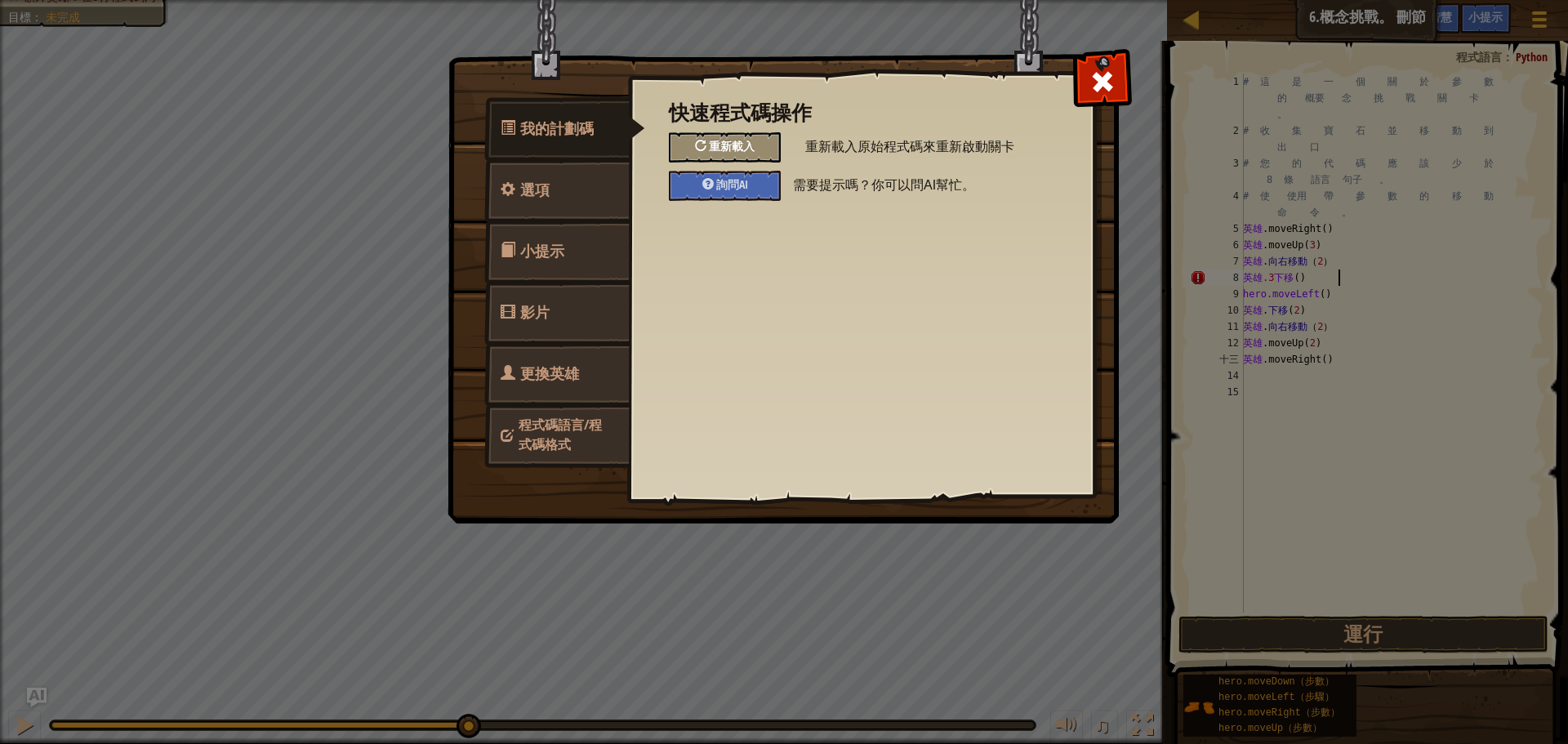
click at [714, 142] on font "重新載入" at bounding box center [732, 146] width 46 height 16
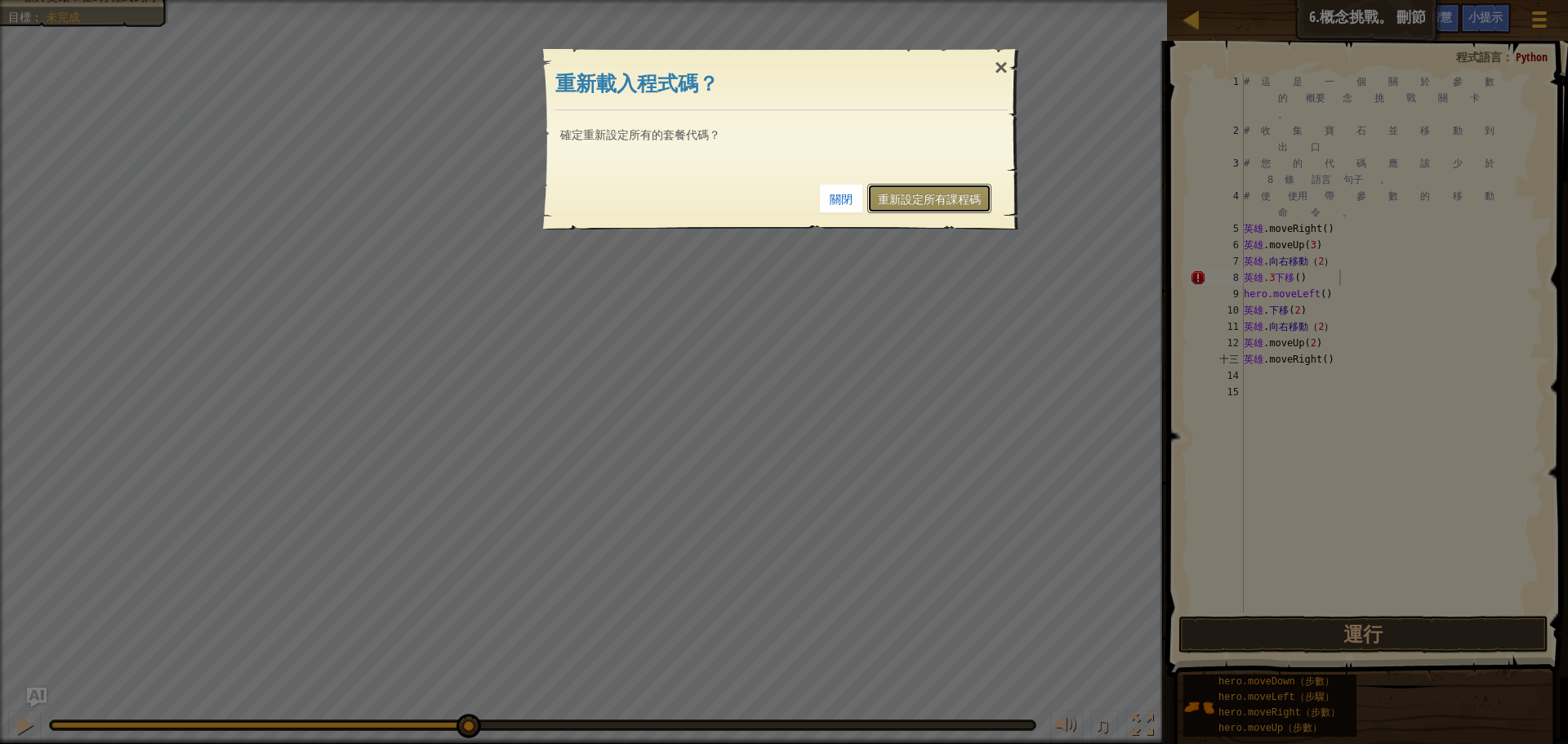
click at [907, 194] on font "重新設定所有課程碼" at bounding box center [929, 199] width 103 height 13
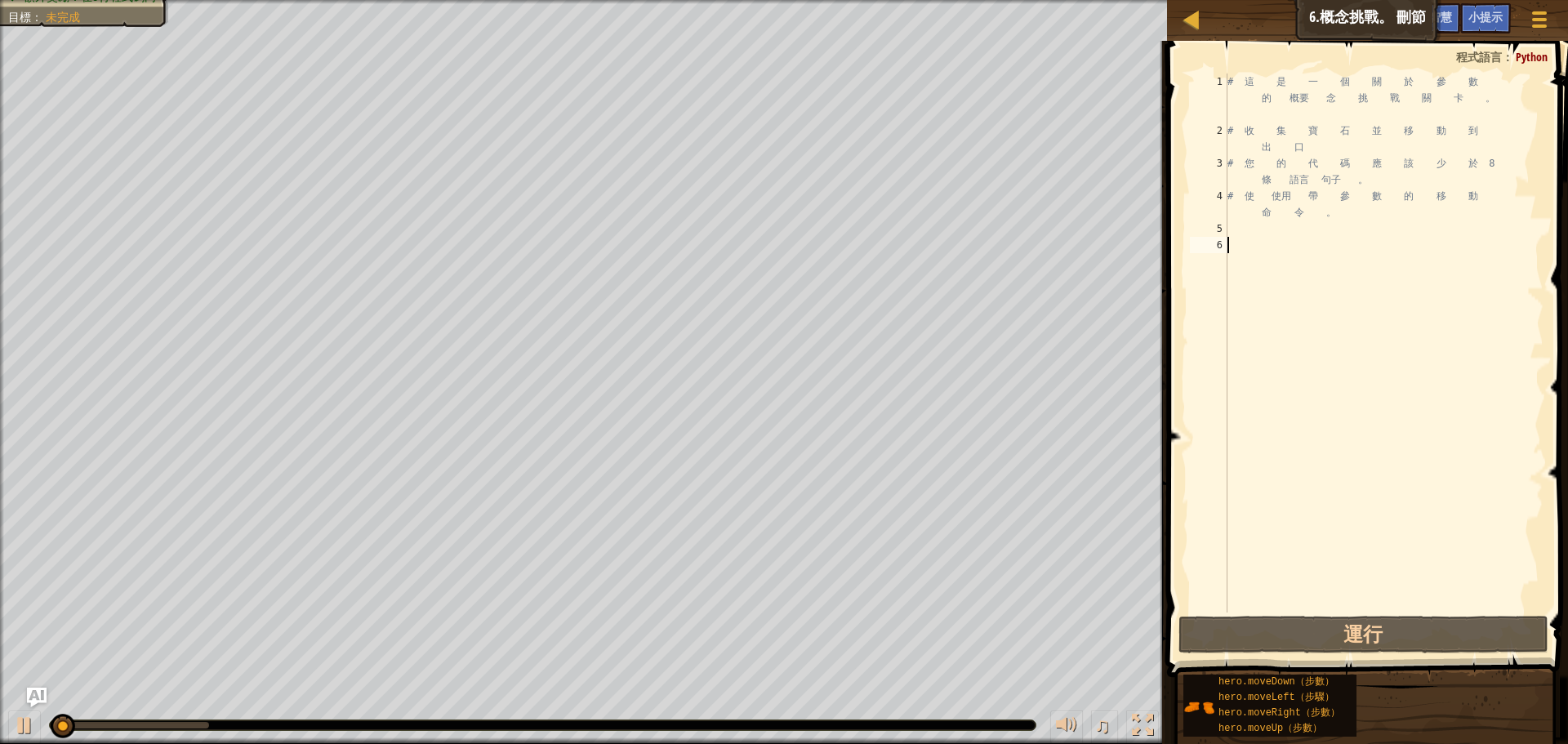
scroll to position [7, 0]
click at [19, 741] on button at bounding box center [24, 728] width 33 height 34
click at [1240, 331] on div "# 這 是 一 個 關 於 參 數 的 概要 念 挑 戰 關 卡 。 # 收 集 寶 石 並 移 動 到 出 口 # 您 的 代 碼 應 該 少 於 8 條 …" at bounding box center [1384, 376] width 319 height 604
type textarea "h"
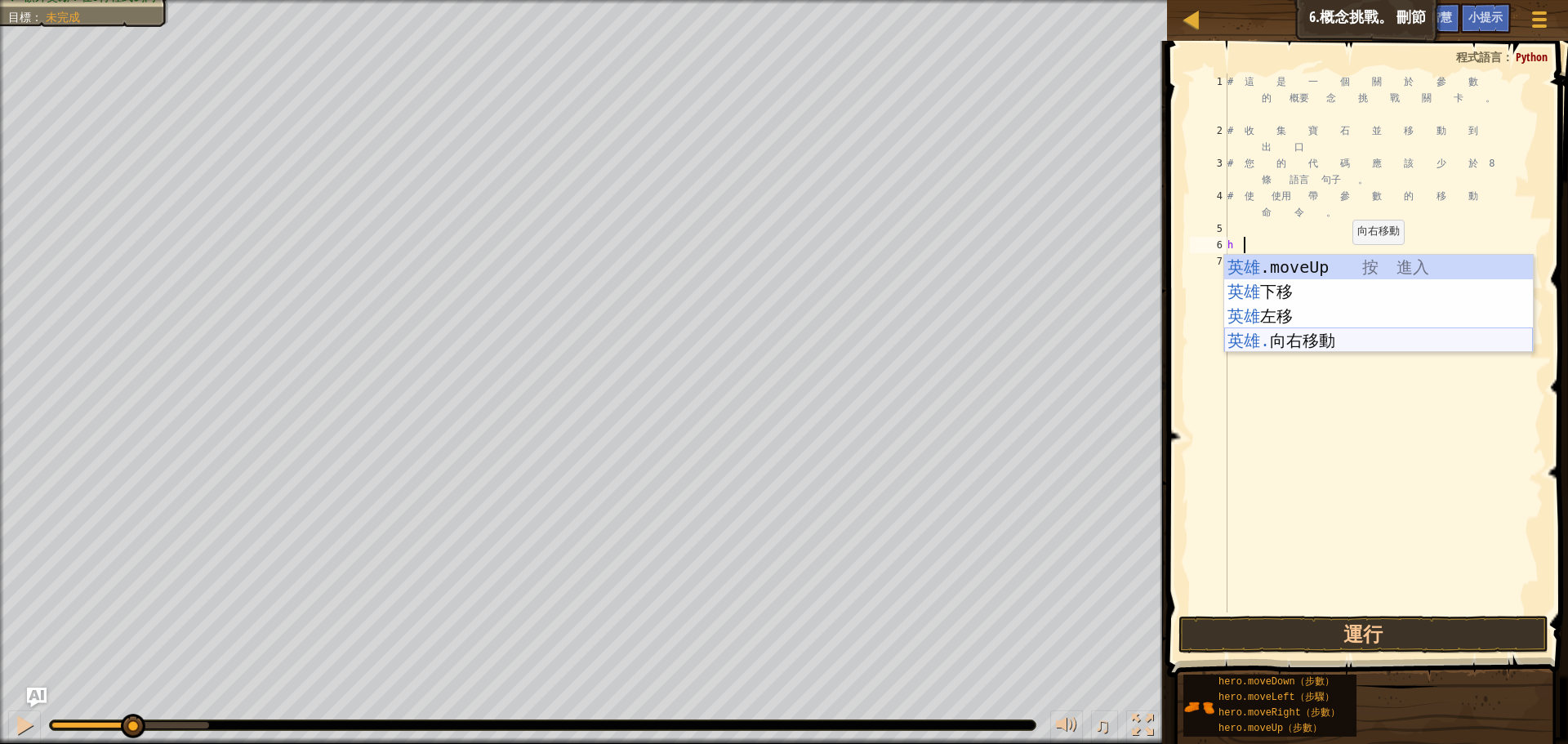
click at [1330, 336] on div "英雄 .moveUp 按 進入 英雄 下移 按 進入 英雄 左移 按 進入 英雄. 向右移動 按 進入" at bounding box center [1379, 328] width 309 height 147
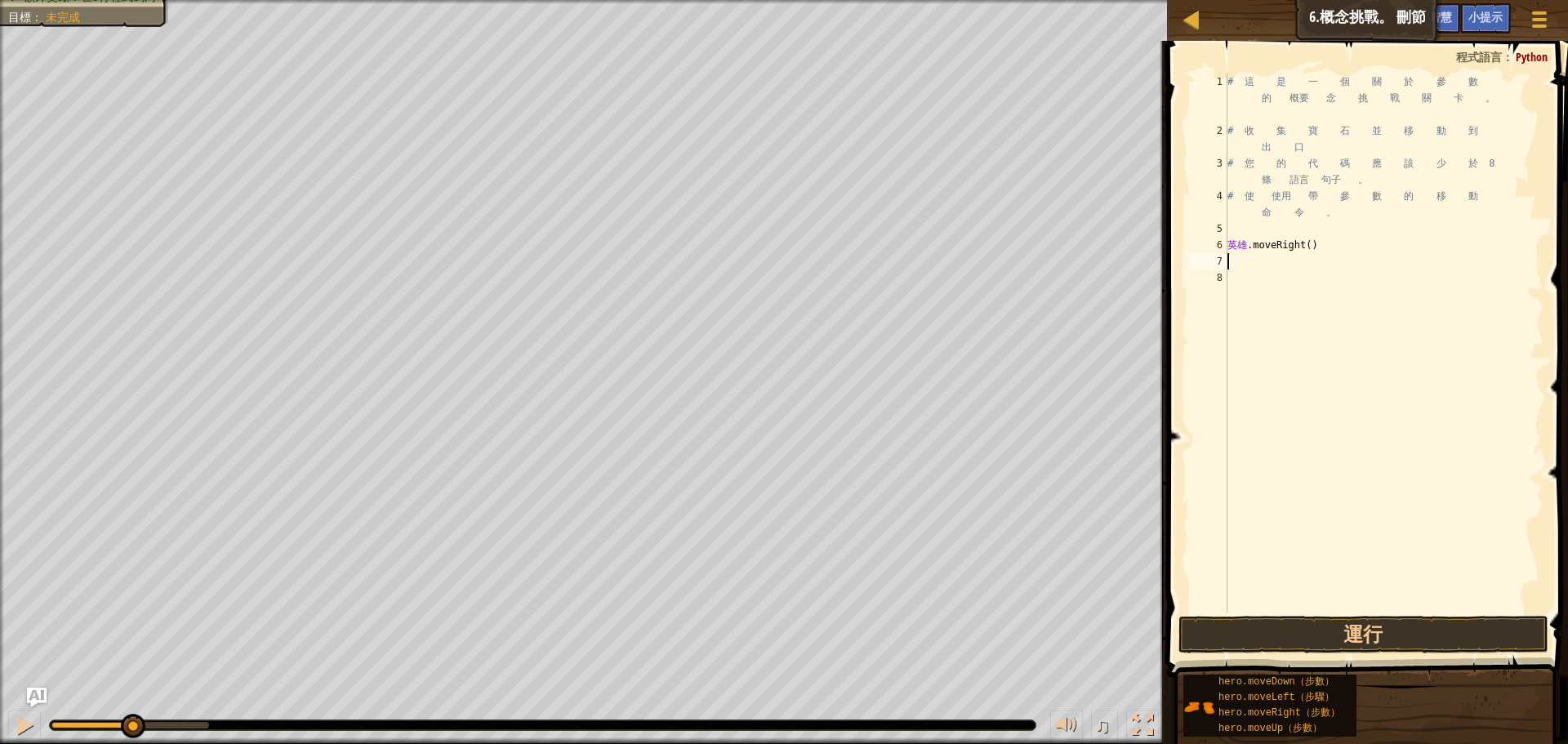
type textarea "h"
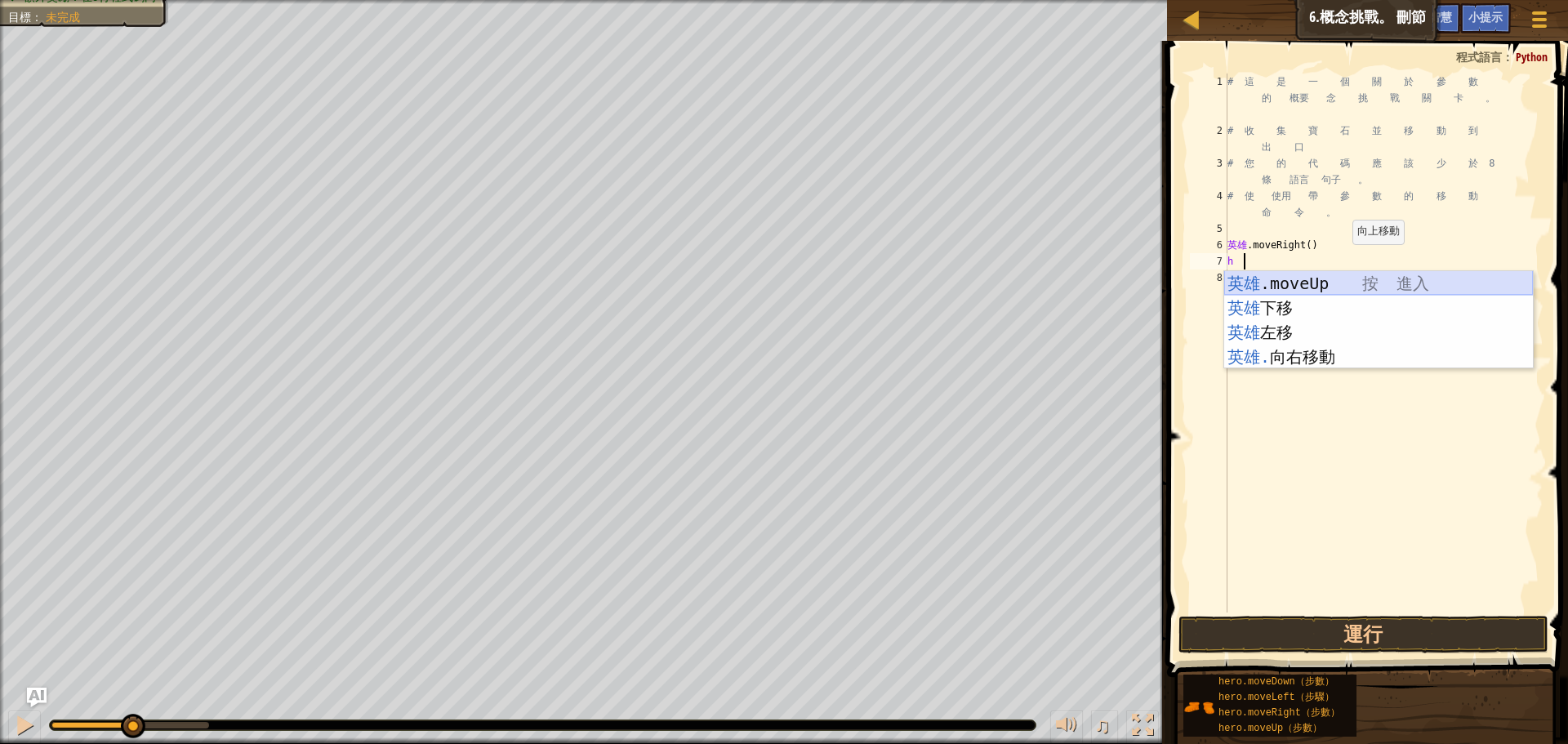
click at [1276, 281] on div "英雄 .moveUp 按 進入 英雄 下移 按 進入 英雄 左移 按 進入 英雄. 向右移動 按 進入" at bounding box center [1379, 344] width 309 height 147
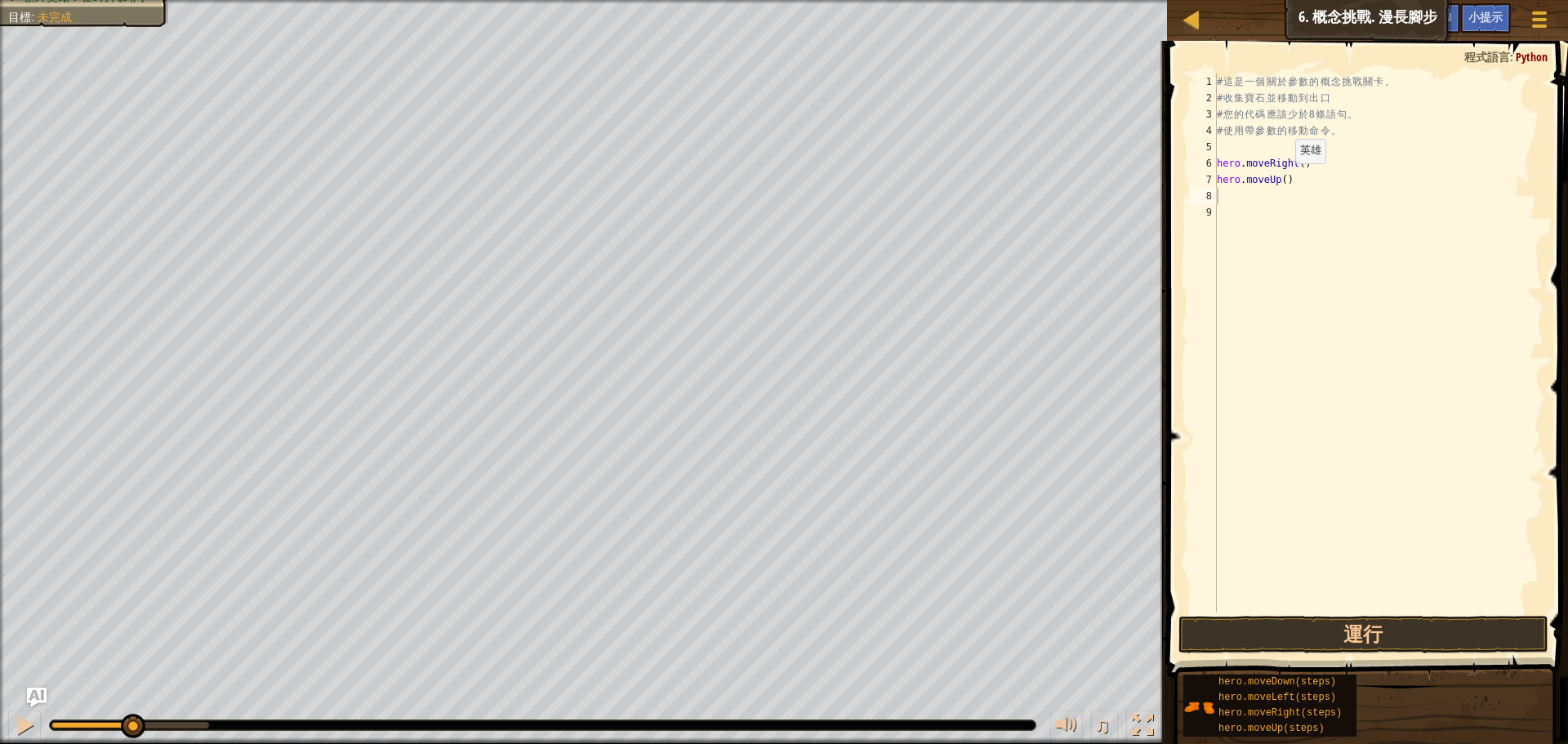
click at [1278, 180] on div "# 這 是 一 個 關 於 參 數 的 概 念 挑 戰 關 卡 。 # 收 集 寶 石 並 移 動 到 出 口 # 您 的 代 碼 應 該 少 於 8 條 語…" at bounding box center [1379, 359] width 330 height 572
click at [1282, 180] on div "# 這 是 一 個 關 於 參 數 的 概 念 挑 戰 關 卡 。 # 收 集 寶 石 並 移 動 到 出 口 # 您 的 代 碼 應 該 少 於 8 條 語…" at bounding box center [1379, 359] width 330 height 572
type textarea "hero.moveUp(3)"
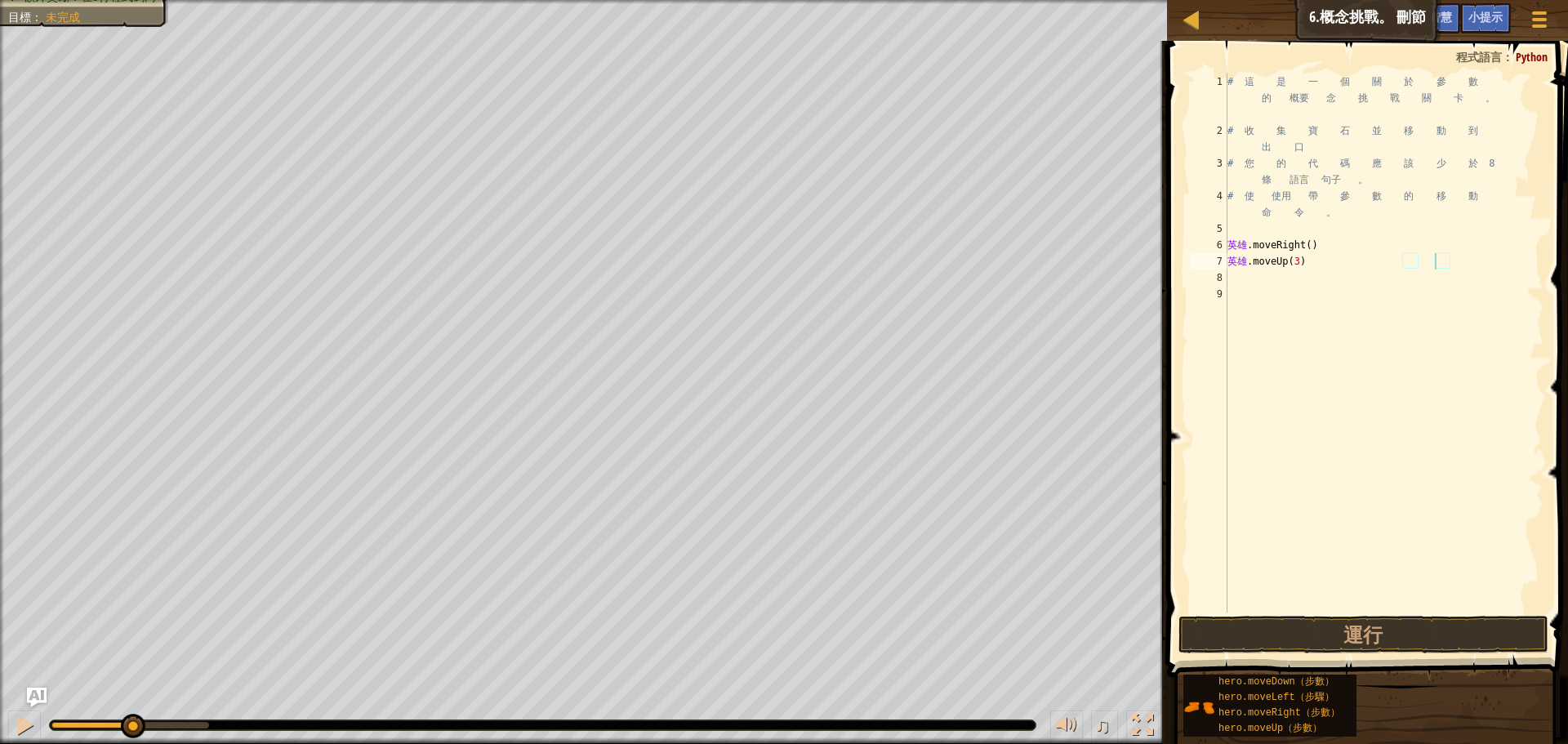
click at [1227, 271] on div "8" at bounding box center [1208, 278] width 37 height 16
click at [1229, 273] on div "# 這 是 一 個 關 於 參 數 的 概要 念 挑 戰 關 卡 。 # 收 集 寶 石 並 移 動 到 出 口 # 您 的 代 碼 應 該 少 於 8 條 …" at bounding box center [1384, 376] width 319 height 604
type textarea "h"
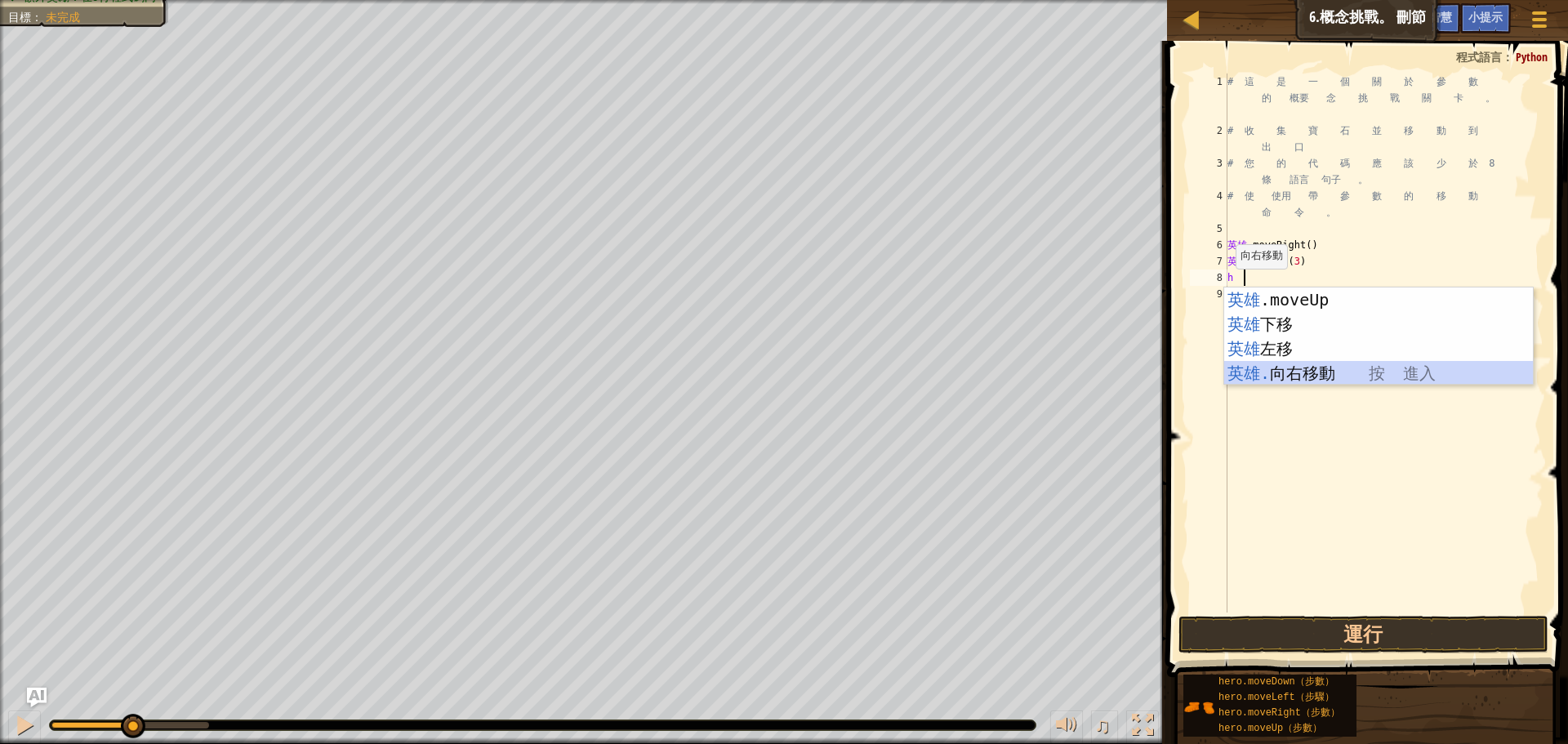
click at [1282, 374] on div "英雄 .moveUp 按 進入 英雄 下移 按 進入 英雄 左移 按 進入 英雄. 向右移動 按 進入" at bounding box center [1379, 360] width 309 height 147
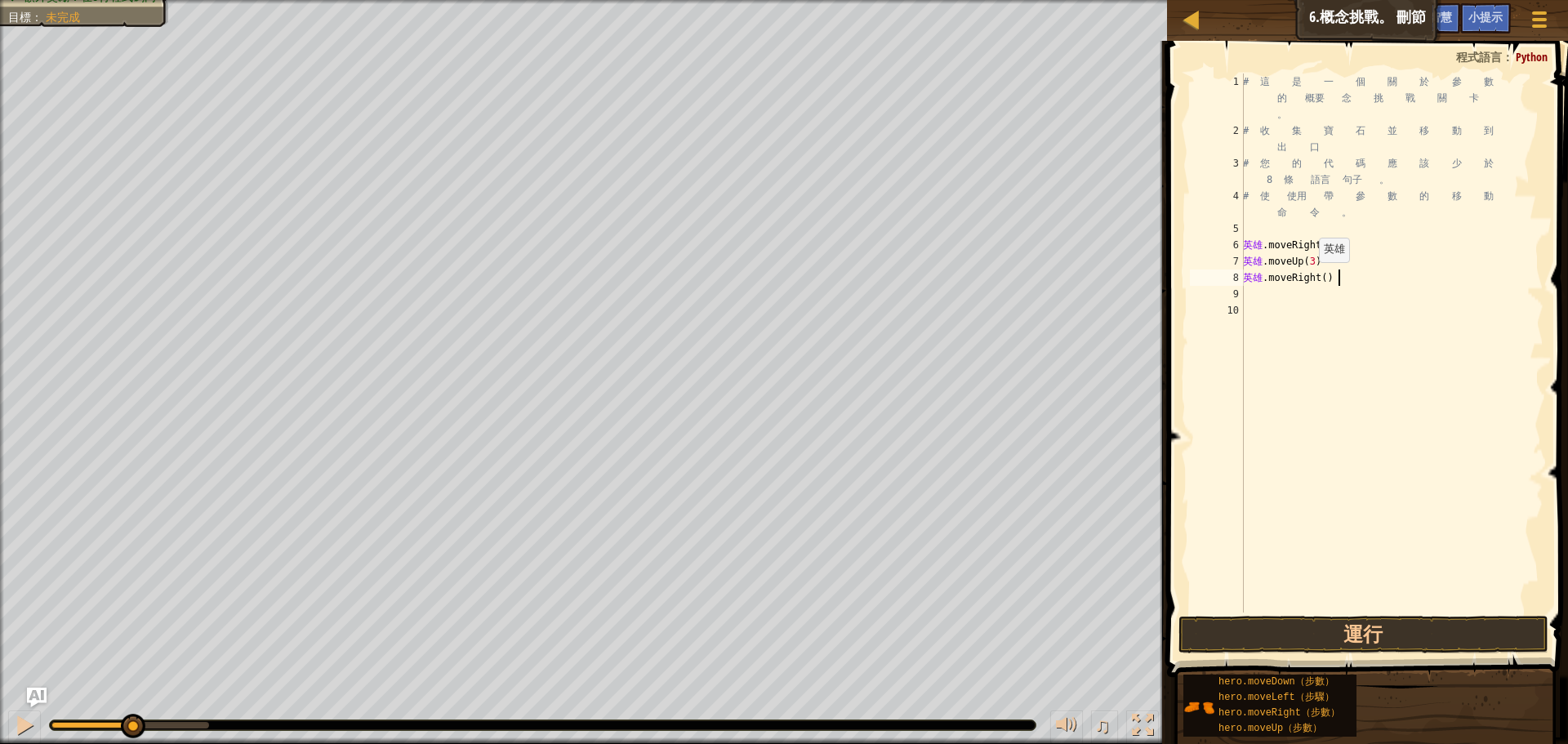
click at [1331, 279] on div "# 這 是 一 個 關 於 參 數 的 概要 念 挑 戰 關 卡 。 # 收 集 寶 石 並 移 動 到 出 口 # 您 的 代 碼 應 該 少 於 8 條 …" at bounding box center [1392, 376] width 304 height 604
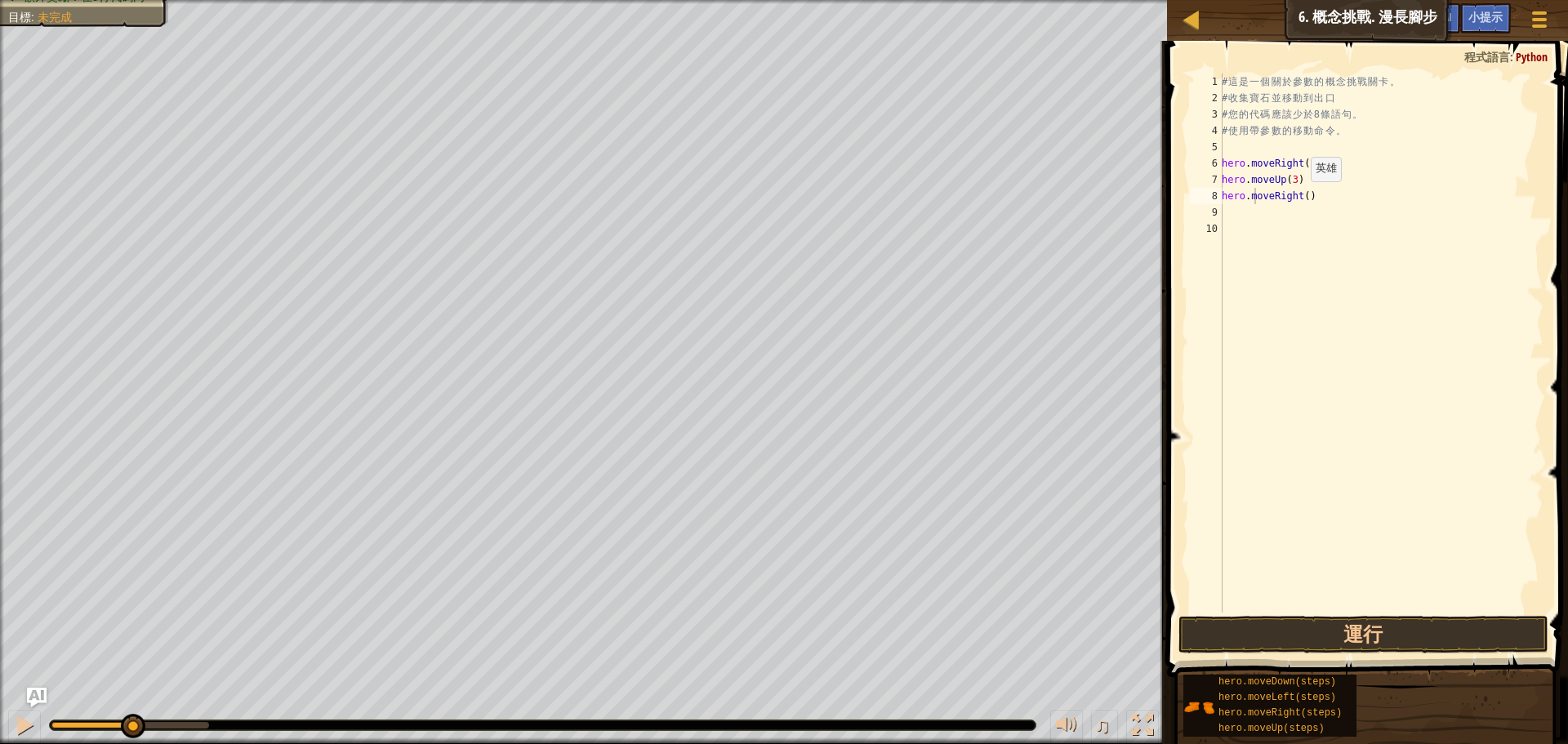
click at [1302, 198] on div "# 這 是 一 個 關 於 參 數 的 概 念 挑 戰 關 卡 。 # 收 集 寶 石 並 移 動 到 出 口 # 您 的 代 碼 應 該 少 於 8 條 語…" at bounding box center [1381, 359] width 325 height 572
type textarea "hero.moveRight(2)"
click at [1229, 213] on div "# 這 是 一 個 關 於 參 數 的 概 念 挑 戰 關 卡 。 # 收 集 寶 石 並 移 動 到 出 口 # 您 的 代 碼 應 該 少 於 8 條 語…" at bounding box center [1381, 359] width 325 height 572
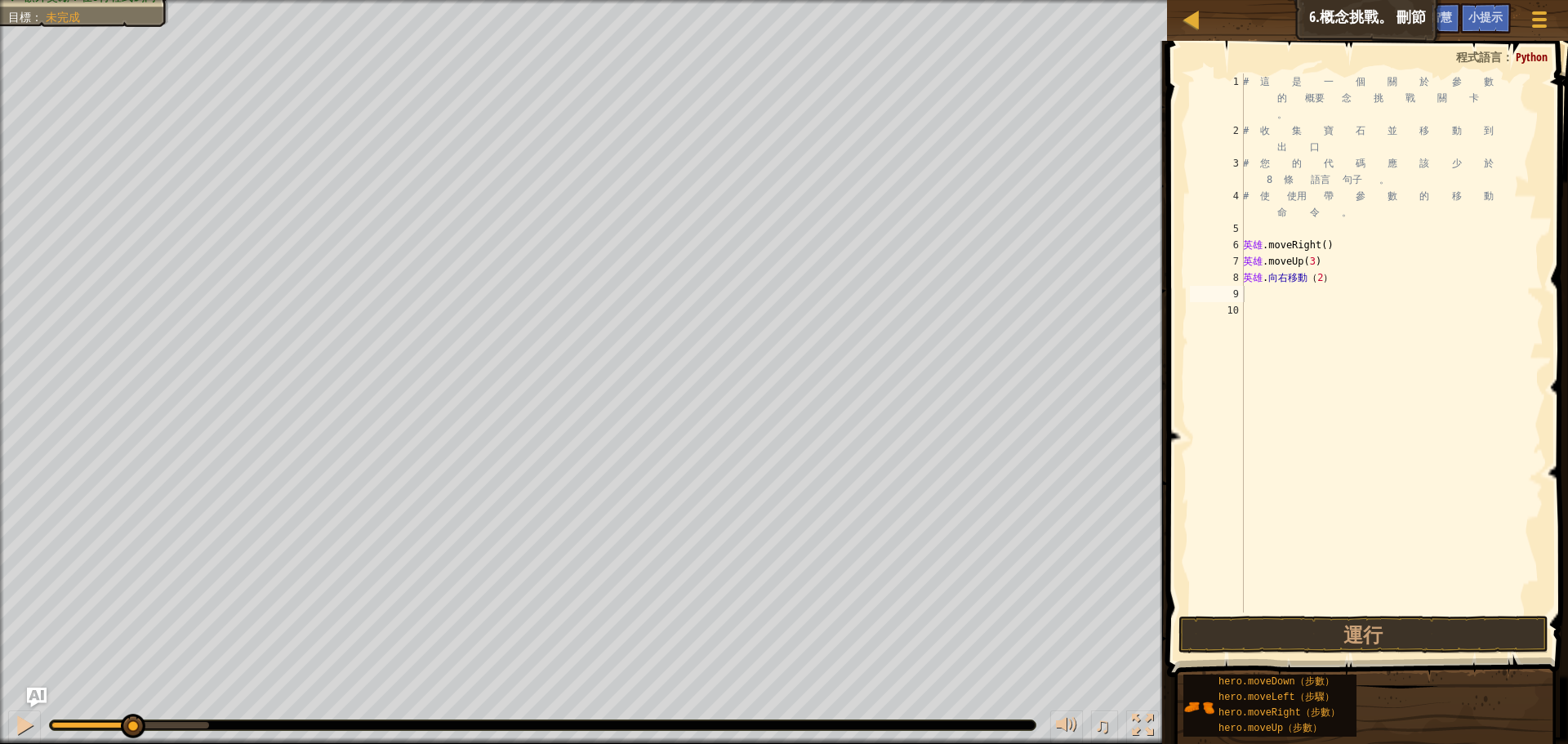
click at [1255, 300] on div "# 這 是 一 個 關 於 參 數 的 概要 念 挑 戰 關 卡 。 # 收 集 寶 石 並 移 動 到 出 口 # 您 的 代 碼 應 該 少 於 8 條 …" at bounding box center [1392, 376] width 304 height 604
type textarea "h"
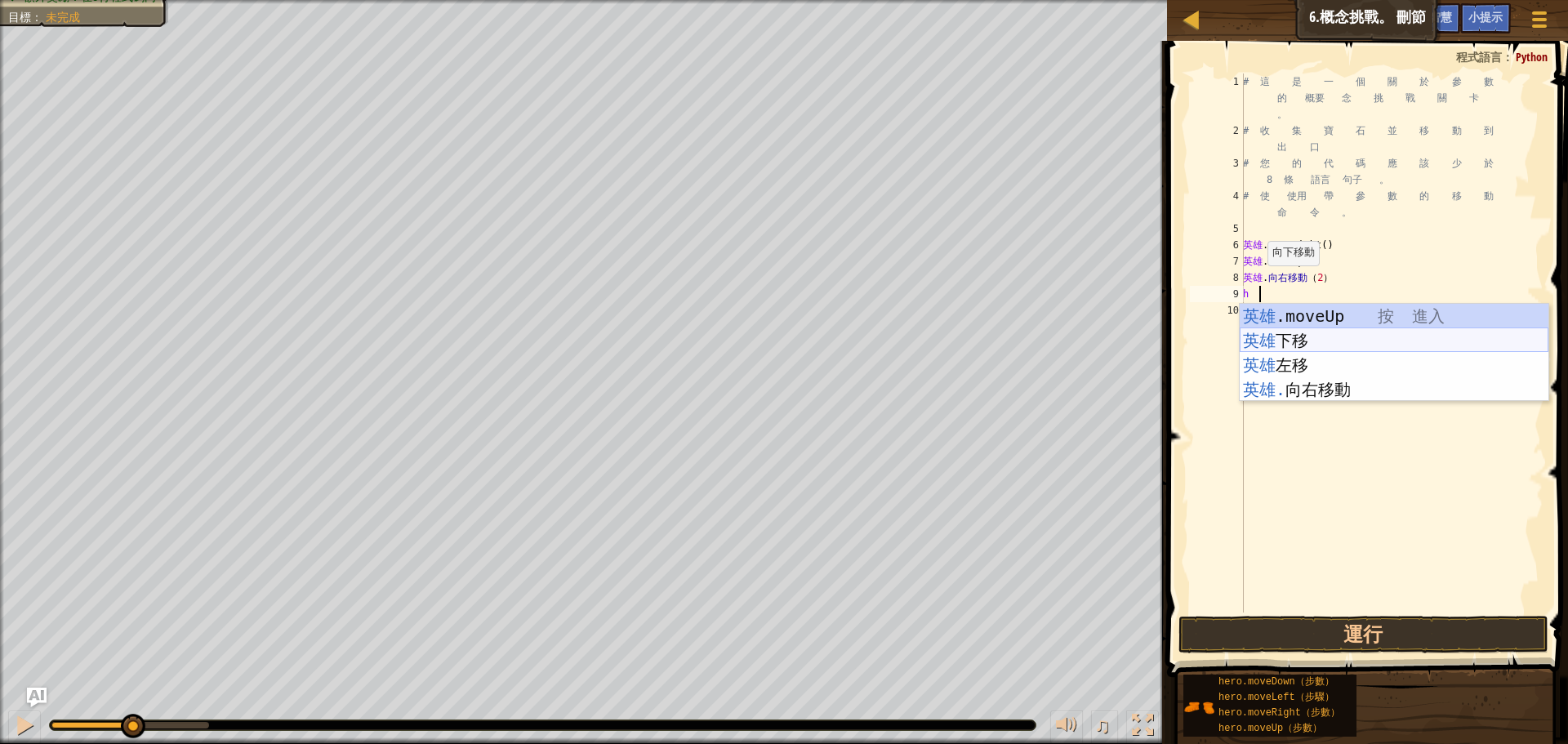
click at [1286, 343] on div "英雄 .moveUp 按 進入 英雄 下移 按 進入 英雄 左移 按 進入 英雄. 向右移動 按 進入" at bounding box center [1394, 377] width 309 height 147
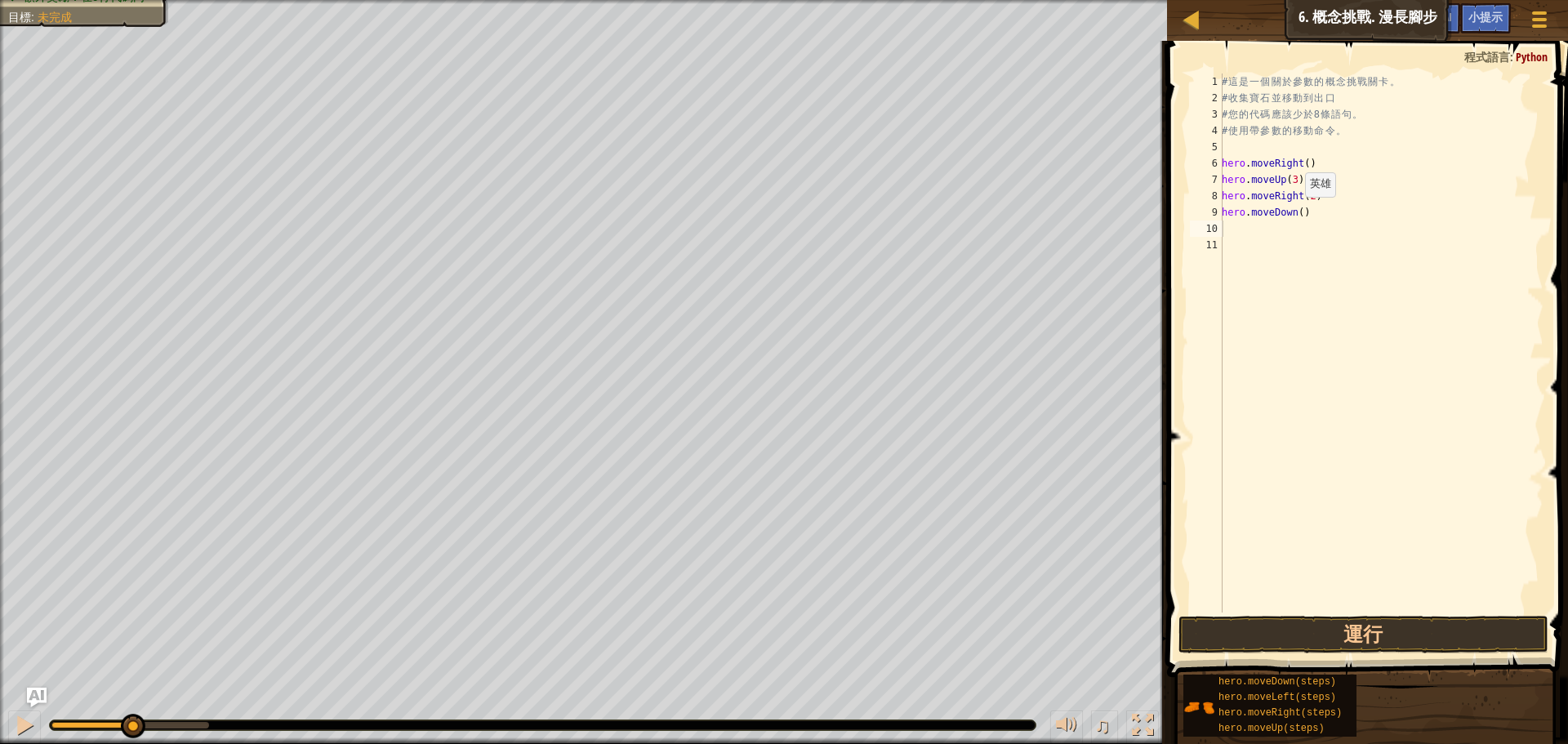
click at [1296, 214] on div "# 這 是 一 個 關 於 參 數 的 概 念 挑 戰 關 卡 。 # 收 集 寶 石 並 移 動 到 出 口 # 您 的 代 碼 應 該 少 於 8 條 語…" at bounding box center [1381, 359] width 325 height 572
type textarea "hero.moveDown(3)"
click at [1241, 233] on div "# 這 是 一 個 關 於 參 數 的 概 念 挑 戰 關 卡 。 # 收 集 寶 石 並 移 動 到 出 口 # 您 的 代 碼 應 該 少 於 8 條 語…" at bounding box center [1381, 359] width 325 height 572
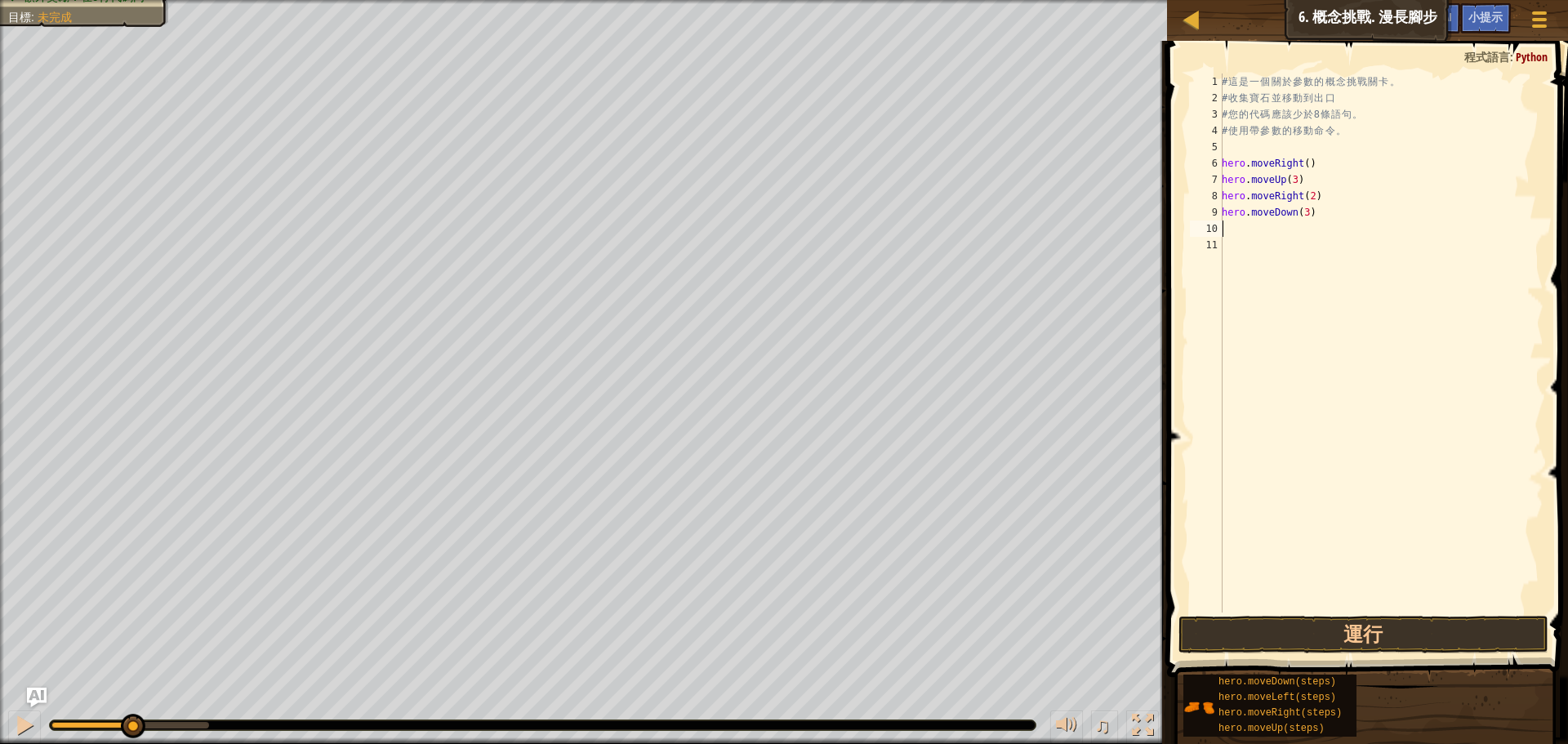
type textarea "h"
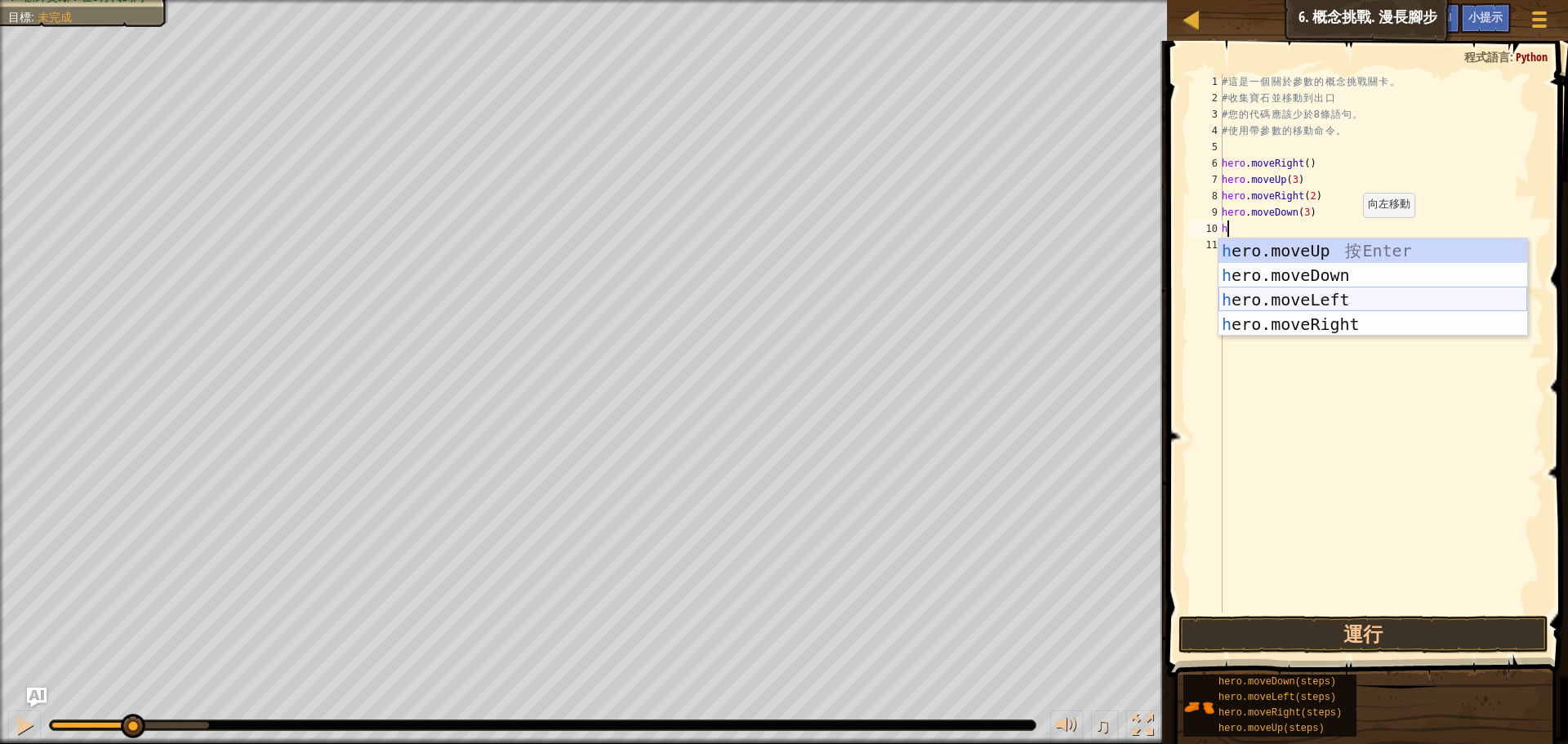
click at [1350, 298] on div "h ero.moveUp 按 Enter h ero.moveDown 按 Enter h ero.moveLeft 按 Enter h ero.moveRi…" at bounding box center [1373, 312] width 309 height 147
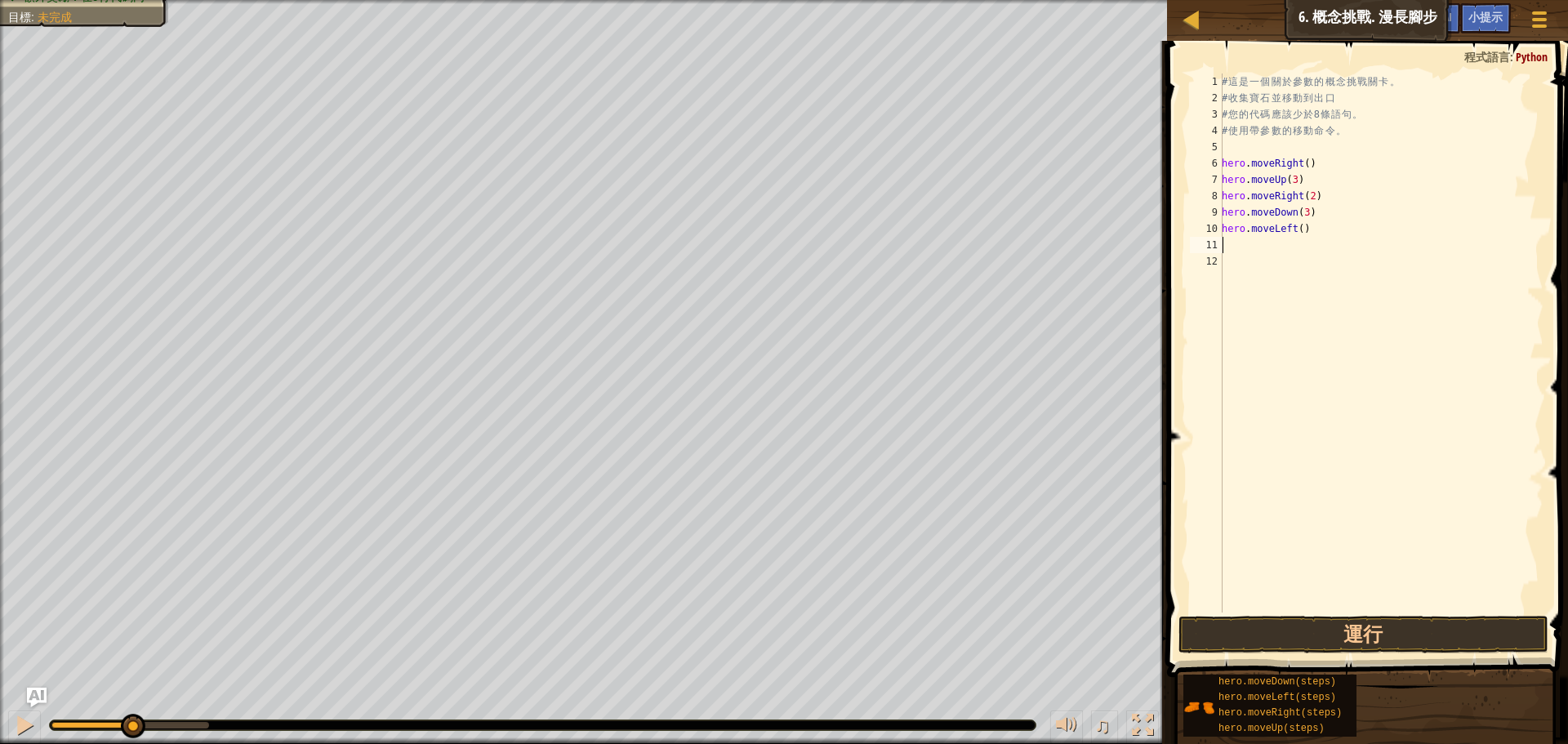
type textarea "h"
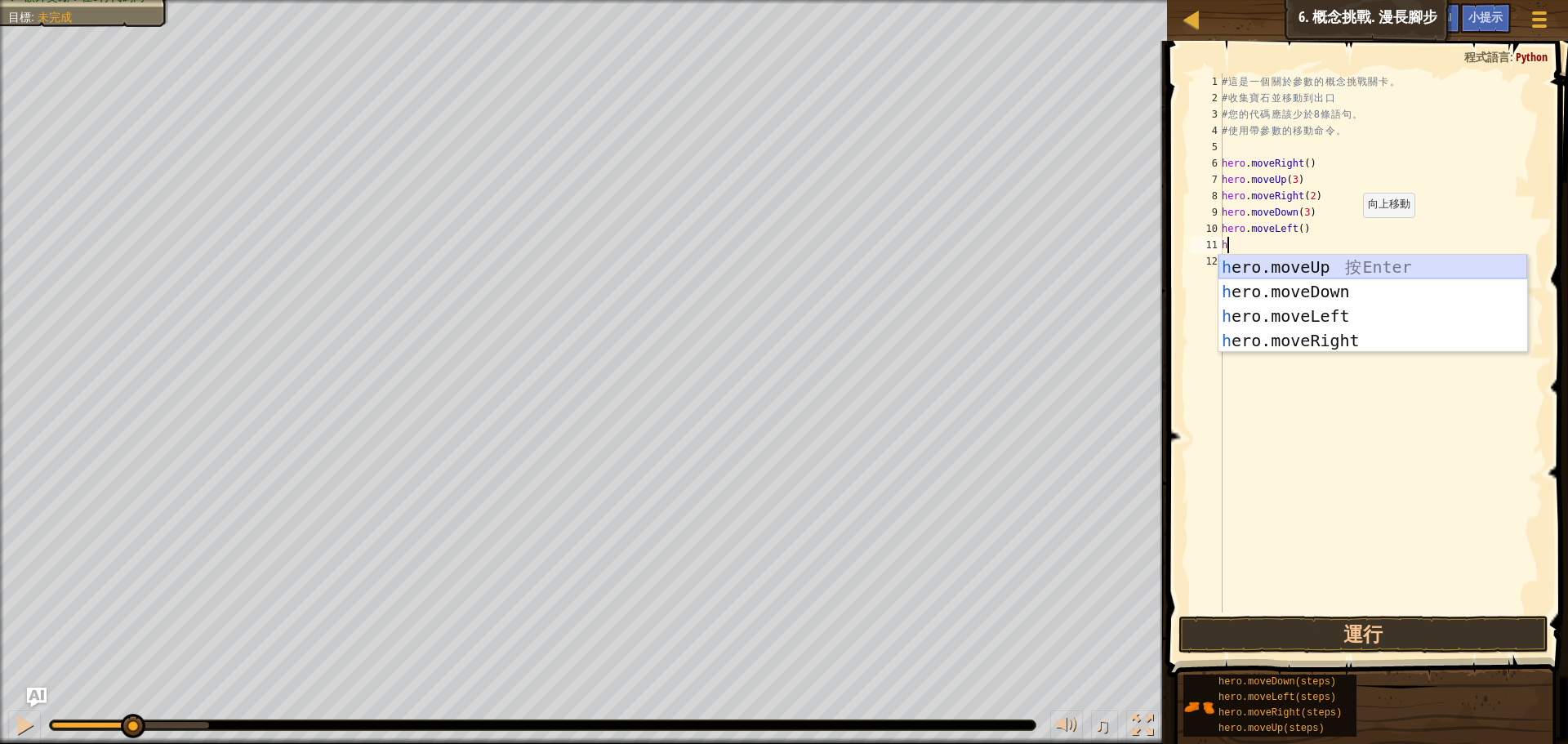
click at [1312, 265] on div "h ero.moveUp 按 Enter h ero.moveDown 按 Enter h ero.moveLeft 按 Enter h ero.moveRi…" at bounding box center [1373, 328] width 309 height 147
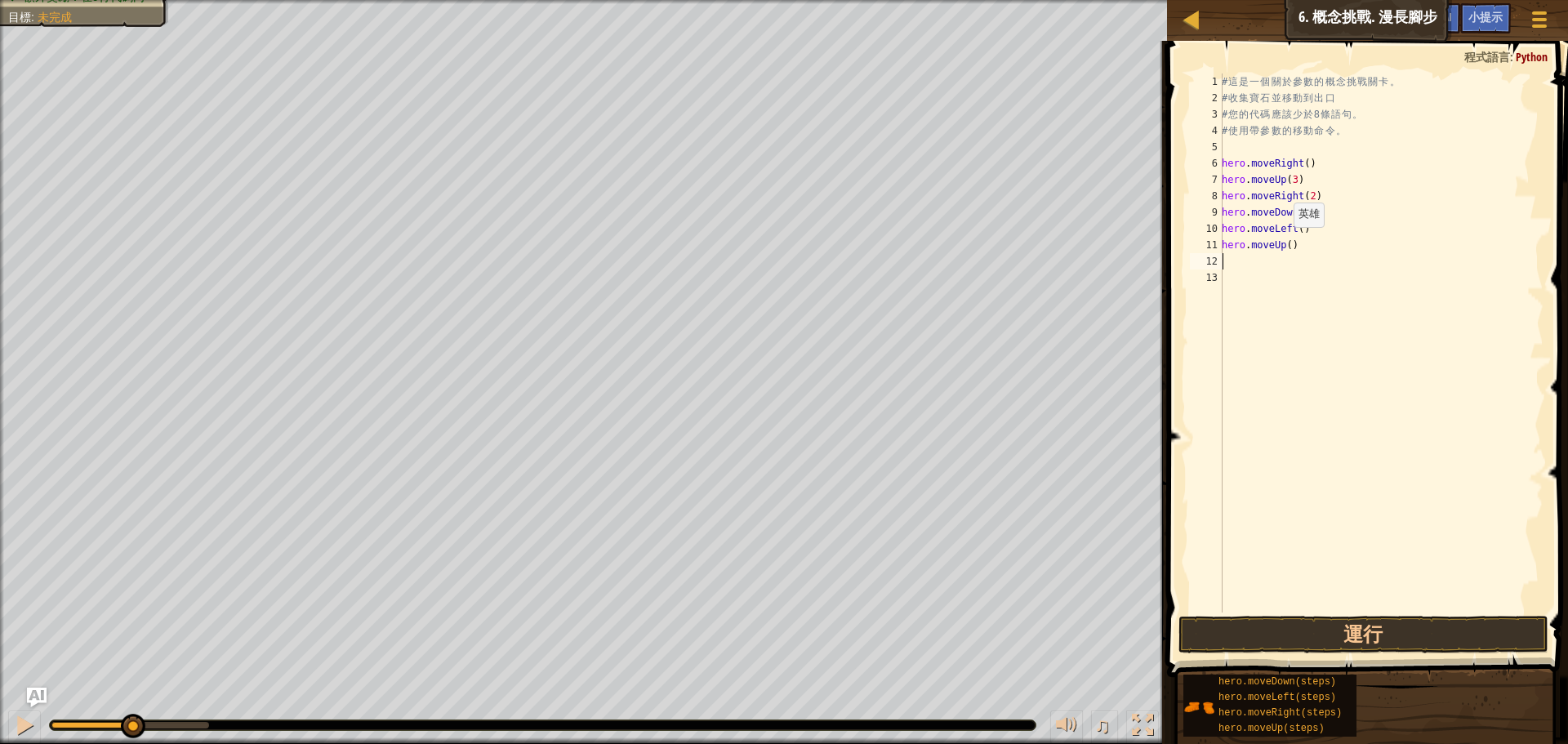
click at [1284, 243] on div "# 這 是 一 個 關 於 參 數 的 概 念 挑 戰 關 卡 。 # 收 集 寶 石 並 移 動 到 出 口 # 您 的 代 碼 應 該 少 於 8 條 語…" at bounding box center [1381, 359] width 325 height 572
type textarea "hero.moveUp(2)"
click at [1232, 255] on div "# 這 是 一 個 關 於 參 數 的 概 念 挑 戰 關 卡 。 # 收 集 寶 石 並 移 動 到 出 口 # 您 的 代 碼 應 該 少 於 8 條 語…" at bounding box center [1381, 359] width 325 height 572
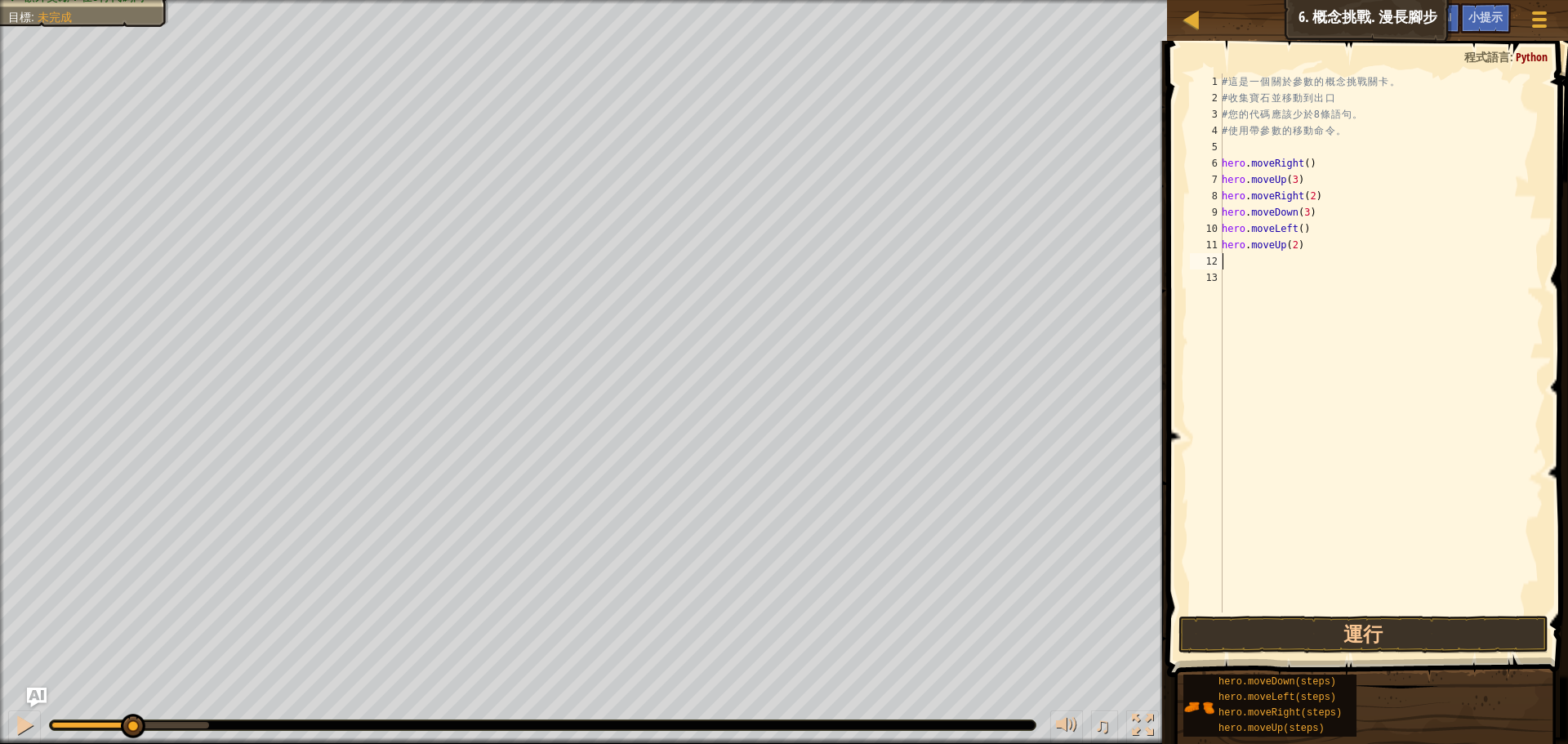
type textarea "h"
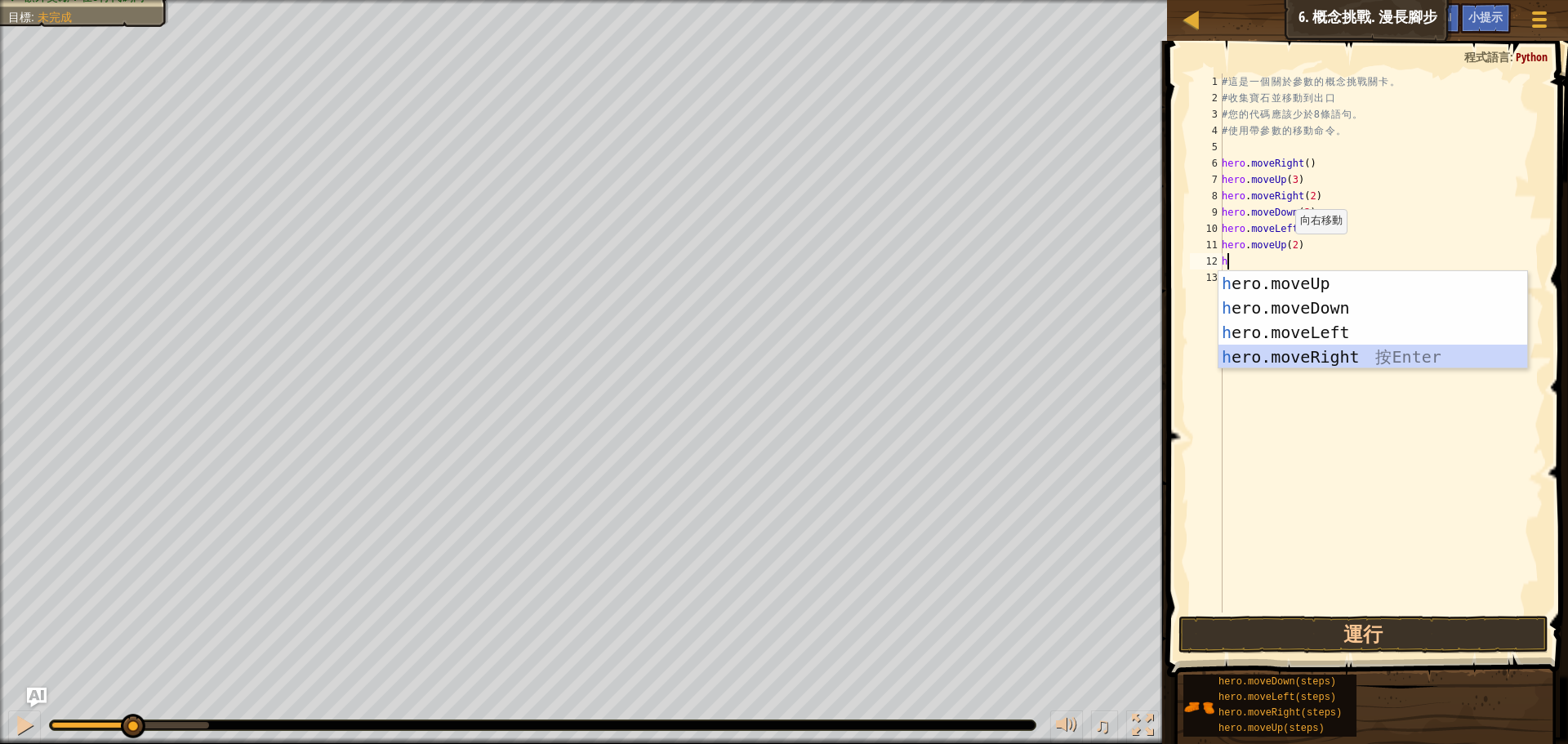
click at [1260, 354] on div "h ero.moveUp 按 Enter h ero.moveDown 按 Enter h ero.moveLeft 按 Enter h ero.moveRi…" at bounding box center [1373, 344] width 309 height 147
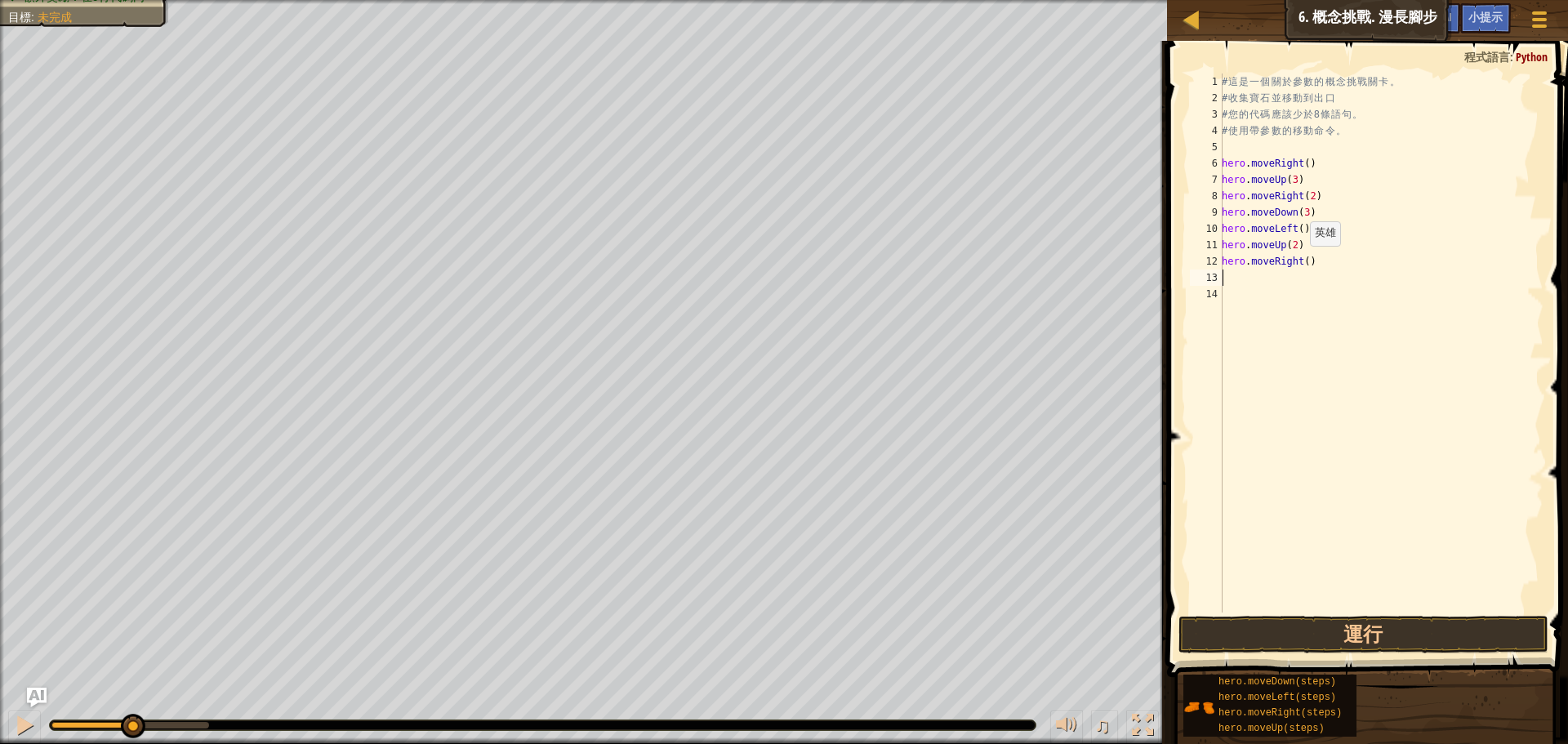
click at [1301, 262] on div "# 這 是 一 個 關 於 參 數 的 概 念 挑 戰 關 卡 。 # 收 集 寶 石 並 移 動 到 出 口 # 您 的 代 碼 應 該 少 於 8 條 語…" at bounding box center [1381, 359] width 325 height 572
type textarea "hero.moveRight(3)"
click at [1287, 642] on button "運行" at bounding box center [1363, 635] width 370 height 37
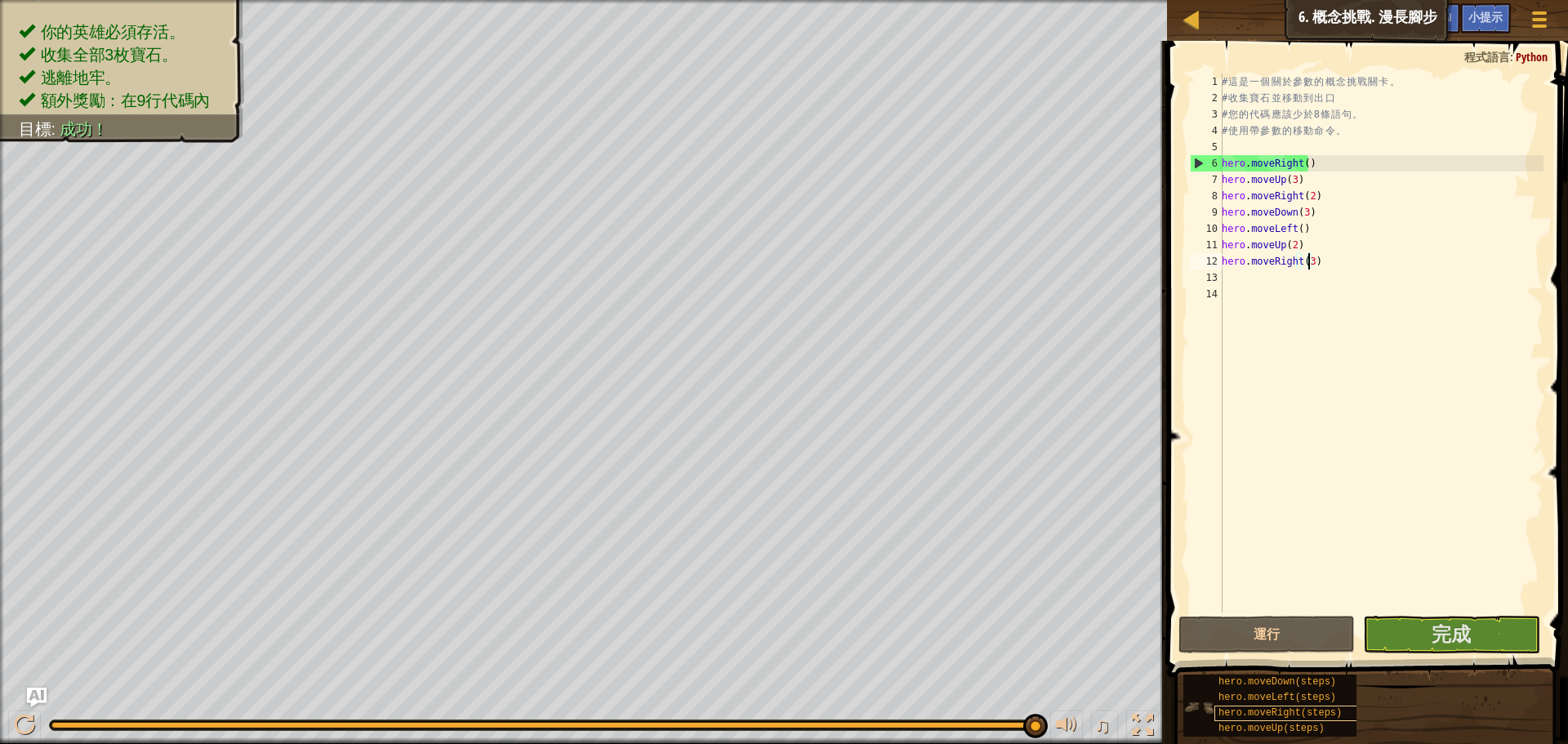
drag, startPoint x: 205, startPoint y: 726, endPoint x: 1338, endPoint y: 715, distance: 1133.1
click at [1123, 715] on div "♫" at bounding box center [583, 721] width 1167 height 49
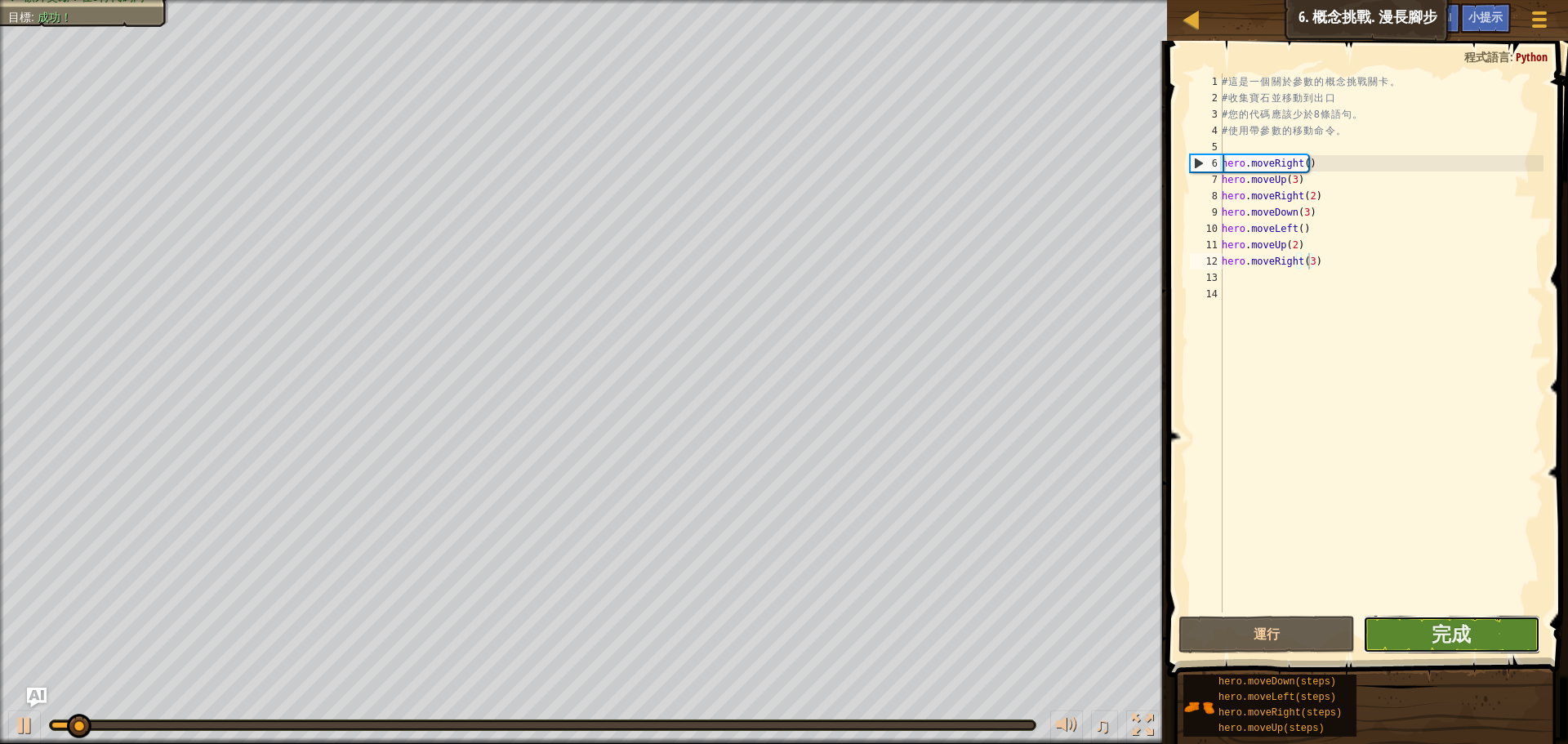
click at [1480, 642] on button "完成" at bounding box center [1451, 635] width 176 height 37
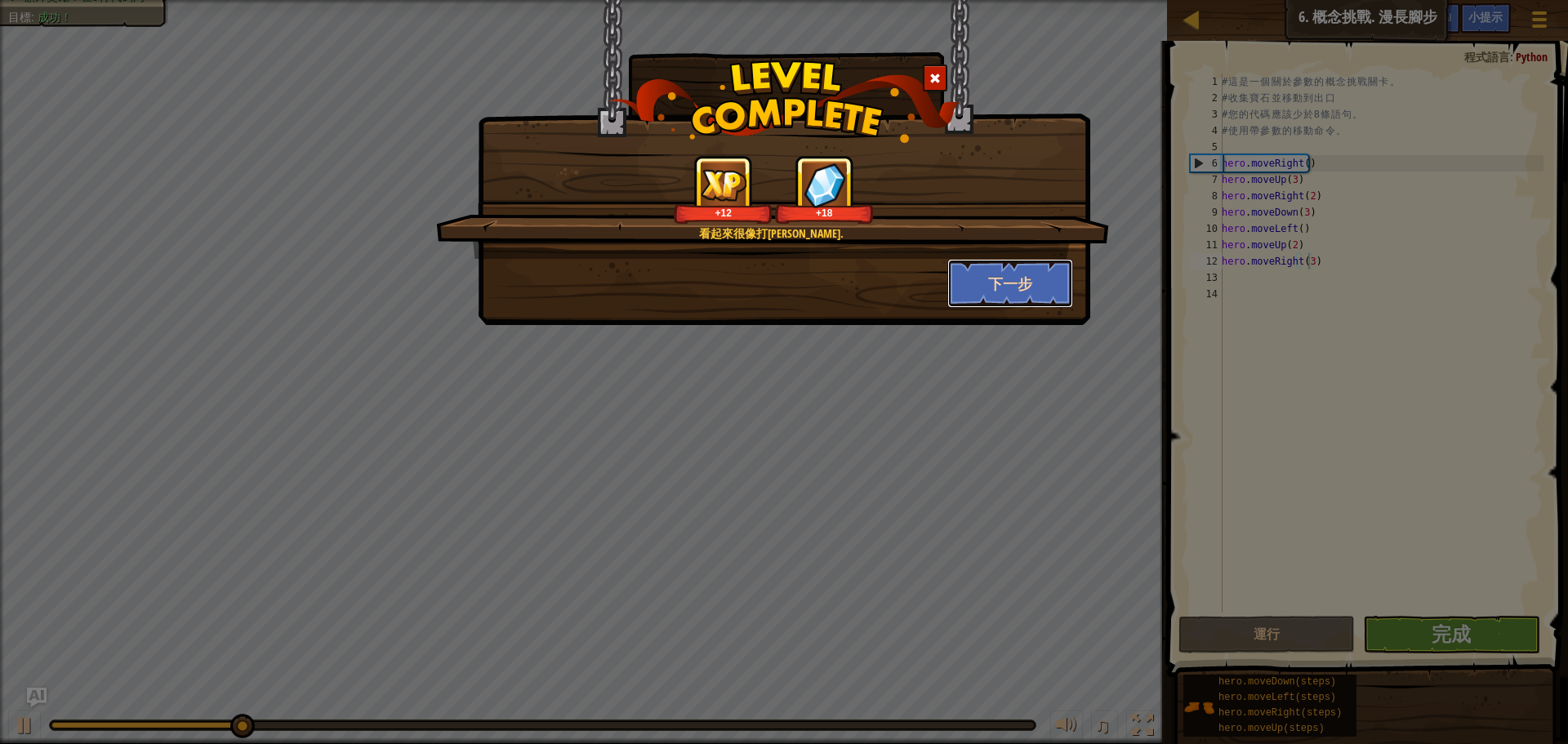
click at [1007, 279] on button "下一步" at bounding box center [1011, 283] width 127 height 49
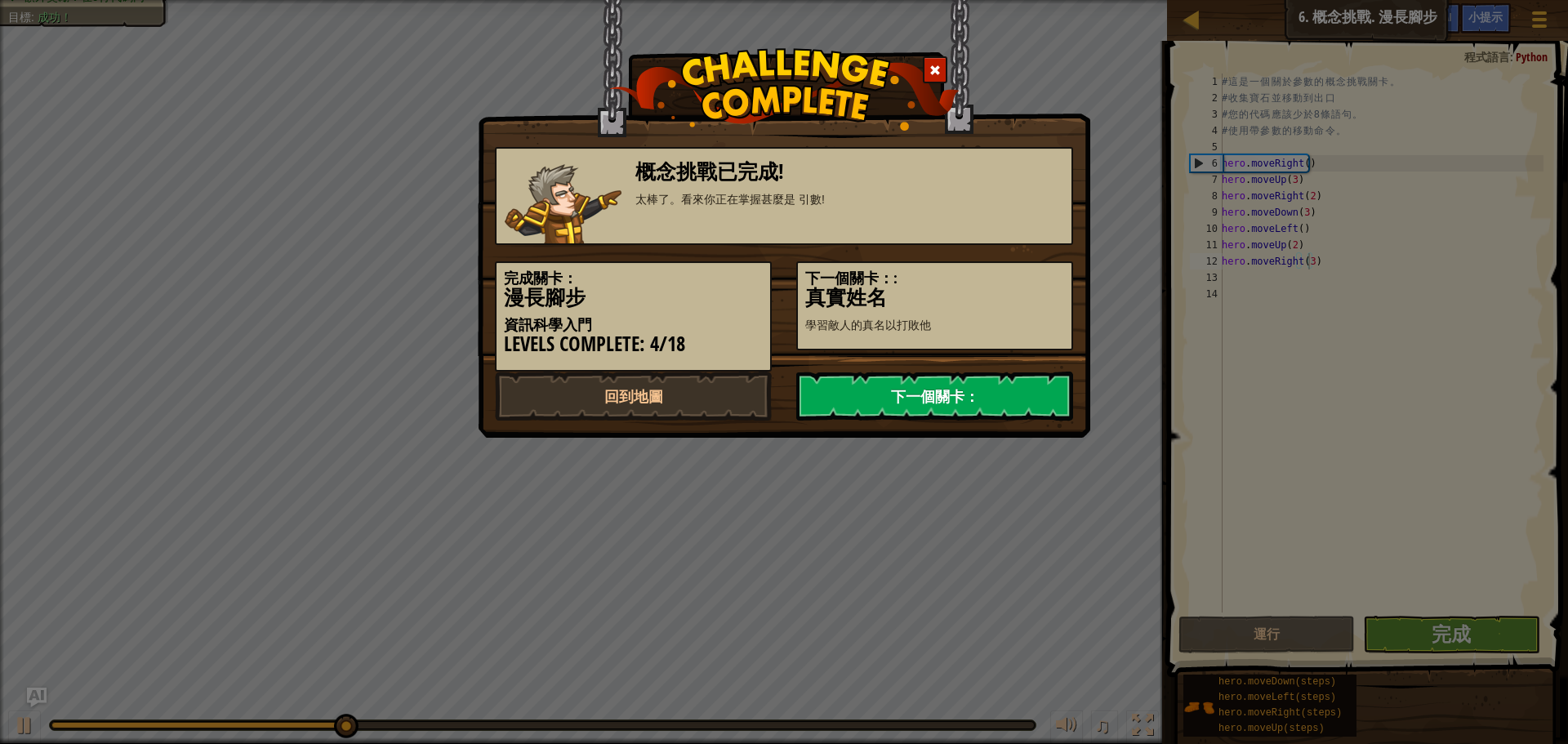
click at [852, 403] on link "下一個關卡：" at bounding box center [935, 396] width 277 height 49
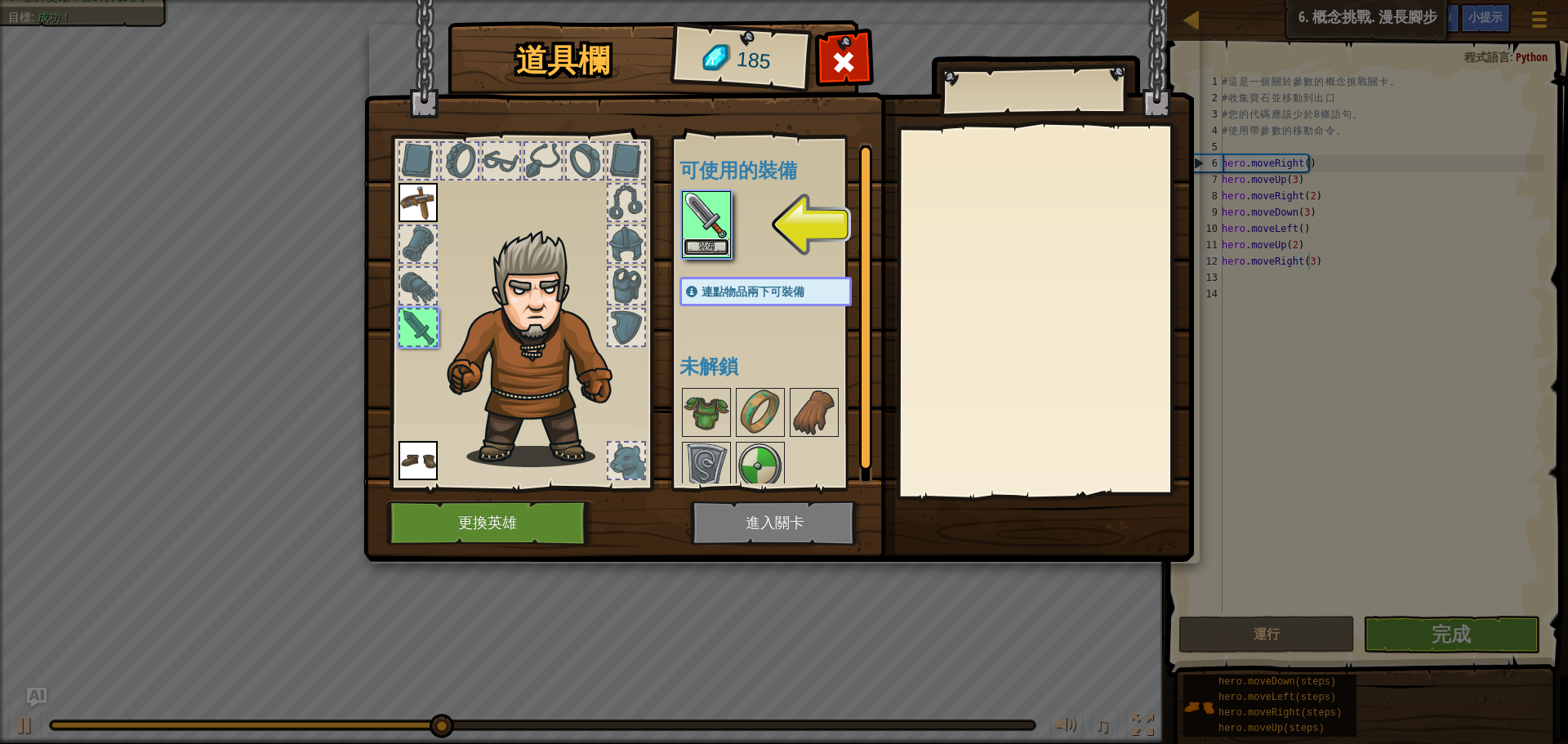
click at [715, 240] on button "裝備" at bounding box center [706, 247] width 46 height 17
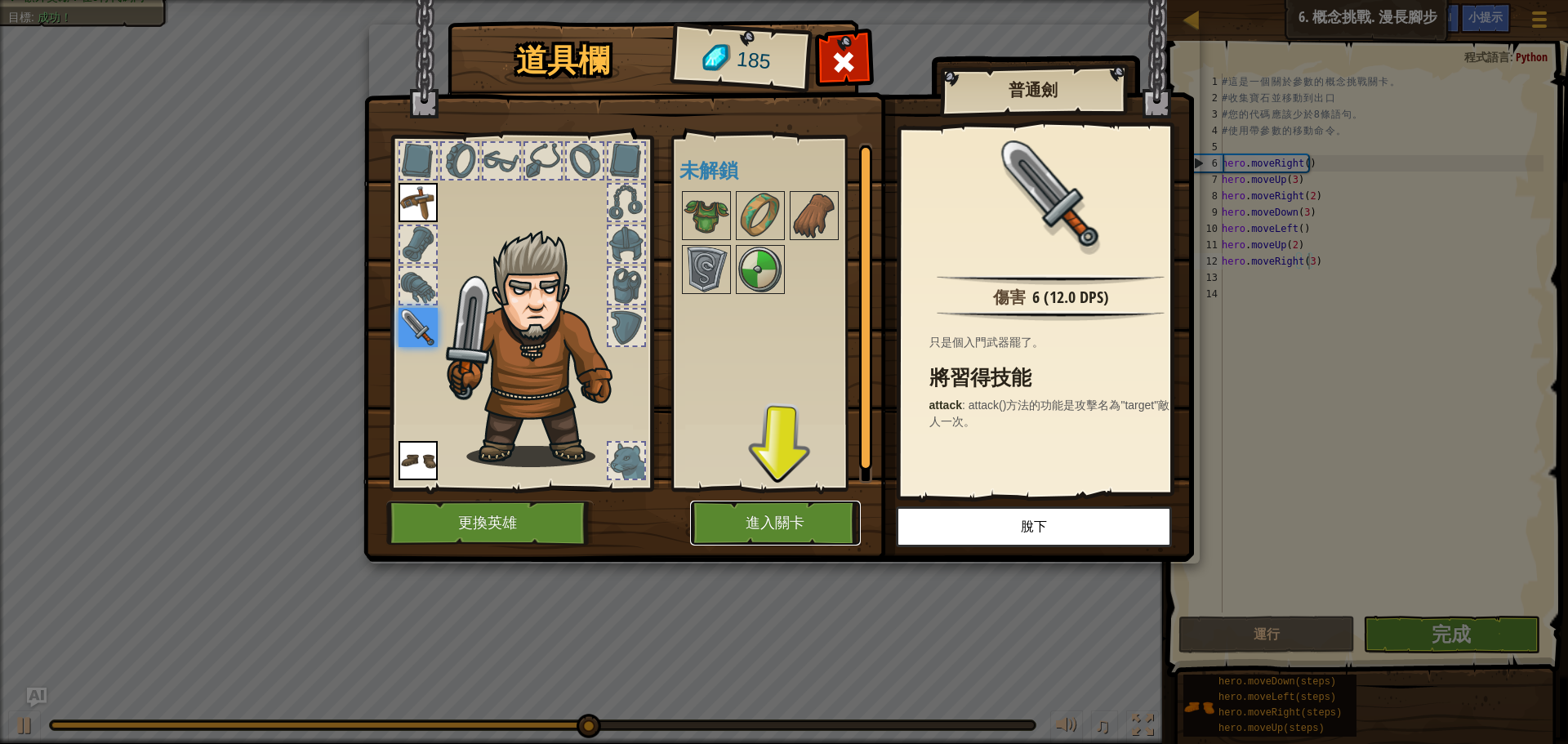
click at [730, 507] on button "進入關卡" at bounding box center [775, 523] width 171 height 45
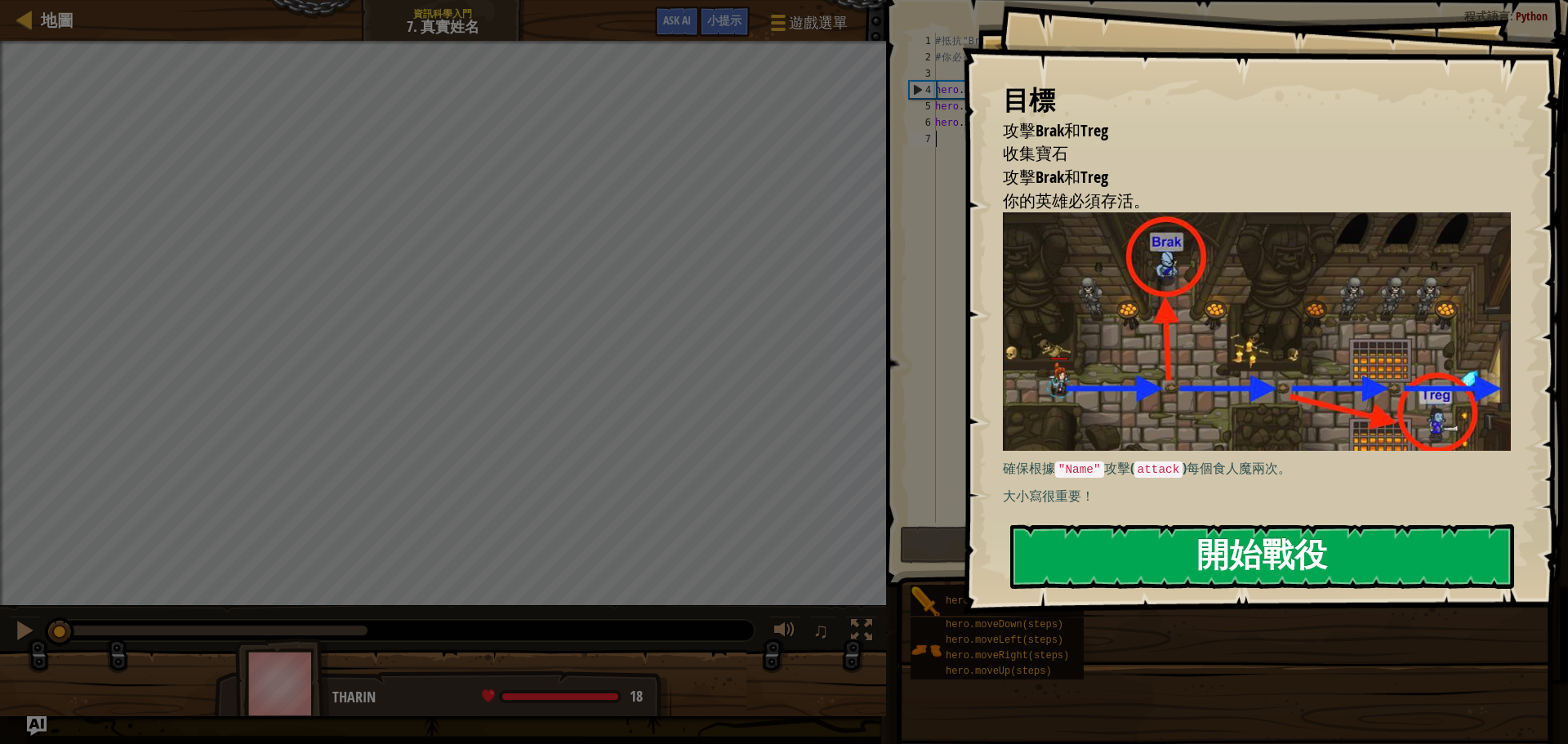
click at [1202, 554] on button "開始戰役" at bounding box center [1262, 556] width 504 height 64
